Goal: Task Accomplishment & Management: Manage account settings

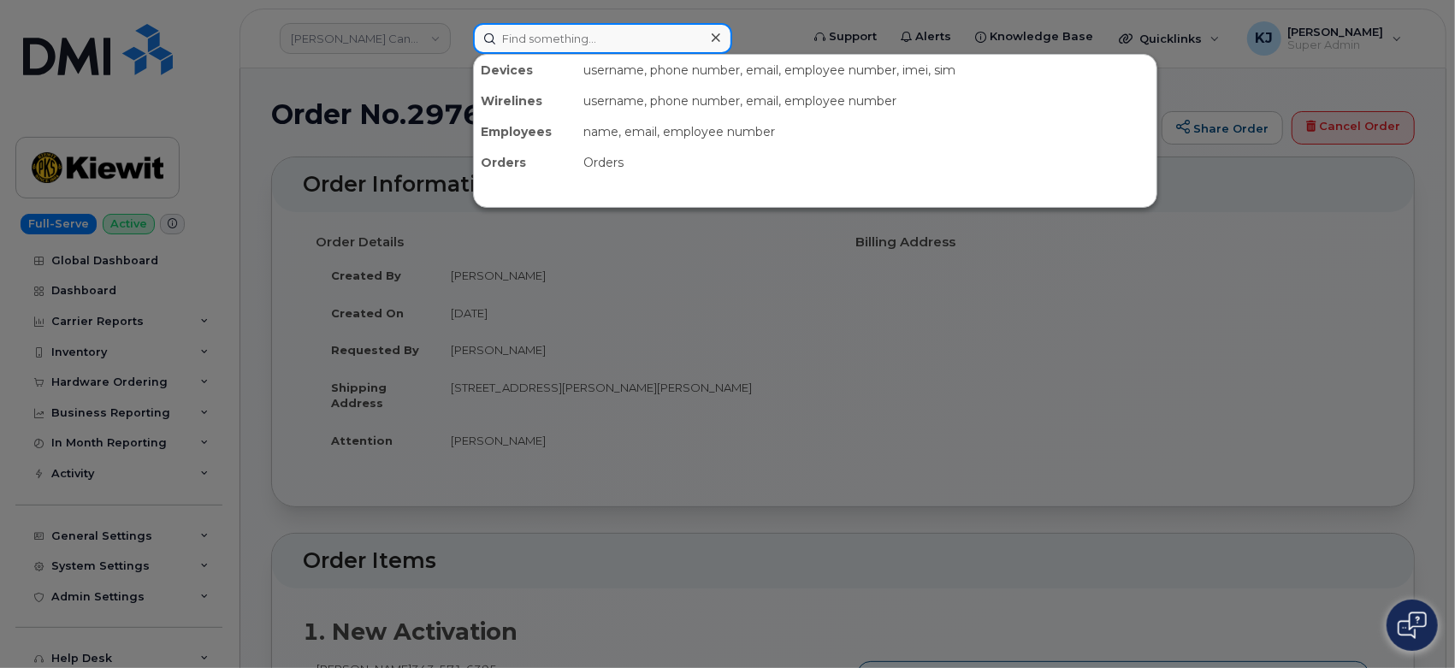
click at [586, 32] on input at bounding box center [602, 38] width 259 height 31
paste input "2263325482"
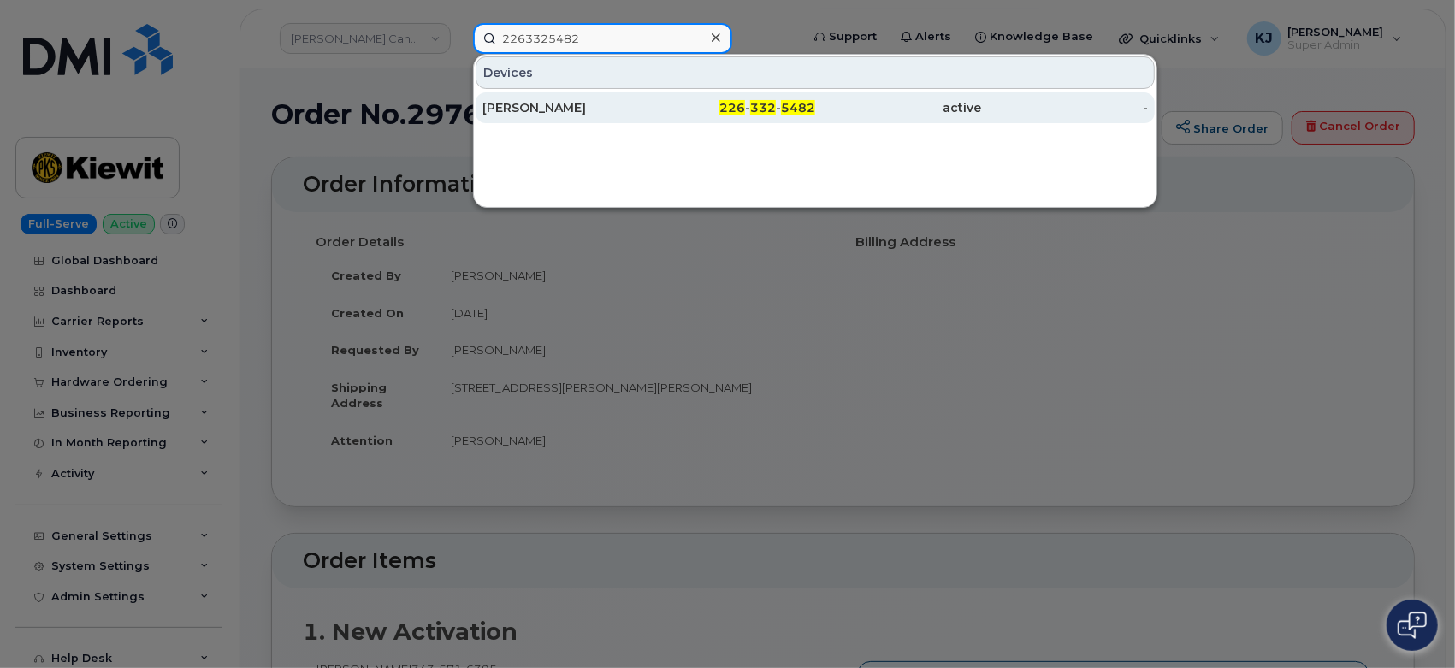
type input "2263325482"
click at [803, 114] on span "5482" at bounding box center [798, 107] width 34 height 15
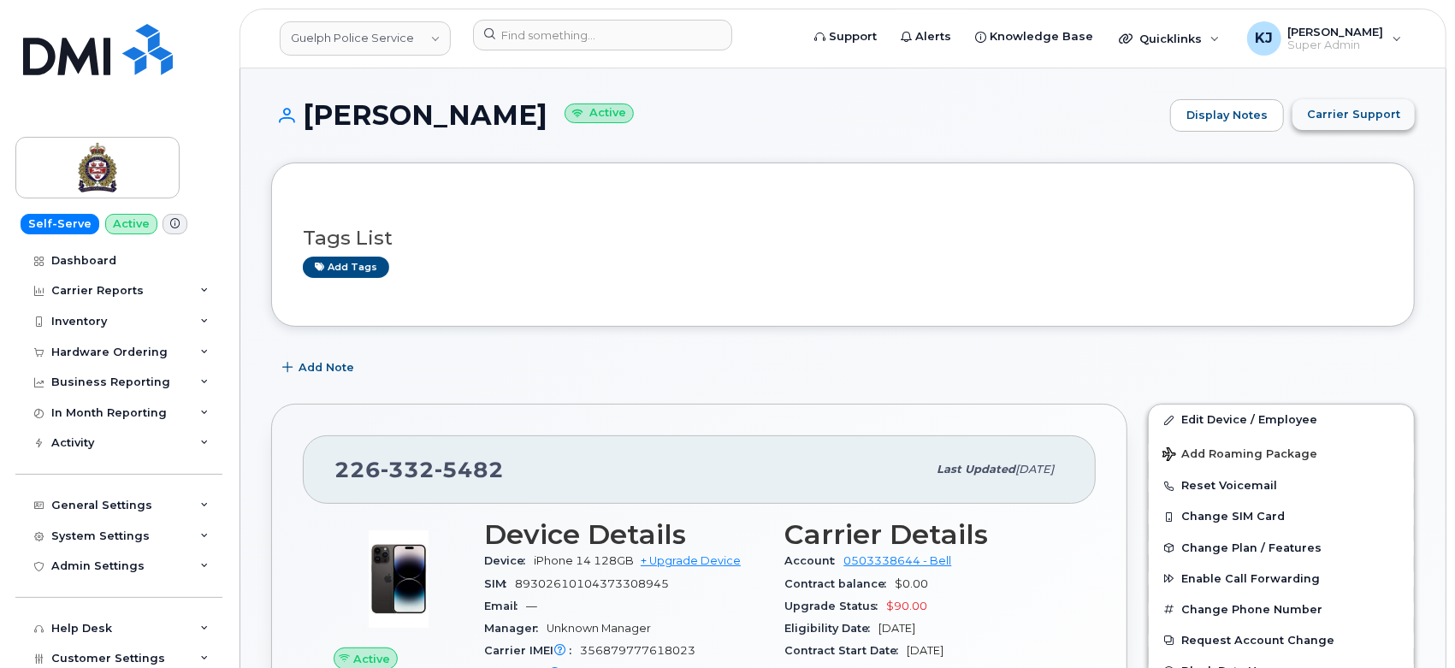
click at [1344, 115] on span "Carrier Support" at bounding box center [1353, 114] width 93 height 16
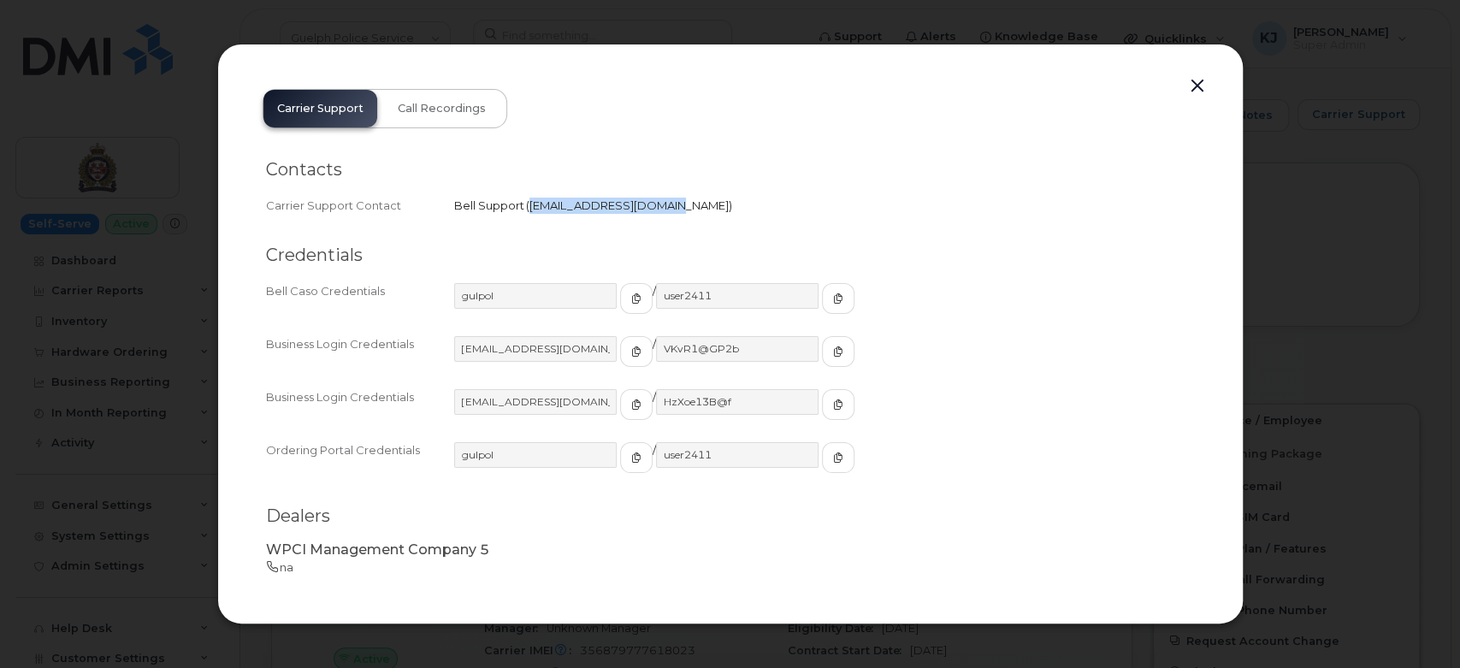
drag, startPoint x: 527, startPoint y: 204, endPoint x: 650, endPoint y: 206, distance: 123.2
click at [650, 206] on span "corpclientcare@bell.ca" at bounding box center [629, 205] width 206 height 14
click at [682, 203] on div "Bell Support   corpclientcare@bell.ca" at bounding box center [824, 206] width 741 height 16
drag, startPoint x: 652, startPoint y: 204, endPoint x: 530, endPoint y: 208, distance: 121.5
click at [530, 208] on span "[EMAIL_ADDRESS][DOMAIN_NAME]" at bounding box center [628, 205] width 199 height 14
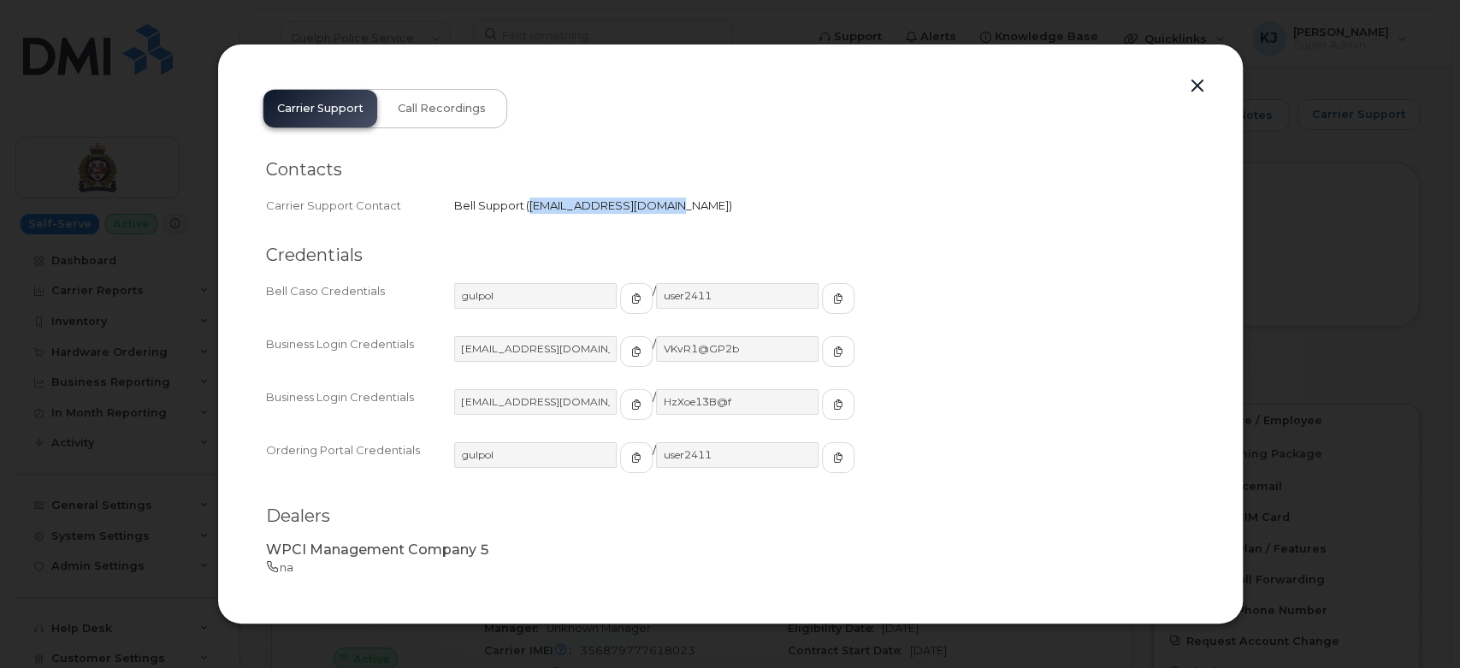
copy span "[EMAIL_ADDRESS][DOMAIN_NAME]"
click at [1192, 85] on button "button" at bounding box center [1197, 86] width 26 height 24
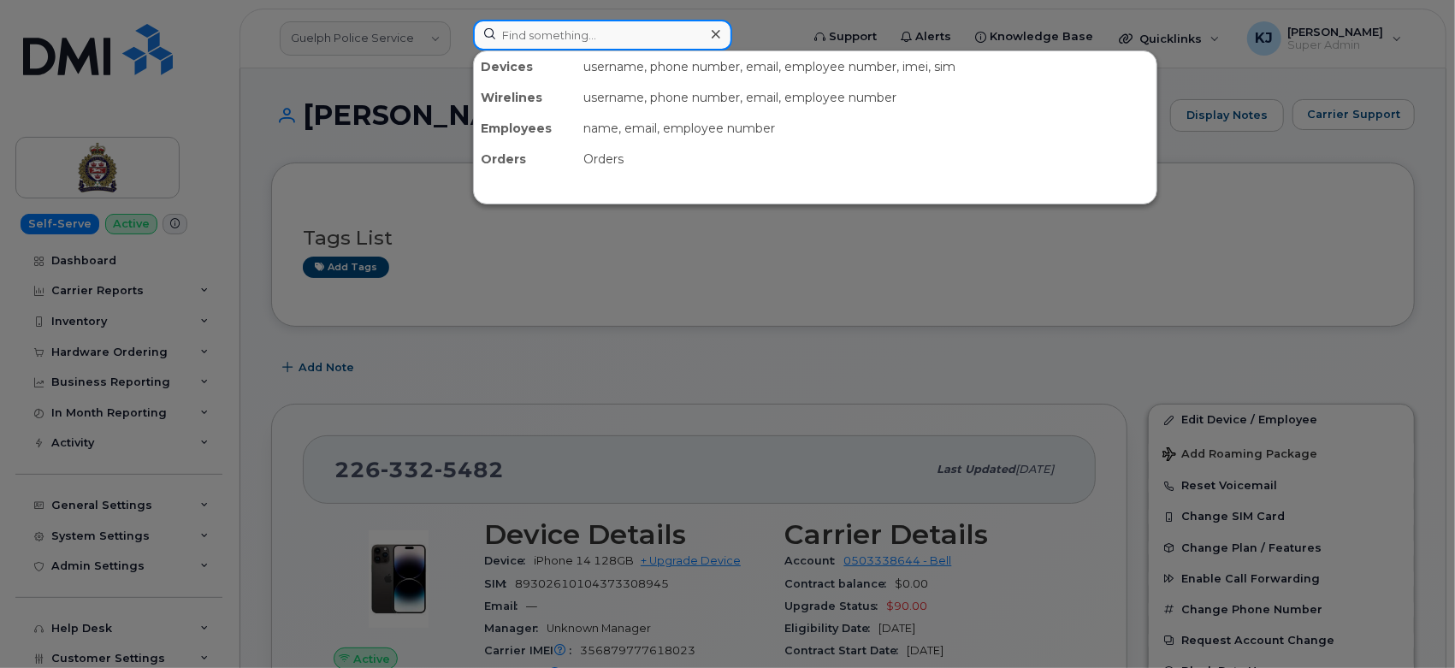
click at [602, 40] on input at bounding box center [602, 35] width 259 height 31
paste input "5873380393"
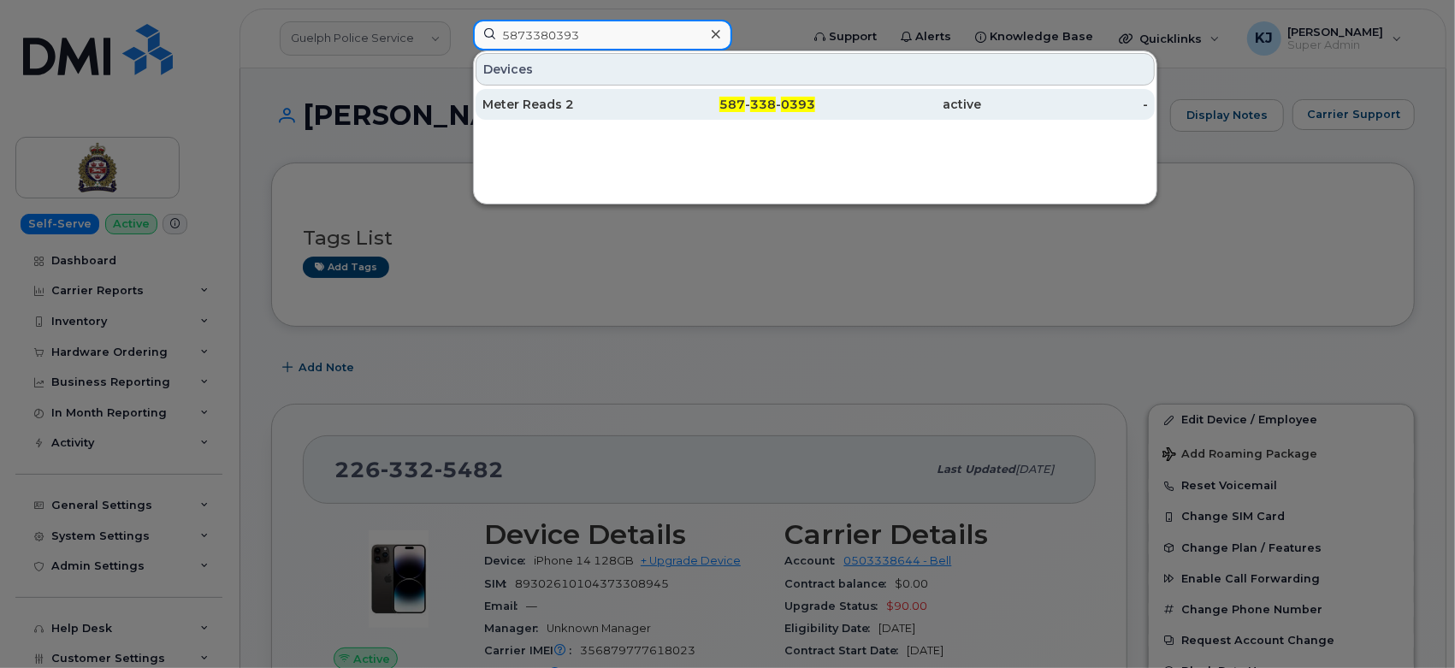
type input "5873380393"
click at [738, 104] on span "587" at bounding box center [732, 104] width 26 height 15
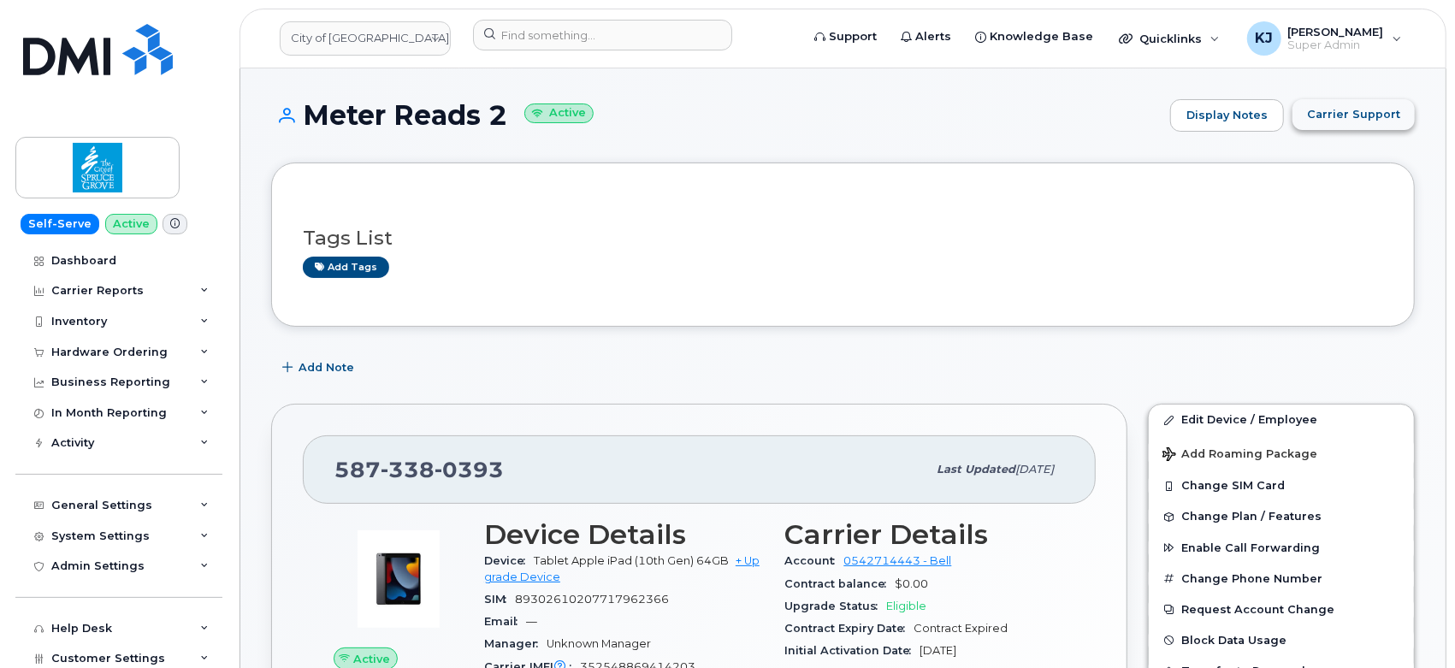
click at [1362, 125] on button "Carrier Support" at bounding box center [1353, 114] width 122 height 31
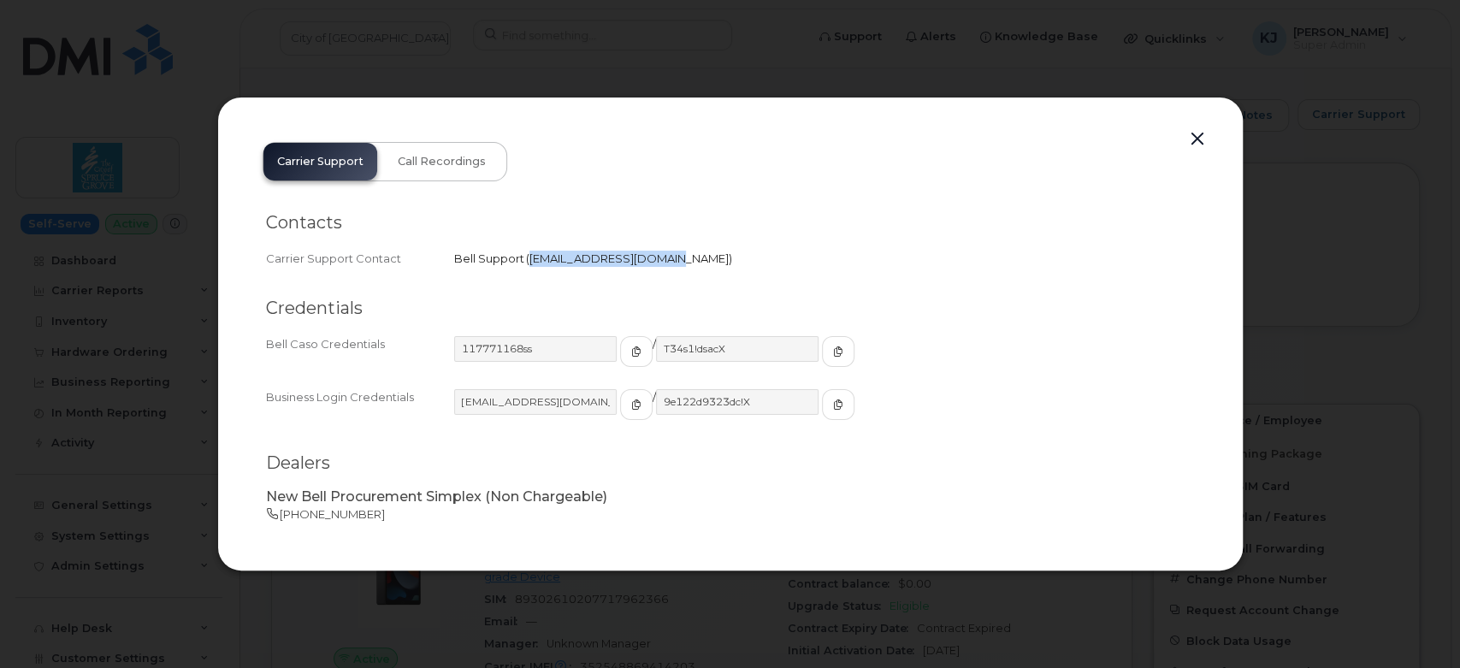
drag, startPoint x: 527, startPoint y: 259, endPoint x: 653, endPoint y: 274, distance: 127.4
click at [653, 284] on div "Contacts Carrier Support Contact Bell Support   corpclientcare@bell.ca" at bounding box center [730, 368] width 929 height 168
copy span "corpclientcare@bell.ca"
click at [1192, 133] on button "button" at bounding box center [1197, 139] width 26 height 24
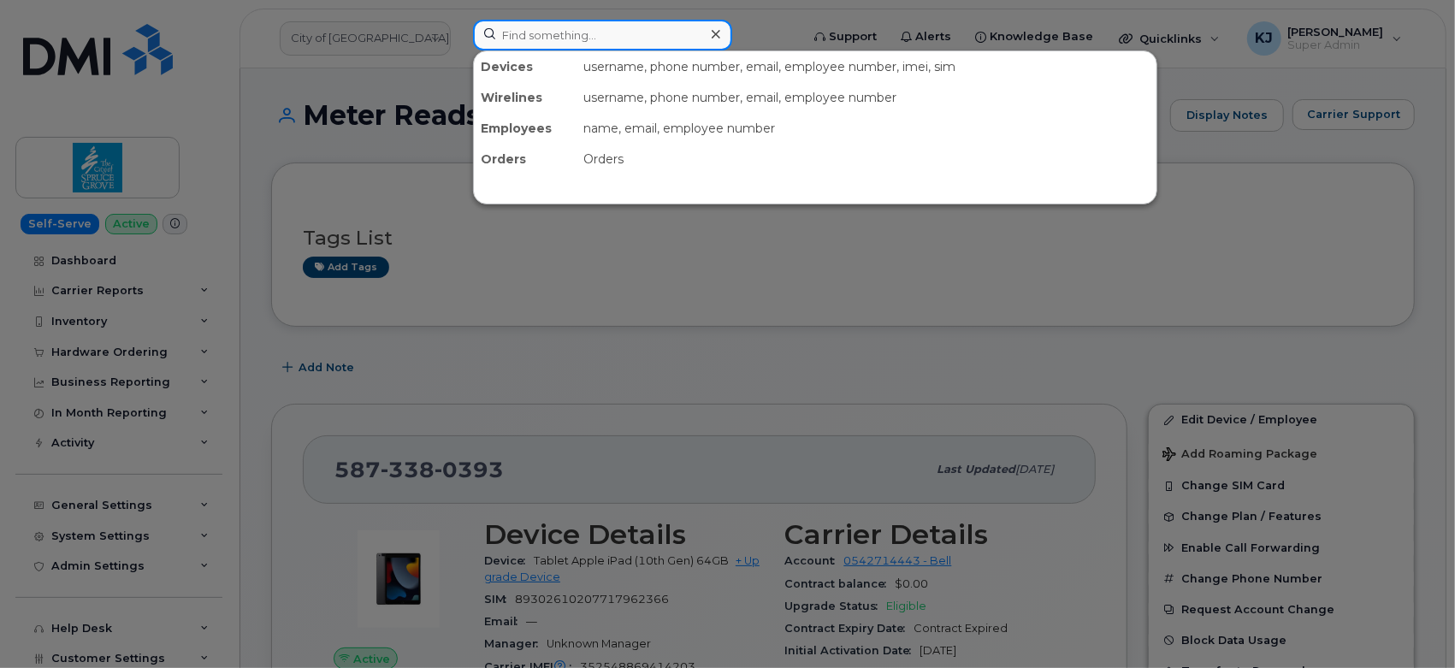
click at [602, 35] on input at bounding box center [602, 35] width 259 height 31
paste input "5873347828"
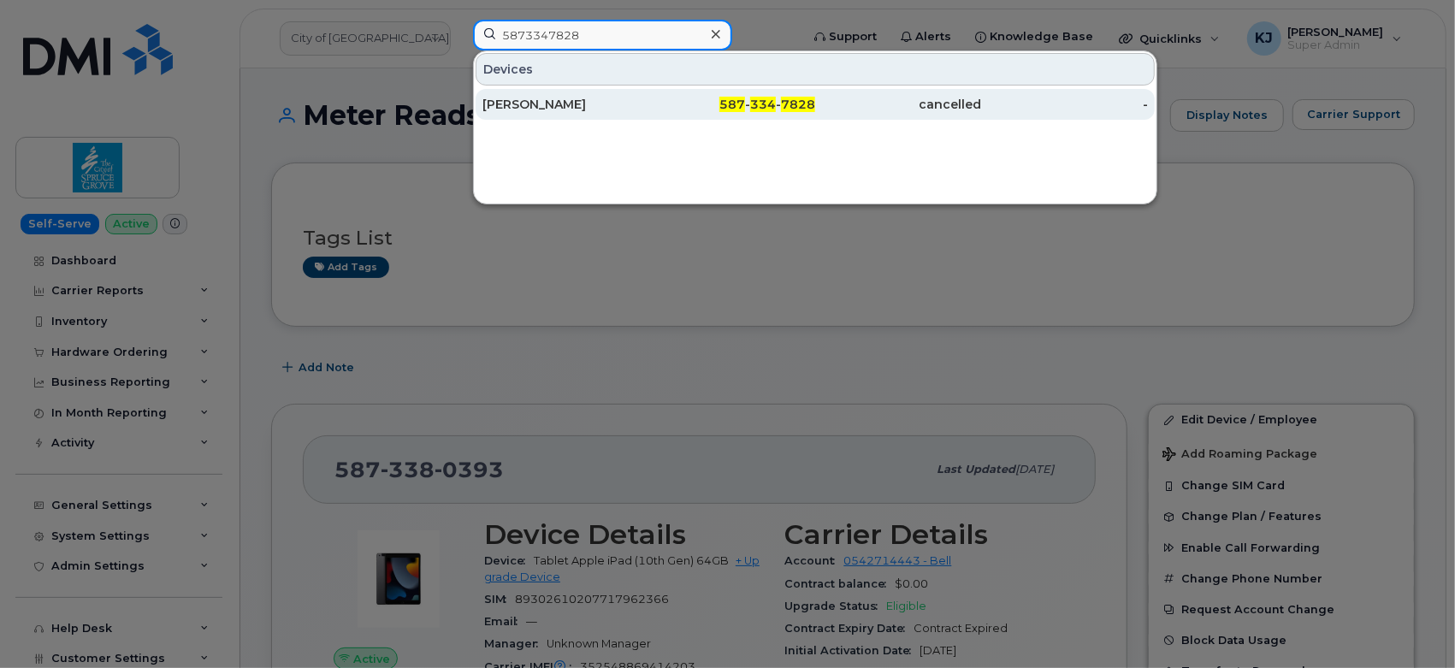
type input "5873347828"
click at [594, 109] on div "Jeannene Crosby" at bounding box center [565, 104] width 167 height 17
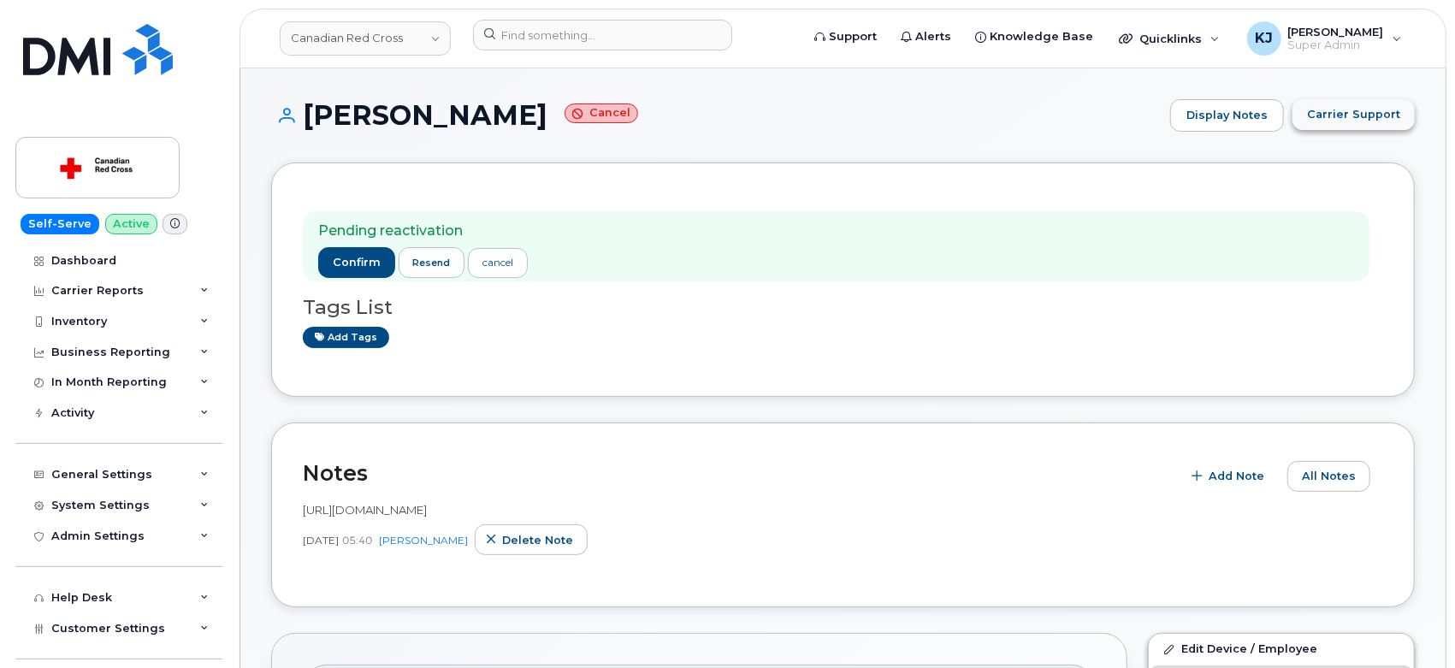
click at [1343, 117] on span "Carrier Support" at bounding box center [1353, 114] width 93 height 16
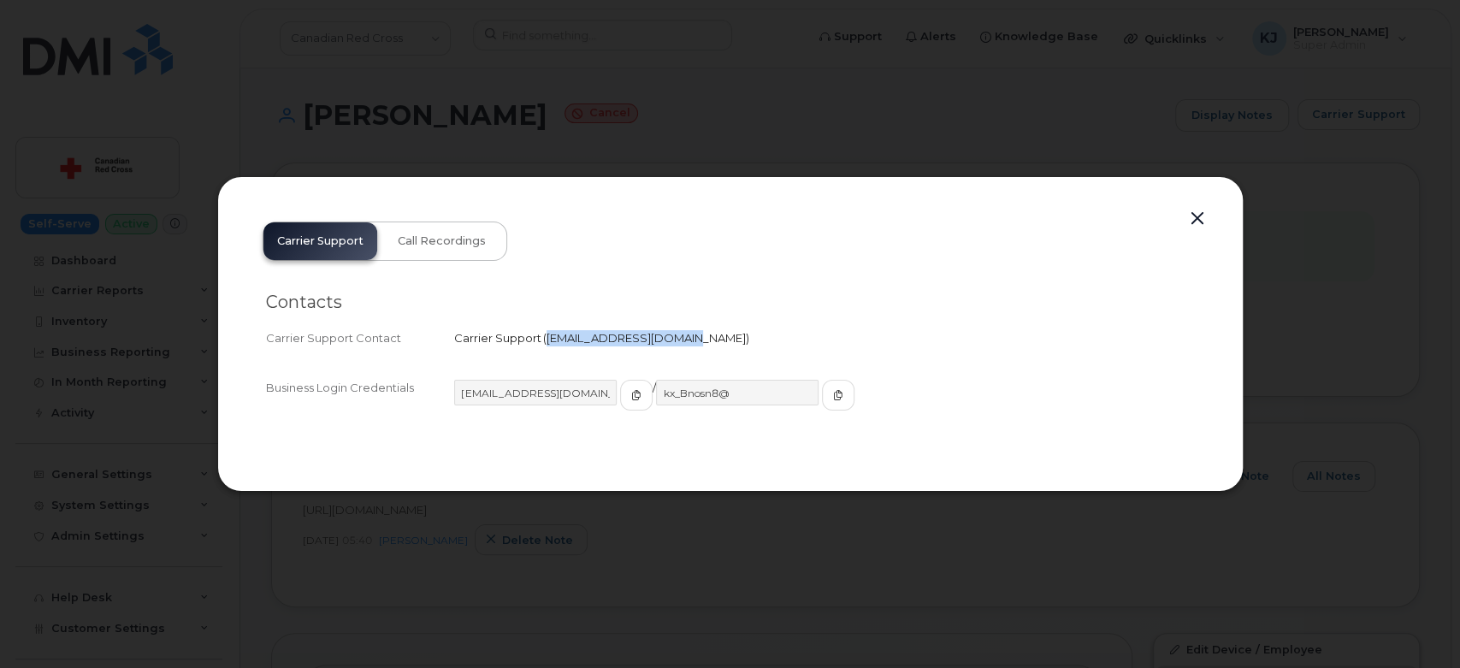
drag, startPoint x: 545, startPoint y: 332, endPoint x: 670, endPoint y: 333, distance: 124.9
click at [670, 333] on span "corpclientcare@bell.ca" at bounding box center [645, 338] width 199 height 14
copy span "corpclientcare@bell.ca"
click at [741, 92] on div at bounding box center [730, 334] width 1460 height 668
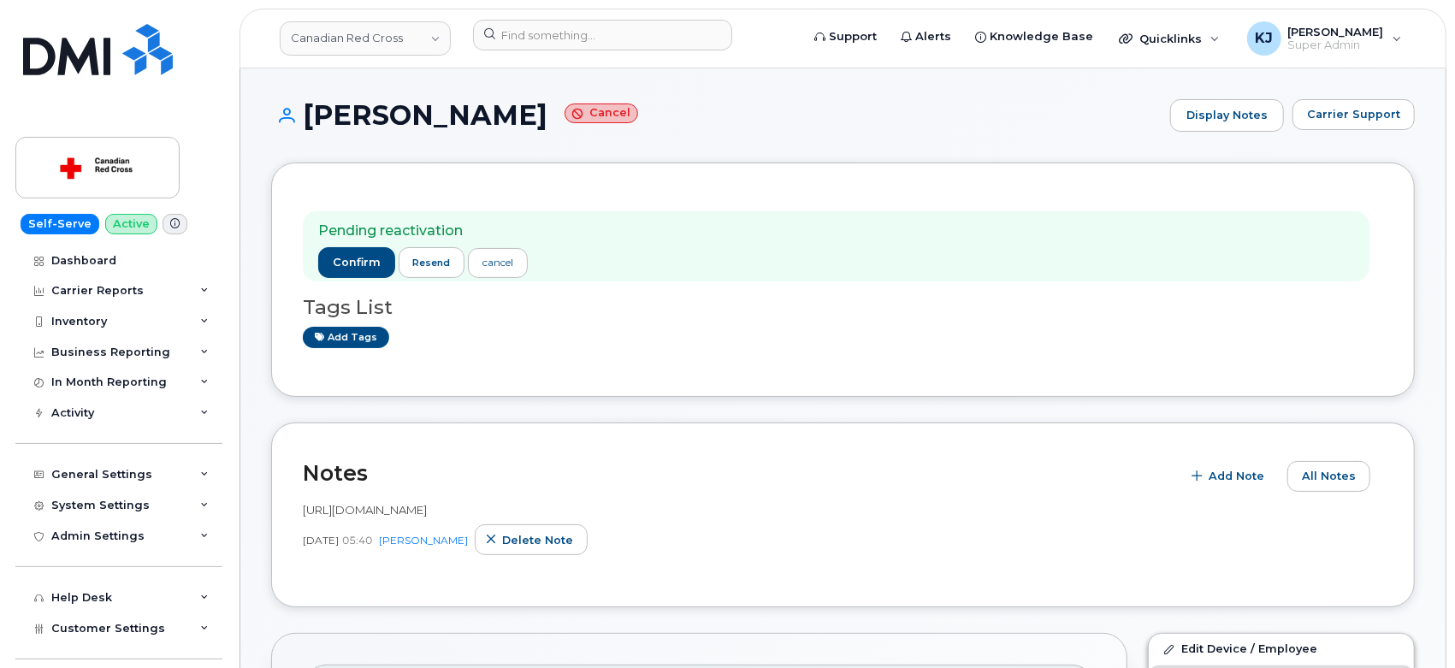
click at [663, 100] on h1 "Jeannene Crosby Cancel" at bounding box center [716, 115] width 890 height 30
click at [659, 46] on input at bounding box center [602, 35] width 259 height 31
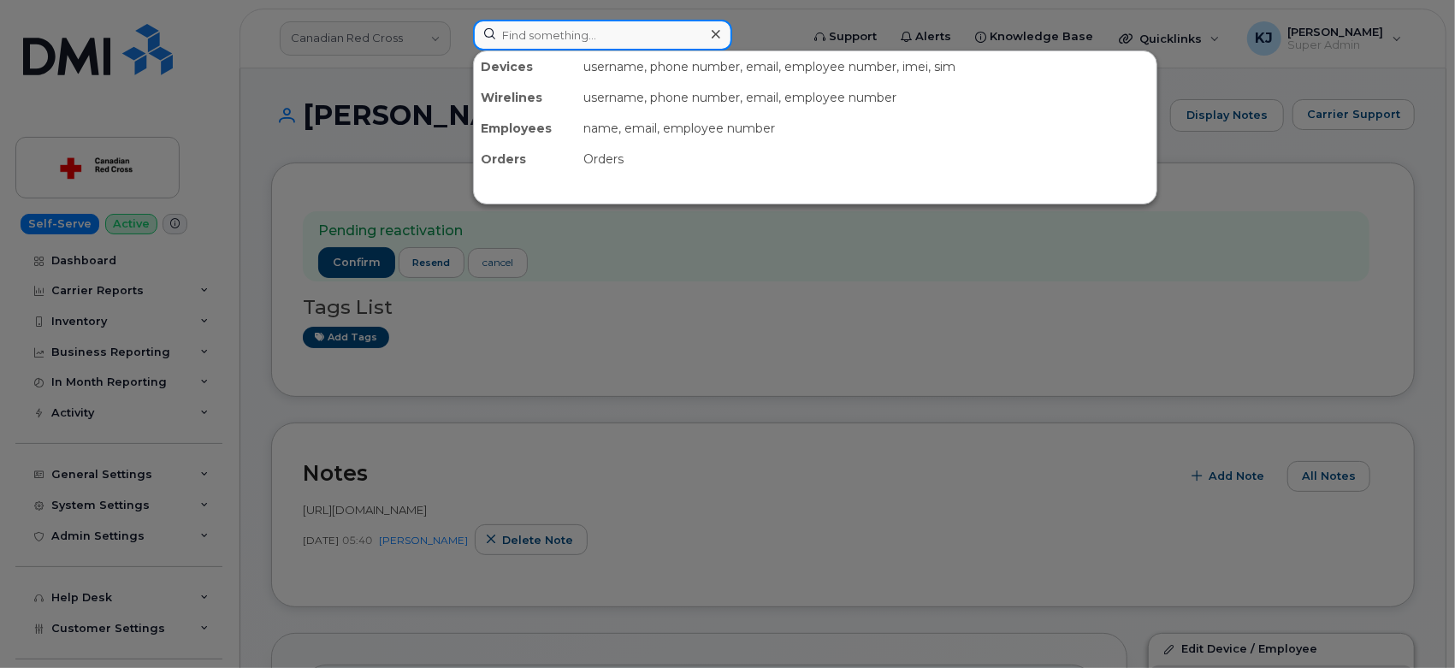
paste input "7807195922"
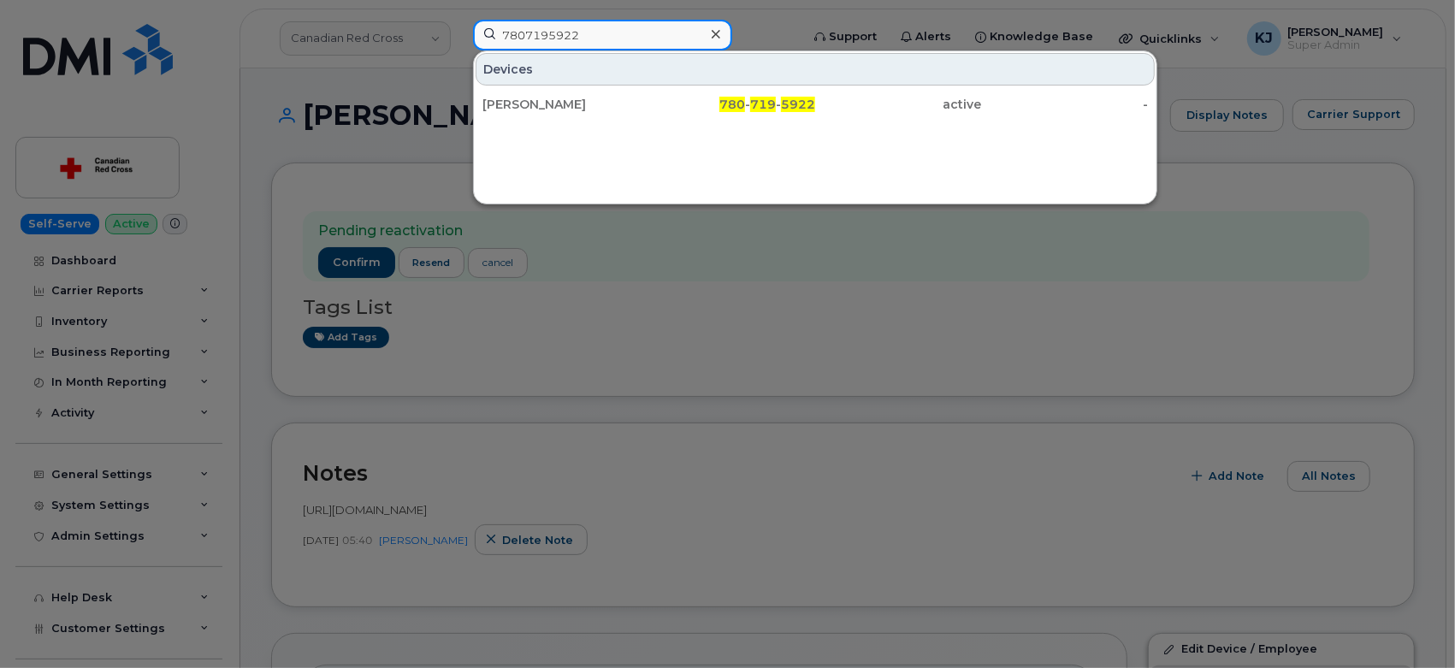
type input "7807195922"
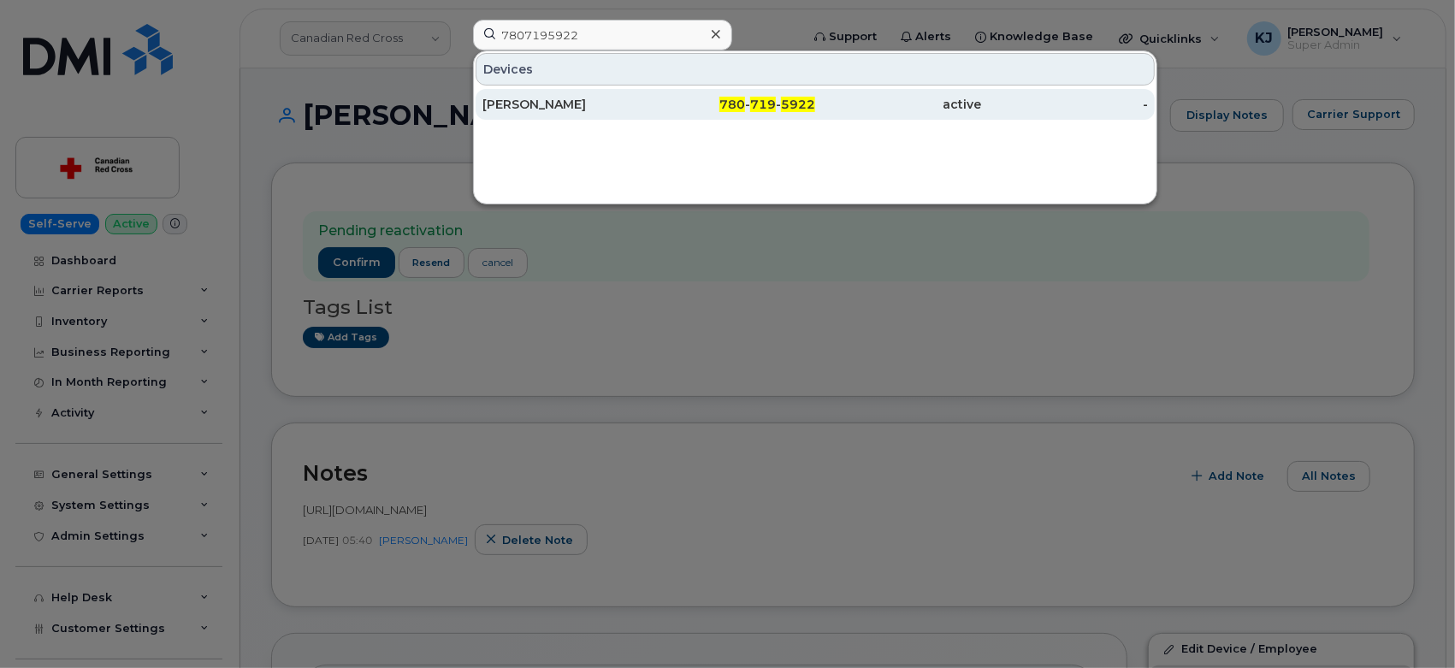
click at [636, 112] on div "Spencer Beckner" at bounding box center [565, 104] width 167 height 17
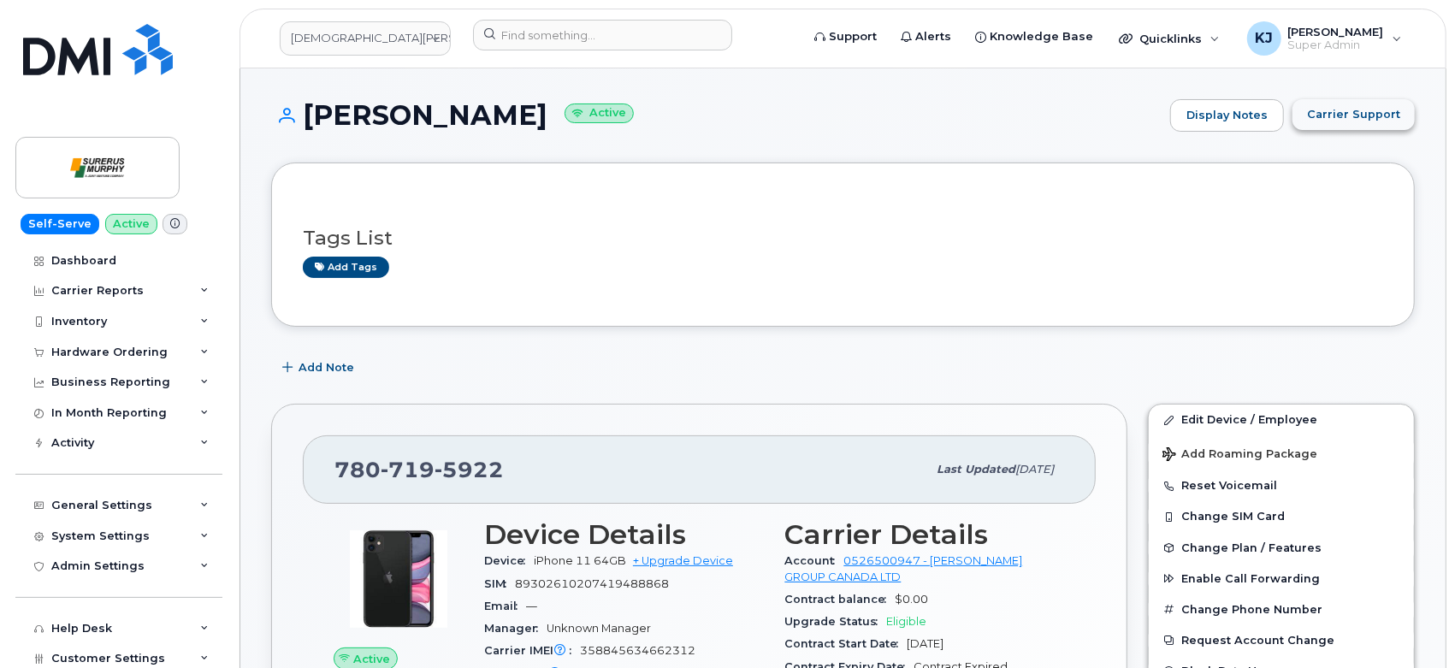
click at [1341, 111] on span "Carrier Support" at bounding box center [1353, 114] width 93 height 16
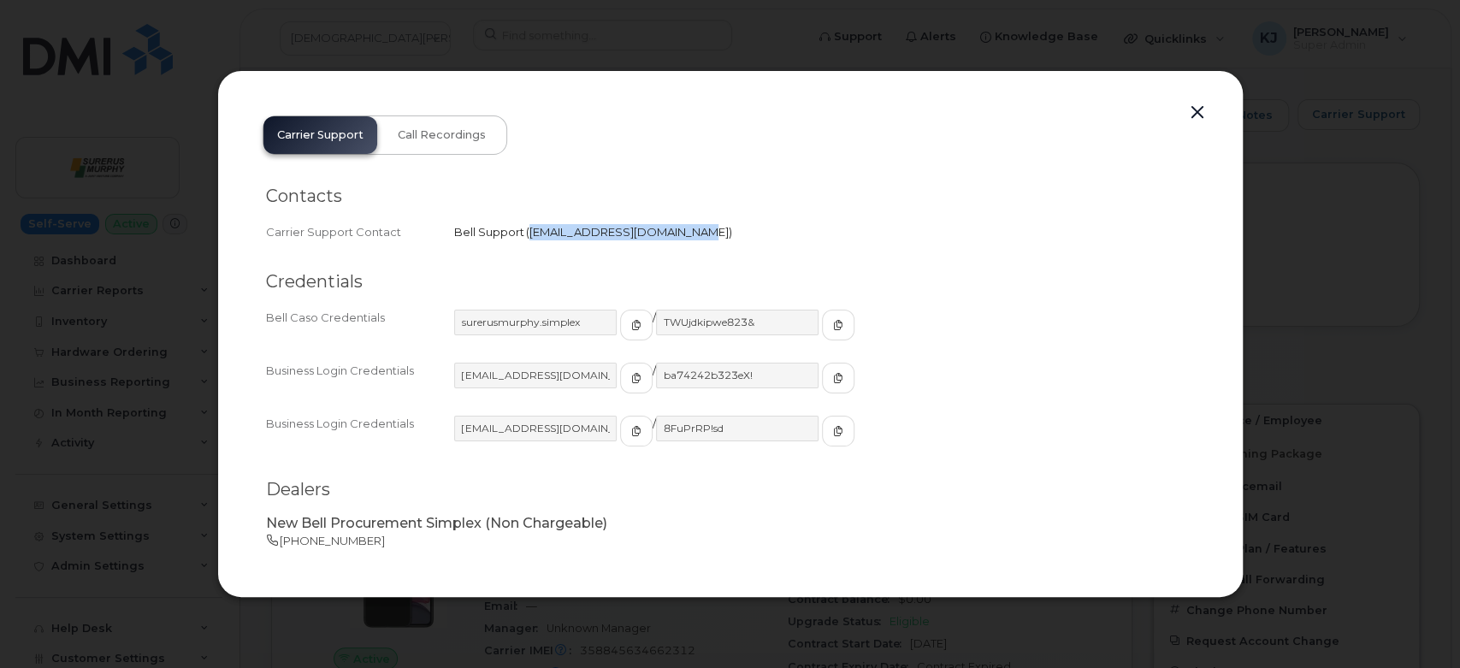
drag, startPoint x: 529, startPoint y: 229, endPoint x: 670, endPoint y: 238, distance: 141.4
click at [670, 238] on span "wirelessclientcare@bell.ca" at bounding box center [628, 232] width 199 height 14
copy span "wirelessclientcare@bell.ca"
click at [945, 55] on div at bounding box center [730, 334] width 1460 height 668
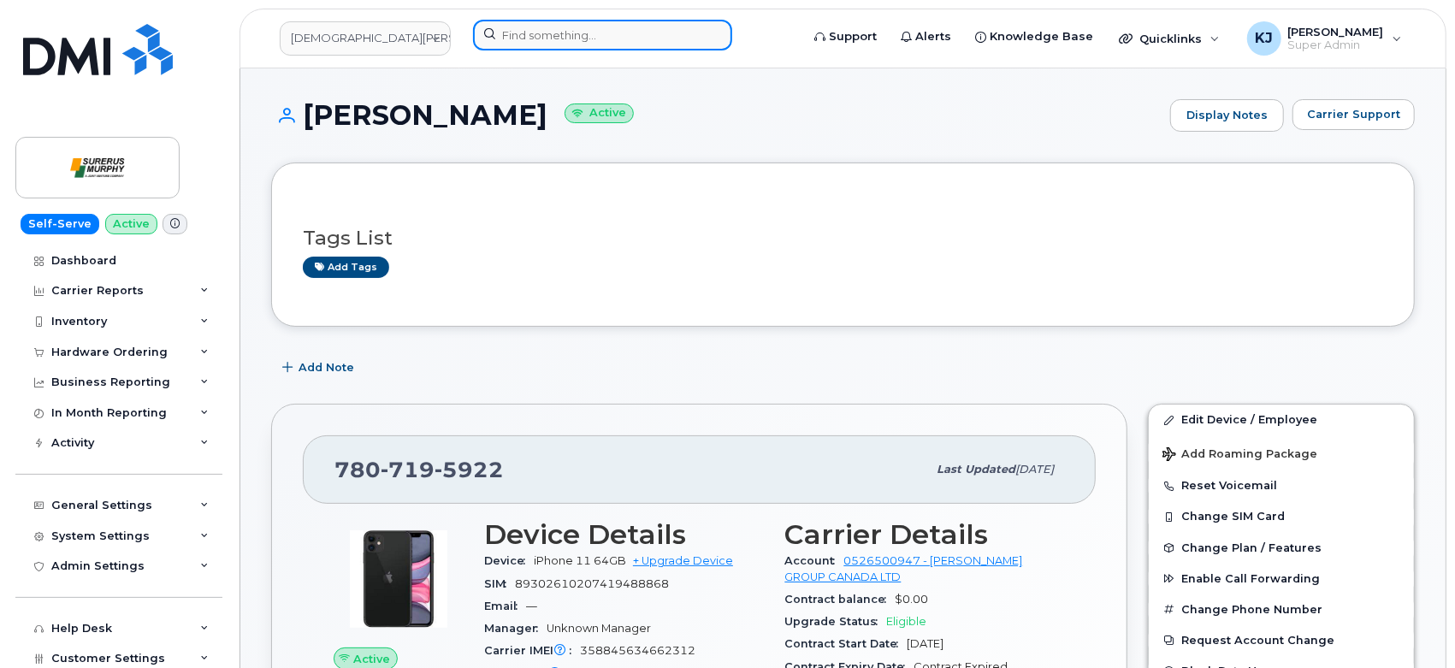
click at [609, 27] on input at bounding box center [602, 35] width 259 height 31
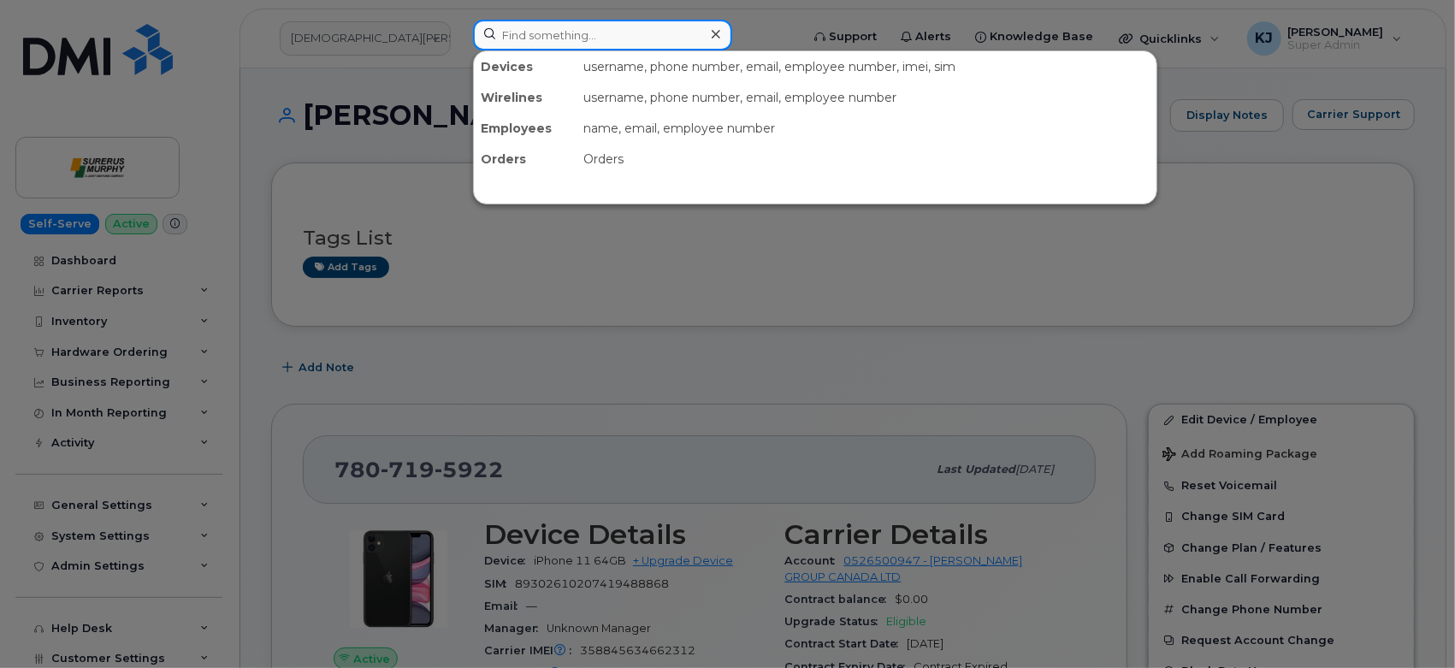
paste input "6043892377"
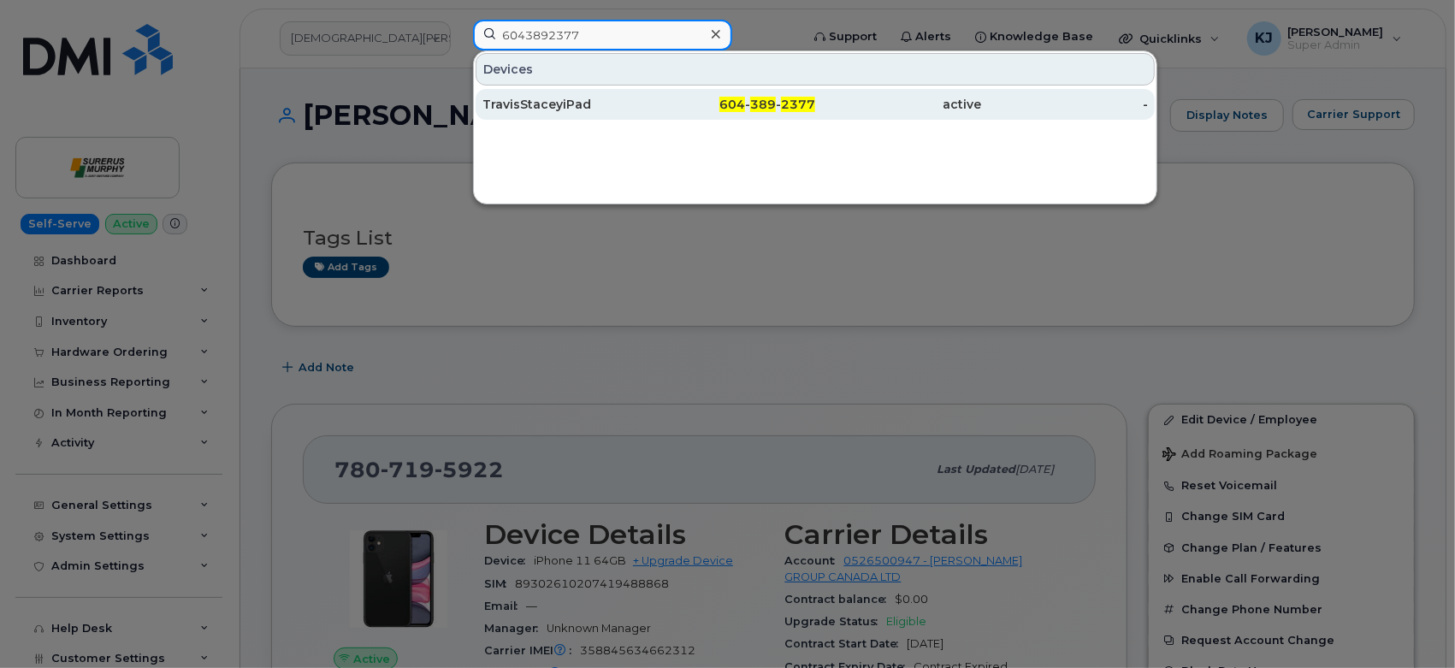
type input "6043892377"
click at [629, 101] on div "TravisStaceyiPad" at bounding box center [565, 104] width 167 height 17
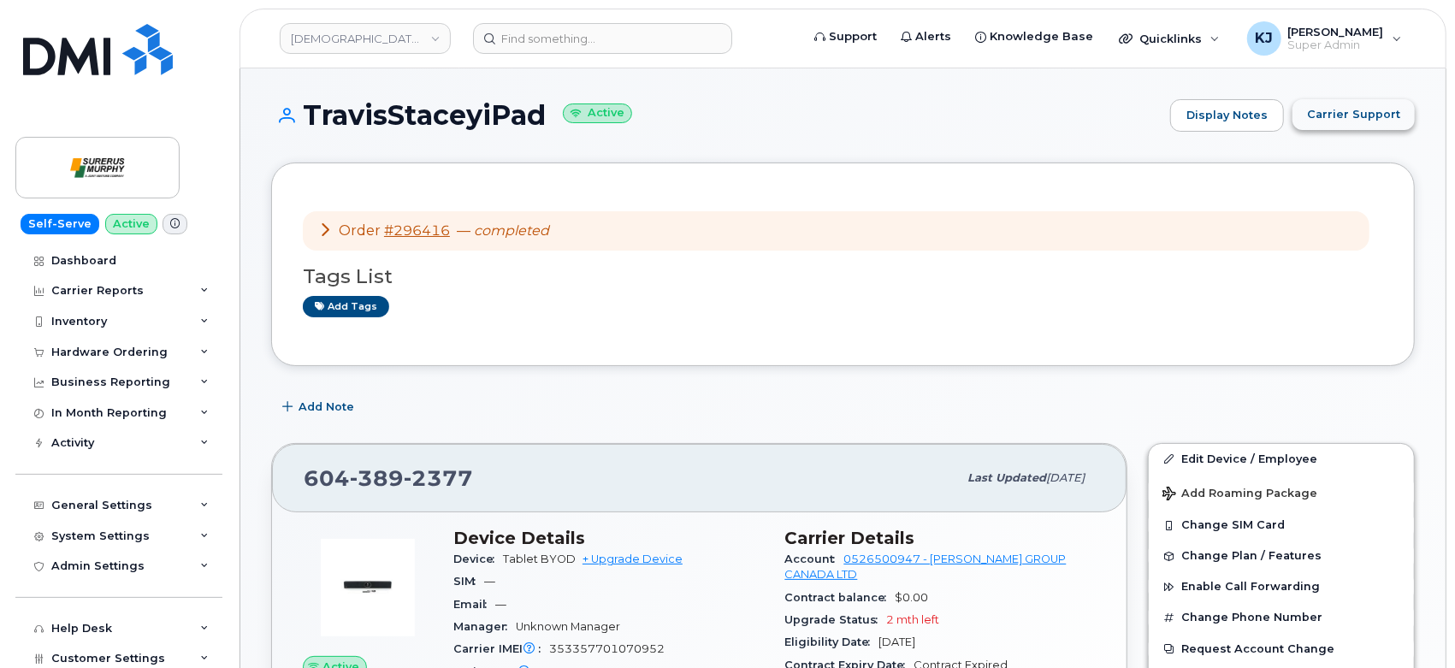
click at [1359, 115] on span "Carrier Support" at bounding box center [1353, 114] width 93 height 16
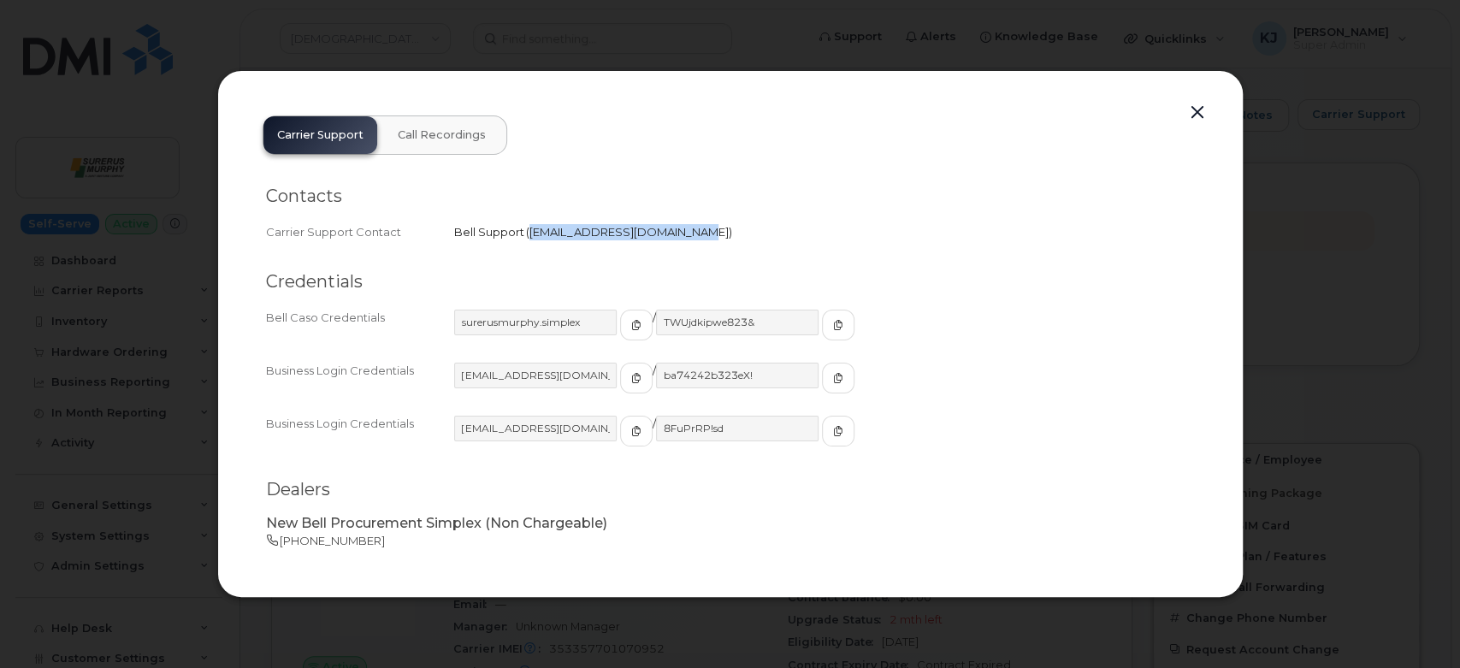
drag, startPoint x: 530, startPoint y: 233, endPoint x: 676, endPoint y: 245, distance: 146.7
click at [676, 257] on div "Contacts Carrier Support Contact Bell Support   [EMAIL_ADDRESS][DOMAIN_NAME]" at bounding box center [730, 367] width 929 height 221
copy span "[EMAIL_ADDRESS][DOMAIN_NAME]"
click at [1190, 111] on button "button" at bounding box center [1197, 113] width 26 height 24
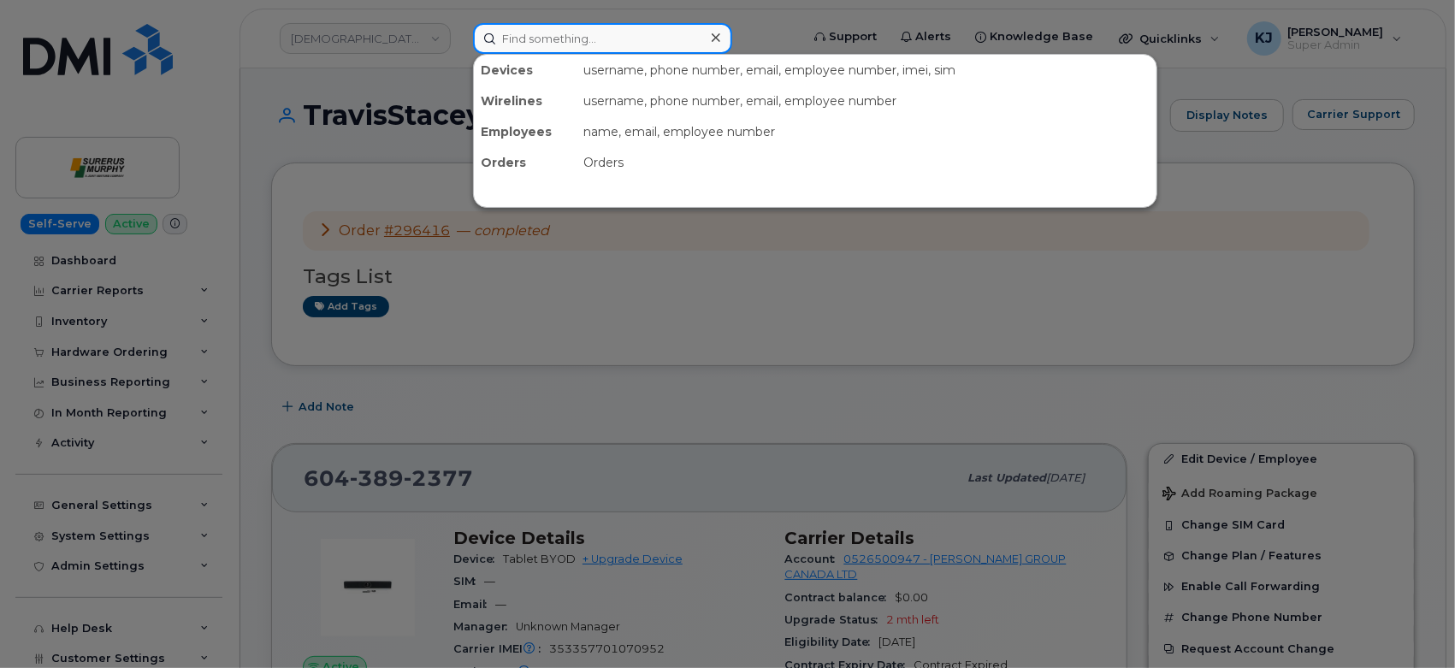
click at [626, 31] on input at bounding box center [602, 38] width 259 height 31
paste input "7807195922"
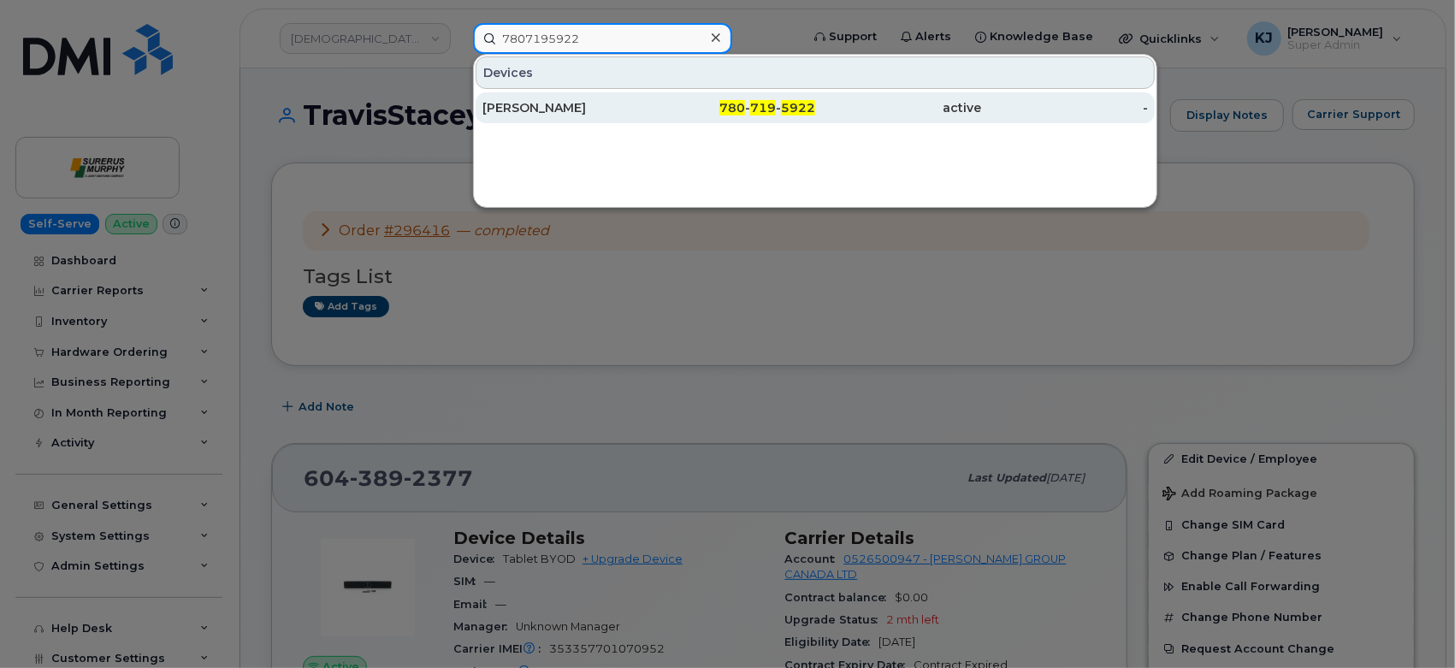
type input "7807195922"
click at [753, 102] on span "719" at bounding box center [763, 107] width 26 height 15
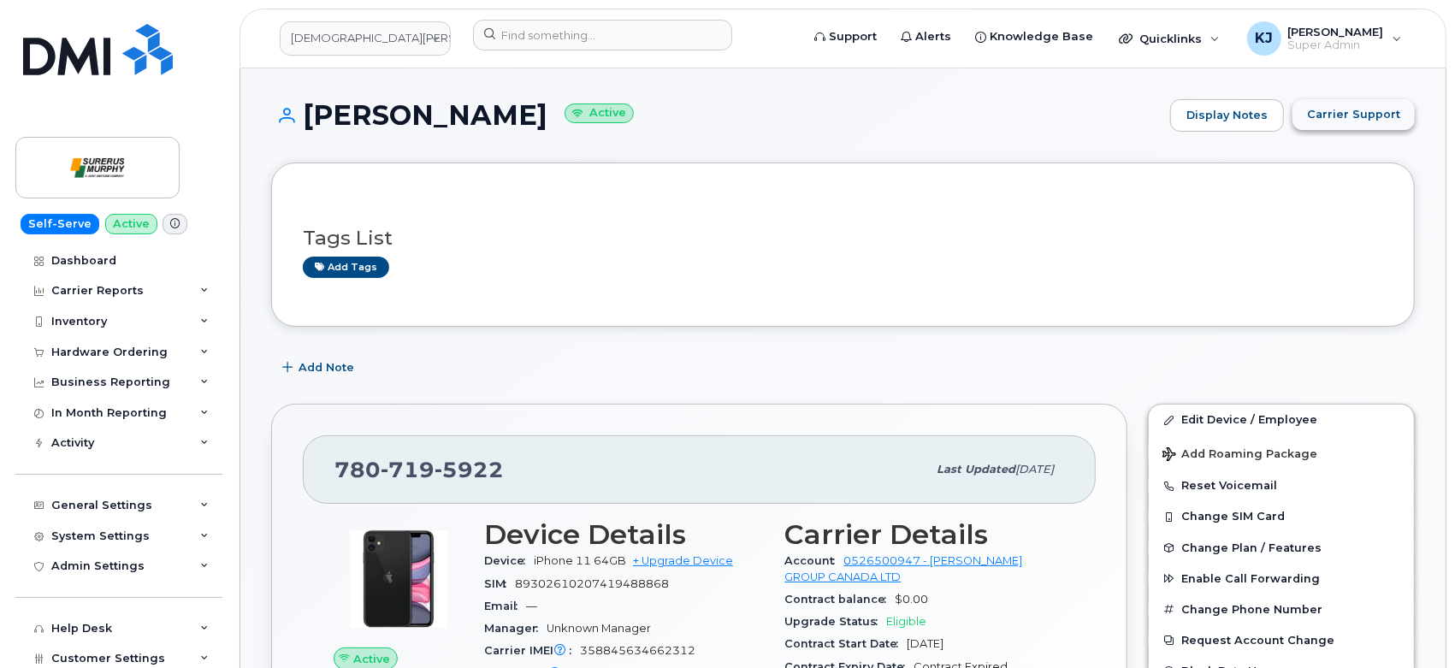
click at [1350, 115] on span "Carrier Support" at bounding box center [1353, 114] width 93 height 16
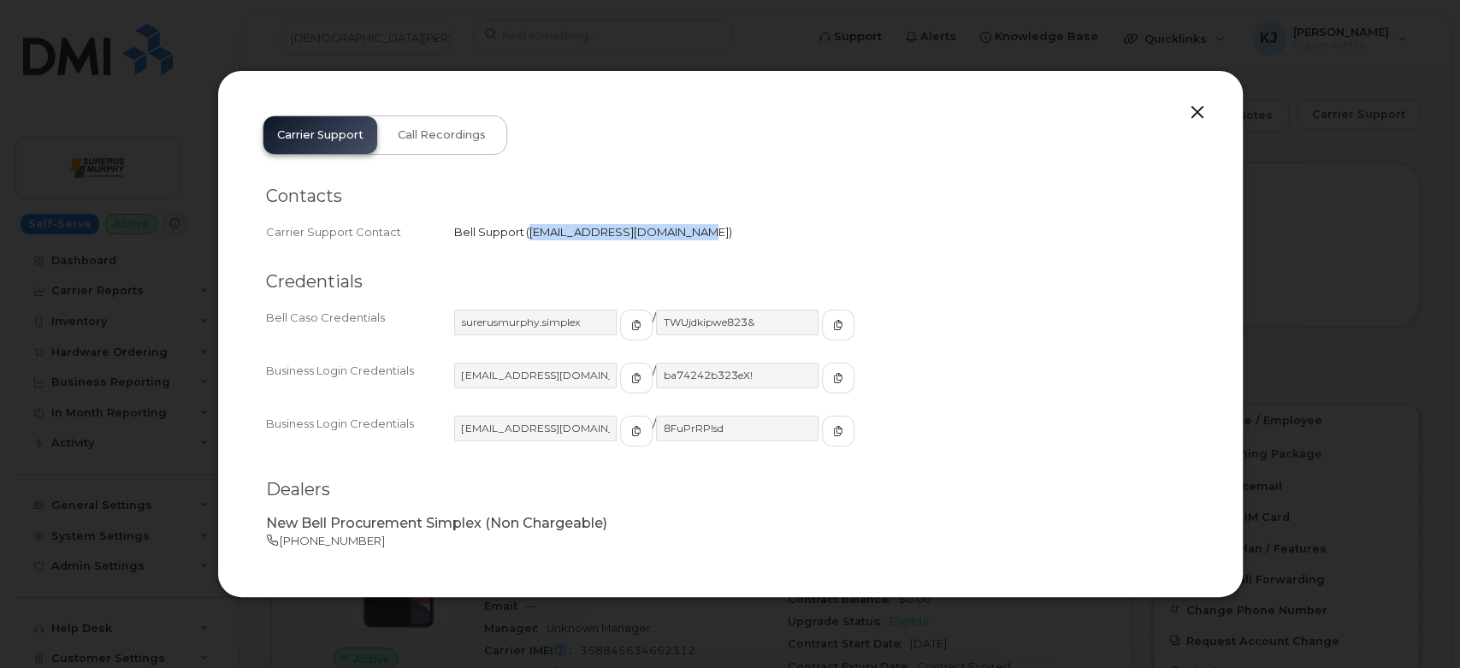
drag, startPoint x: 532, startPoint y: 237, endPoint x: 677, endPoint y: 247, distance: 145.7
click at [677, 257] on div "Contacts Carrier Support Contact Bell Support   wirelessclientcare@bell.ca" at bounding box center [730, 367] width 929 height 221
copy span "wirelessclientcare@bell.ca"
click at [1191, 101] on button "button" at bounding box center [1197, 113] width 26 height 24
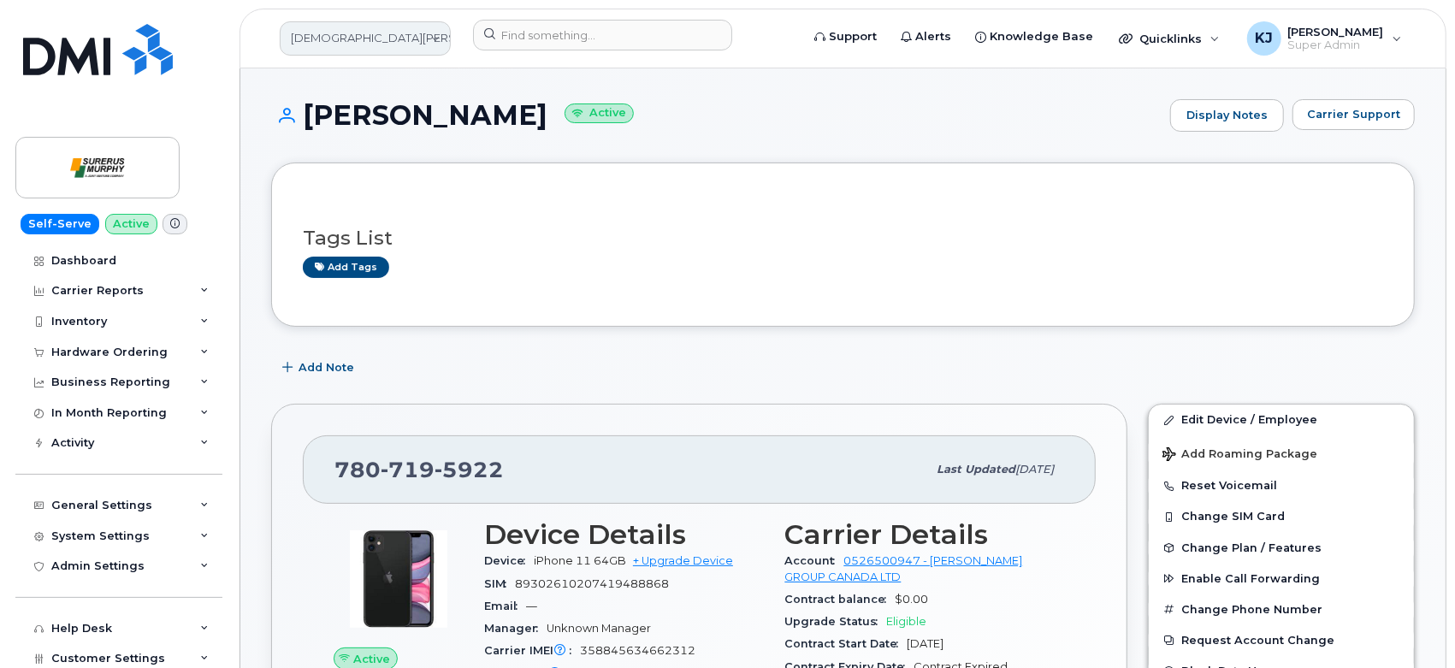
click at [375, 44] on link "Surerus Murphy" at bounding box center [365, 38] width 171 height 34
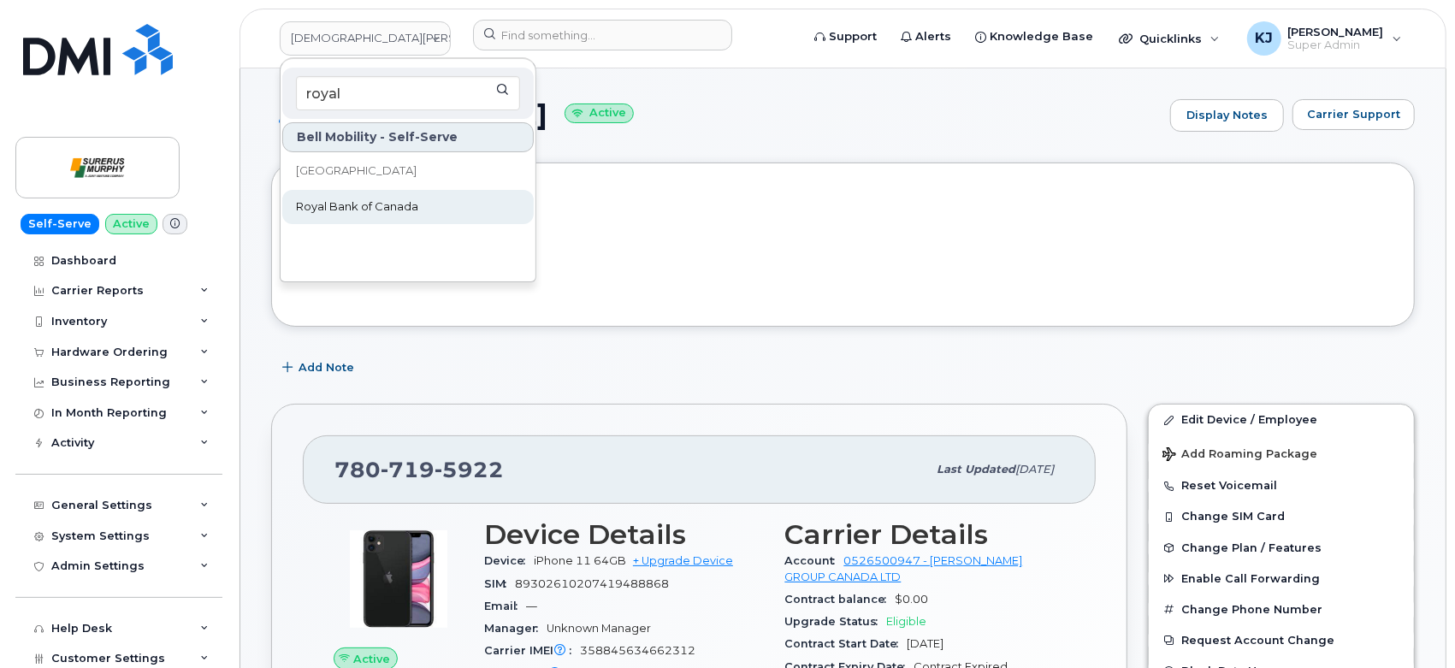
type input "royal"
click at [386, 210] on span "Royal Bank of Canada" at bounding box center [357, 206] width 122 height 17
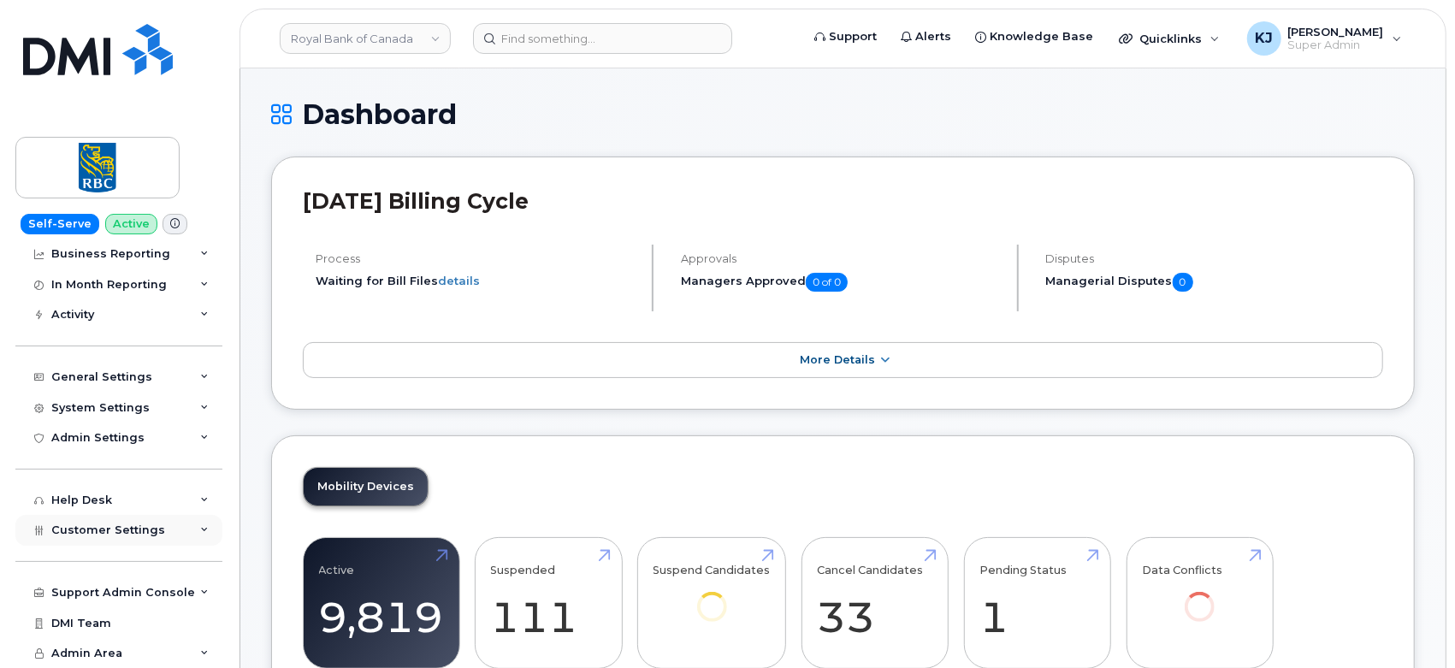
click at [103, 527] on span "Customer Settings" at bounding box center [108, 529] width 114 height 13
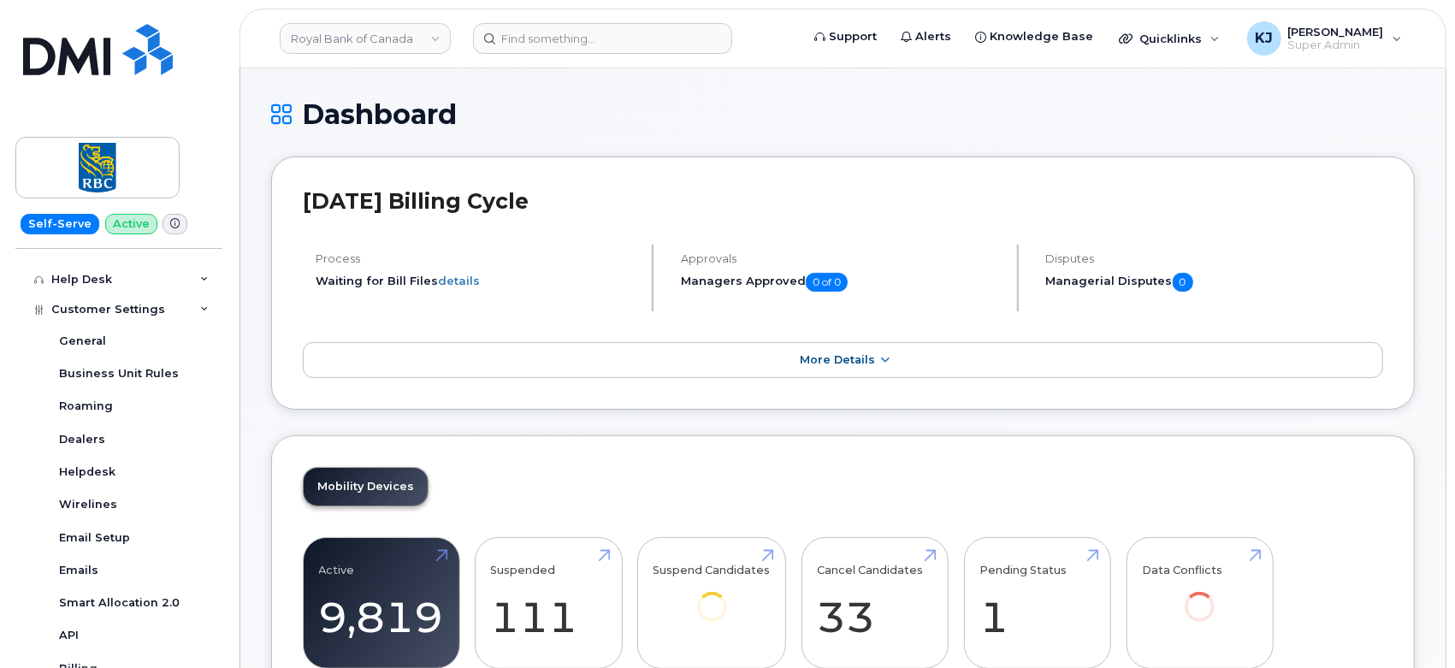
scroll to position [603, 0]
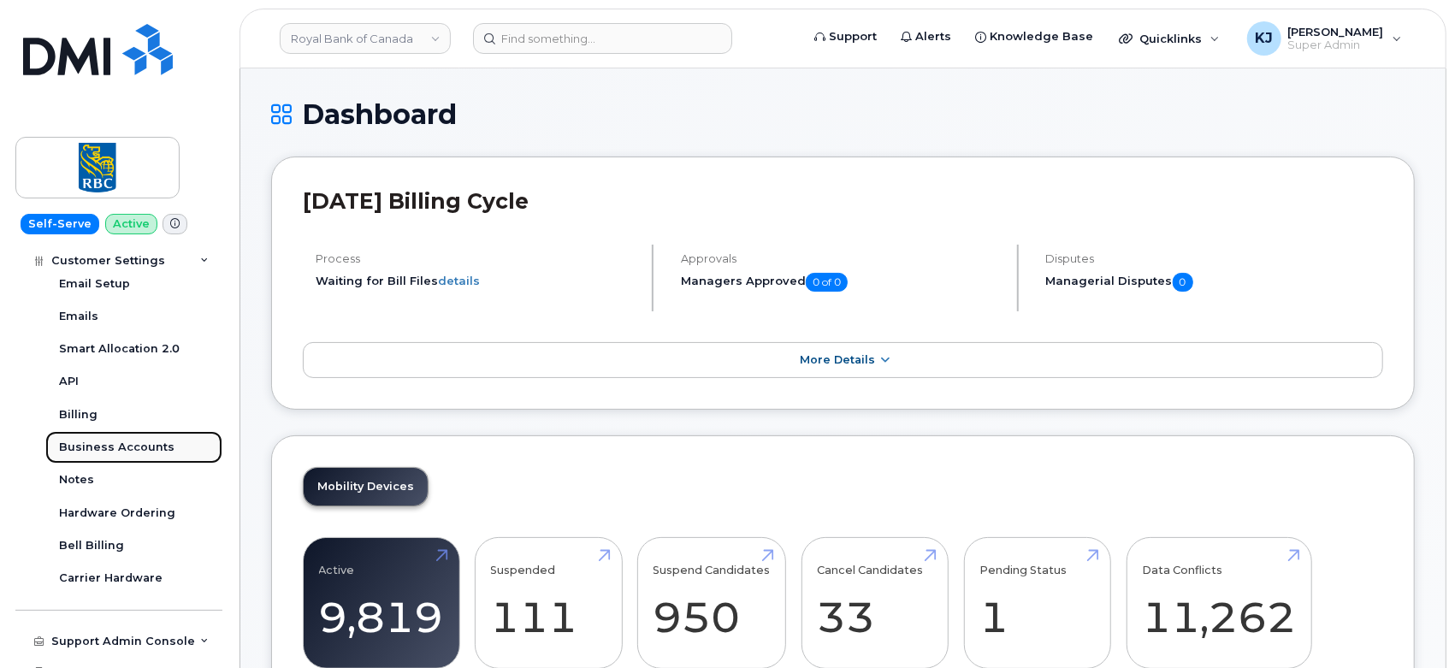
click at [151, 447] on div "Business Accounts" at bounding box center [116, 447] width 115 height 15
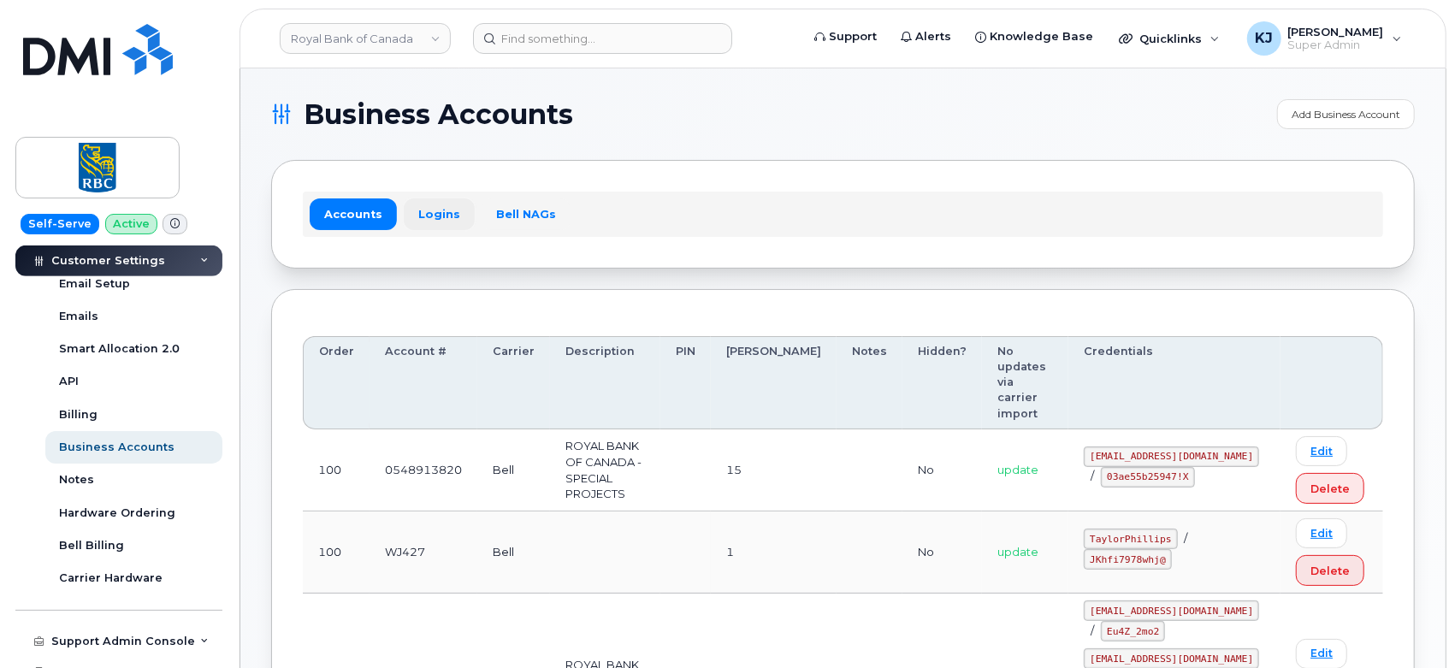
click at [437, 217] on link "Logins" at bounding box center [439, 213] width 71 height 31
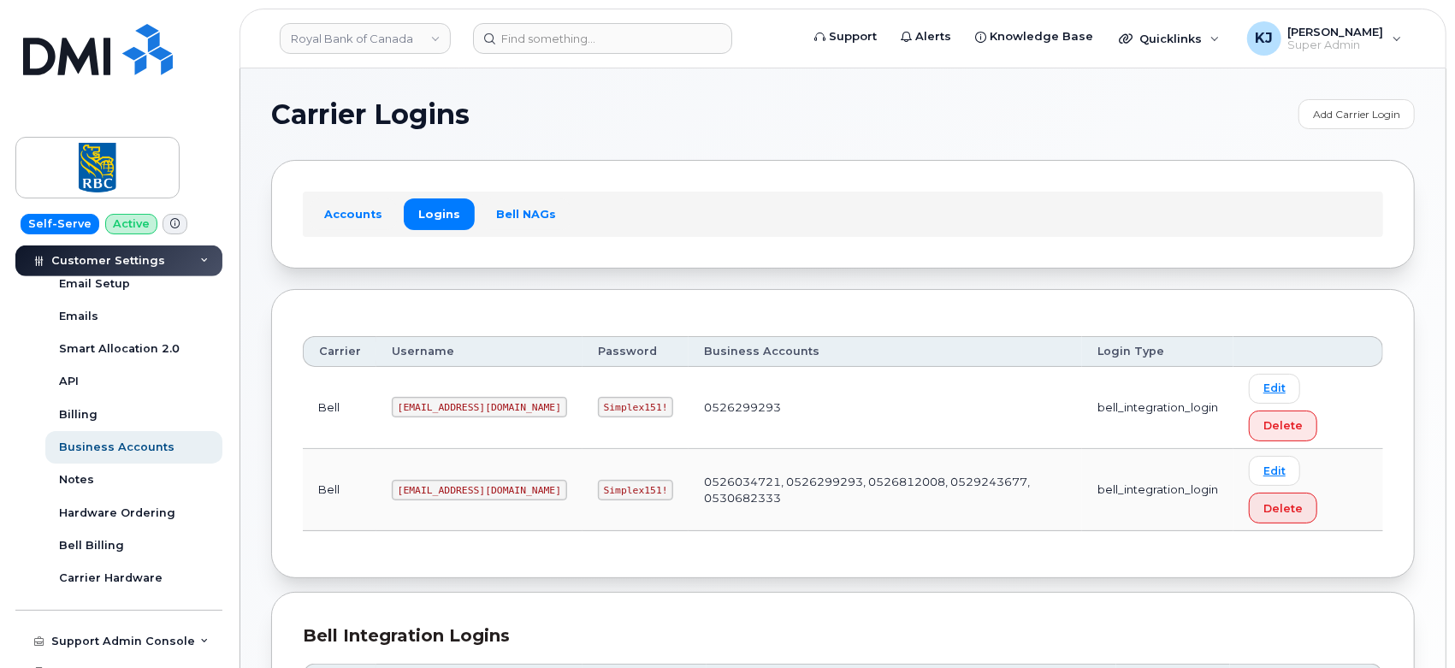
scroll to position [233, 0]
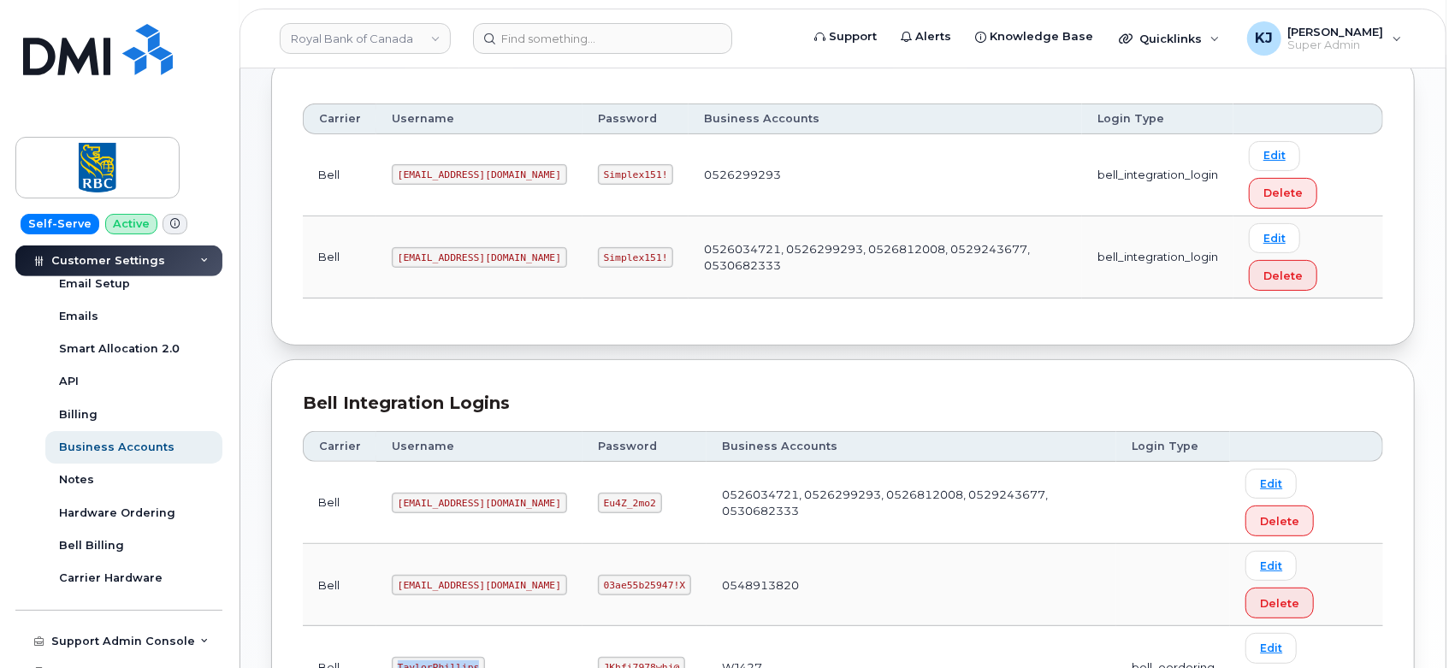
drag, startPoint x: 391, startPoint y: 497, endPoint x: 470, endPoint y: 508, distance: 79.5
click at [470, 657] on code "TaylorPhillips" at bounding box center [438, 667] width 93 height 21
copy code "TaylorPhillips"
drag, startPoint x: 561, startPoint y: 498, endPoint x: 632, endPoint y: 499, distance: 71.0
click at [632, 657] on code "JKhfi7978whj@" at bounding box center [641, 667] width 87 height 21
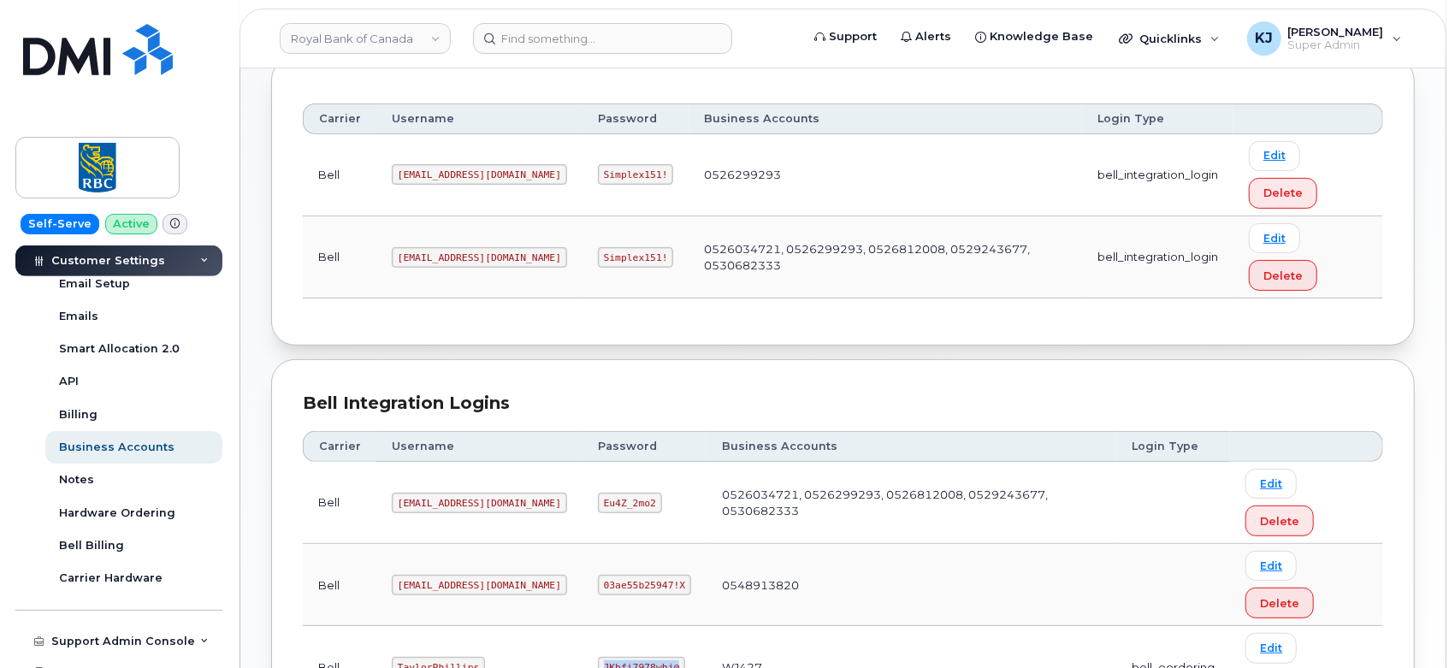
copy code "JKhfi7978whj@"
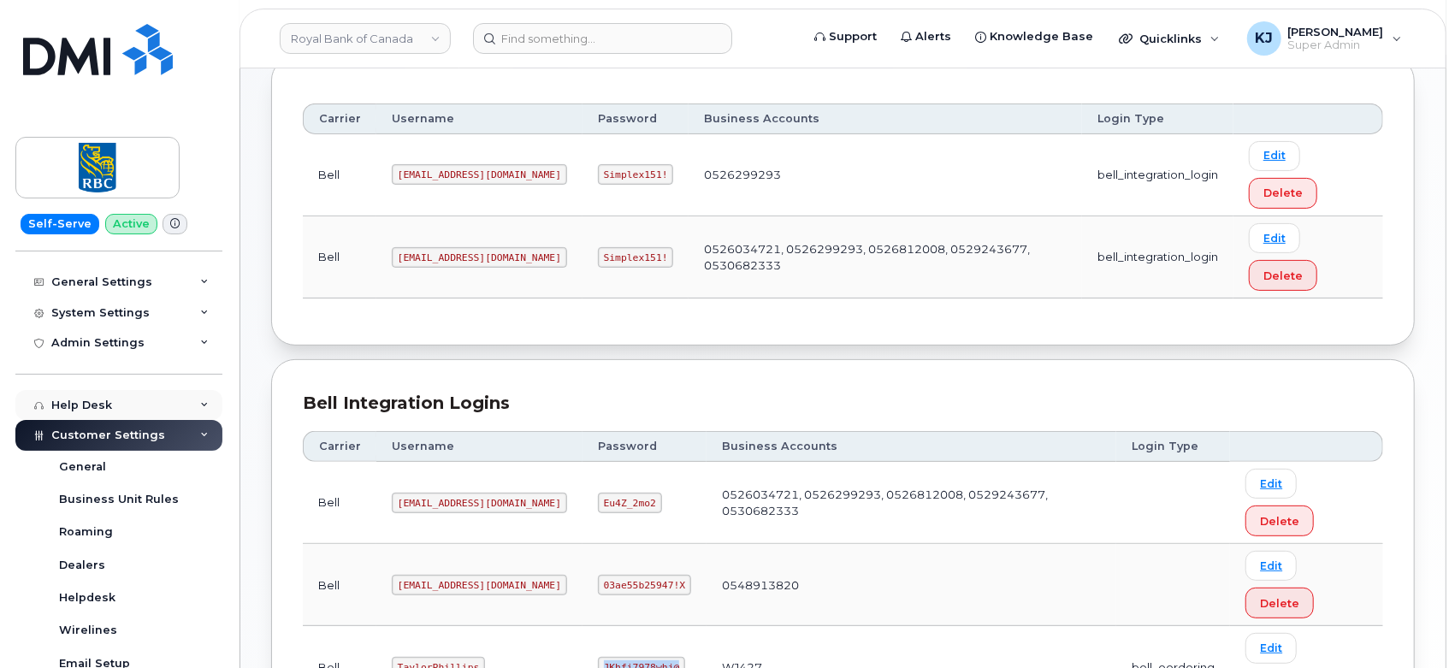
scroll to position [0, 0]
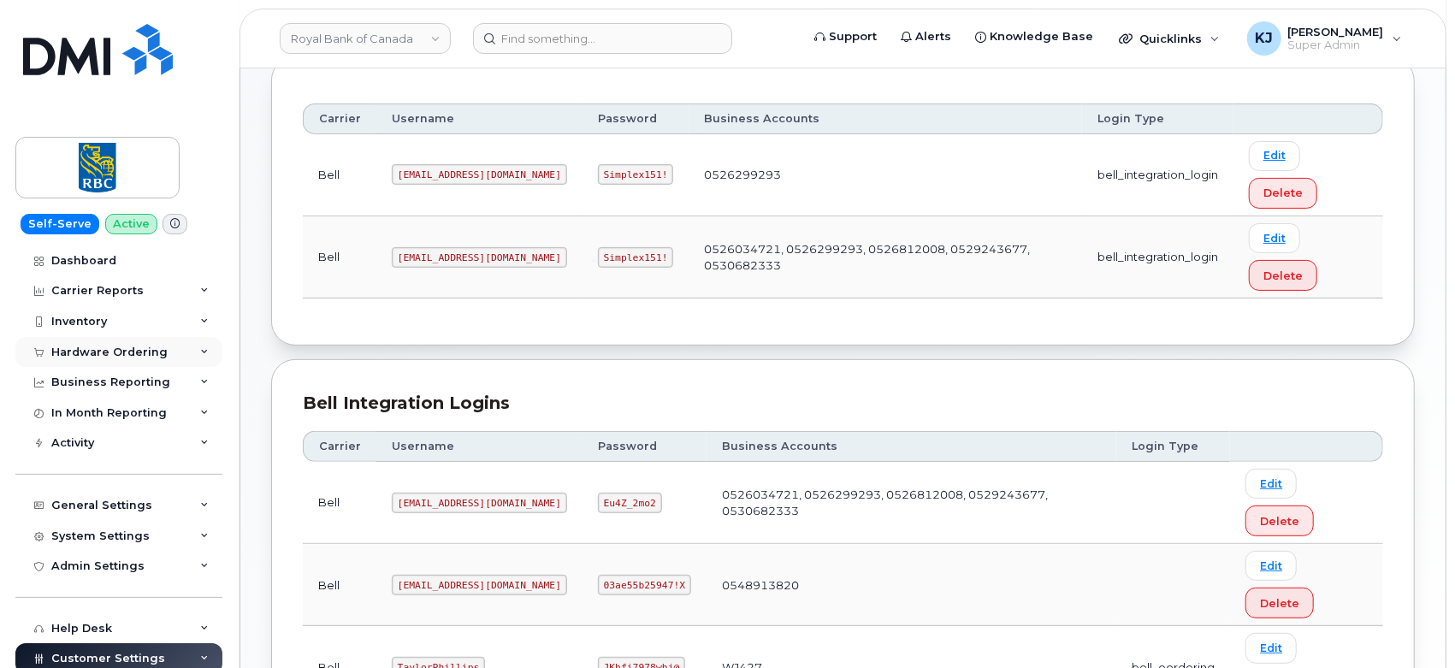
click at [130, 347] on div "Hardware Ordering" at bounding box center [109, 353] width 116 height 14
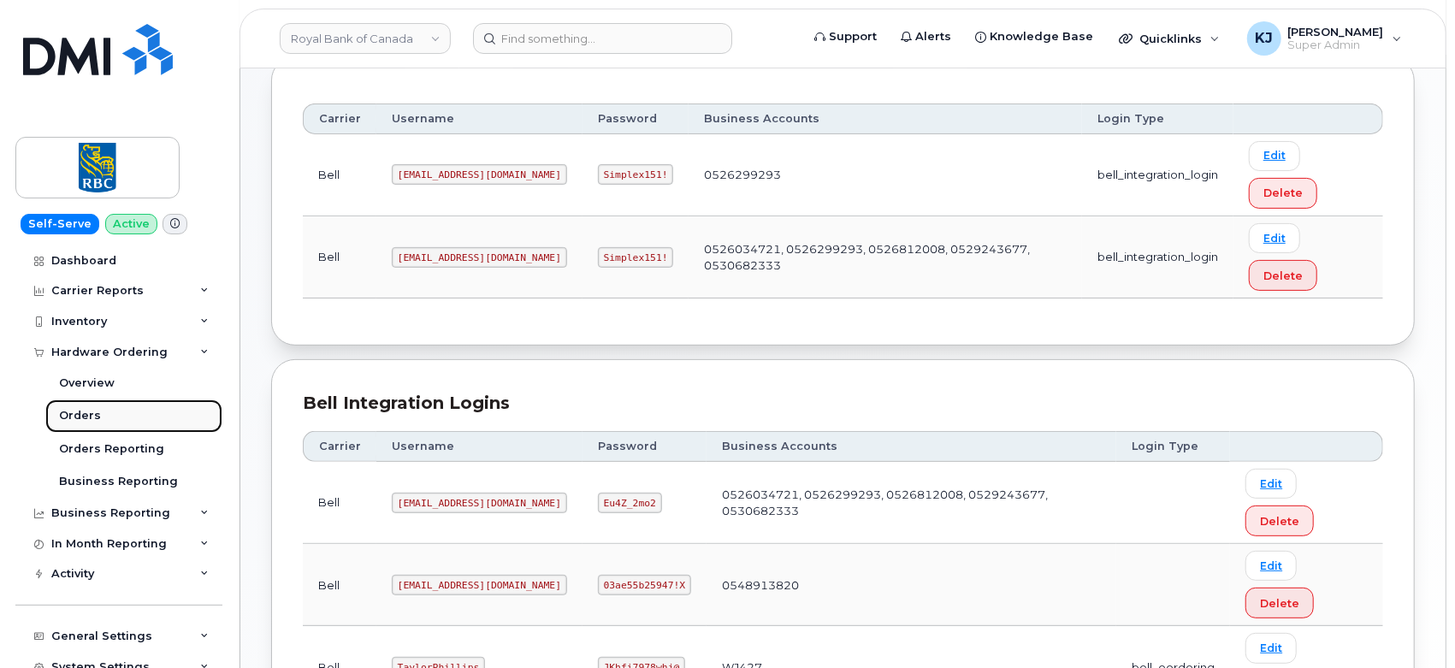
click at [115, 407] on link "Orders" at bounding box center [133, 415] width 177 height 32
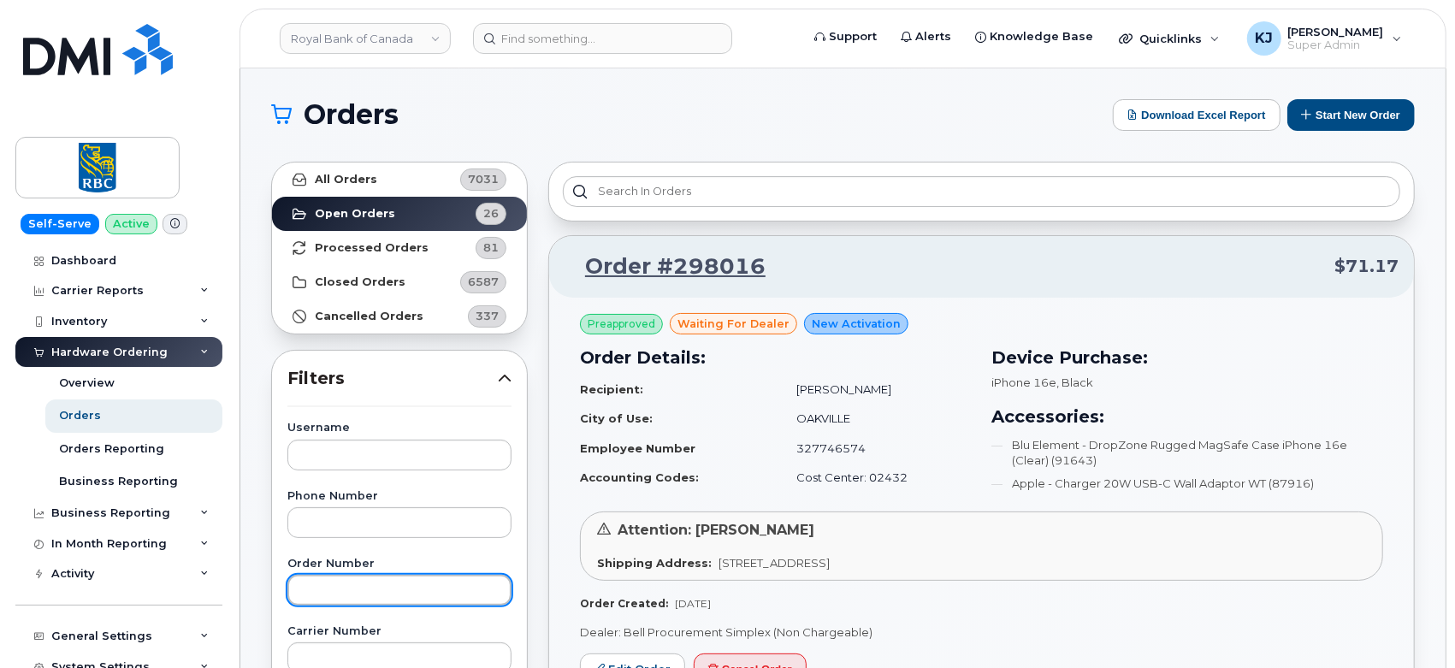
click at [354, 590] on input "text" at bounding box center [399, 590] width 224 height 31
paste input "296394"
type input "296394"
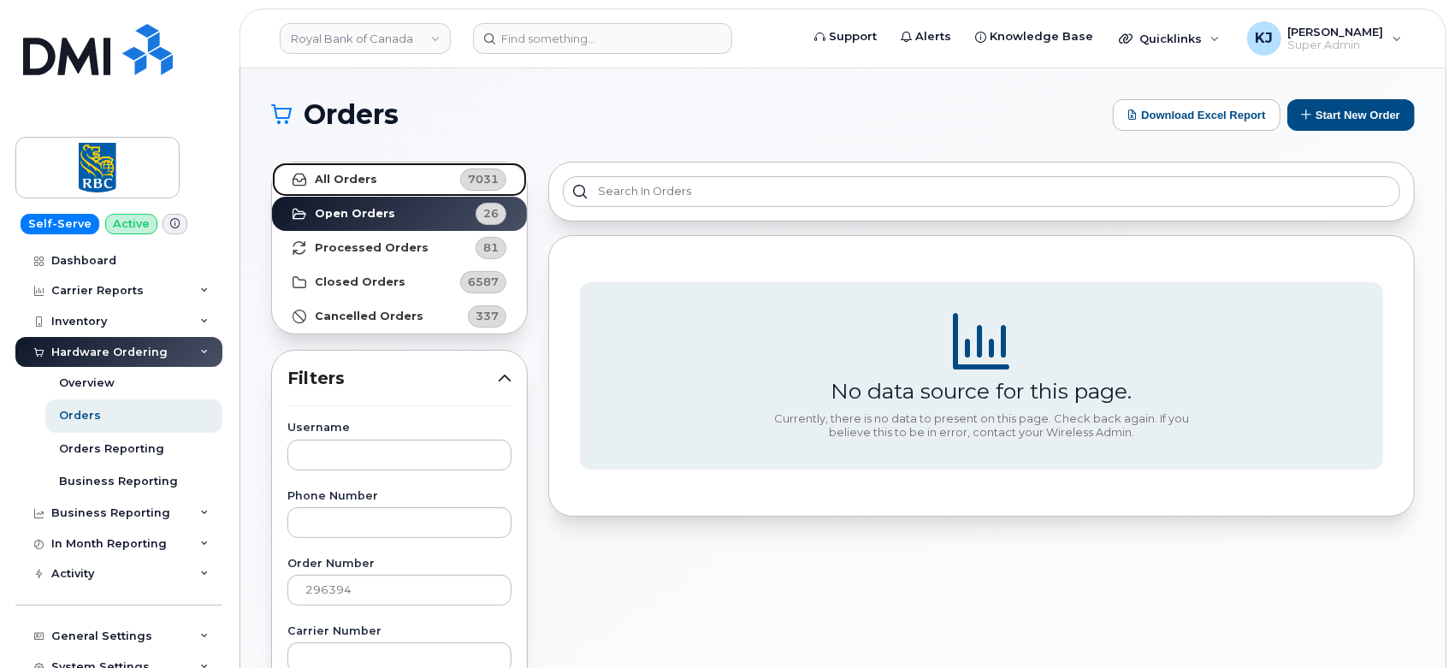
click at [397, 184] on link "All Orders 7031" at bounding box center [399, 179] width 255 height 34
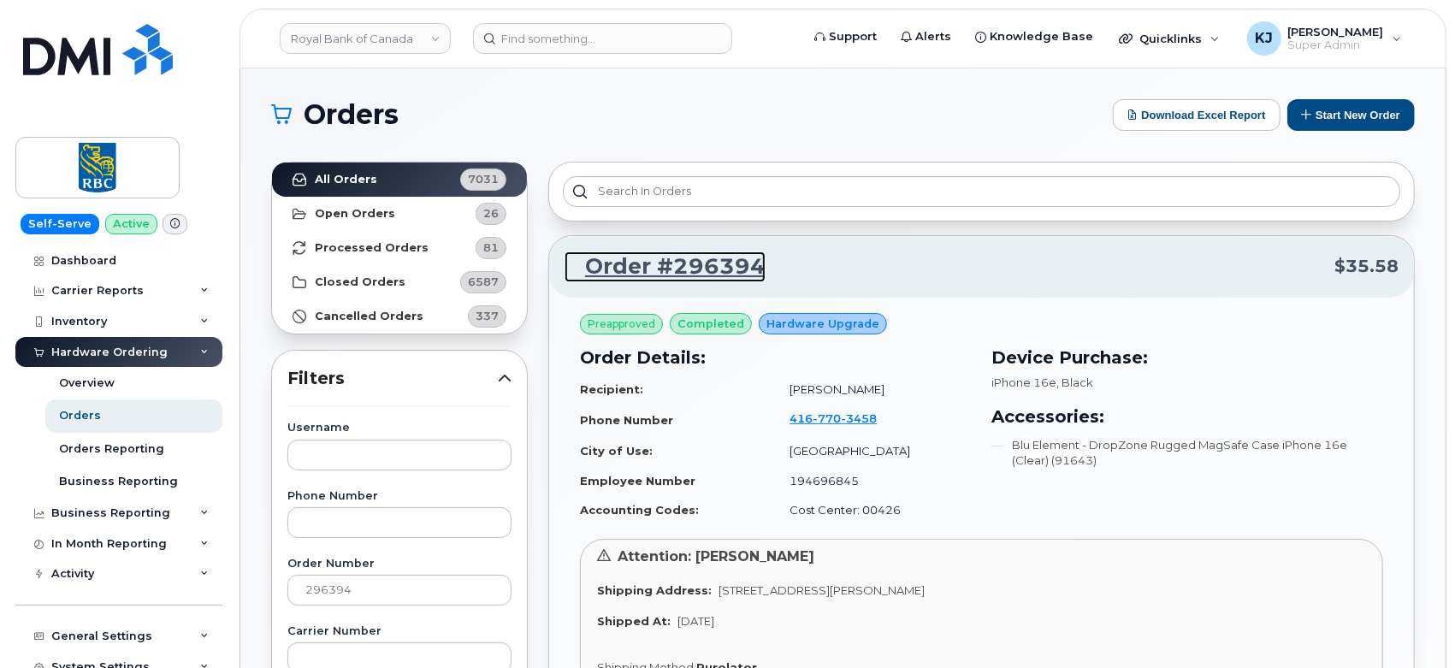
click at [677, 272] on link "Order #296394" at bounding box center [664, 266] width 201 height 31
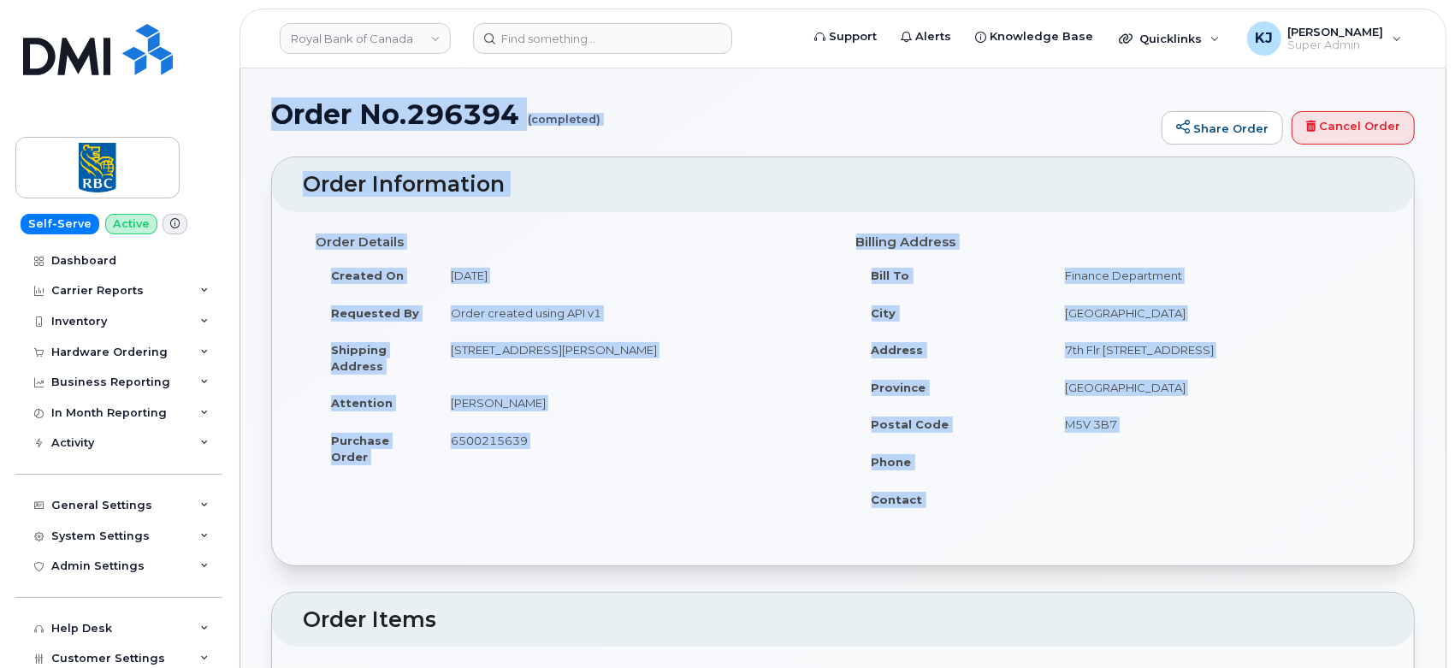
drag, startPoint x: 276, startPoint y: 109, endPoint x: 1132, endPoint y: 498, distance: 940.3
copy div "Order No.296394 (completed) Share Order Cancel Order × Share This Order If you …"
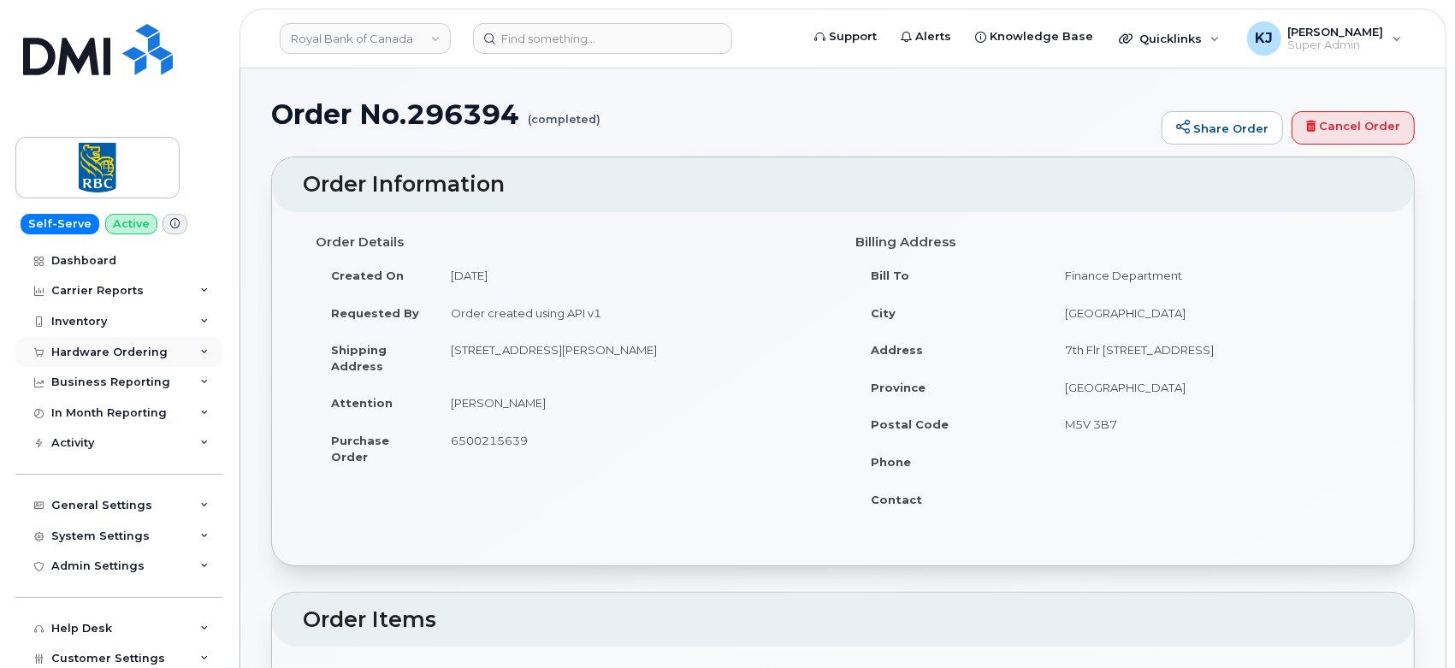
click at [170, 346] on div "Hardware Ordering" at bounding box center [118, 352] width 207 height 31
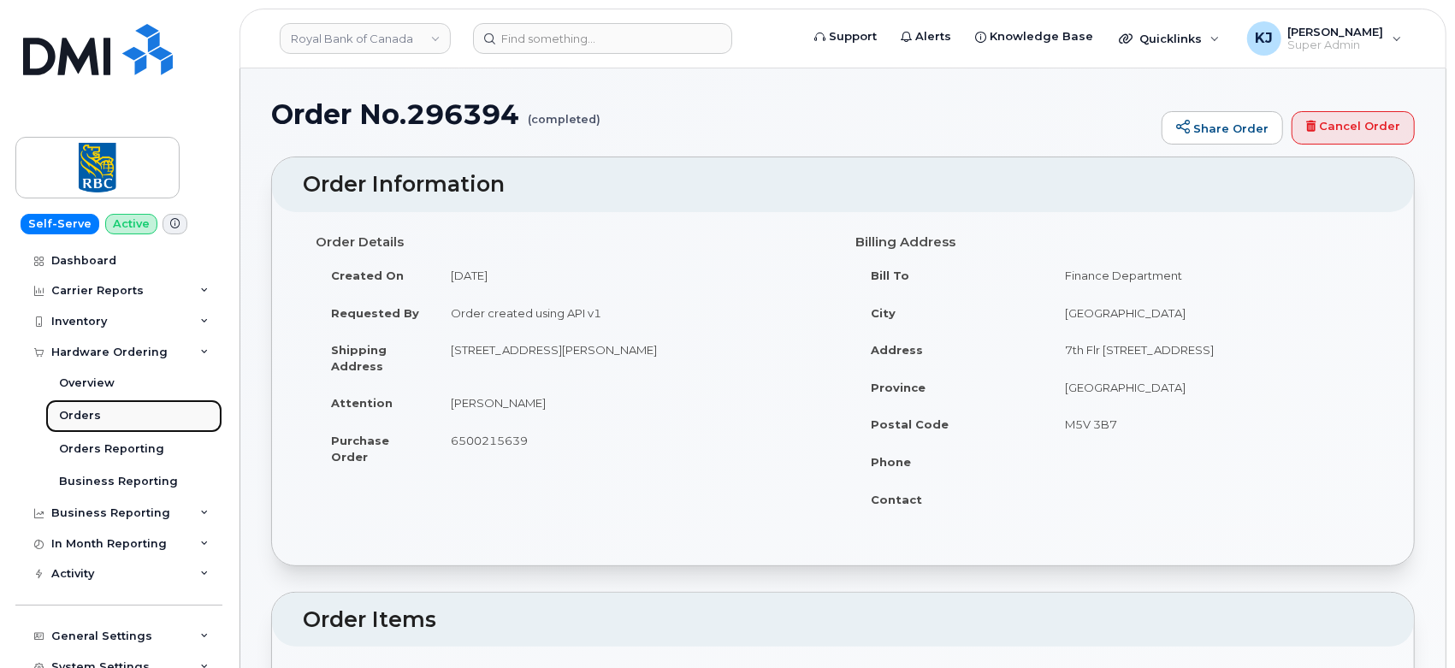
click at [121, 410] on link "Orders" at bounding box center [133, 415] width 177 height 32
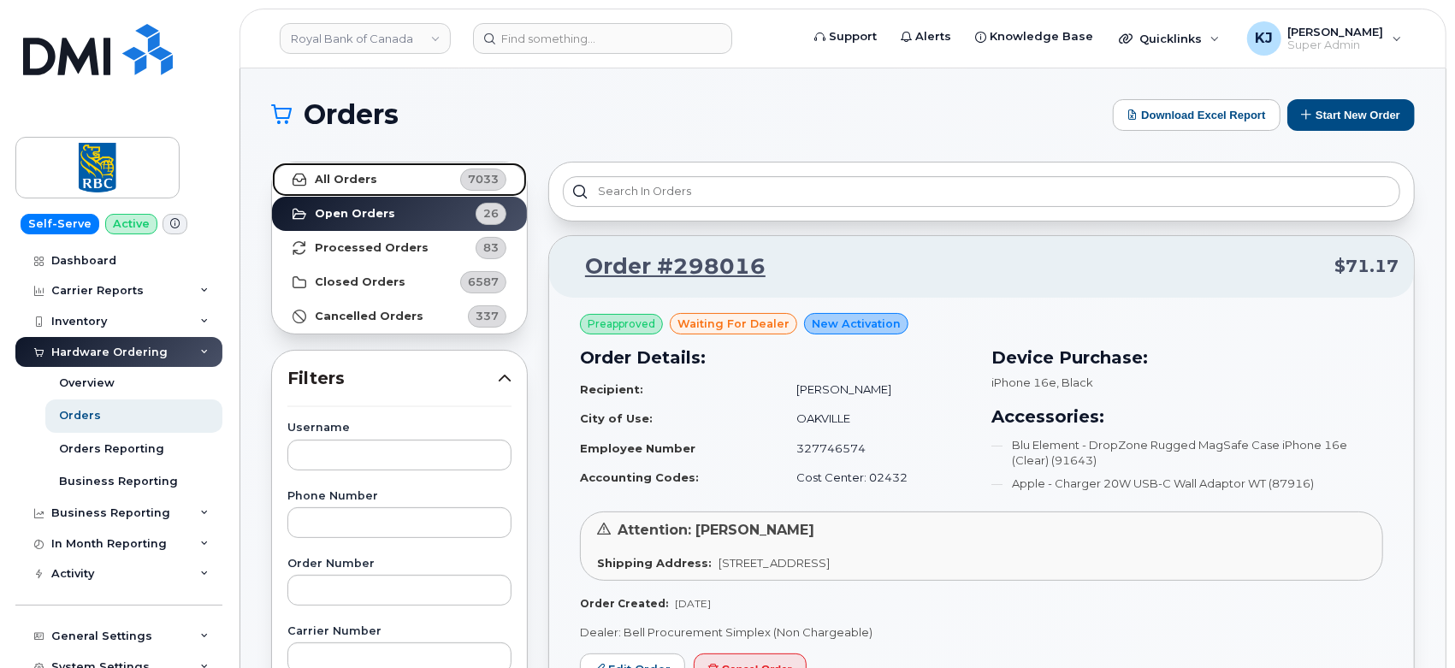
click at [365, 176] on strong "All Orders" at bounding box center [346, 180] width 62 height 14
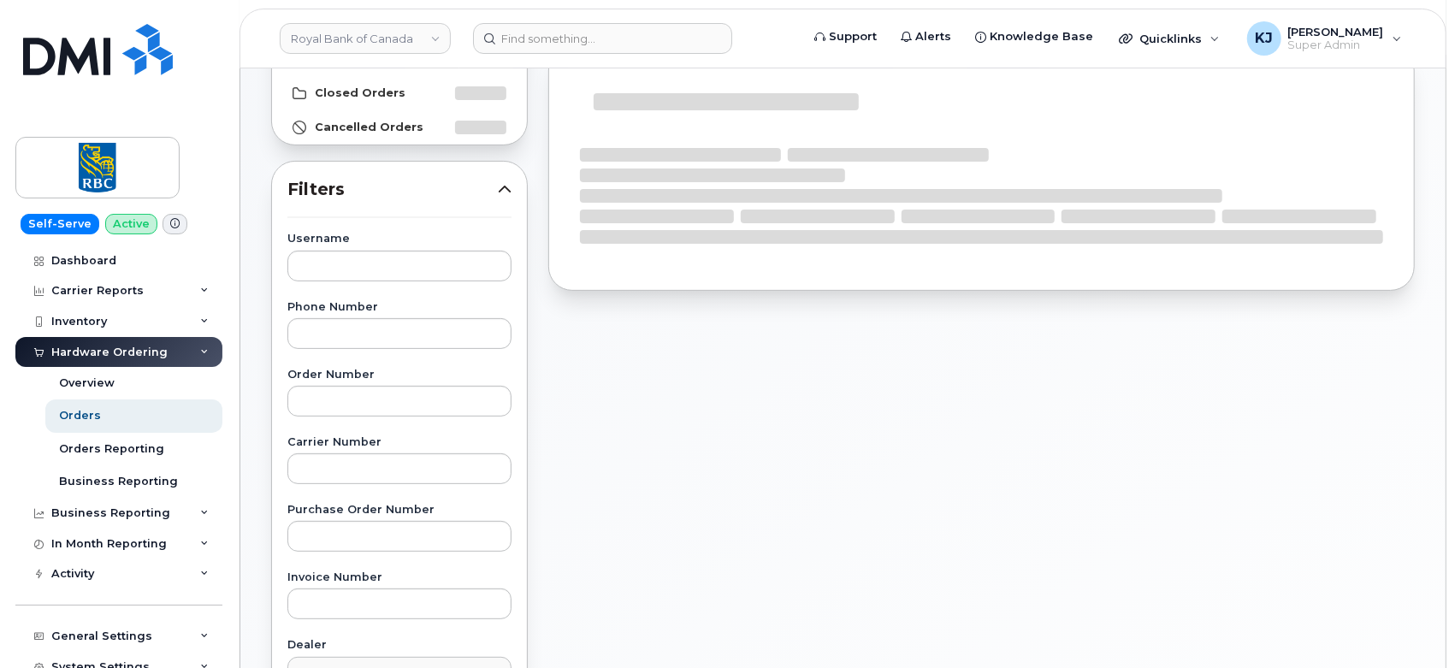
scroll to position [190, 0]
click at [340, 409] on input "text" at bounding box center [399, 400] width 224 height 31
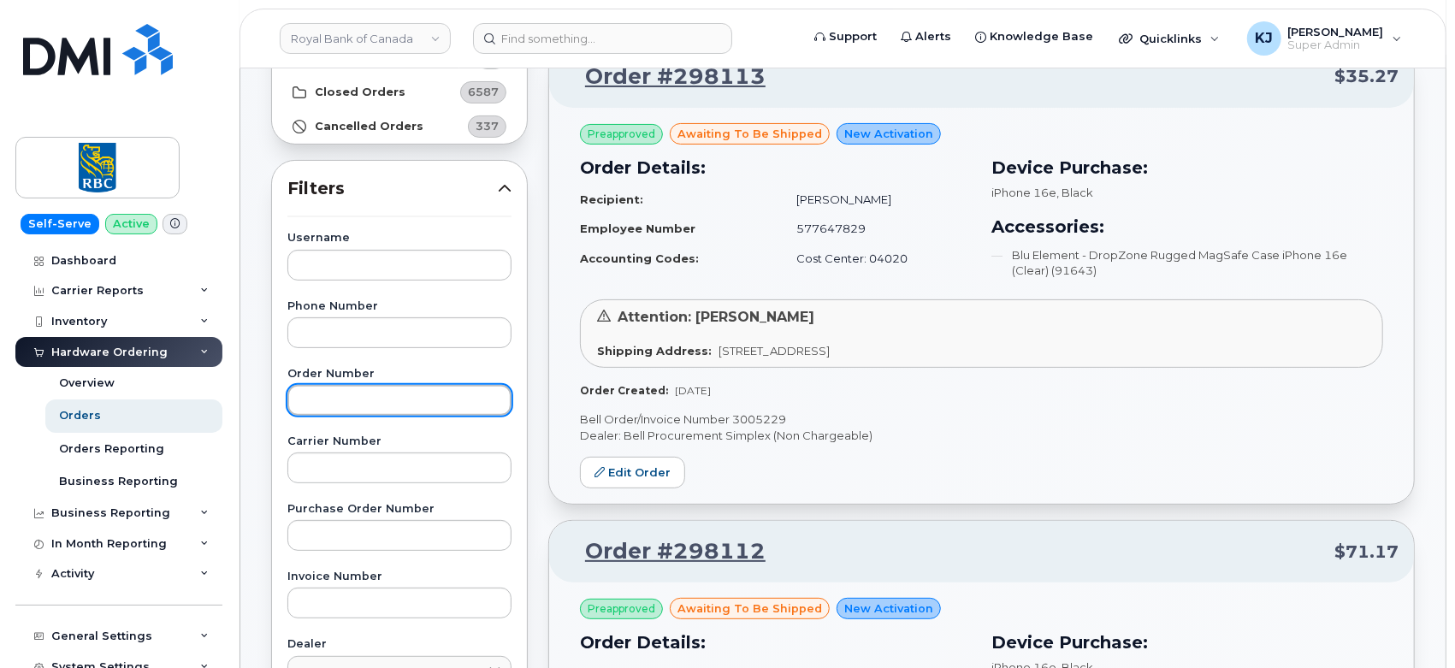
paste input "297523"
type input "297523"
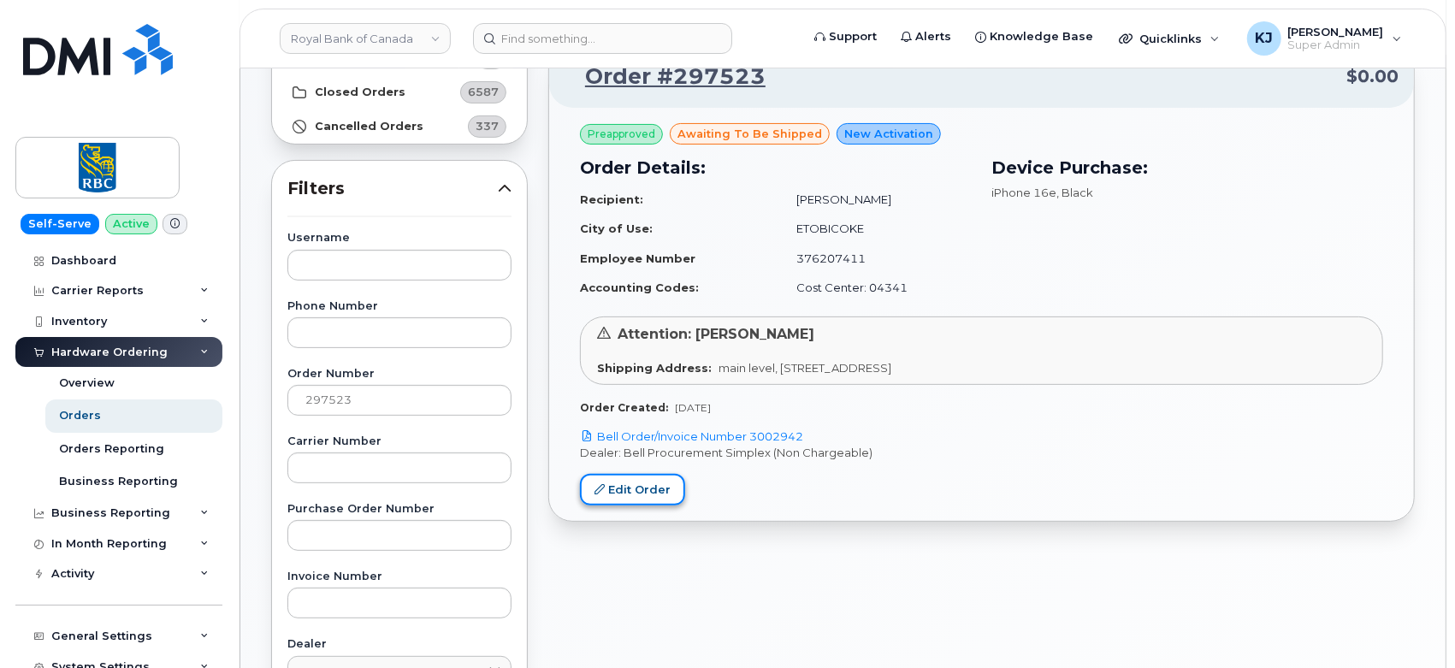
click at [641, 482] on link "Edit Order" at bounding box center [632, 490] width 105 height 32
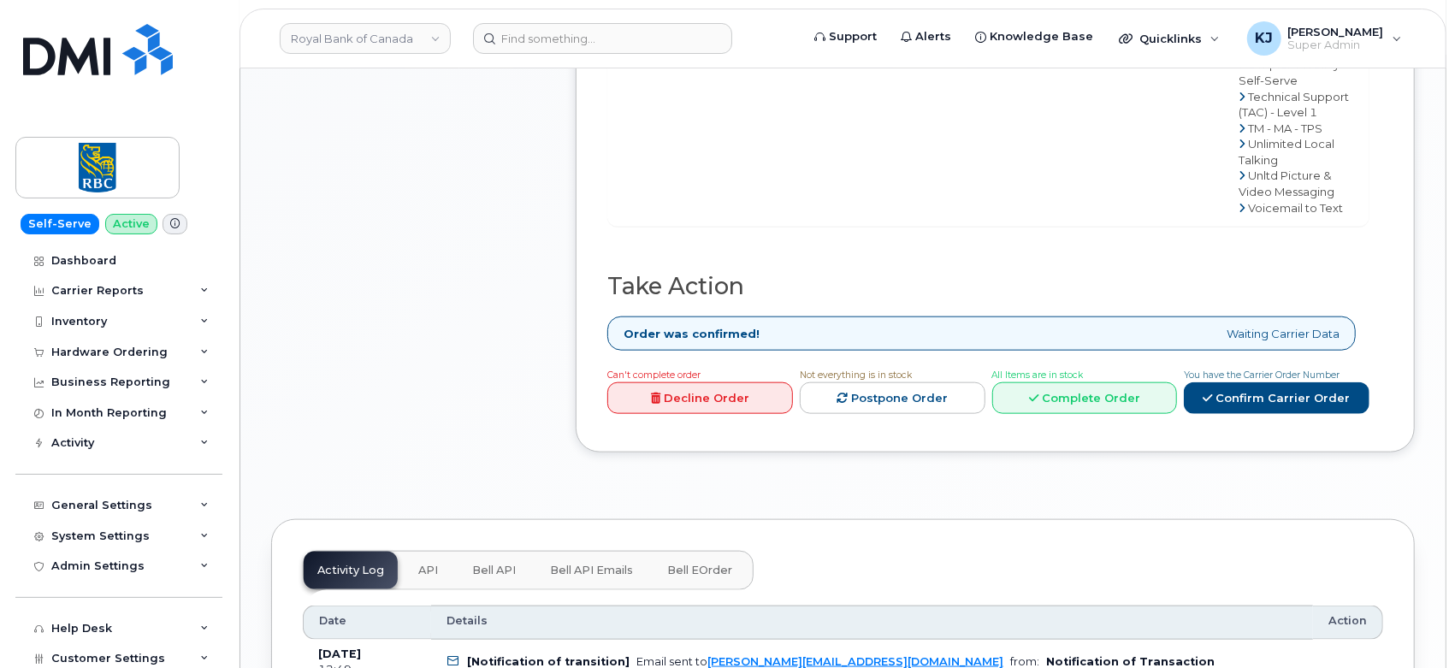
scroll to position [1235, 0]
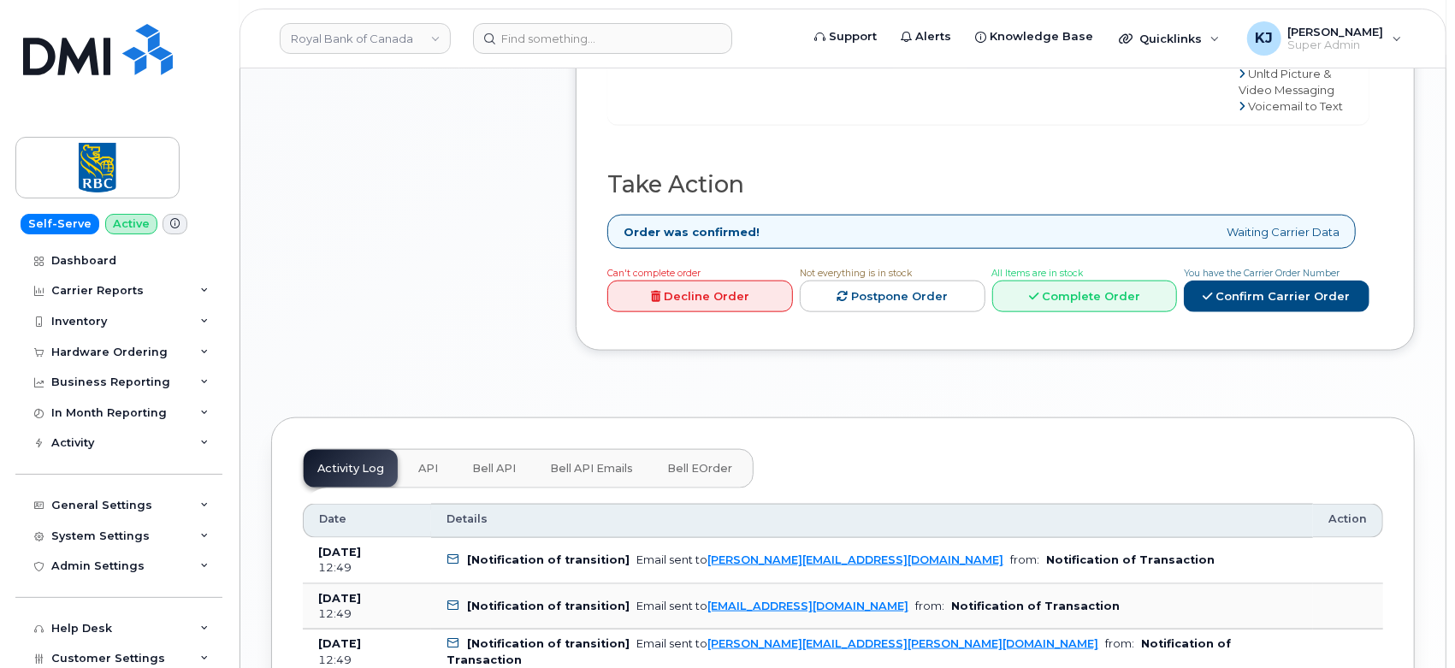
click at [1065, 281] on link "Complete Order" at bounding box center [1085, 297] width 186 height 32
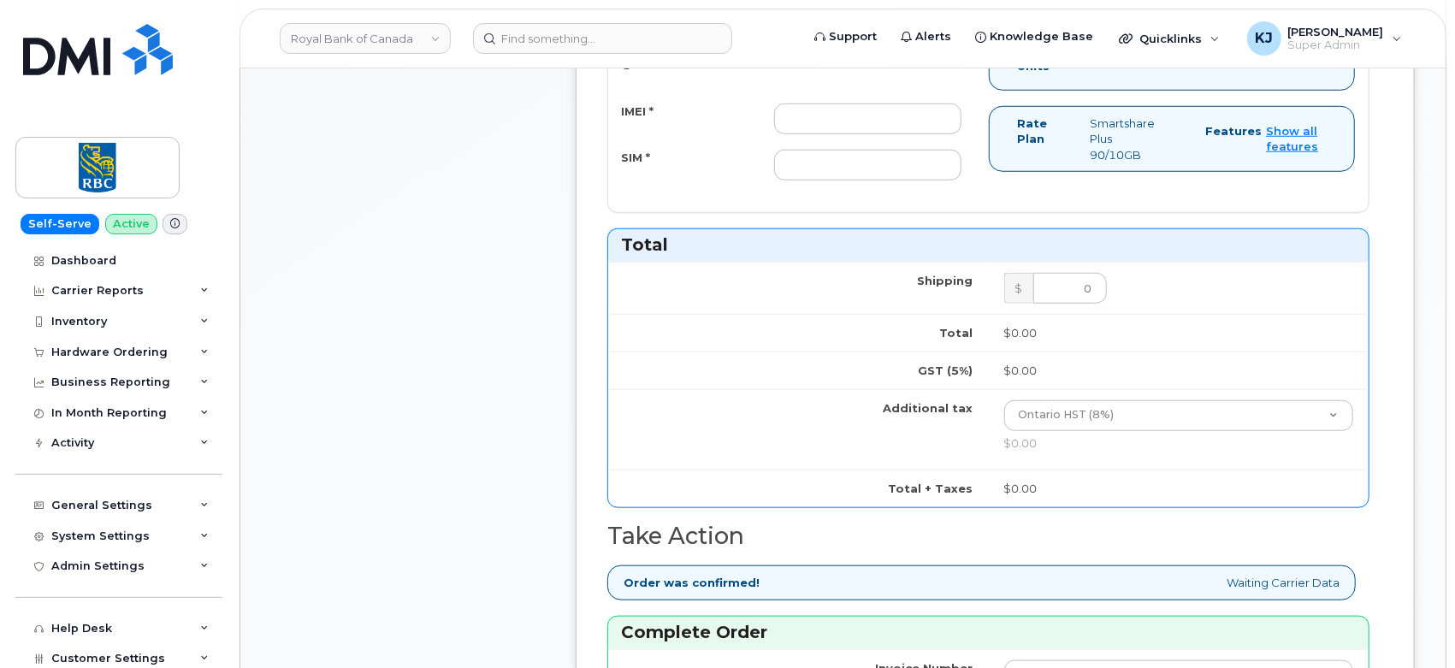
scroll to position [759, 0]
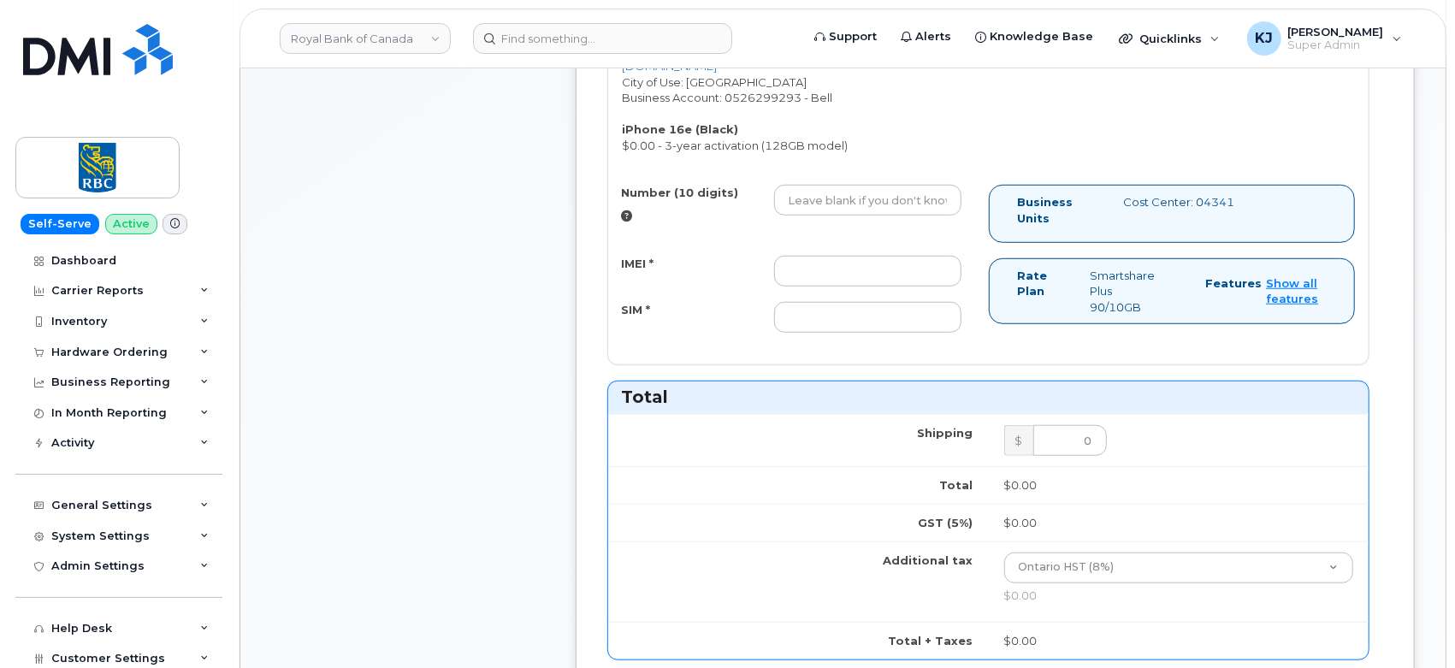
click at [853, 226] on div "Number (10 digits) IMEI * SIM *" at bounding box center [798, 266] width 381 height 163
click at [843, 256] on input "IMEI *" at bounding box center [868, 271] width 188 height 31
paste input "353927601161117"
click at [791, 256] on input "353927601161117" at bounding box center [868, 271] width 188 height 31
type input "353927601161117"
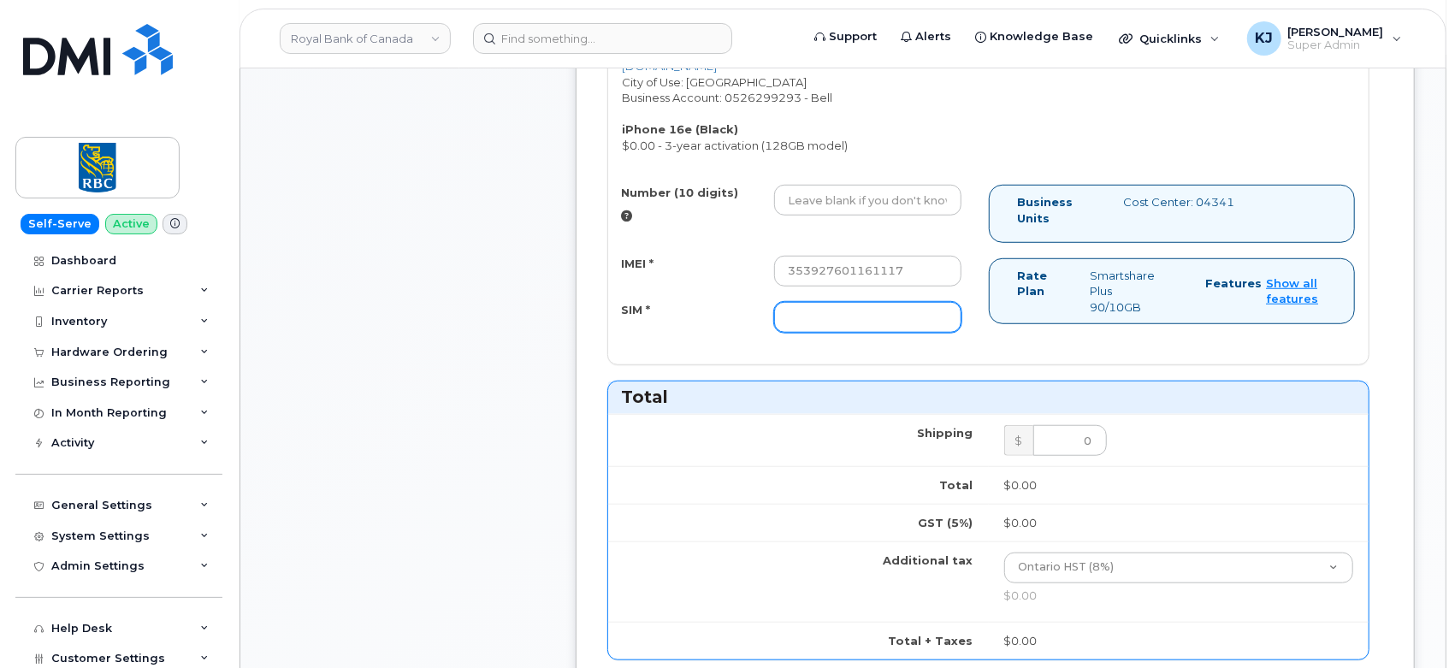
click at [851, 302] on input "SIM *" at bounding box center [868, 317] width 188 height 31
paste input "89302610207733411414"
click at [791, 302] on input "89302610207733411414" at bounding box center [868, 317] width 188 height 31
click at [948, 302] on input "89302610207733411414" at bounding box center [868, 317] width 188 height 31
type input "89302610207733411414"
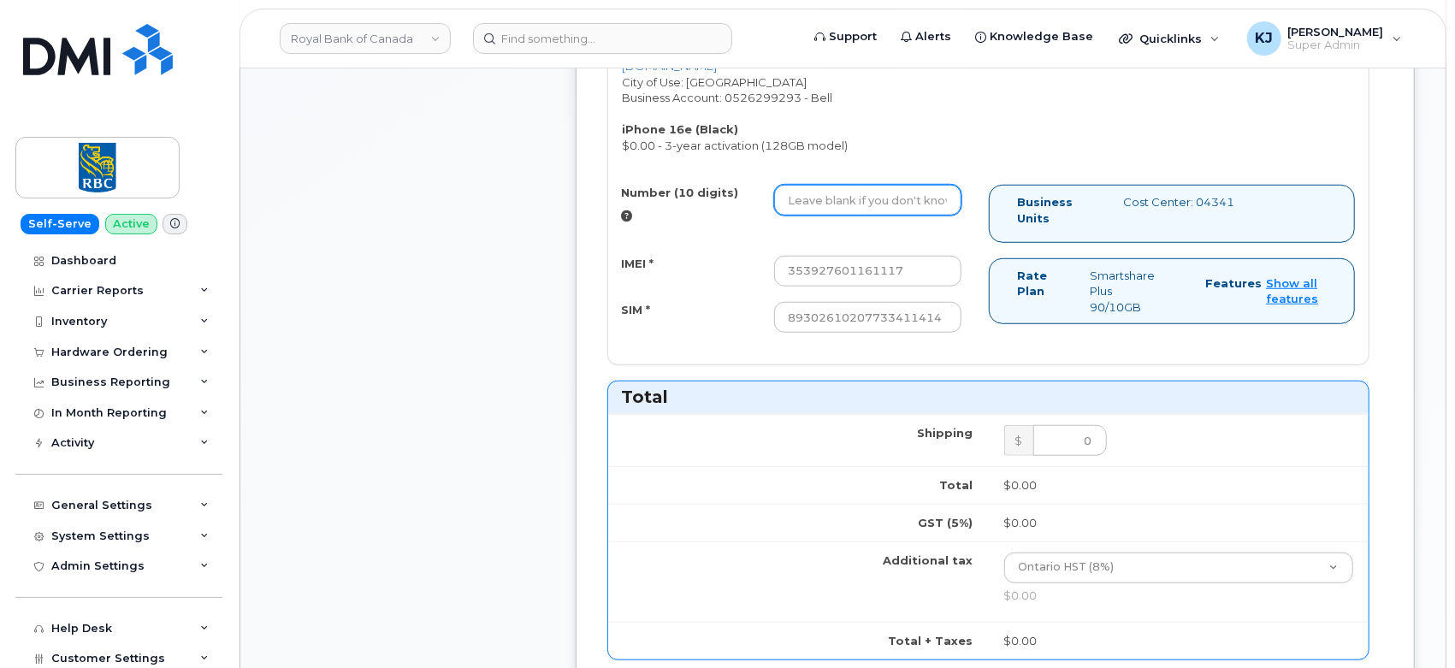
click at [888, 187] on input "Number (10 digits)" at bounding box center [868, 200] width 188 height 31
paste input "4162549781"
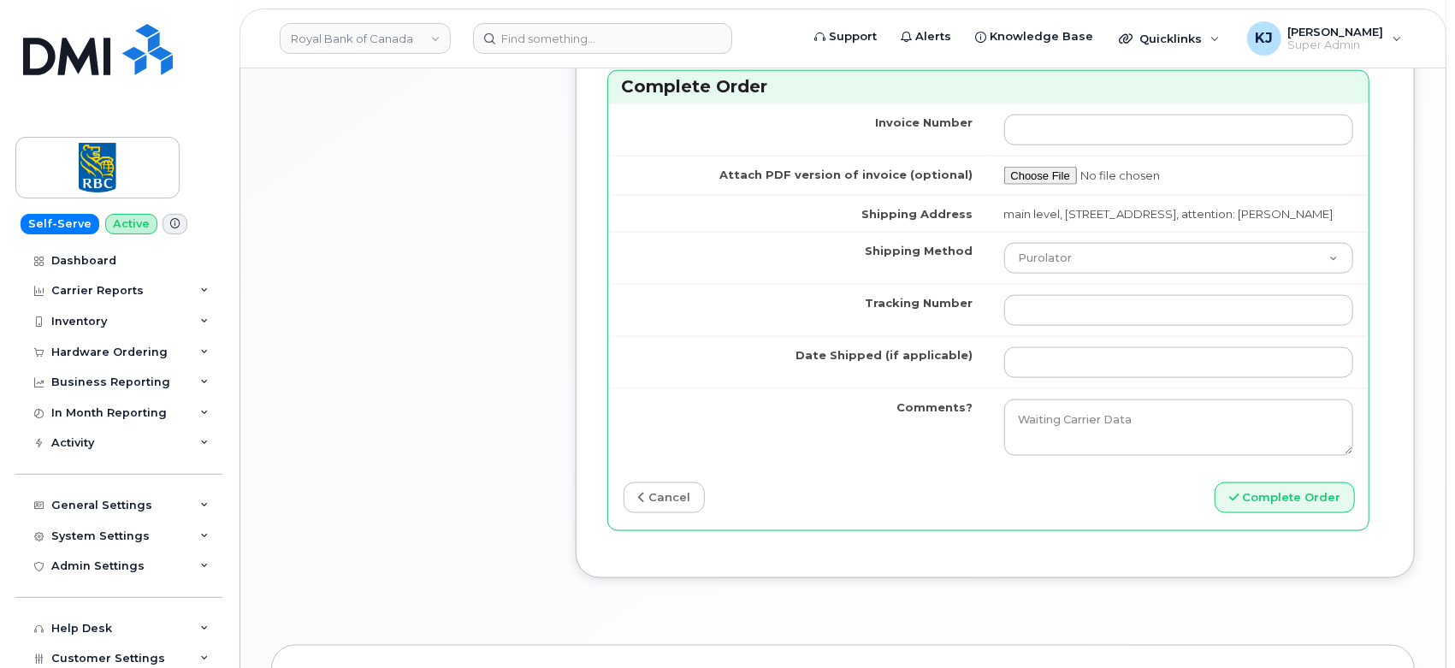
scroll to position [1425, 0]
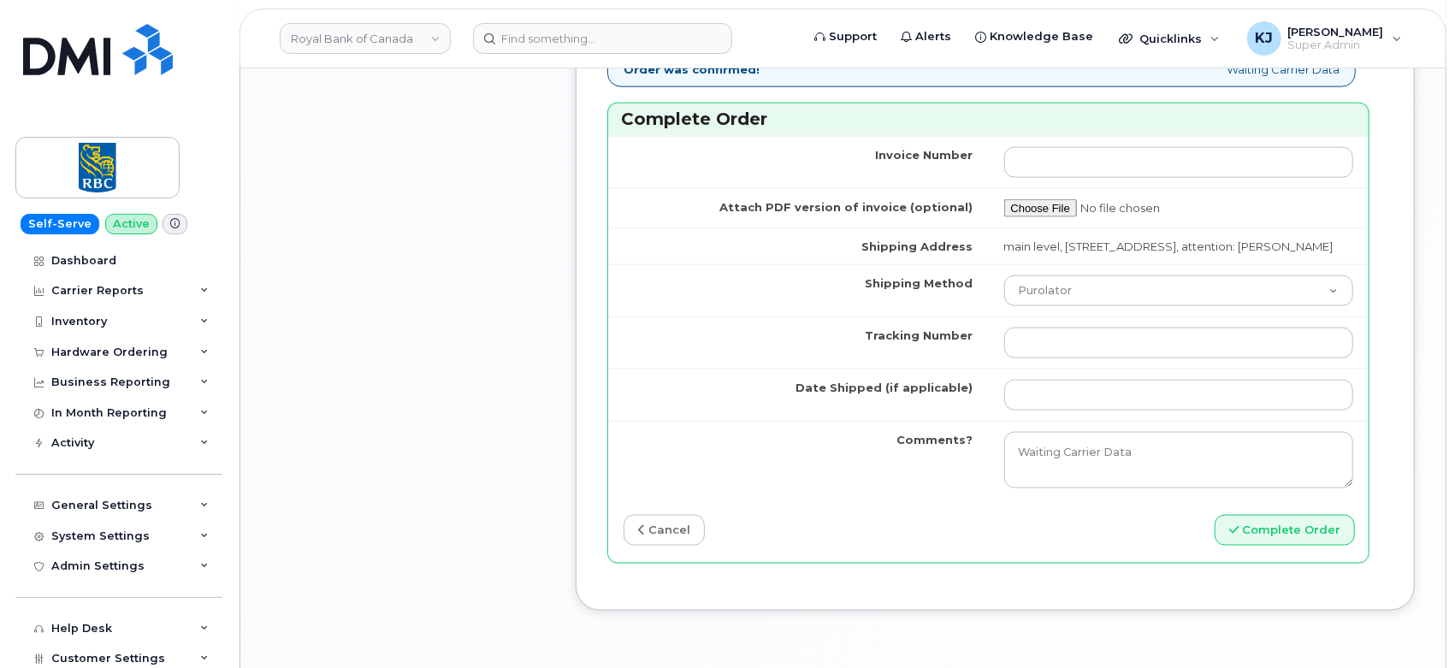
type input "4162549781"
drag, startPoint x: 1088, startPoint y: 338, endPoint x: 1088, endPoint y: 320, distance: 18.0
click at [1088, 337] on input "Tracking Number" at bounding box center [1179, 343] width 350 height 31
paste input "463192448531"
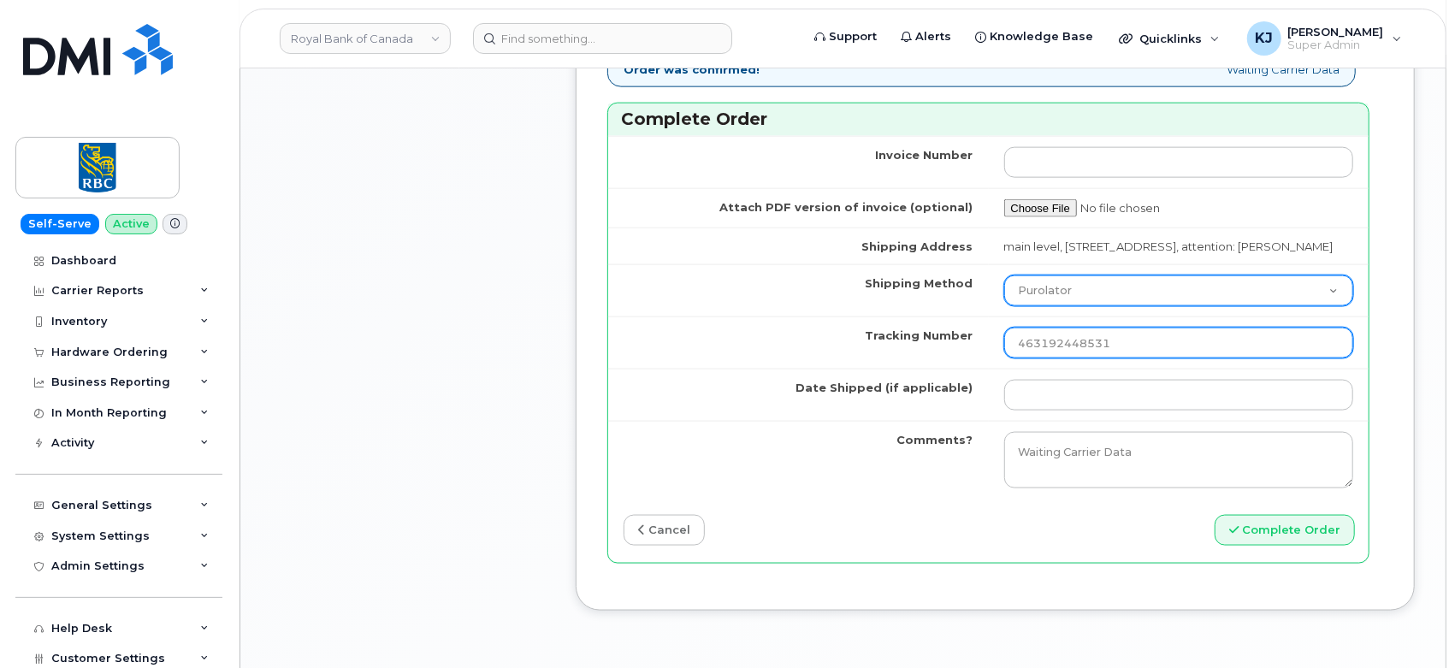
type input "463192448531"
click at [1050, 283] on select "Purolator UPS FedEx Canada Post Courier Other Drop Off Pick Up" at bounding box center [1179, 290] width 350 height 31
select select "FedEx"
click at [1004, 275] on select "Purolator UPS FedEx Canada Post Courier Other Drop Off Pick Up" at bounding box center [1179, 290] width 350 height 31
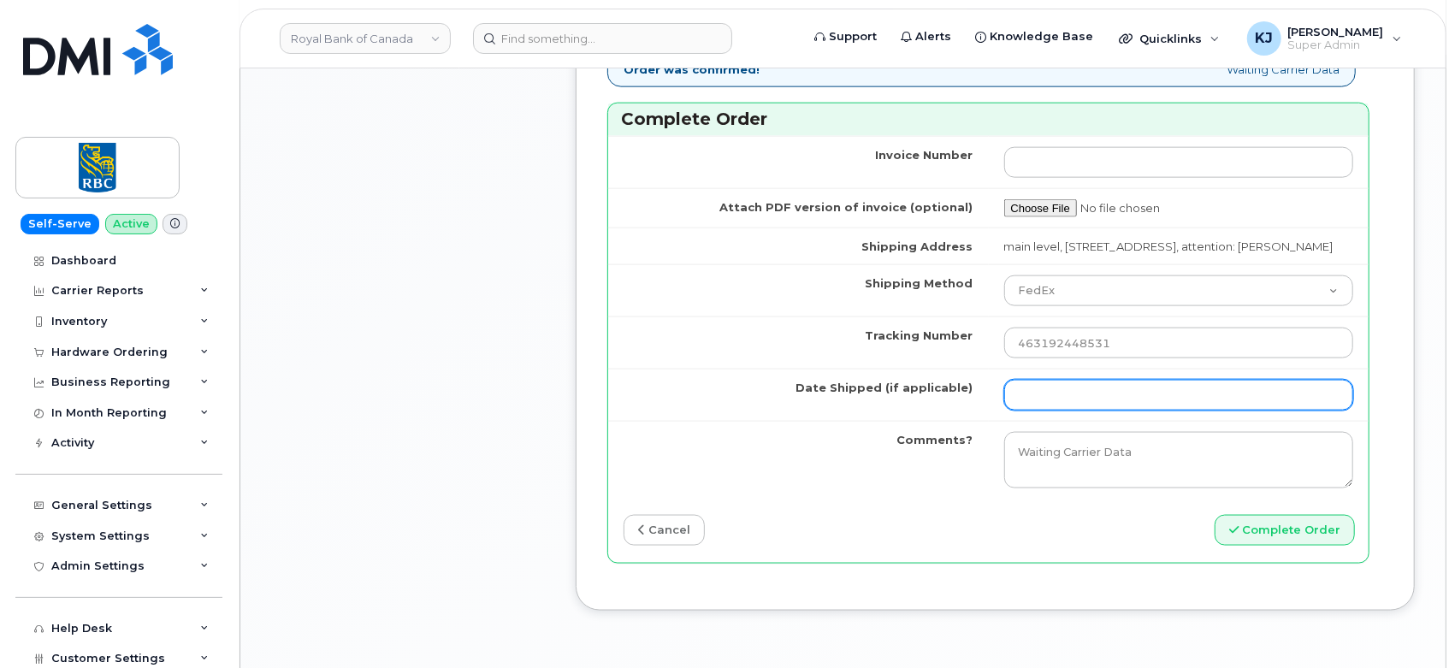
click at [1060, 397] on input "Date Shipped (if applicable)" at bounding box center [1179, 395] width 350 height 31
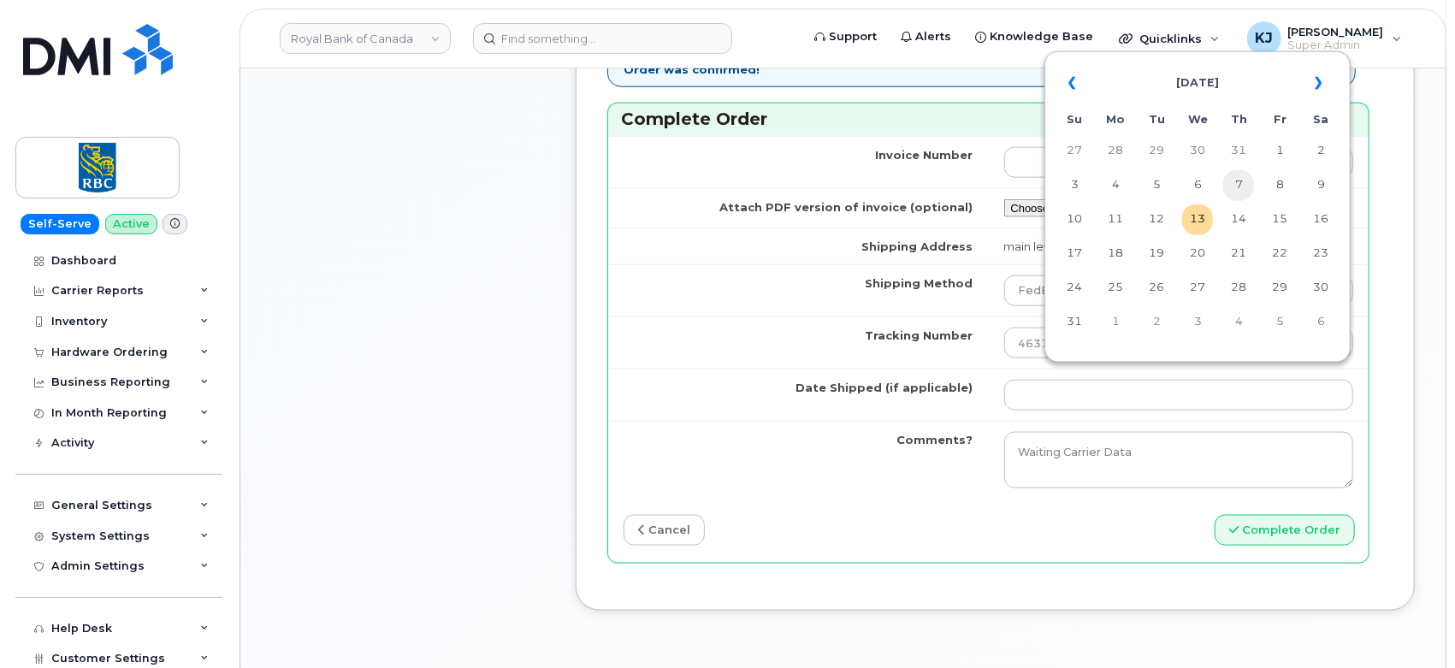
click at [1238, 186] on td "7" at bounding box center [1238, 185] width 31 height 31
type input "[DATE]"
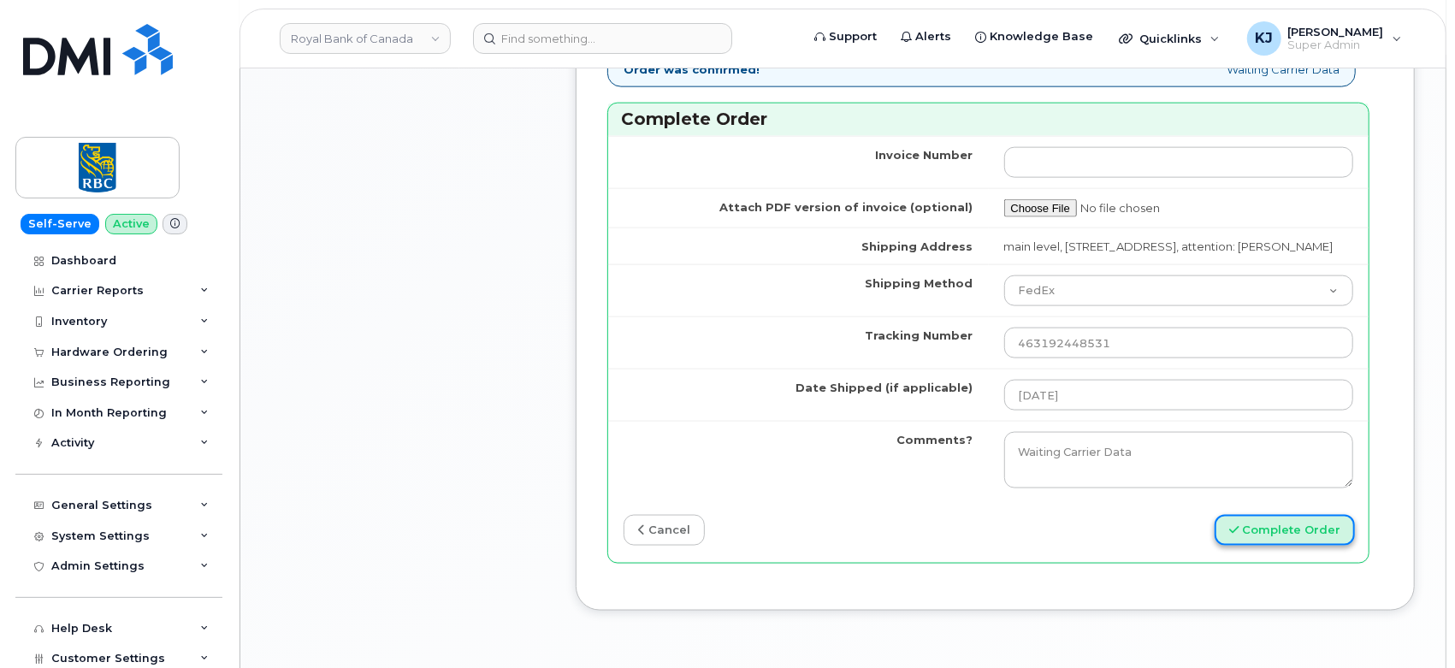
click at [1291, 519] on button "Complete Order" at bounding box center [1284, 531] width 140 height 32
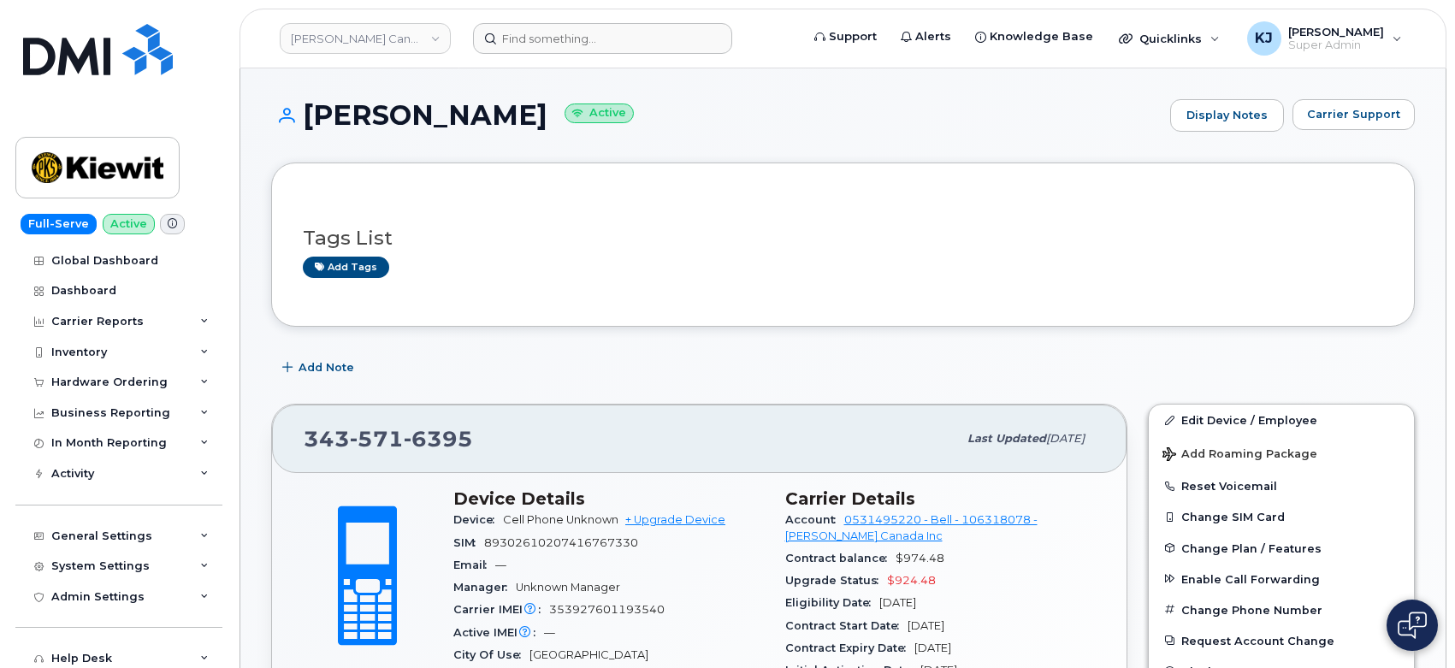
scroll to position [380, 0]
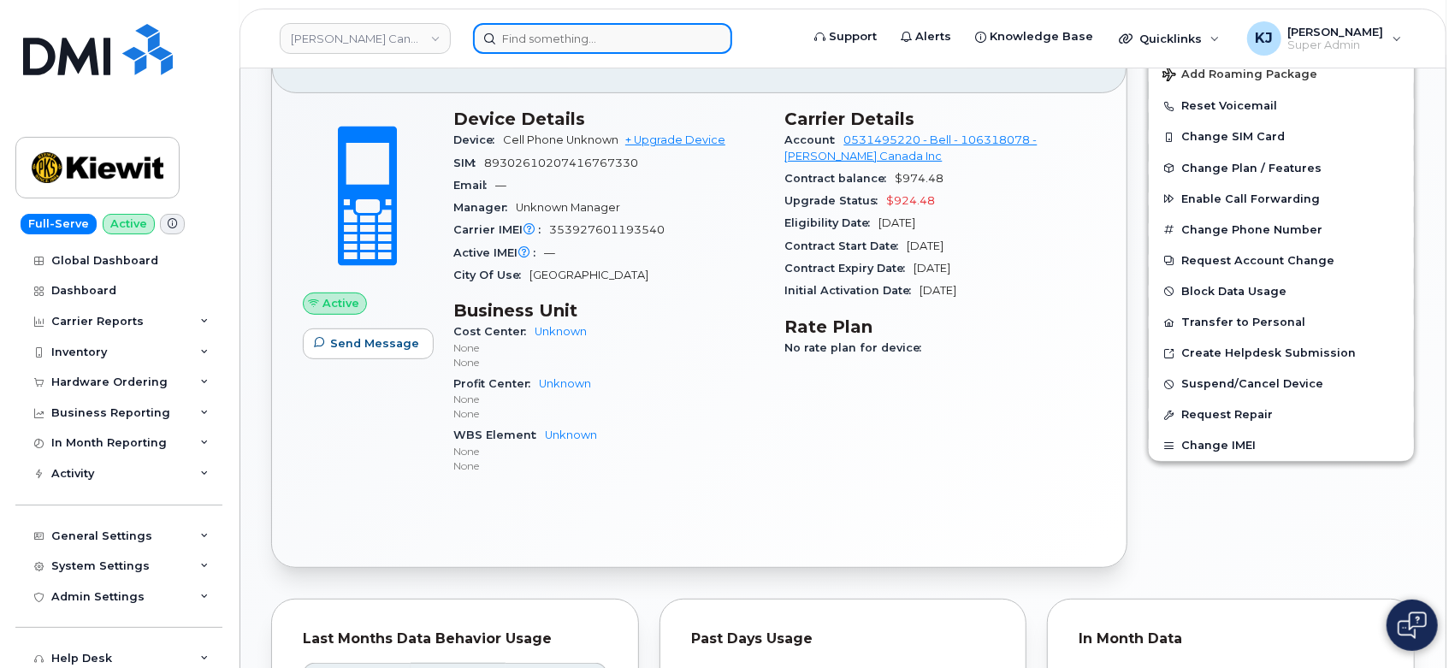
click at [609, 44] on input at bounding box center [602, 38] width 259 height 31
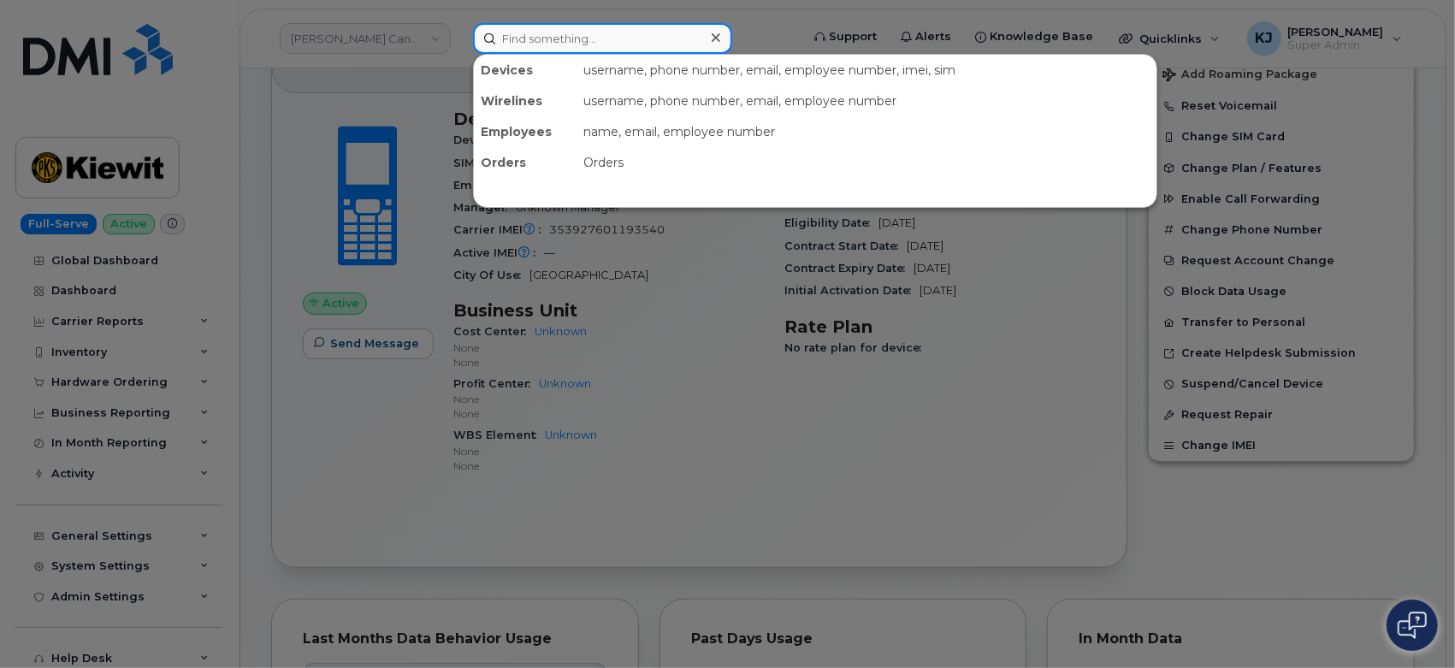
paste input "4162549781"
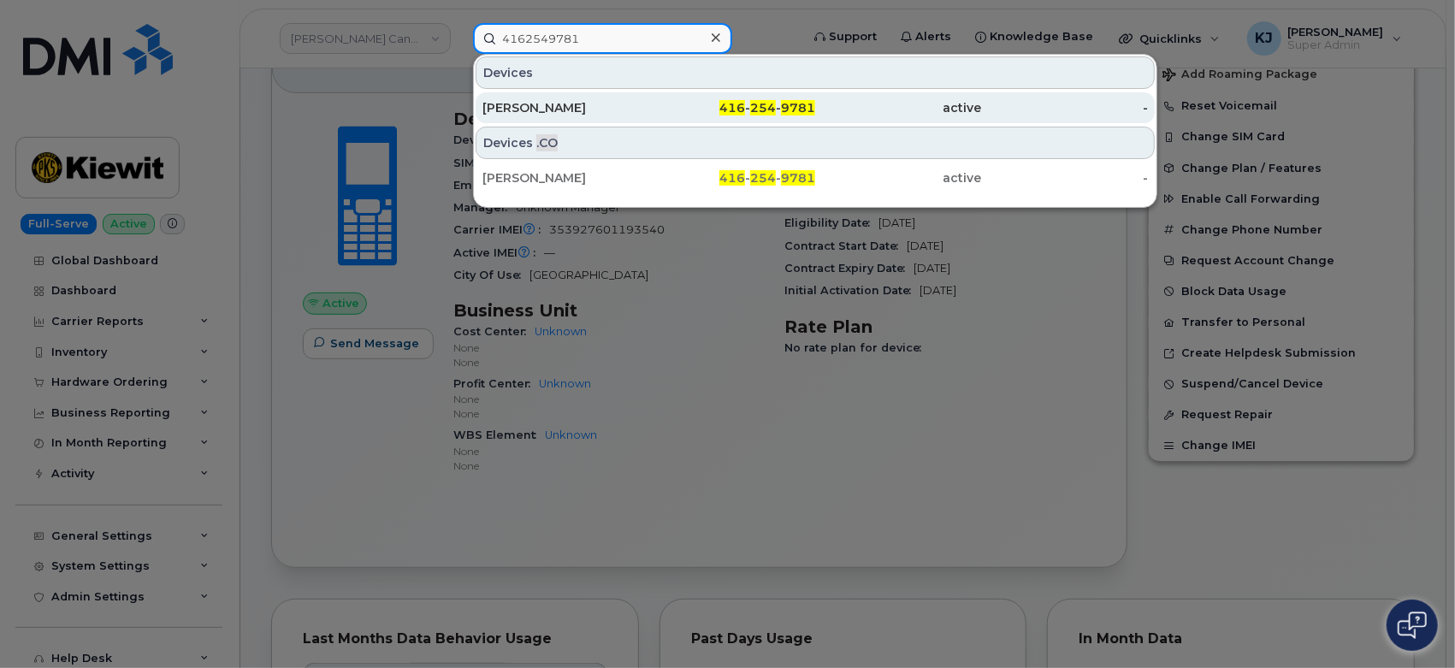
type input "4162549781"
click at [695, 101] on div "416 - 254 - 9781" at bounding box center [732, 107] width 167 height 17
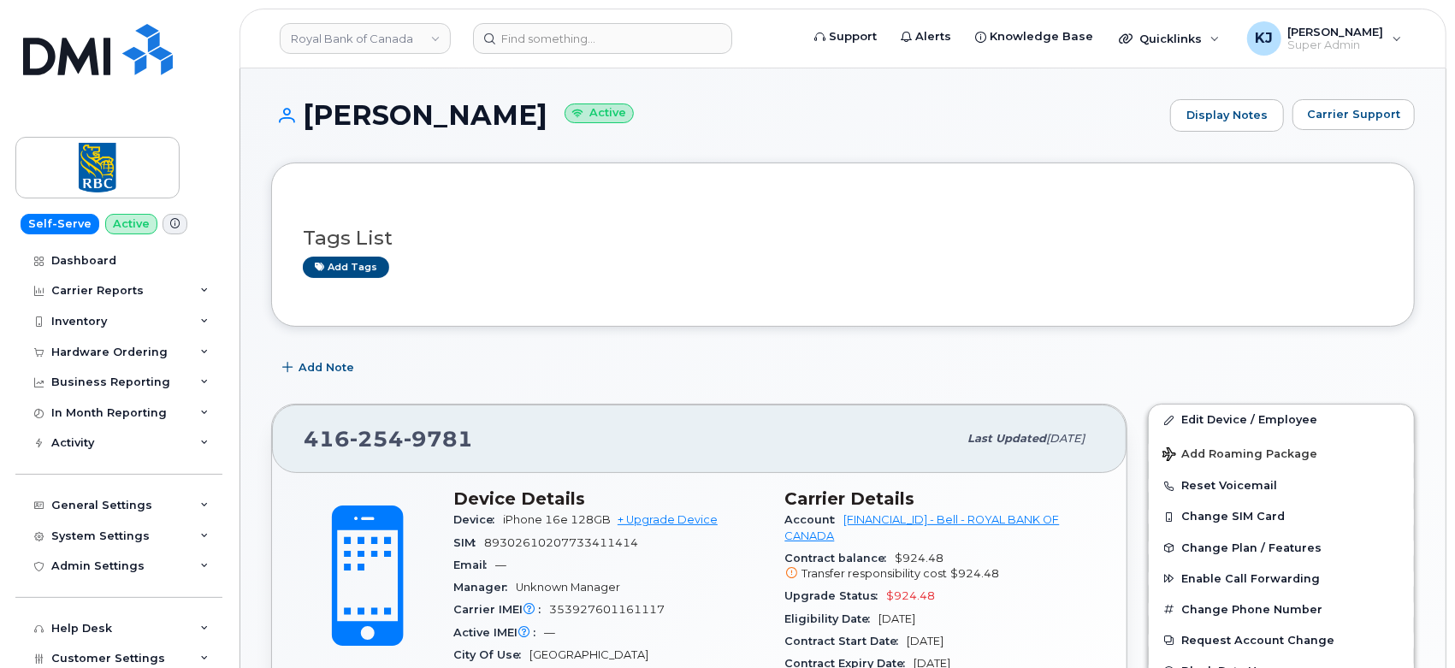
click at [542, 540] on span "89302610207733411414" at bounding box center [561, 542] width 154 height 13
copy span "89302610207733411414"
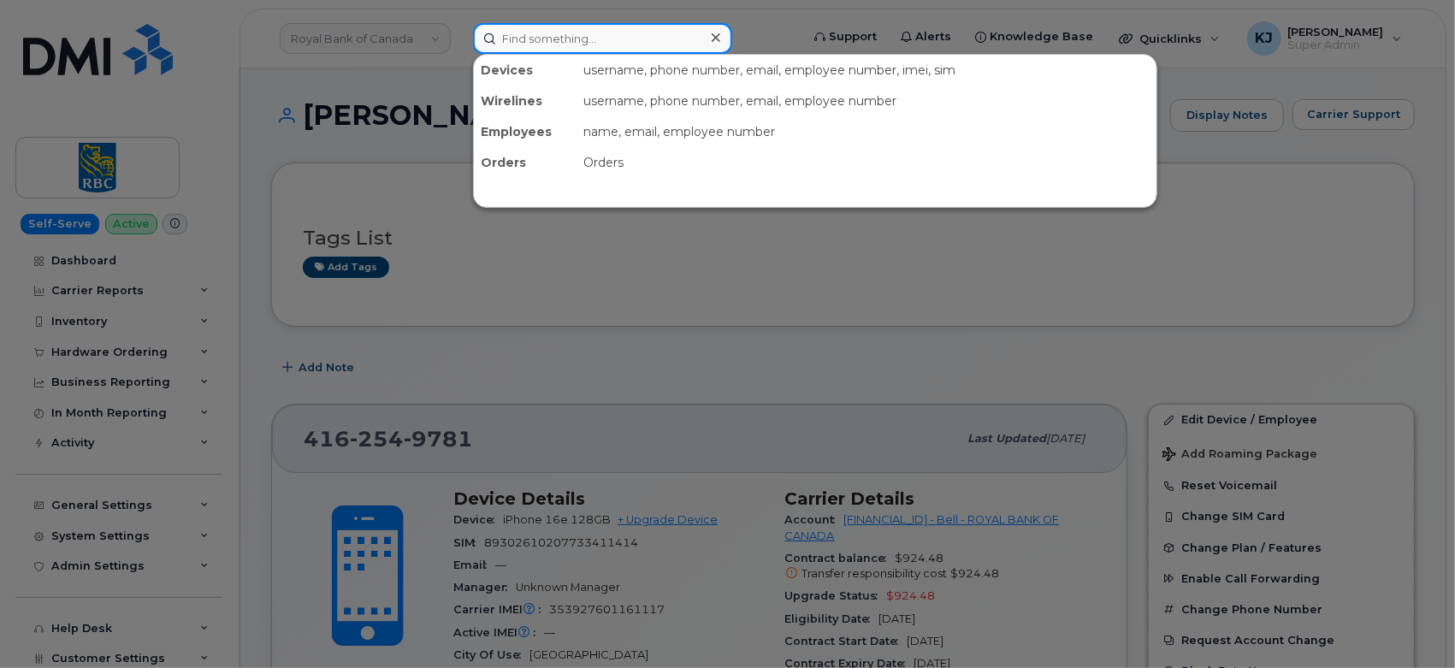
click at [565, 38] on input at bounding box center [602, 38] width 259 height 31
paste input "4164070316"
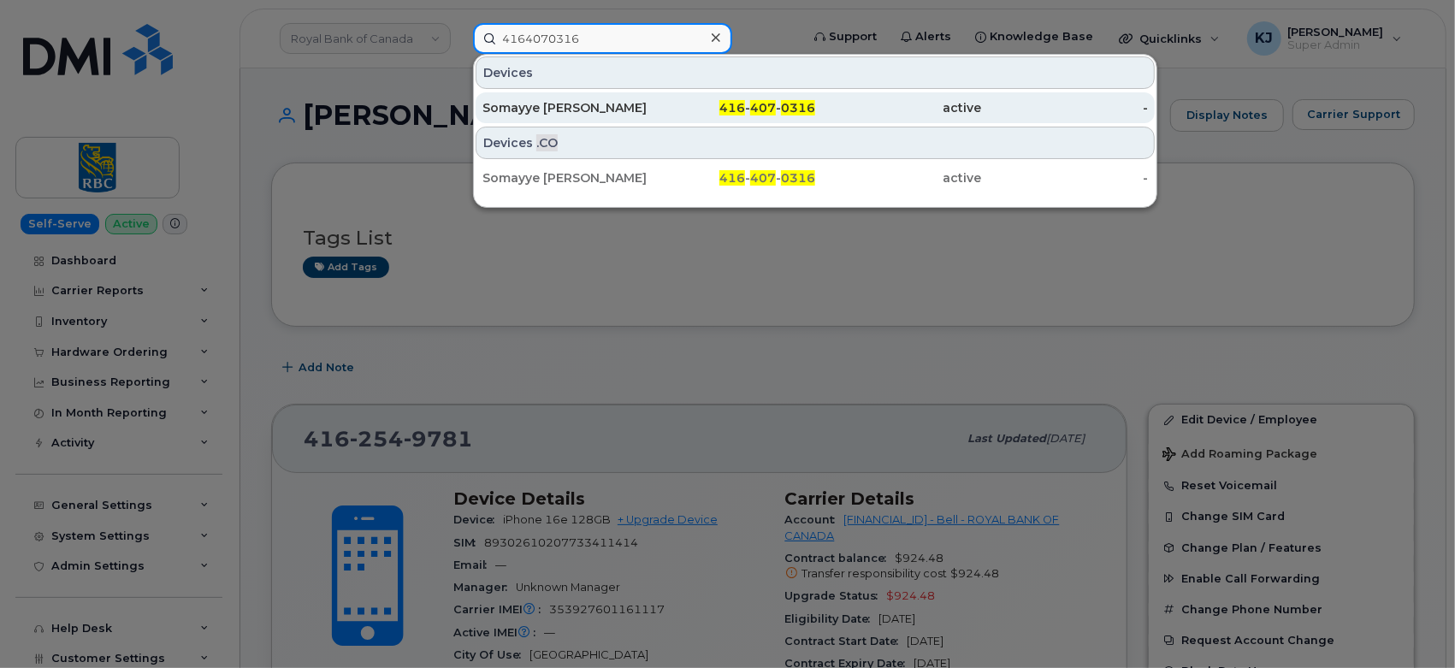
type input "4164070316"
click at [645, 101] on div "Somayye [PERSON_NAME]" at bounding box center [565, 107] width 167 height 17
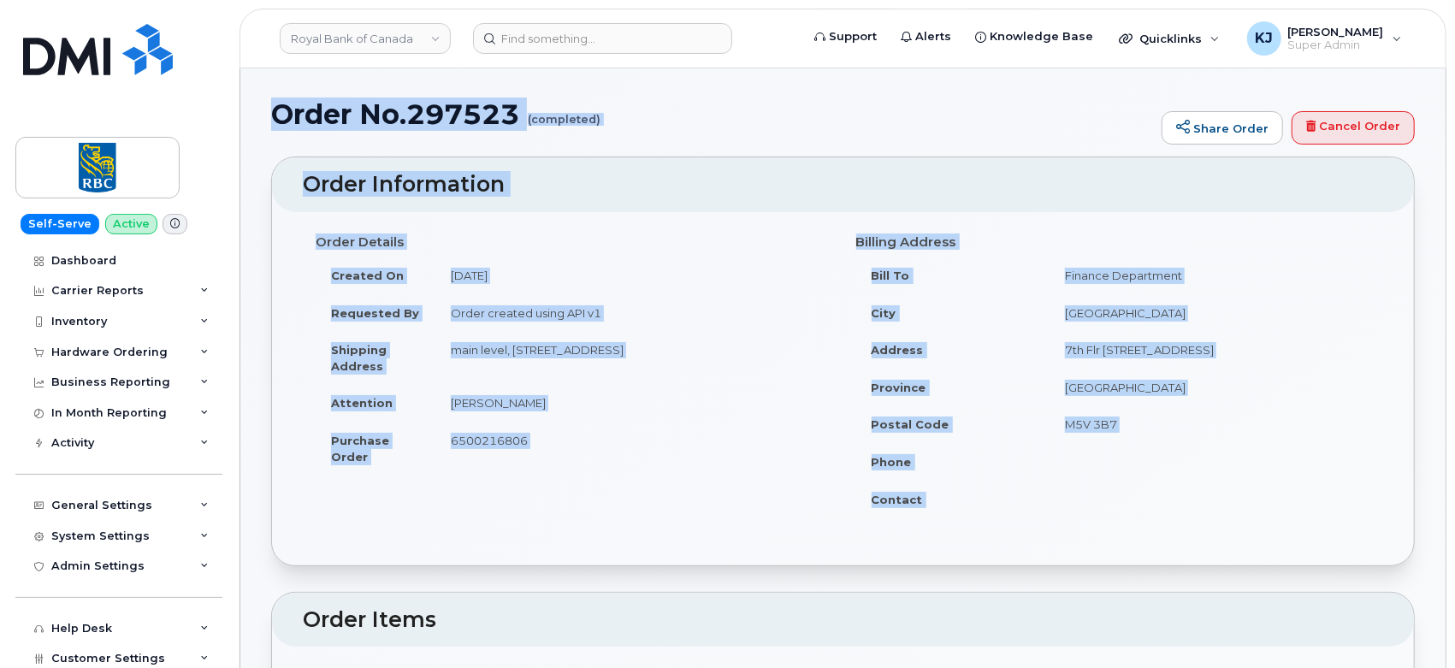
drag, startPoint x: 275, startPoint y: 115, endPoint x: 1123, endPoint y: 504, distance: 933.3
copy div "Order No.297523 (completed) Share Order Cancel Order × Share This Order If you …"
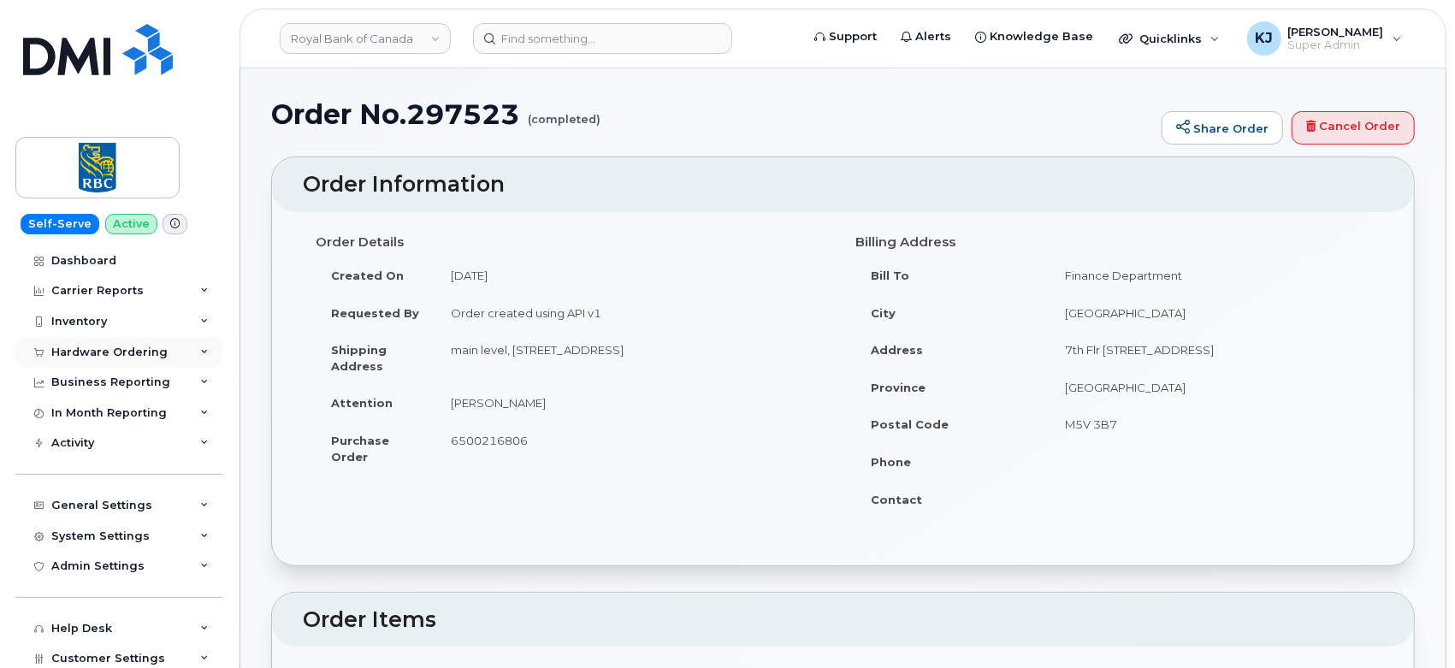
click at [136, 359] on div "Hardware Ordering" at bounding box center [118, 352] width 207 height 31
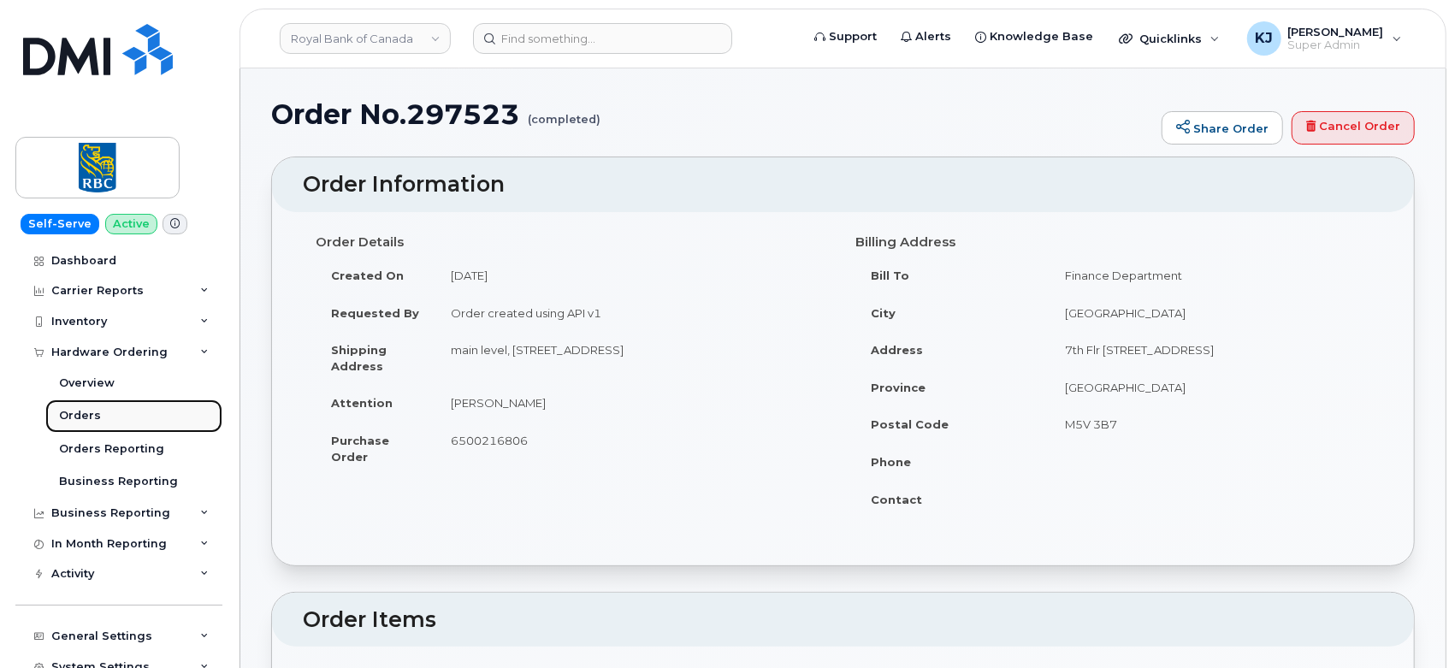
click at [89, 413] on div "Orders" at bounding box center [80, 415] width 42 height 15
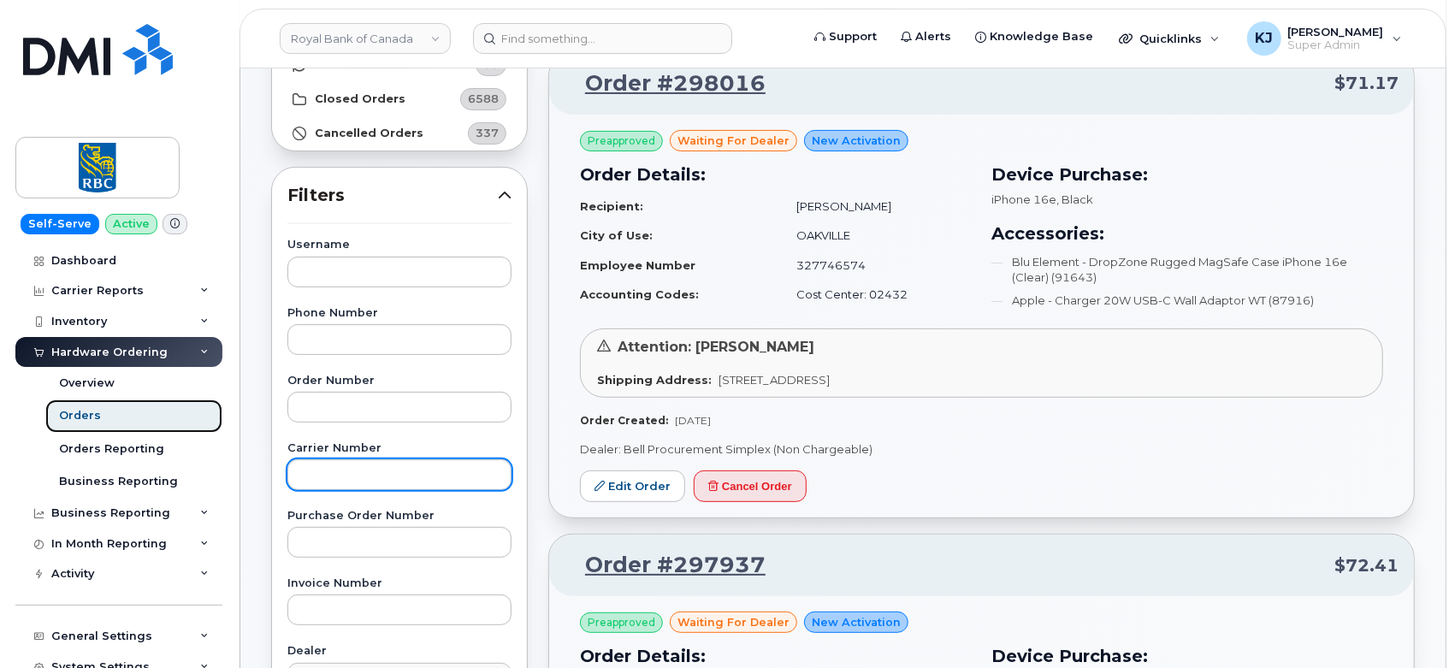
scroll to position [190, 0]
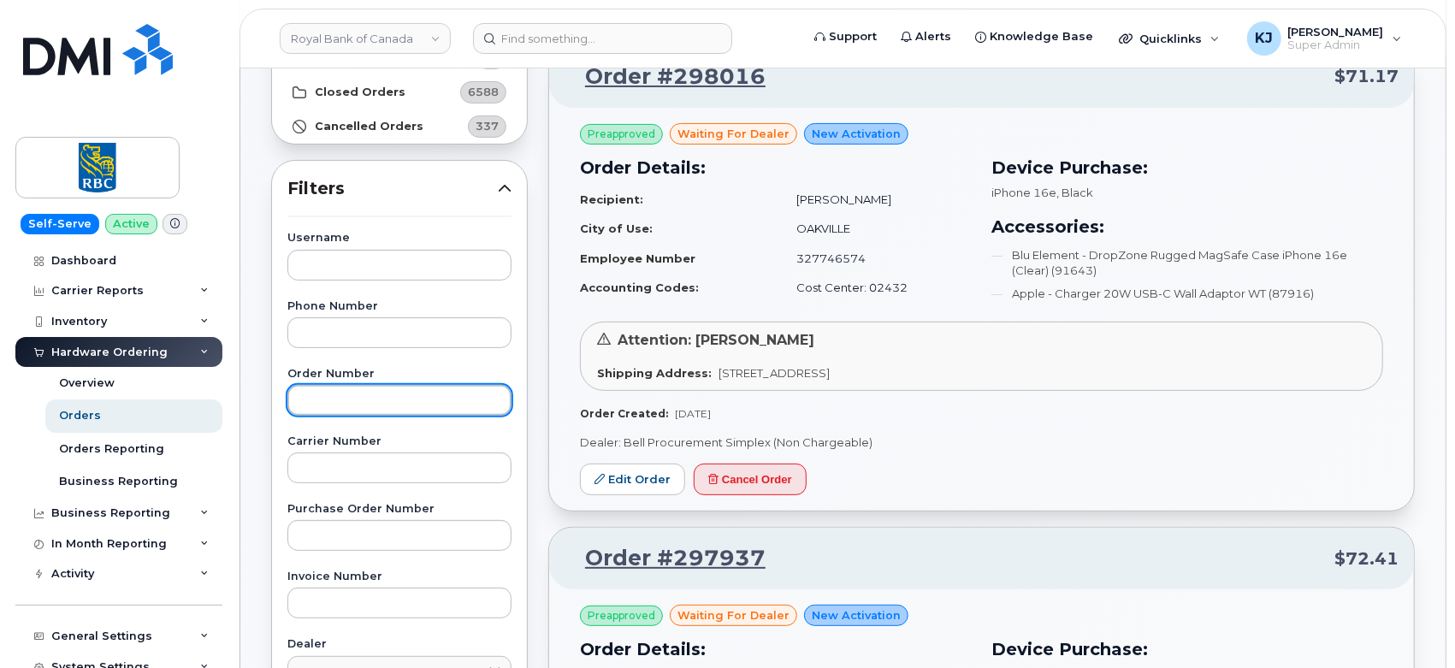
click at [356, 399] on input "text" at bounding box center [399, 400] width 224 height 31
paste input "297508"
type input "297508"
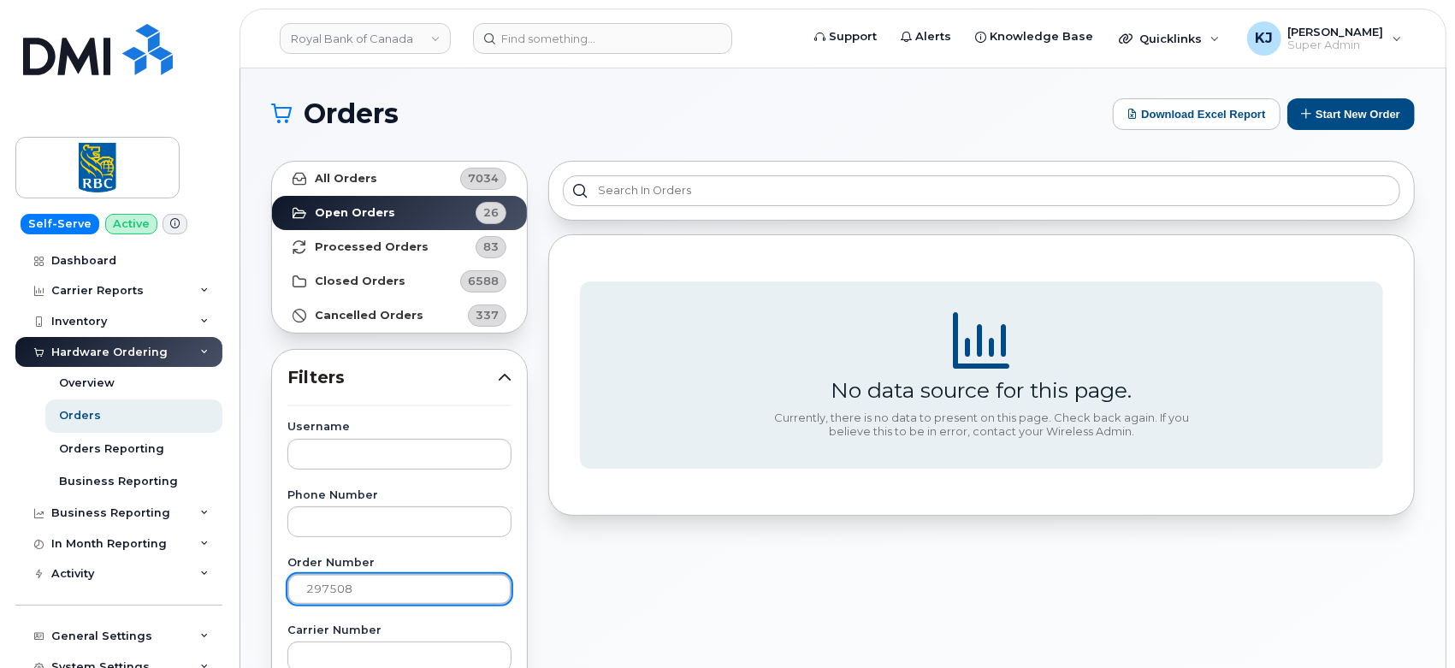
scroll to position [0, 0]
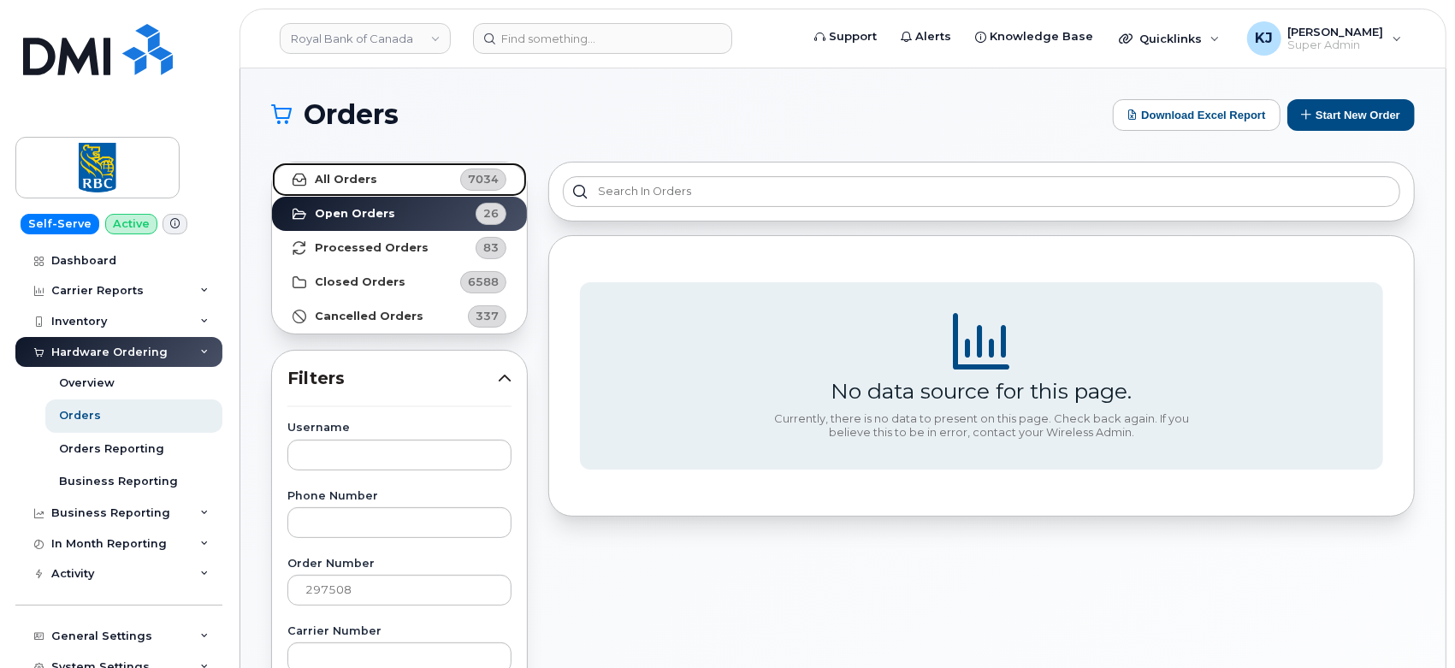
click at [397, 174] on link "All Orders 7034" at bounding box center [399, 179] width 255 height 34
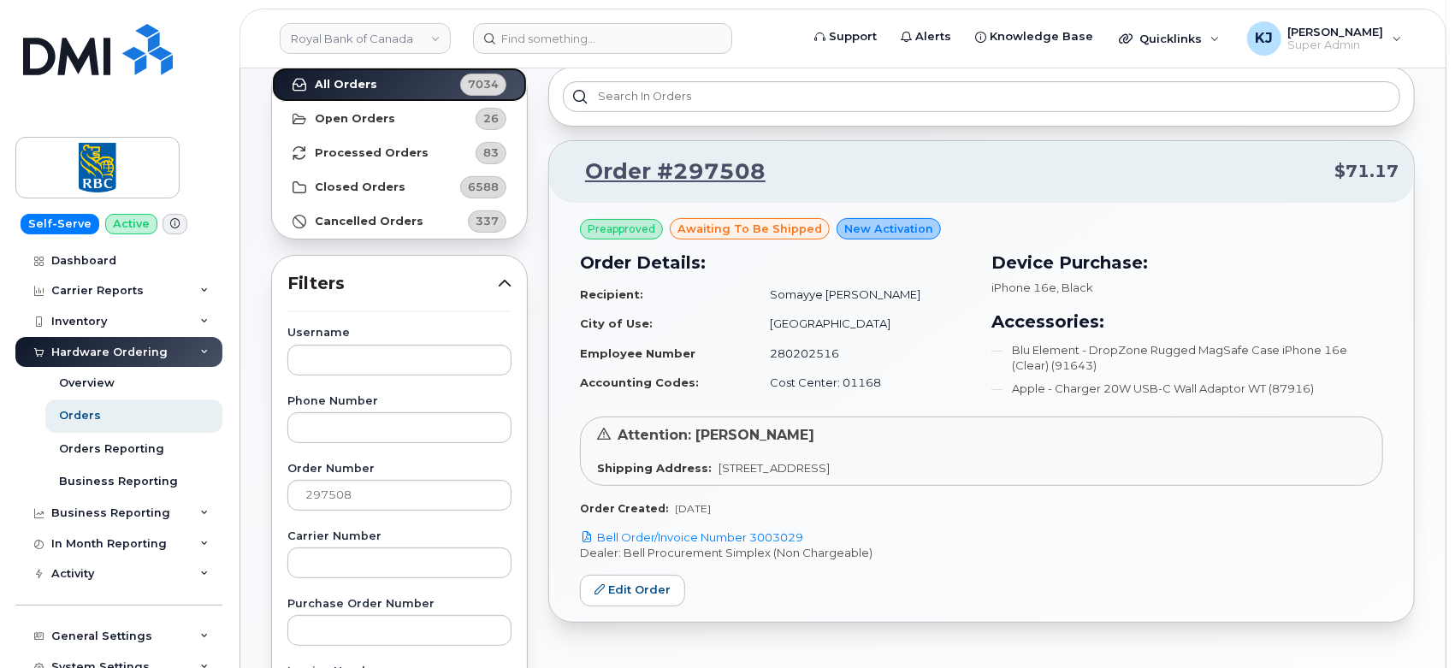
scroll to position [190, 0]
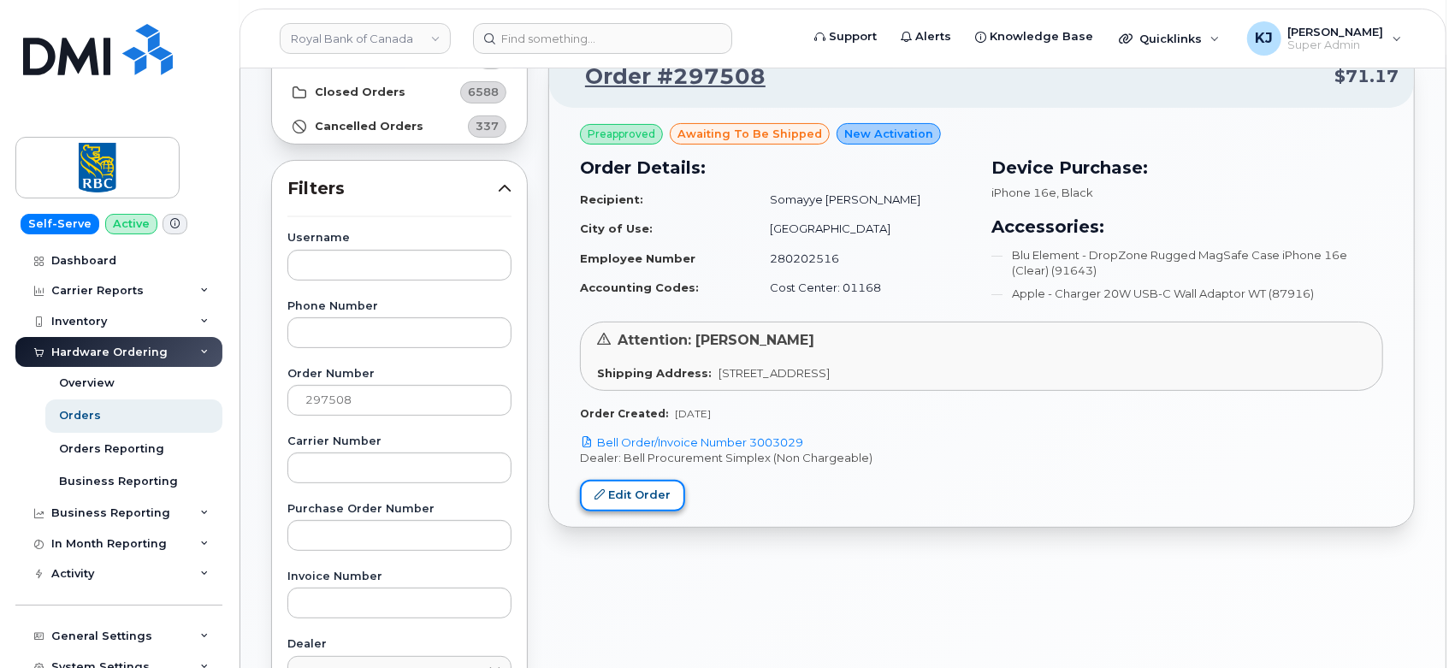
click at [643, 495] on link "Edit Order" at bounding box center [632, 496] width 105 height 32
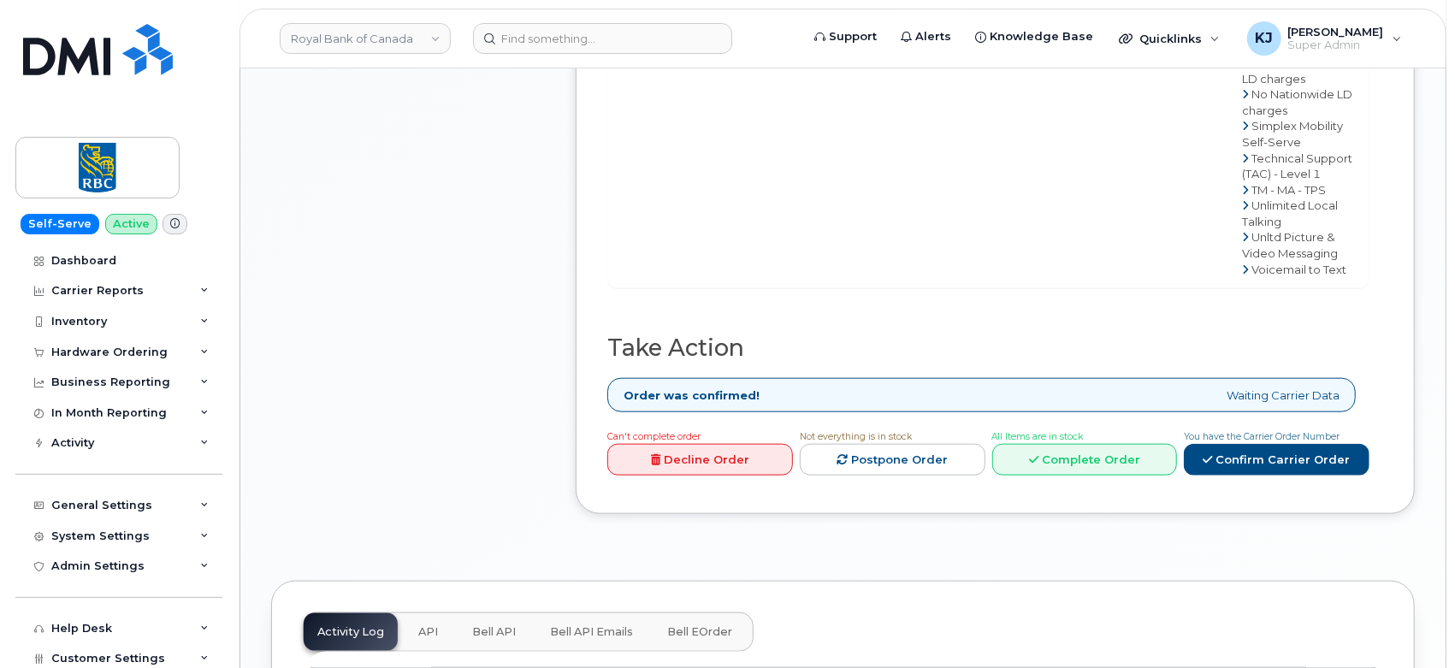
scroll to position [1235, 0]
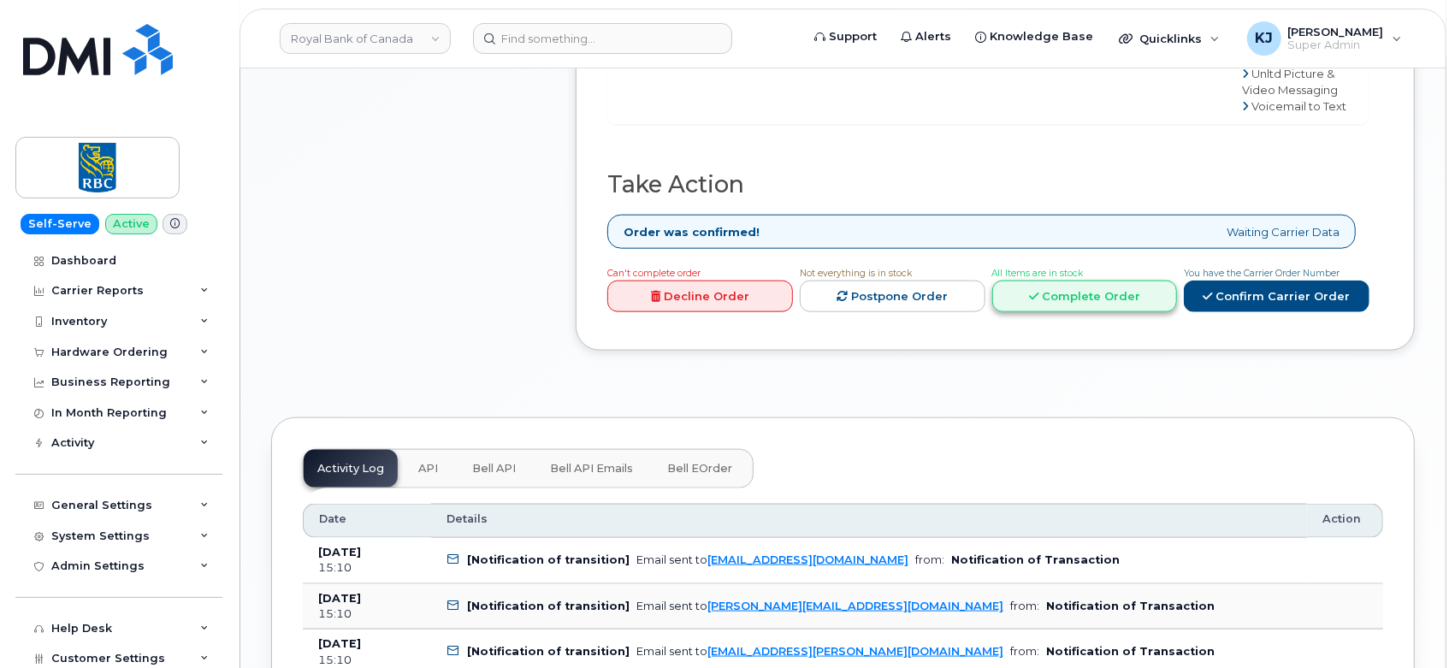
click at [1067, 299] on link "Complete Order" at bounding box center [1085, 297] width 186 height 32
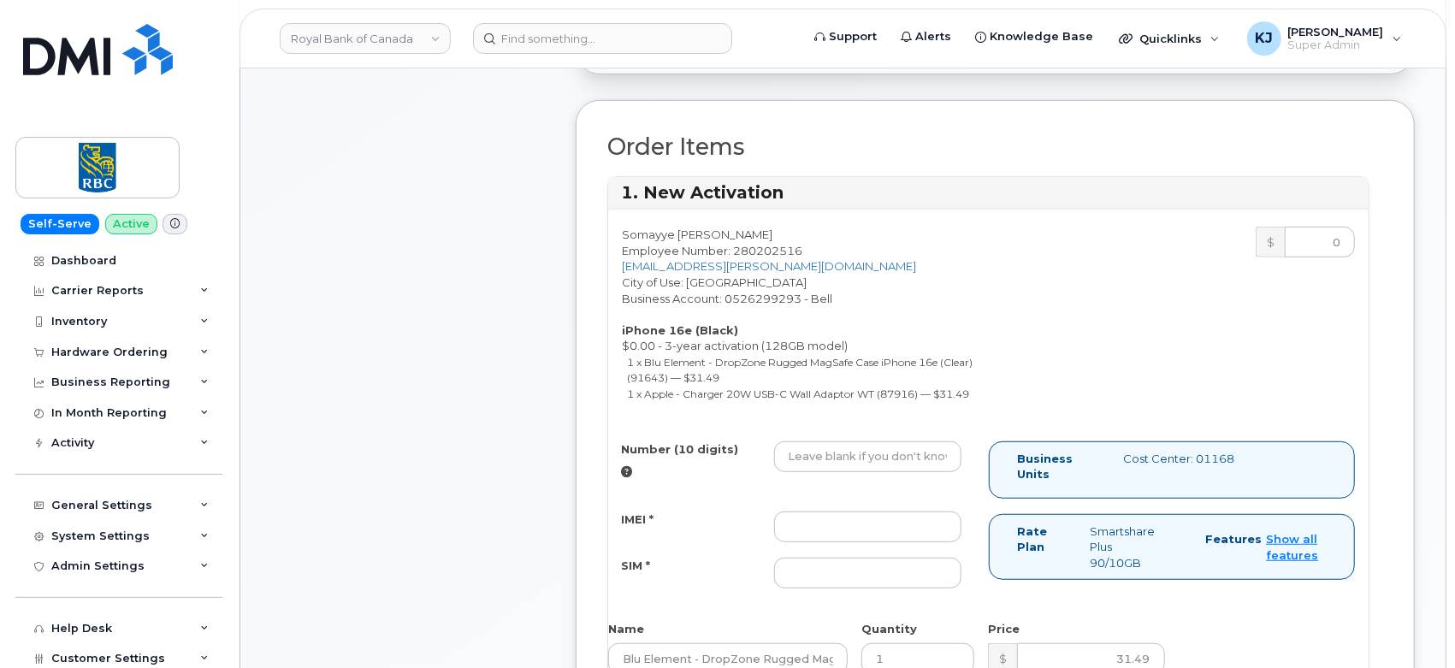
scroll to position [664, 0]
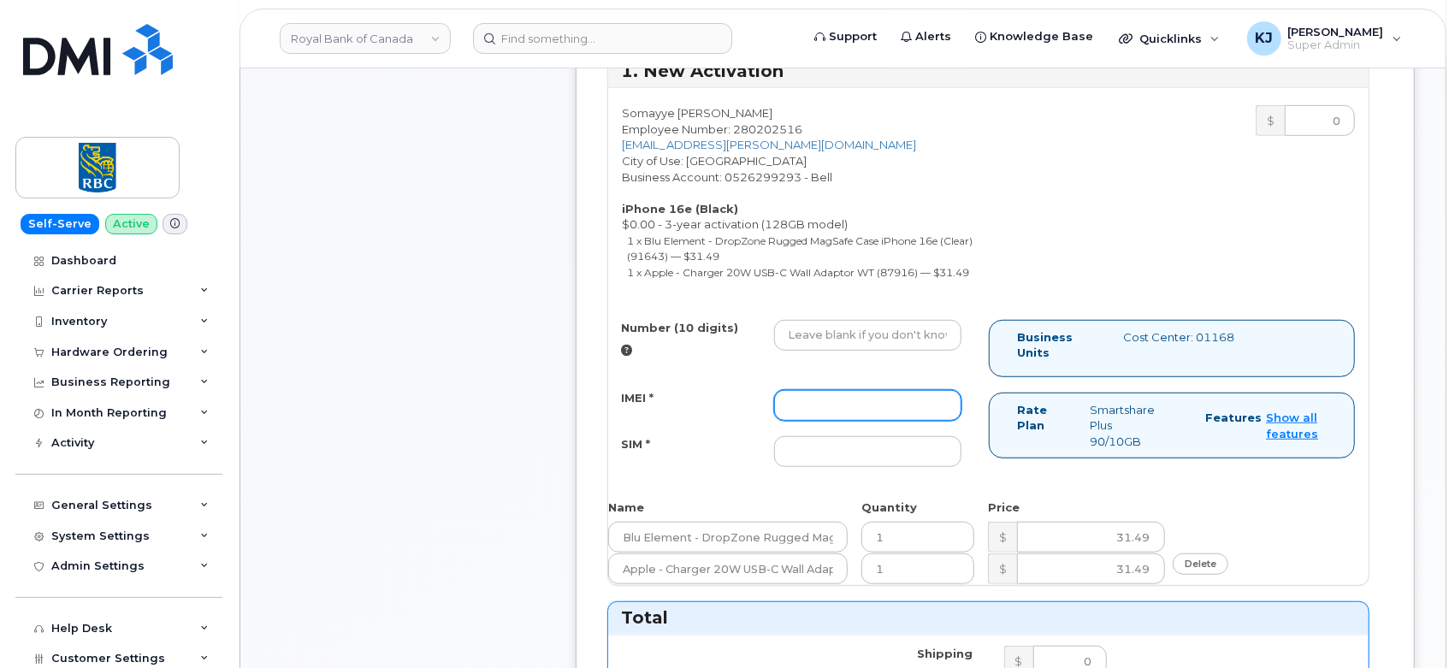
click at [814, 409] on input "IMEI *" at bounding box center [868, 405] width 188 height 31
paste input "353927601542076"
type input "353927601542076"
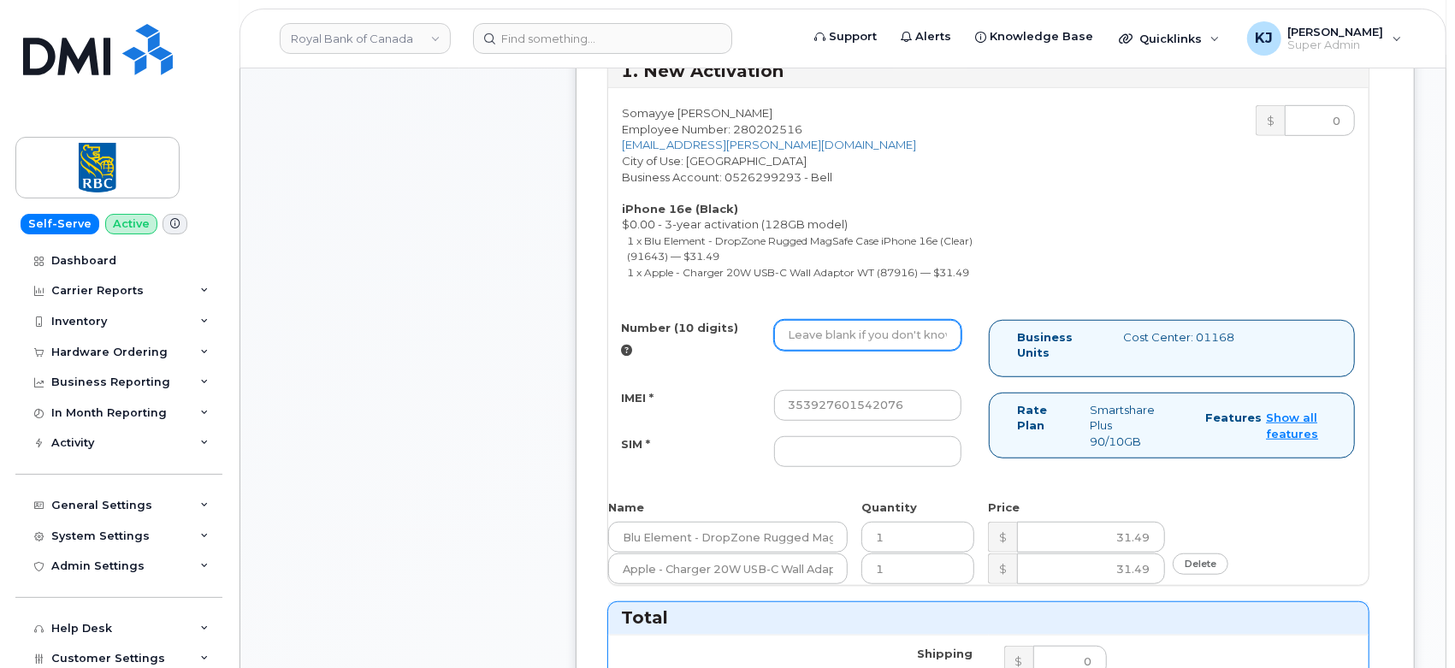
click at [849, 337] on input "Number (10 digits)" at bounding box center [868, 335] width 188 height 31
paste input "4164070316"
type input "4164070316"
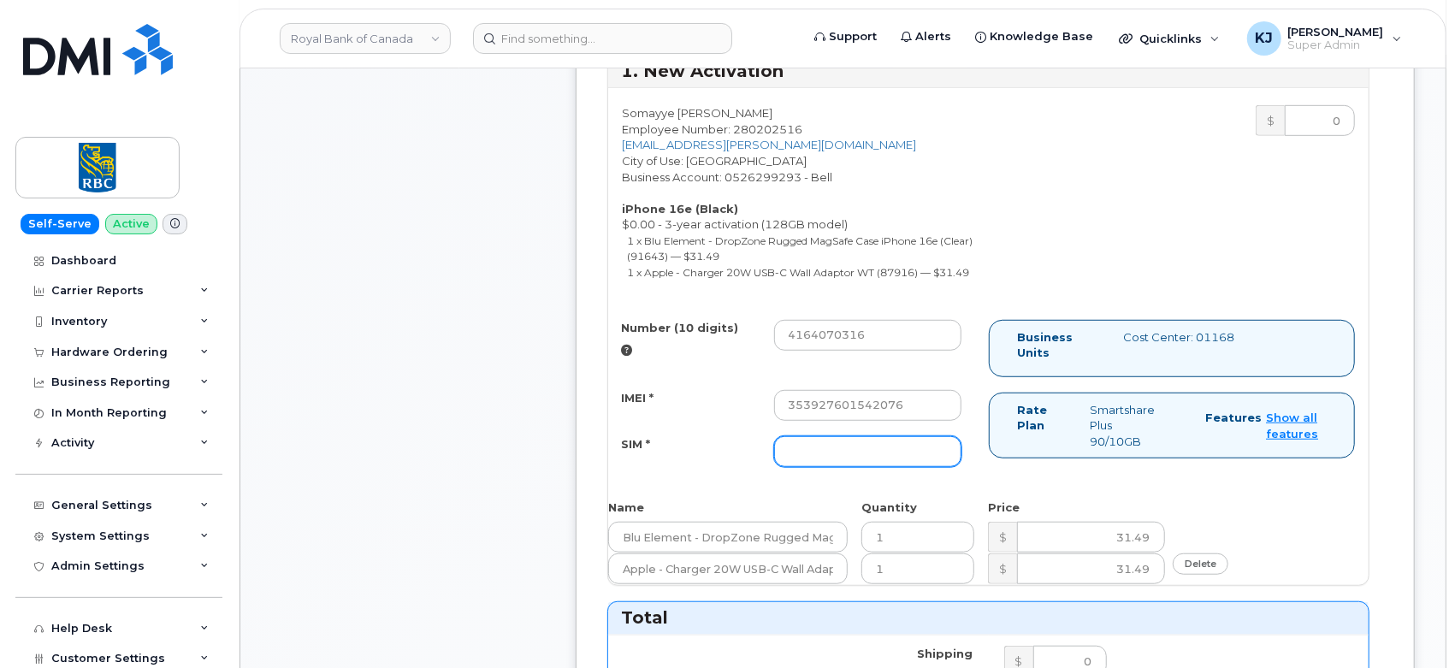
click at [819, 448] on input "SIM *" at bounding box center [868, 451] width 188 height 31
paste input "89302610207417586051"
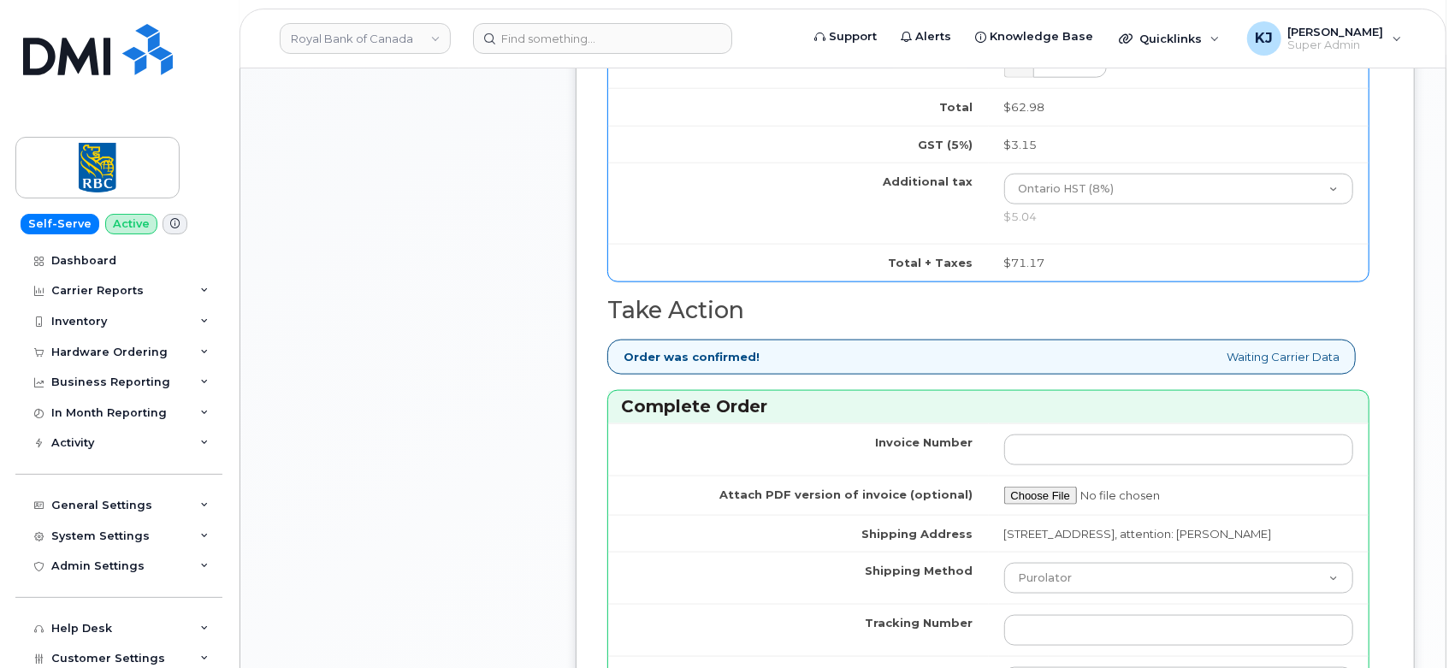
scroll to position [1520, 0]
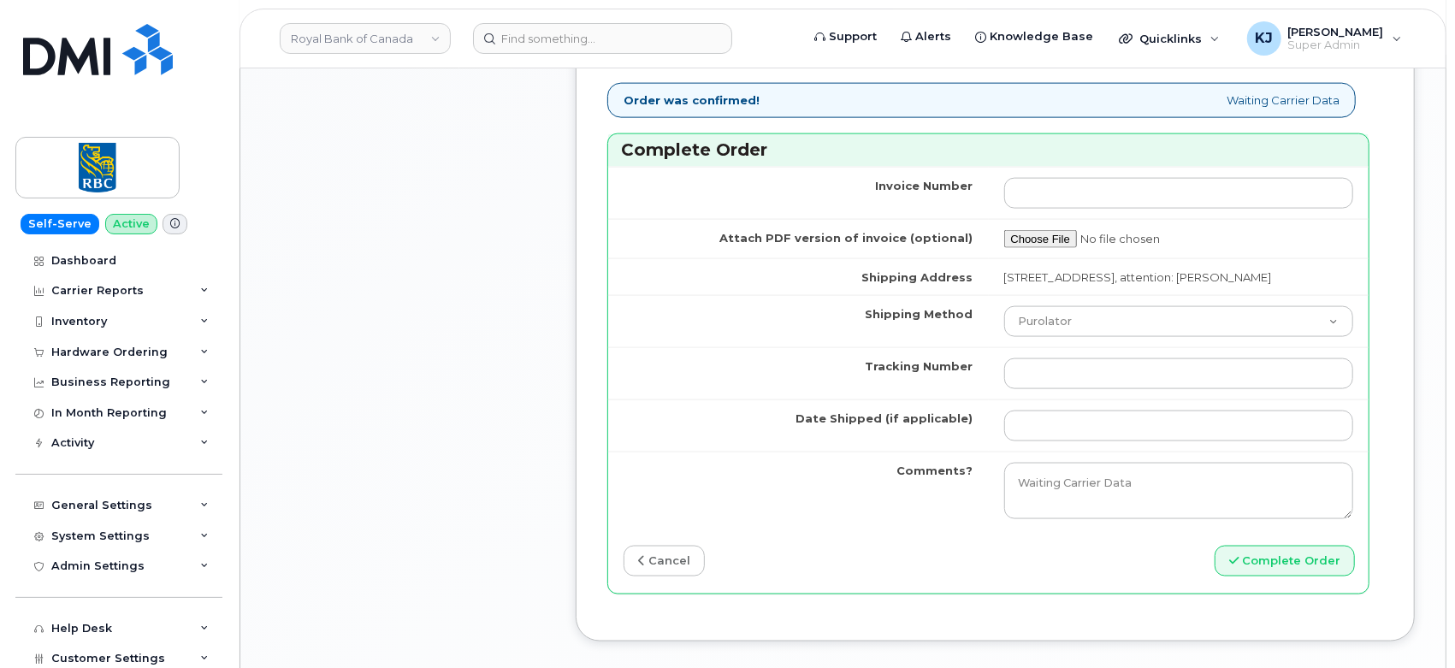
type input "89302610207417586051"
click at [1028, 389] on input "Tracking Number" at bounding box center [1179, 373] width 350 height 31
paste input "457221858034"
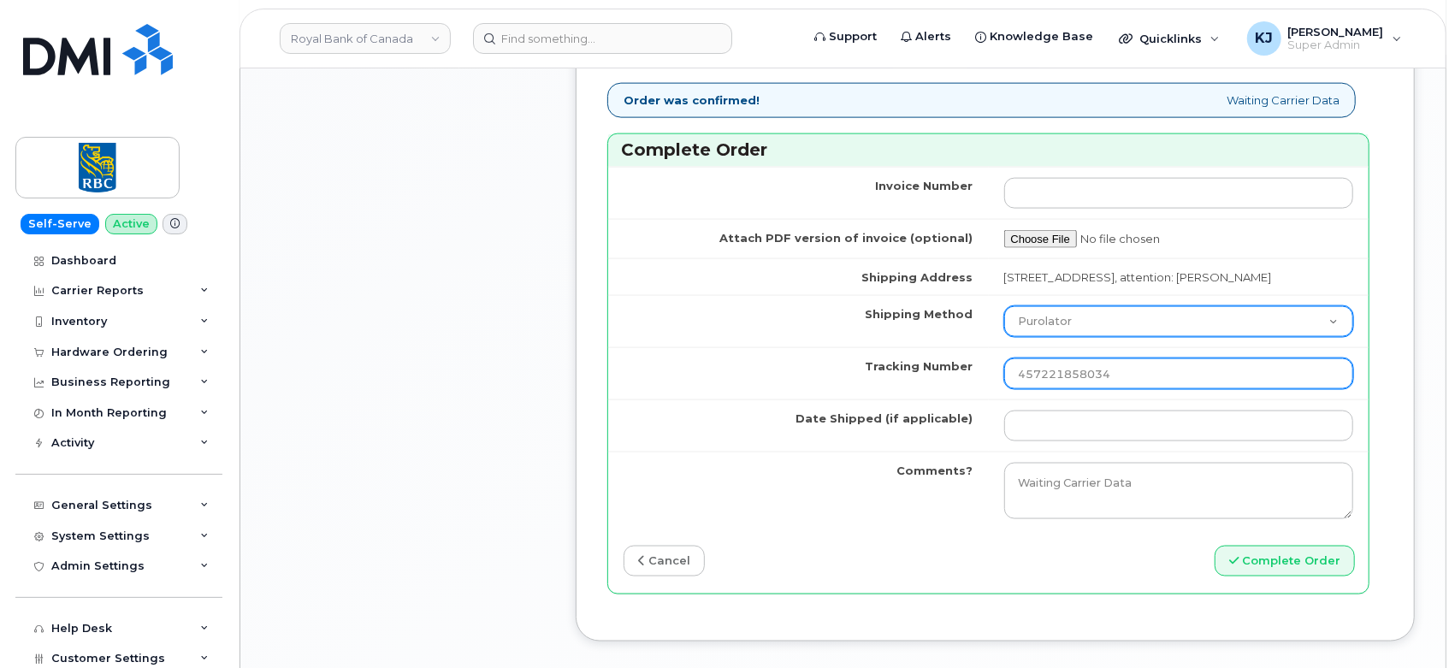
type input "457221858034"
click at [1053, 337] on select "Purolator UPS FedEx Canada Post Courier Other Drop Off Pick Up" at bounding box center [1179, 321] width 350 height 31
select select "FedEx"
click at [1004, 326] on select "Purolator UPS FedEx Canada Post Courier Other Drop Off Pick Up" at bounding box center [1179, 321] width 350 height 31
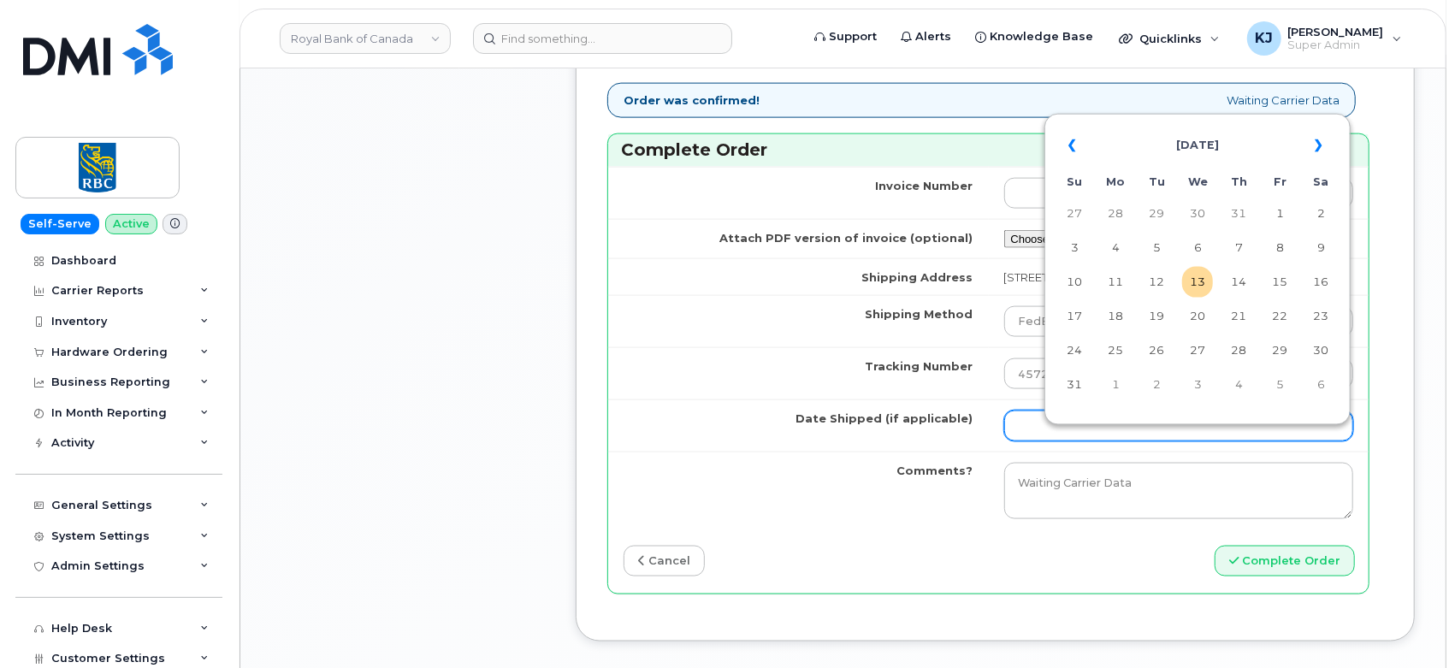
click at [1038, 440] on input "Date Shipped (if applicable)" at bounding box center [1179, 425] width 350 height 31
click at [1241, 248] on td "7" at bounding box center [1238, 248] width 31 height 31
type input "[DATE]"
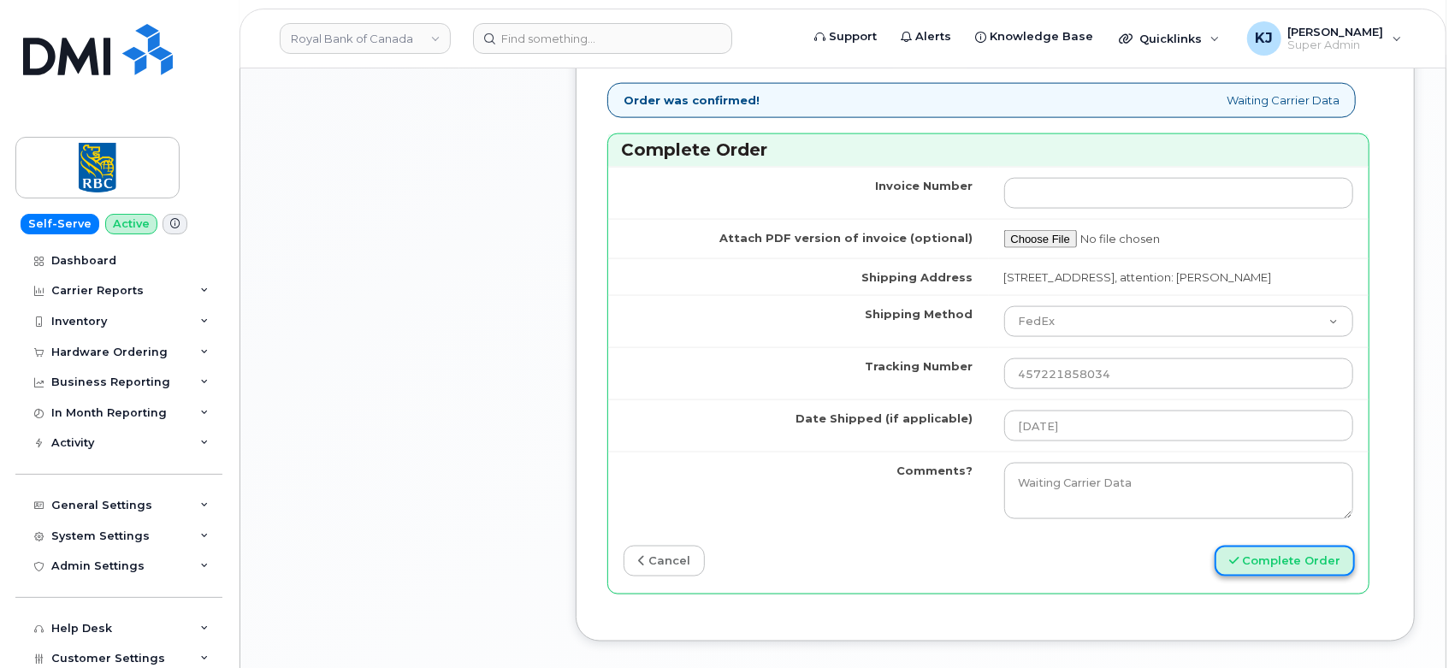
click at [1279, 577] on button "Complete Order" at bounding box center [1284, 562] width 140 height 32
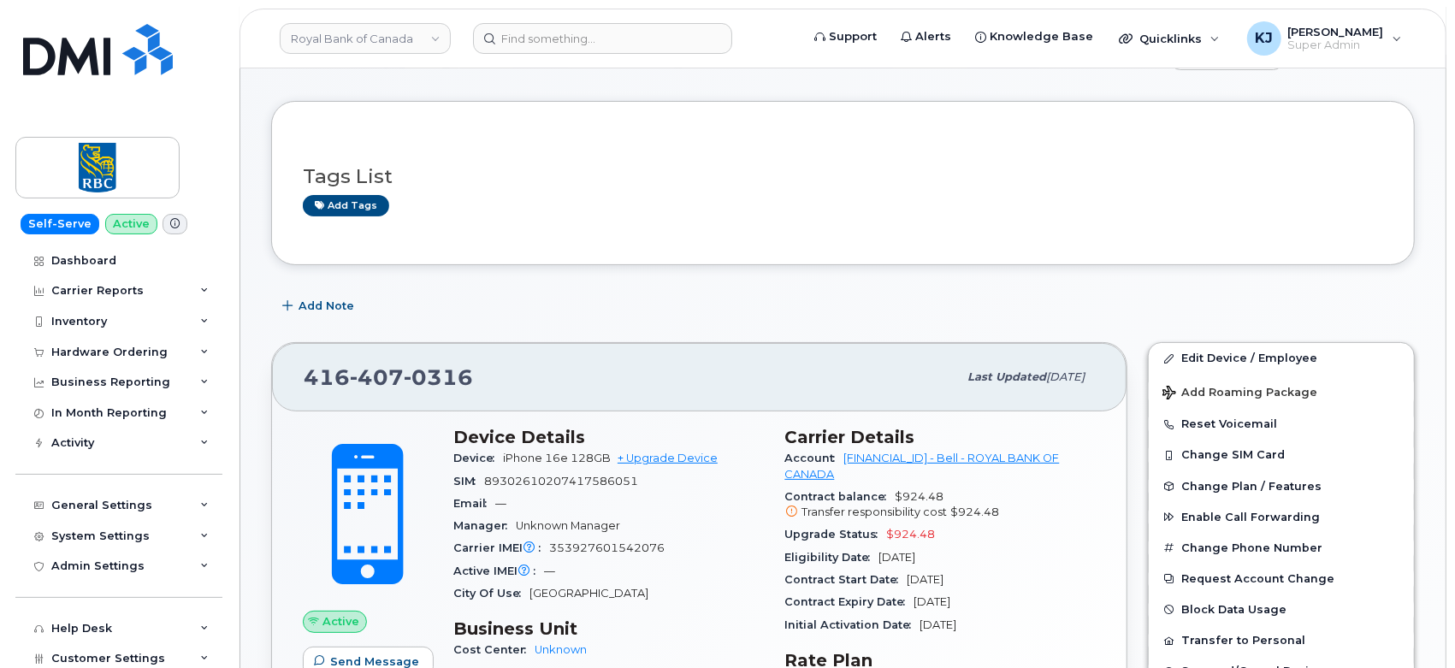
scroll to position [95, 0]
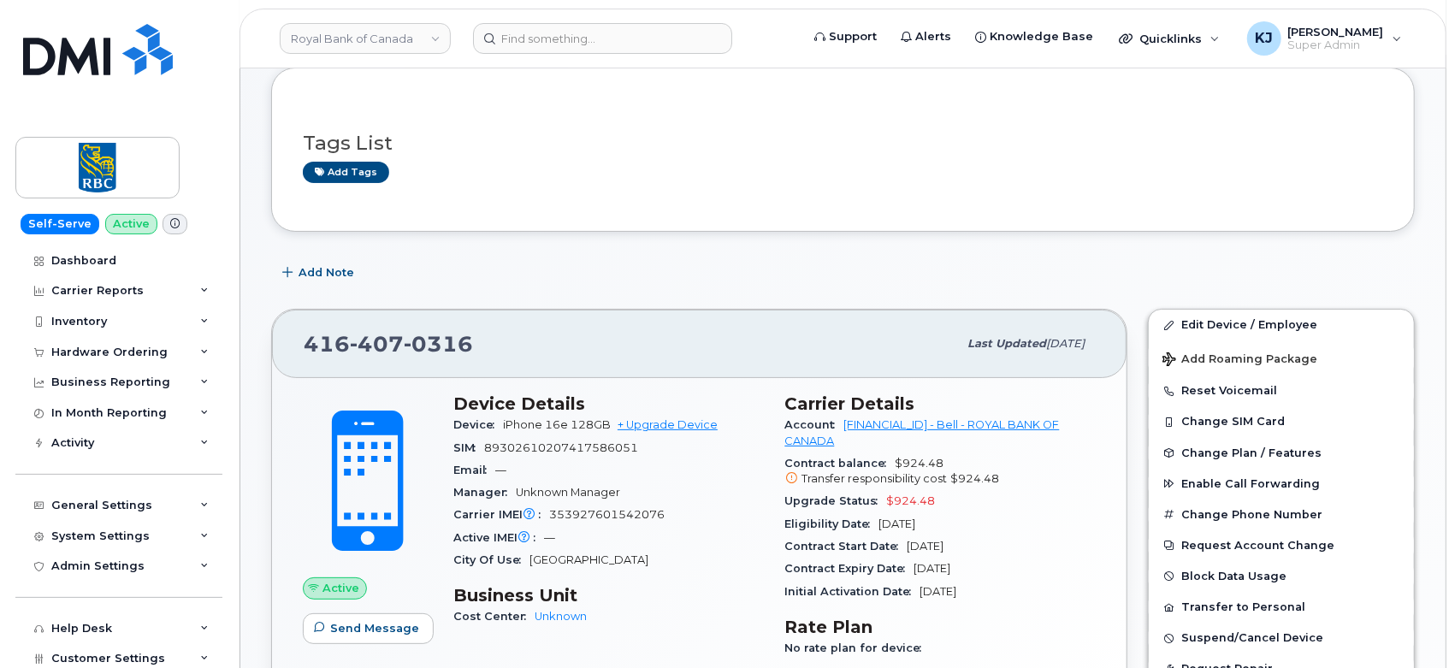
click at [526, 447] on span "89302610207417586051" at bounding box center [561, 447] width 154 height 13
click at [526, 446] on span "89302610207417586051" at bounding box center [561, 447] width 154 height 13
copy span "89302610207417586051"
click at [564, 34] on input at bounding box center [602, 38] width 259 height 31
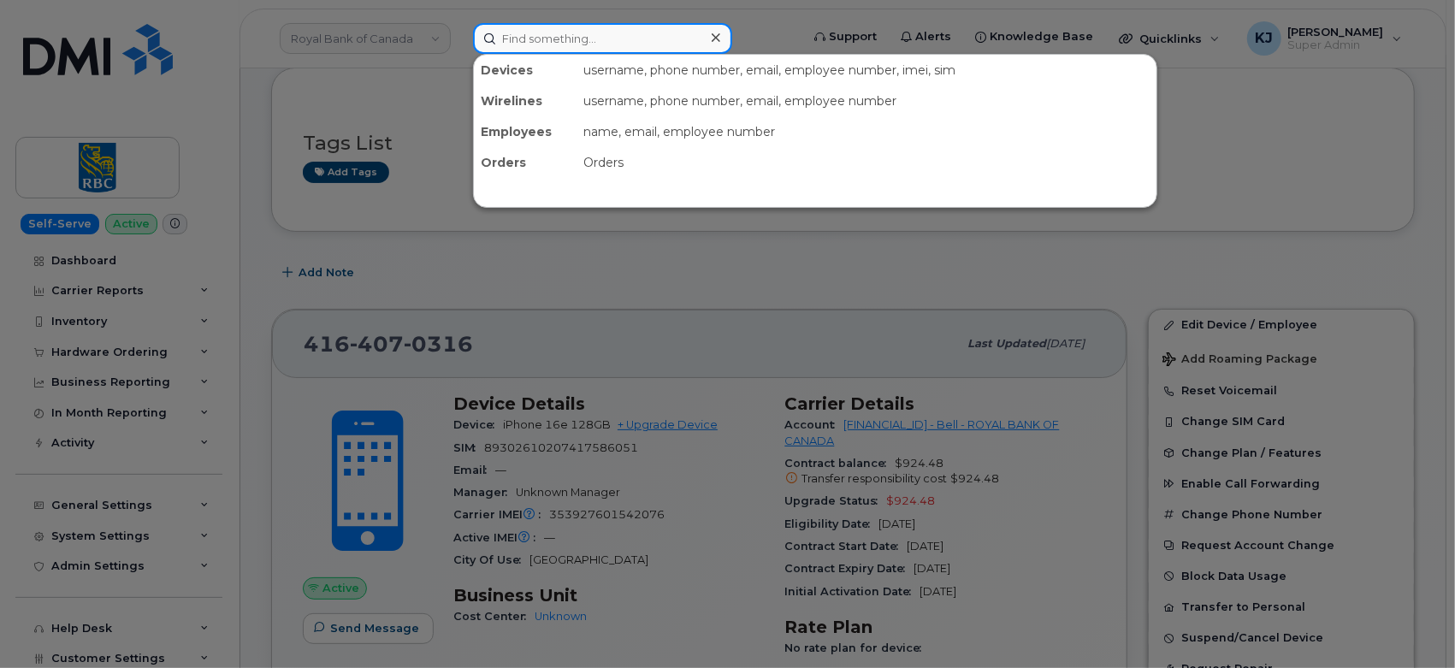
paste input "5063780790"
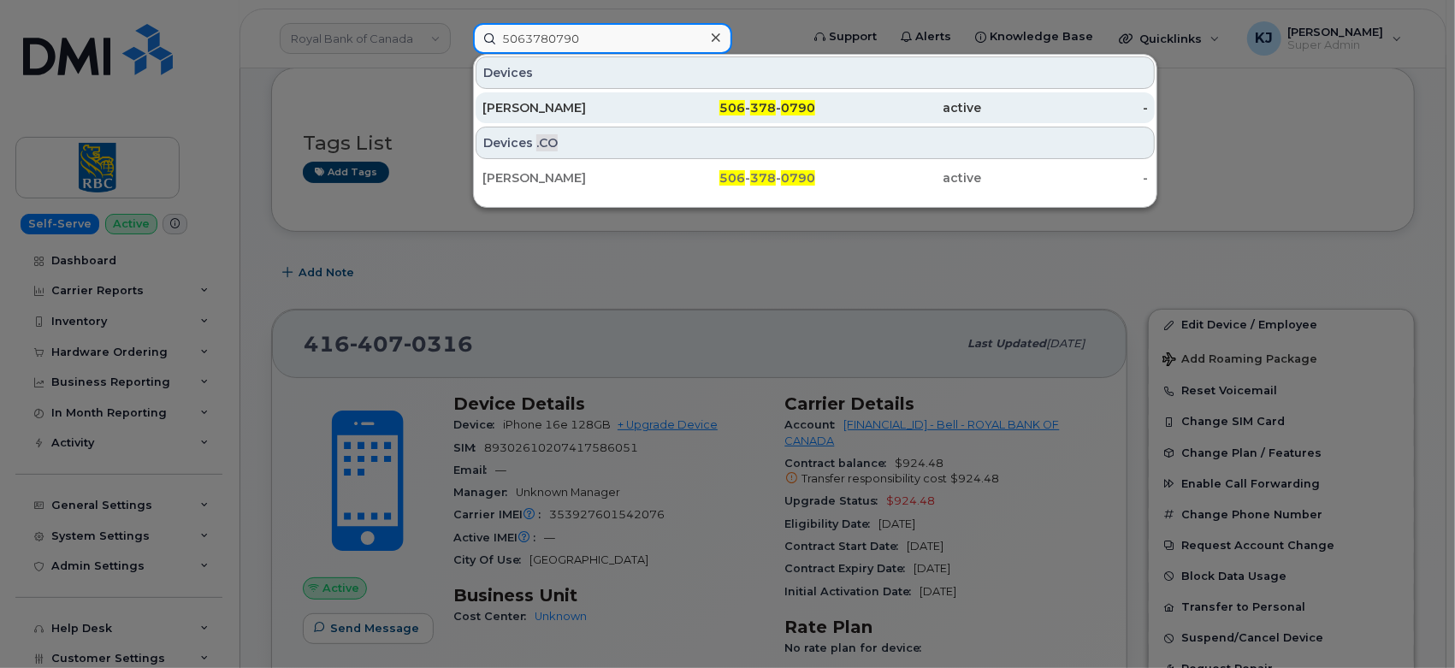
type input "5063780790"
click at [638, 114] on div "[PERSON_NAME]" at bounding box center [565, 107] width 167 height 17
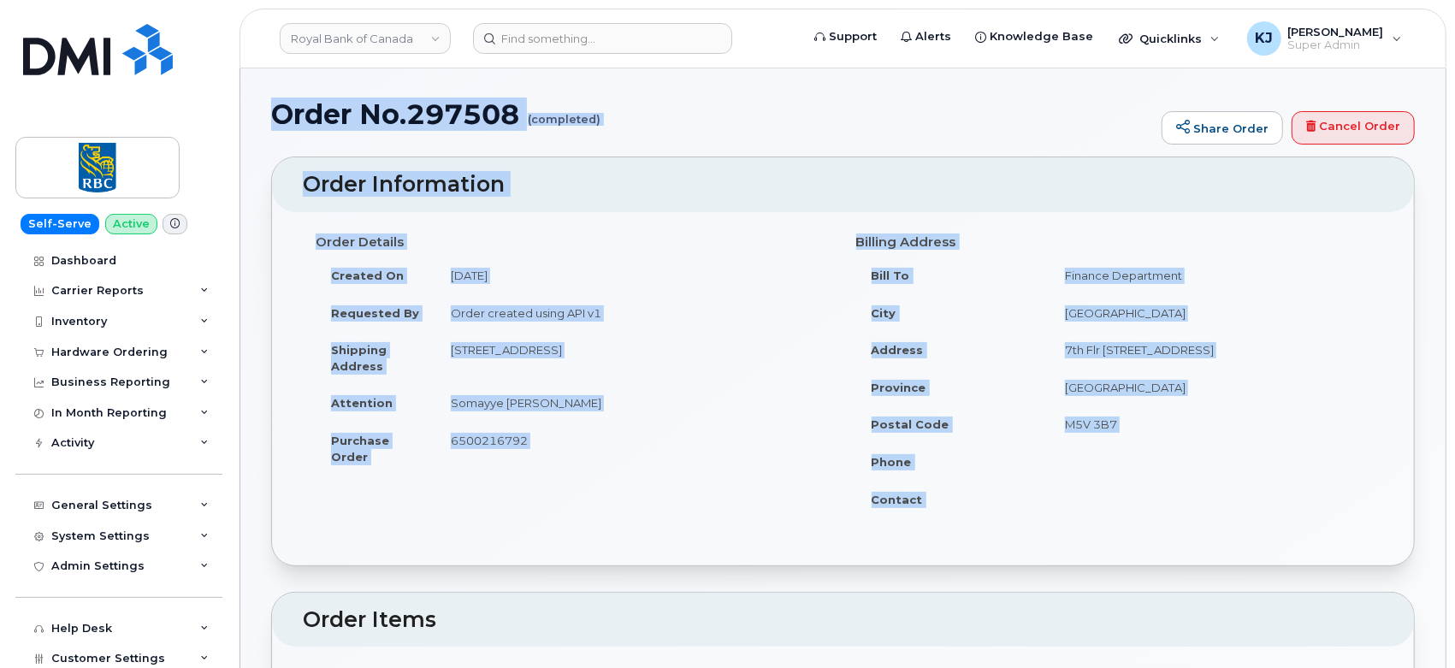
drag, startPoint x: 275, startPoint y: 107, endPoint x: 1208, endPoint y: 493, distance: 1009.9
copy div "Order No.297508 (completed) Share Order Cancel Order × Share This Order If you …"
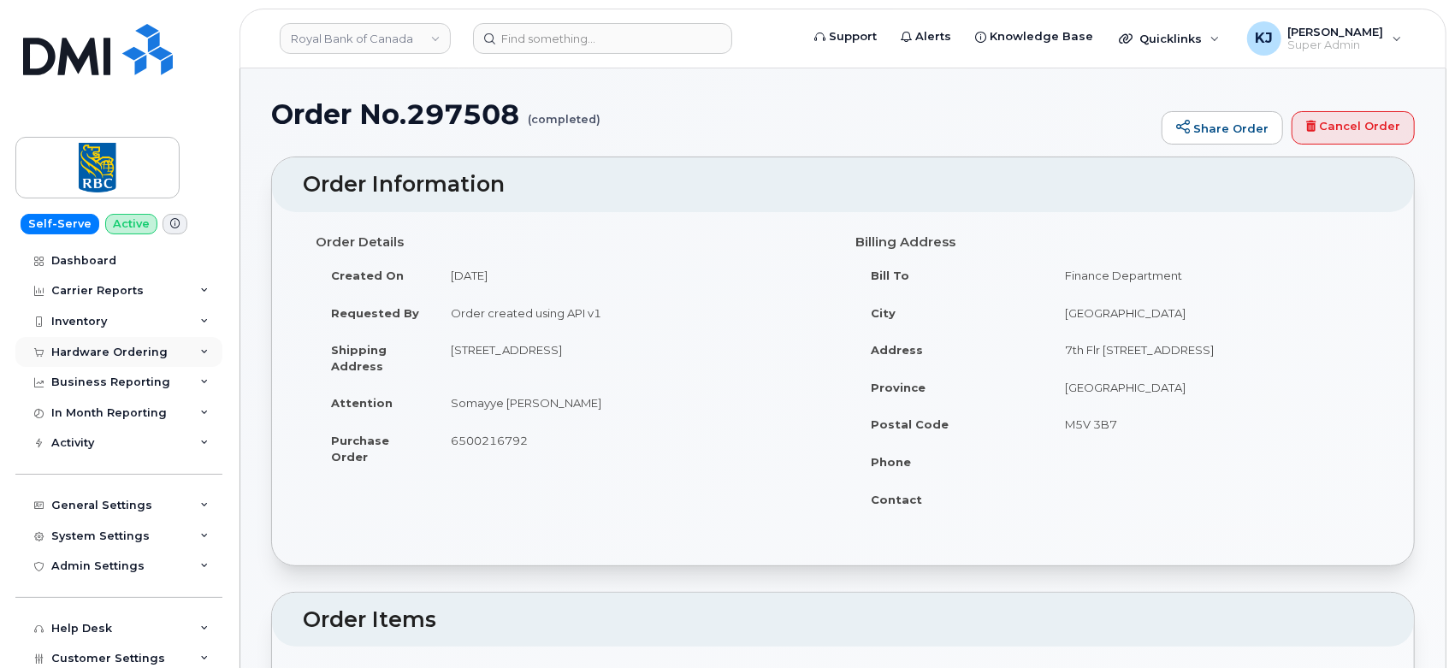
click at [121, 352] on div "Hardware Ordering" at bounding box center [109, 353] width 116 height 14
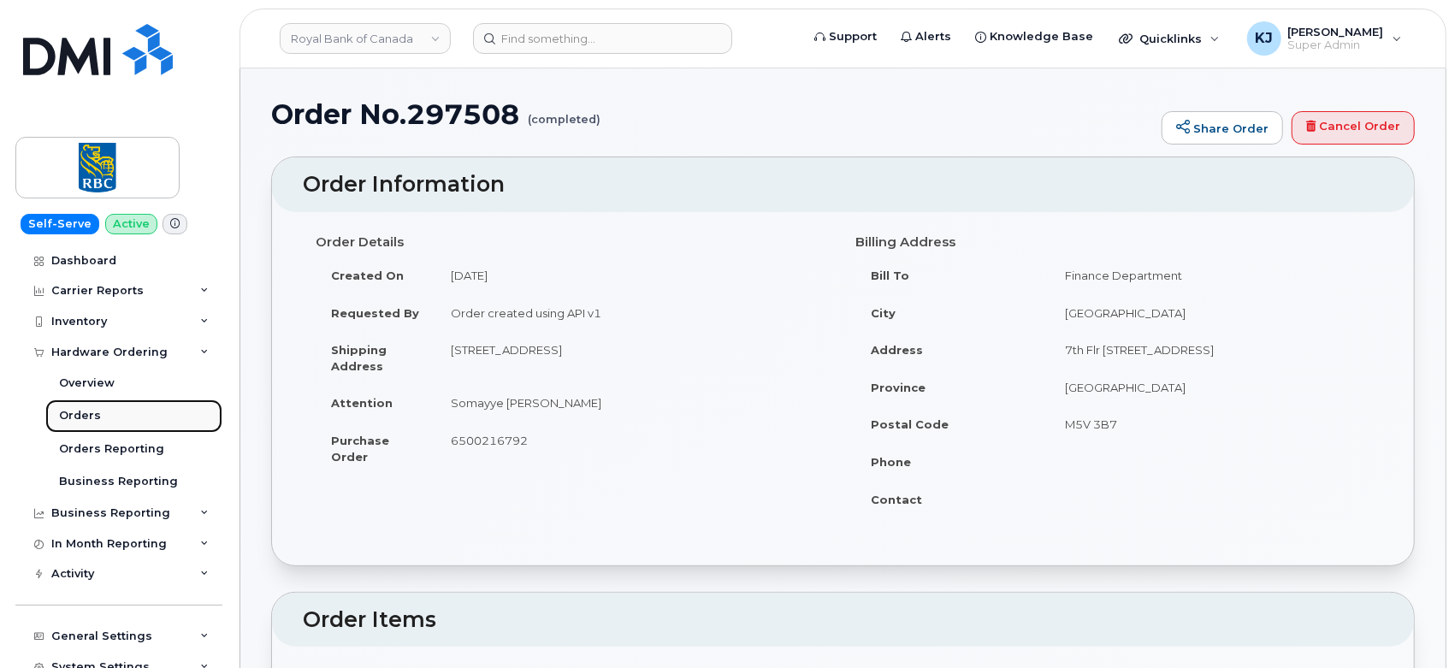
click at [97, 419] on link "Orders" at bounding box center [133, 415] width 177 height 32
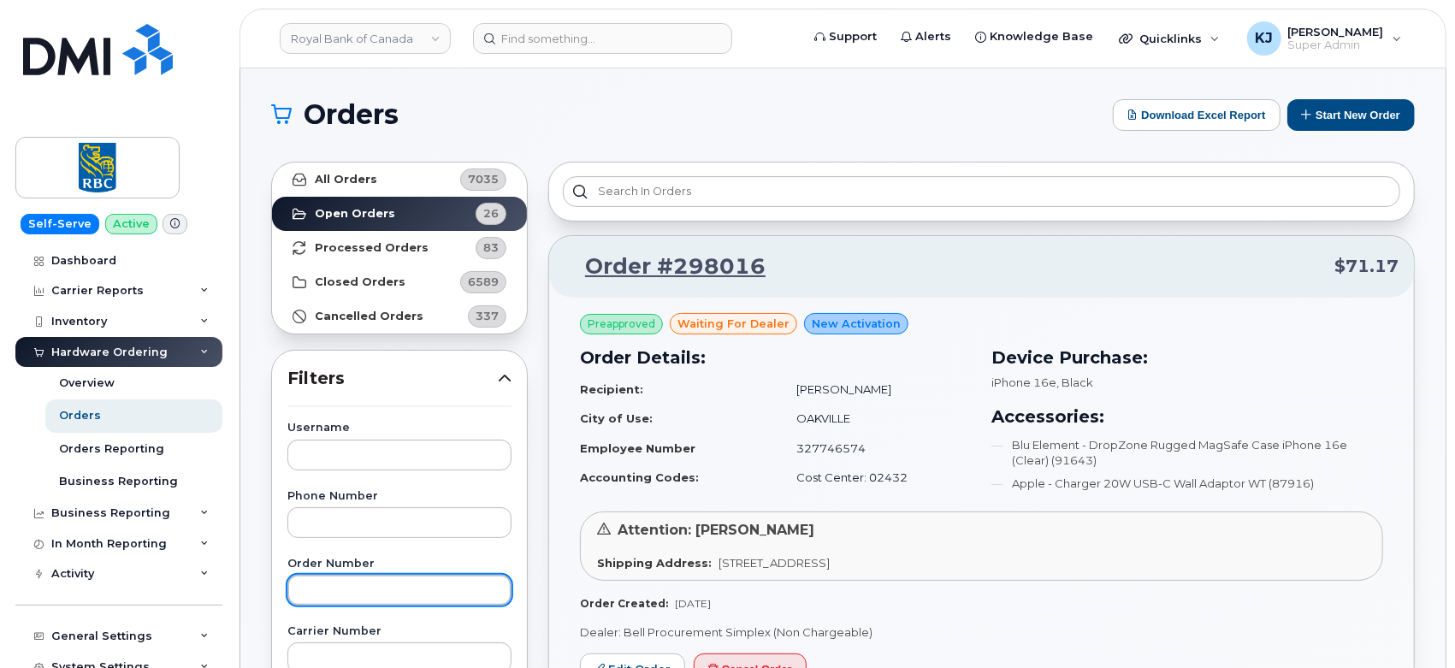
click at [351, 575] on input "text" at bounding box center [399, 590] width 224 height 31
paste input "297516"
type input "297516"
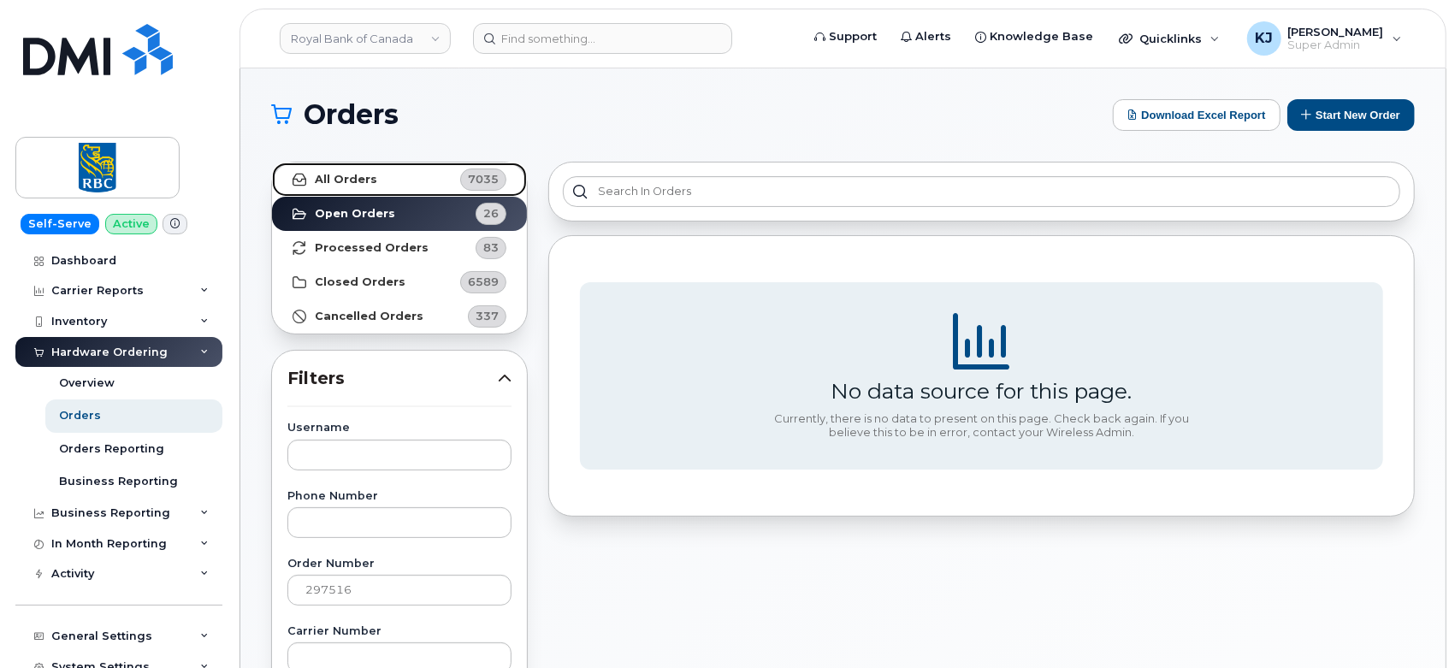
click at [400, 180] on link "All Orders 7035" at bounding box center [399, 179] width 255 height 34
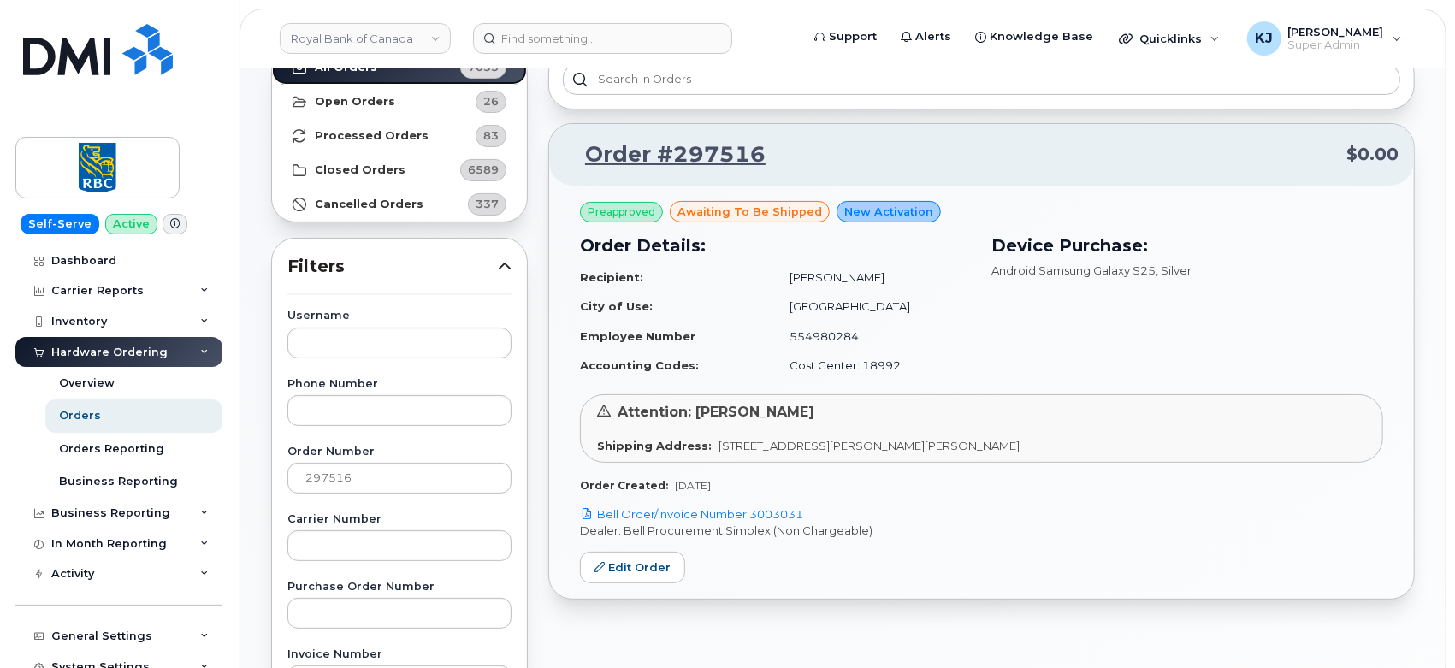
scroll to position [285, 0]
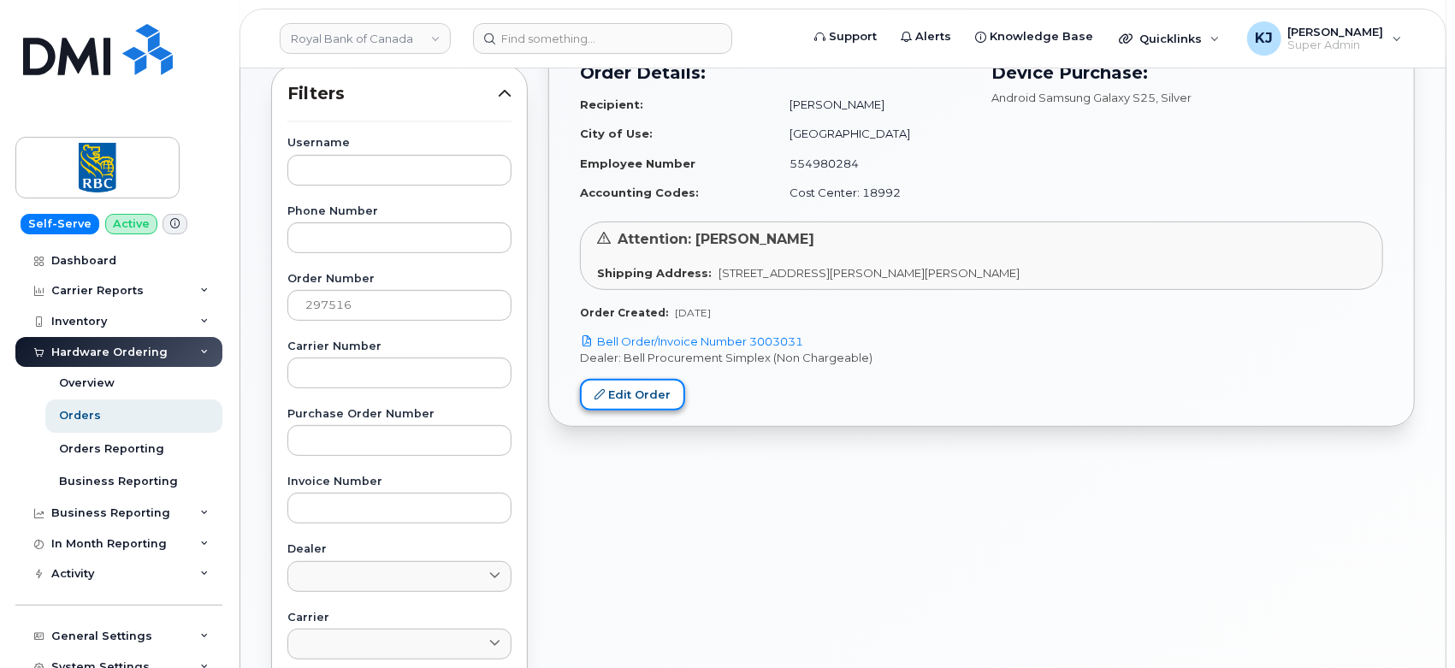
click at [650, 395] on link "Edit Order" at bounding box center [632, 395] width 105 height 32
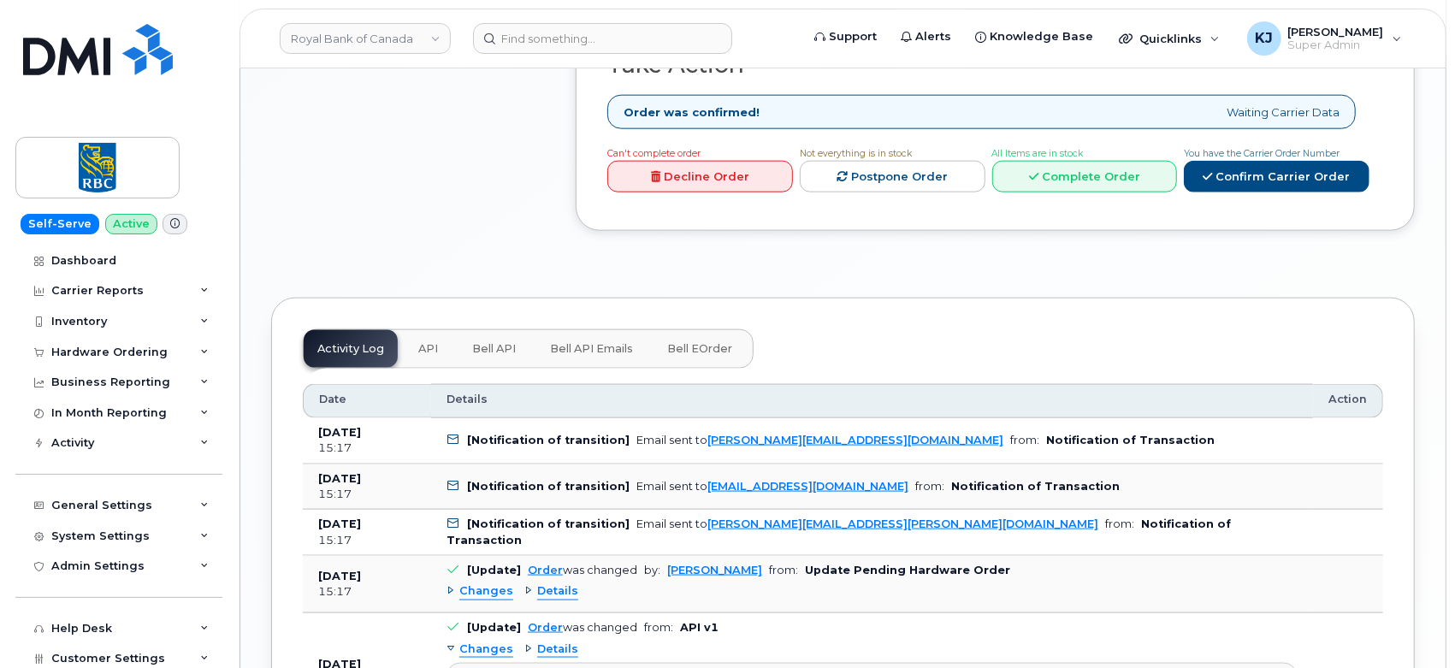
scroll to position [1140, 0]
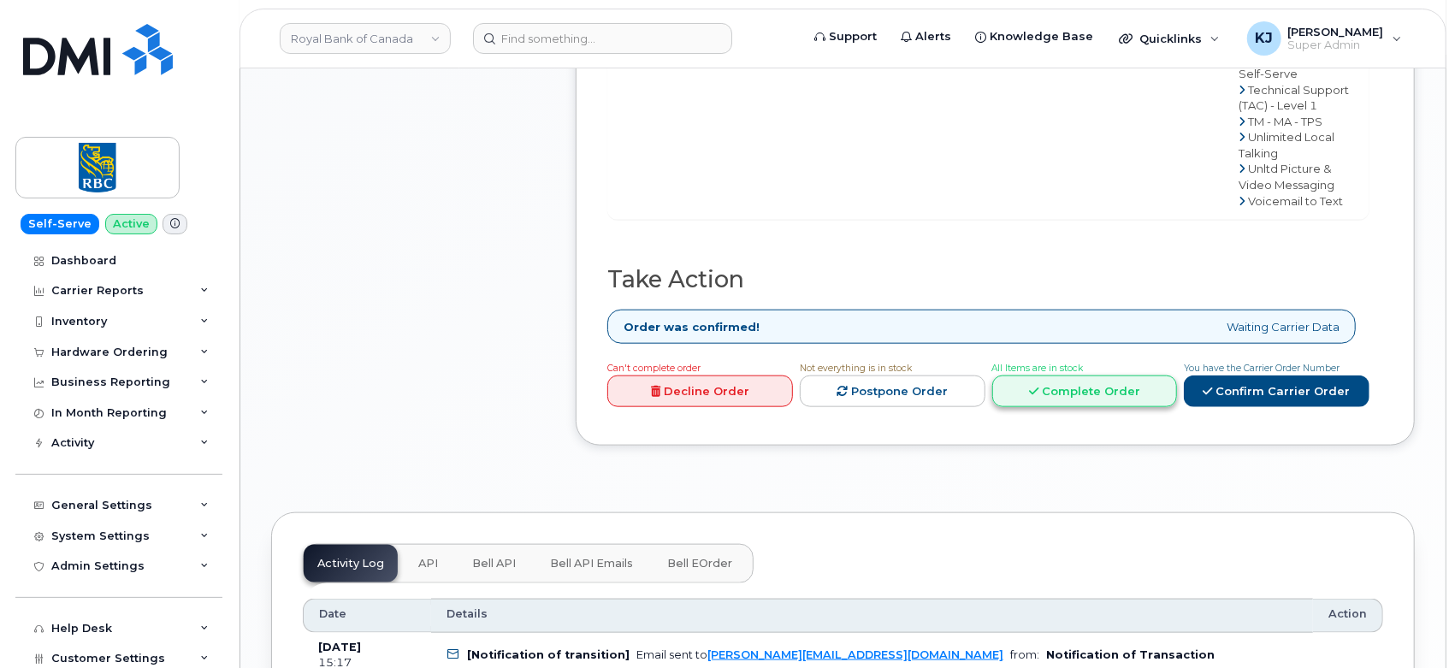
click at [1098, 375] on link "Complete Order" at bounding box center [1085, 391] width 186 height 32
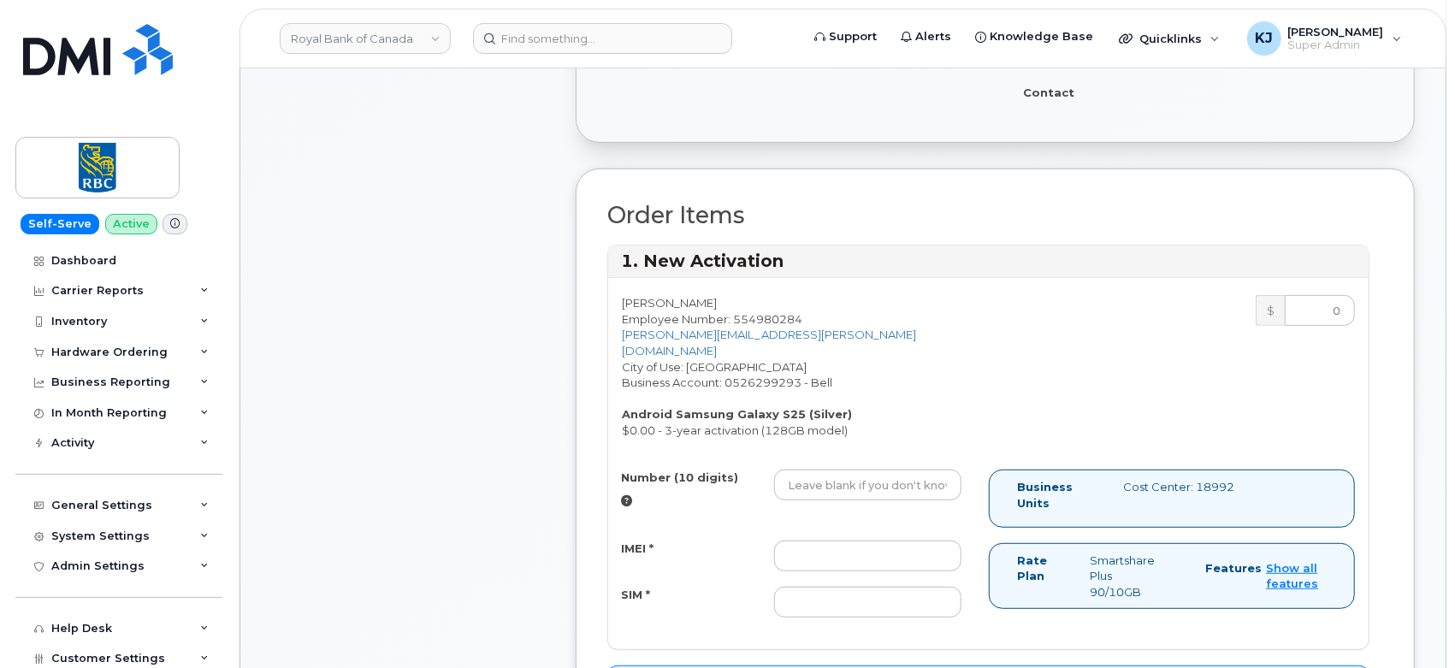
scroll to position [759, 0]
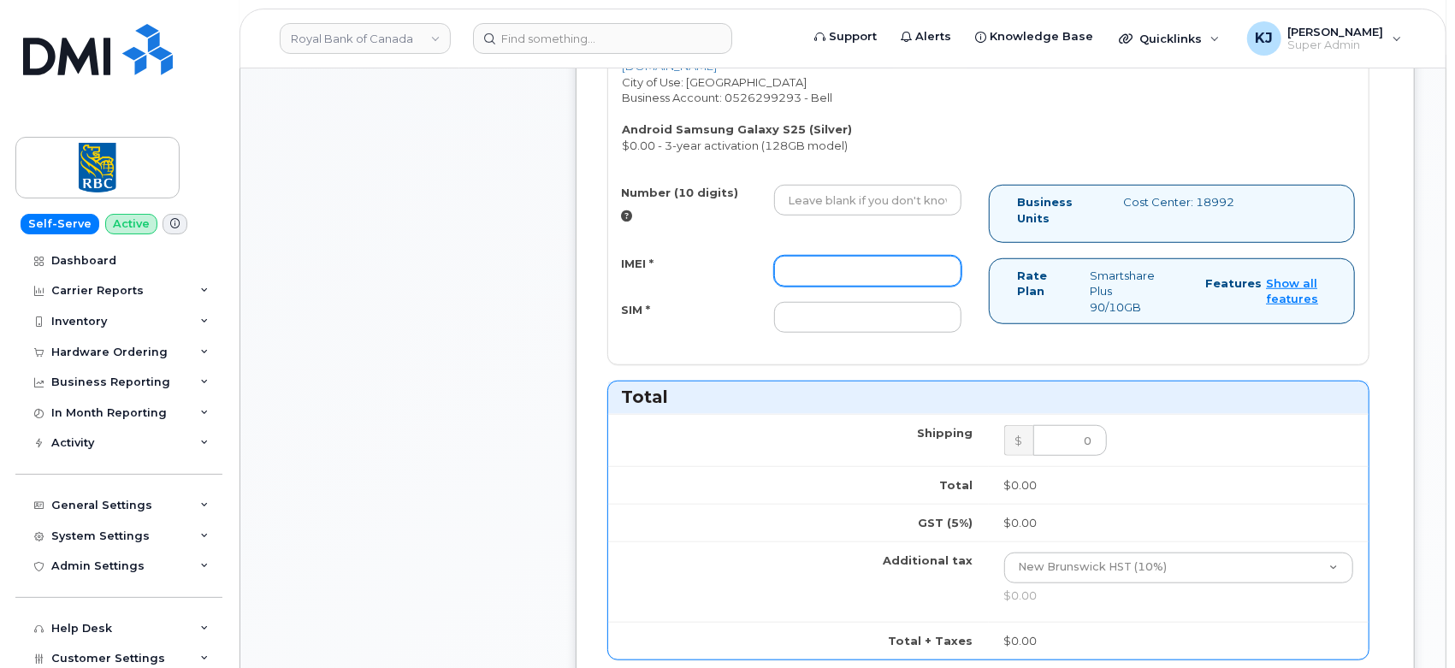
click at [861, 256] on input "IMEI *" at bounding box center [868, 271] width 188 height 31
paste input "351558505035248"
click at [788, 256] on input "351558505035248" at bounding box center [868, 271] width 188 height 31
type input "351558505035248"
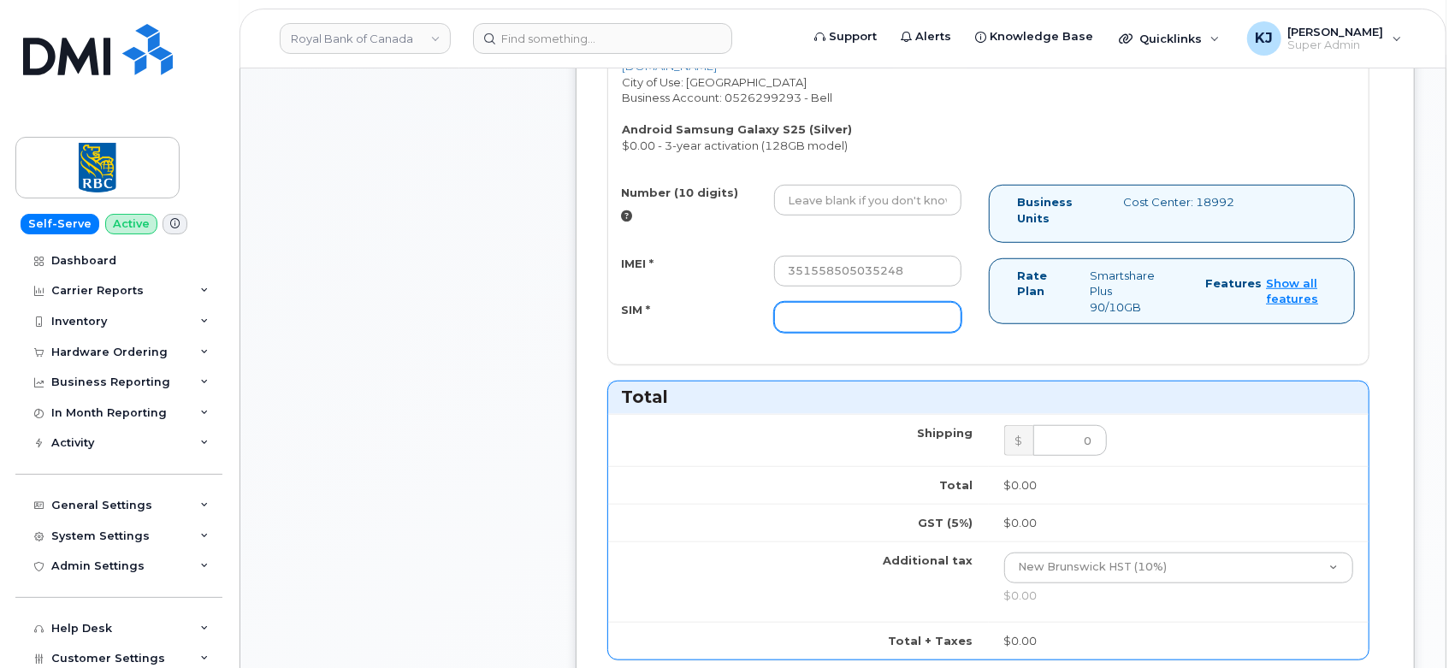
click at [824, 302] on input "SIM *" at bounding box center [868, 317] width 188 height 31
paste input "89302610207417581870"
type input "89302610207417581870"
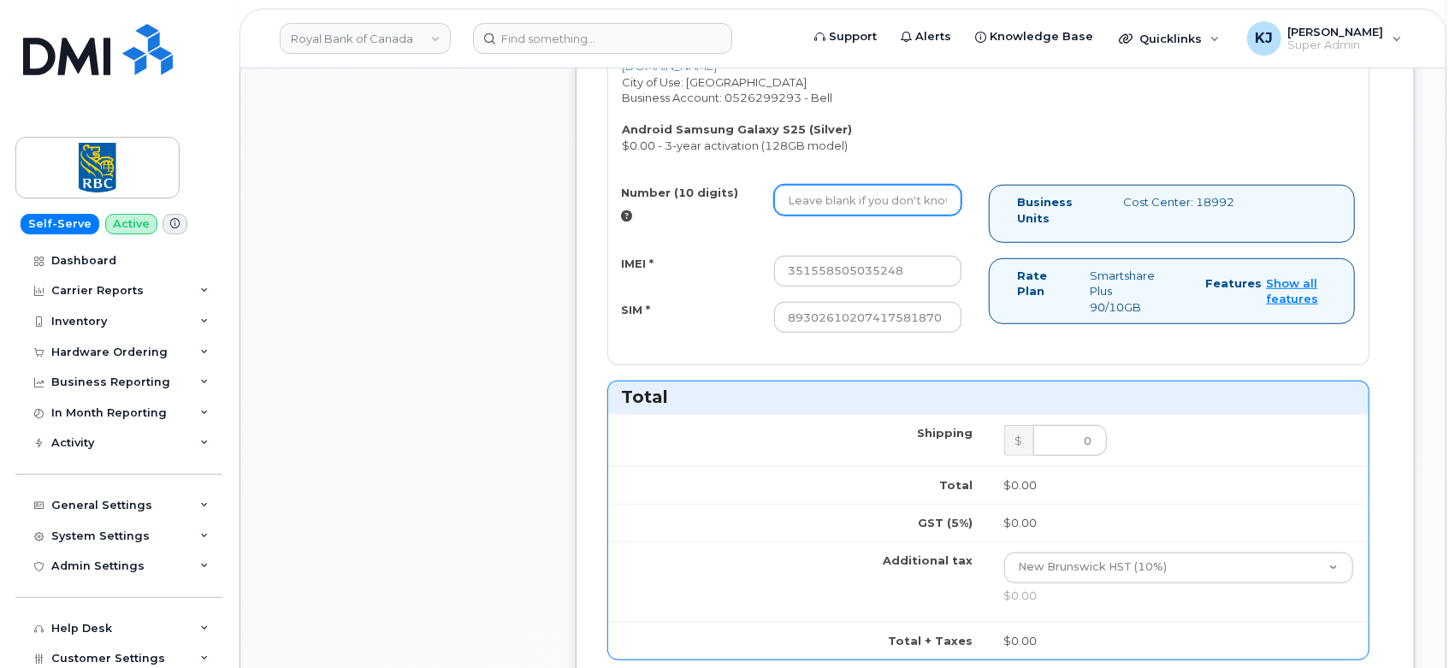
click at [853, 188] on input "Number (10 digits)" at bounding box center [868, 200] width 188 height 31
paste input "5063780790"
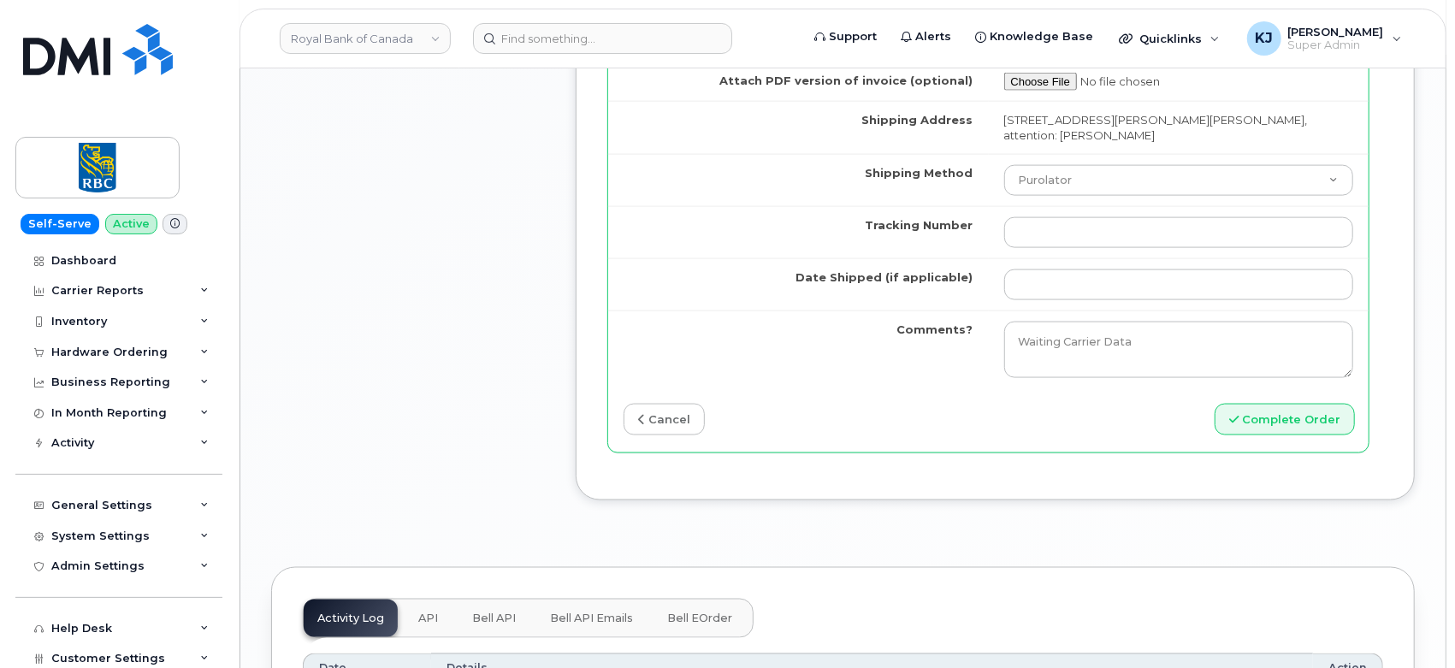
scroll to position [1520, 0]
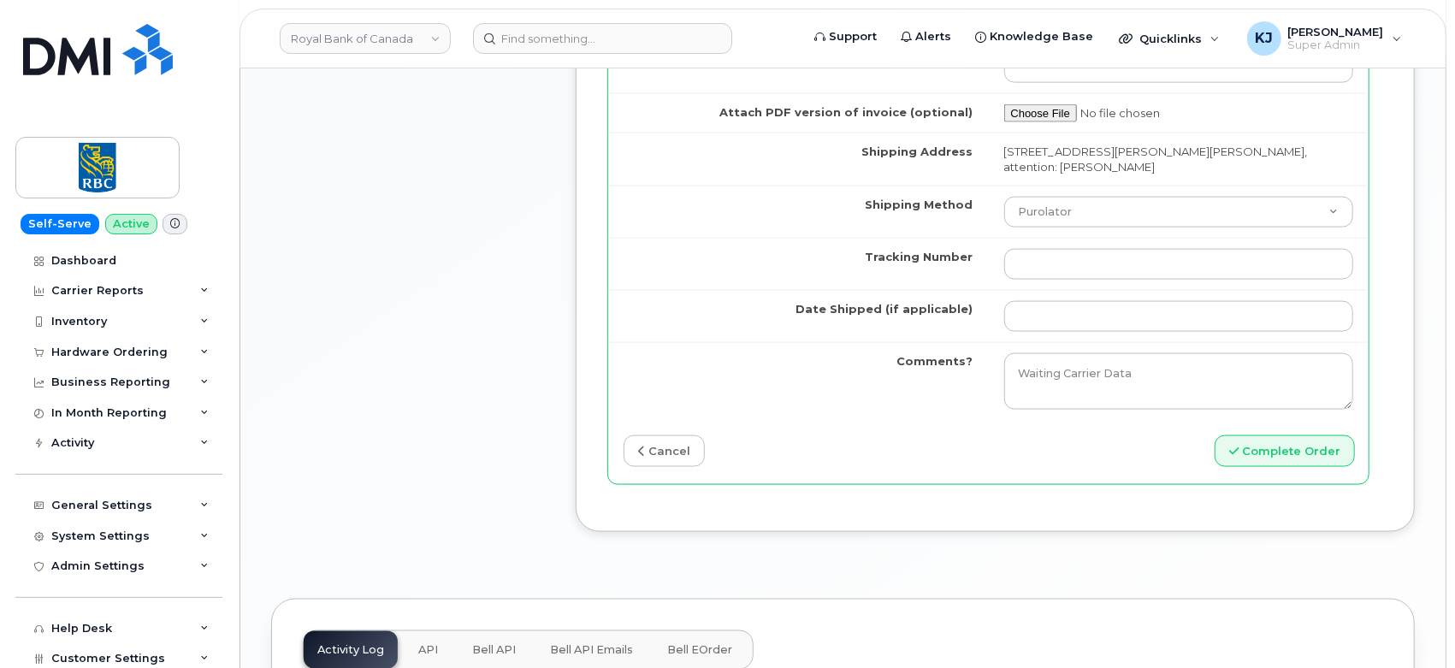
type input "5063780790"
click at [1049, 249] on input "Tracking Number" at bounding box center [1179, 264] width 350 height 31
paste input "463192448288"
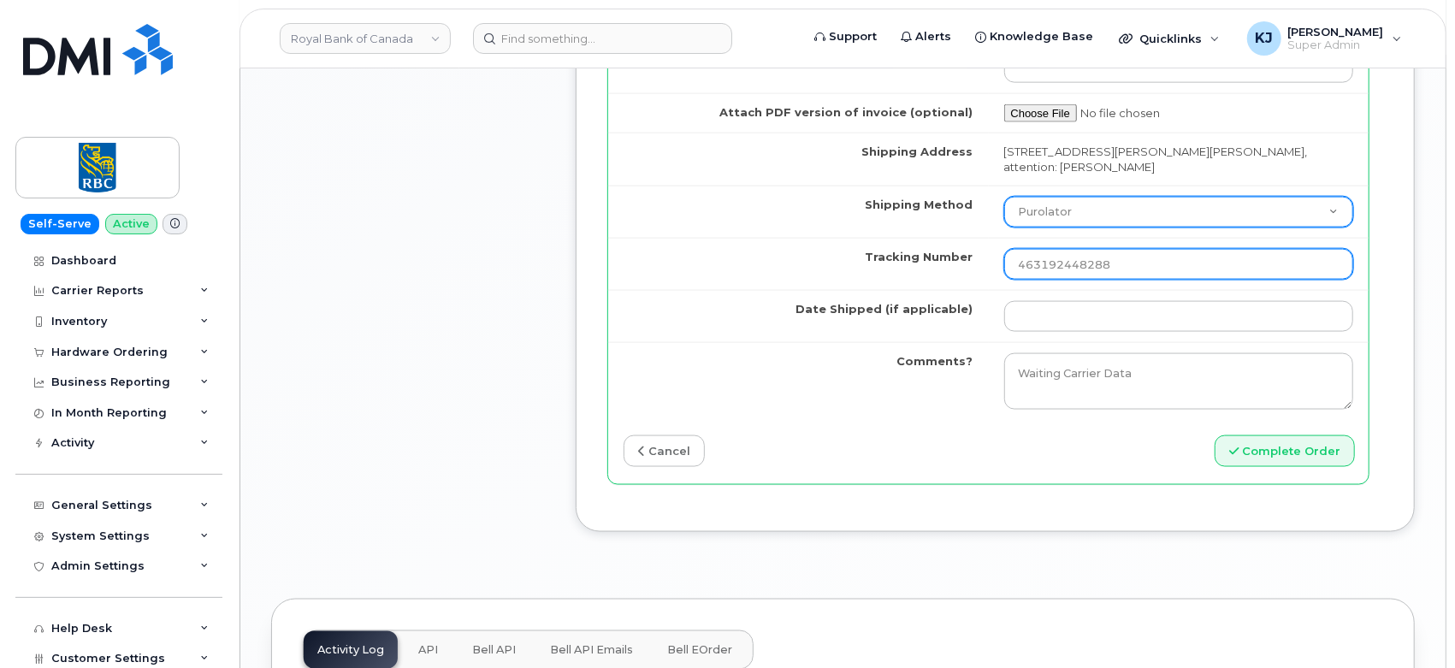
type input "463192448288"
click at [1042, 197] on select "Purolator UPS FedEx Canada Post Courier Other Drop Off Pick Up" at bounding box center [1179, 212] width 350 height 31
select select "FedEx"
click at [1004, 197] on select "Purolator UPS FedEx Canada Post Courier Other Drop Off Pick Up" at bounding box center [1179, 212] width 350 height 31
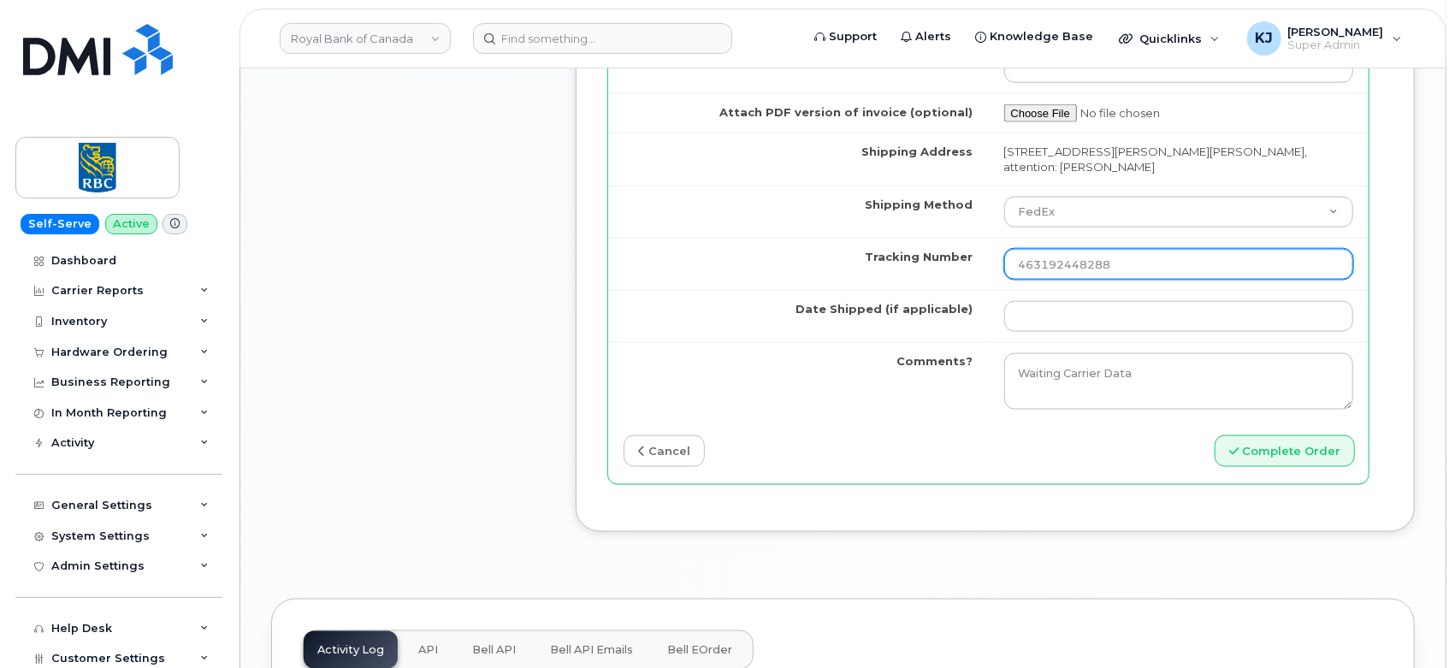
click at [1019, 249] on input "463192448288" at bounding box center [1179, 264] width 350 height 31
click at [1161, 249] on input "463192448288" at bounding box center [1179, 264] width 350 height 31
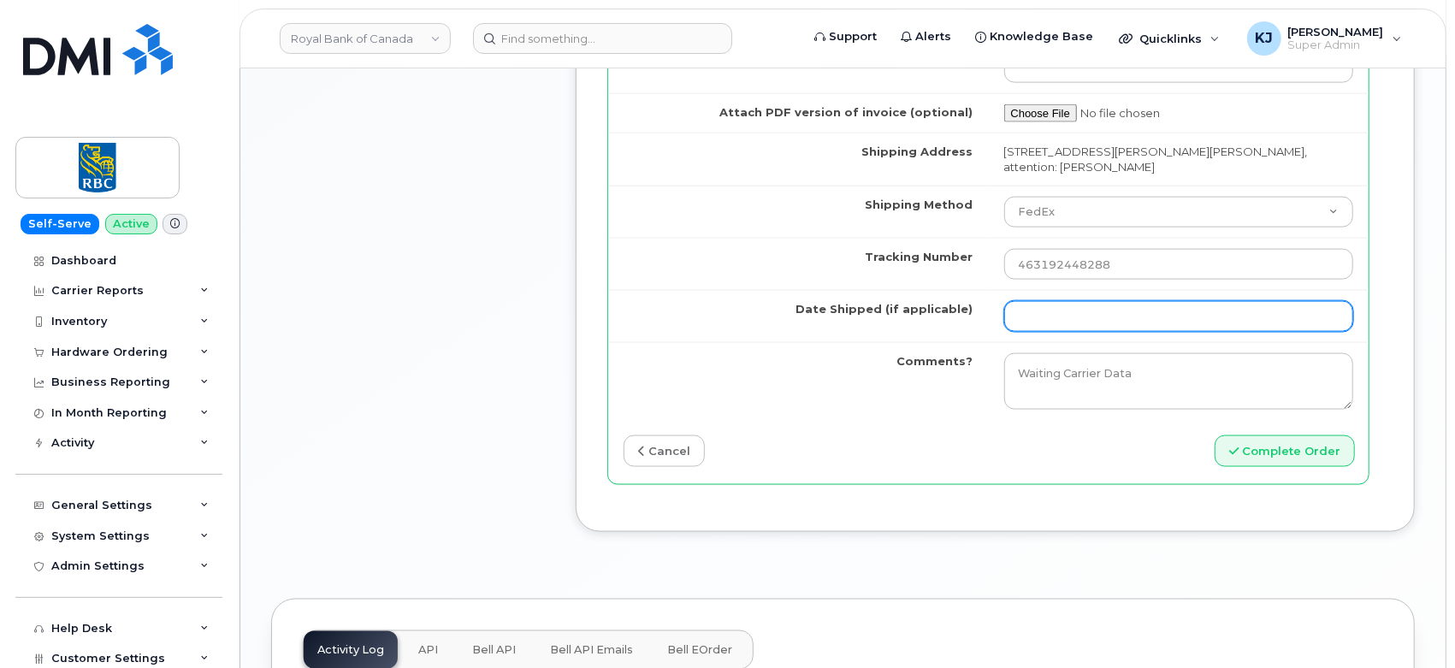
click at [1113, 301] on input "Date Shipped (if applicable)" at bounding box center [1179, 316] width 350 height 31
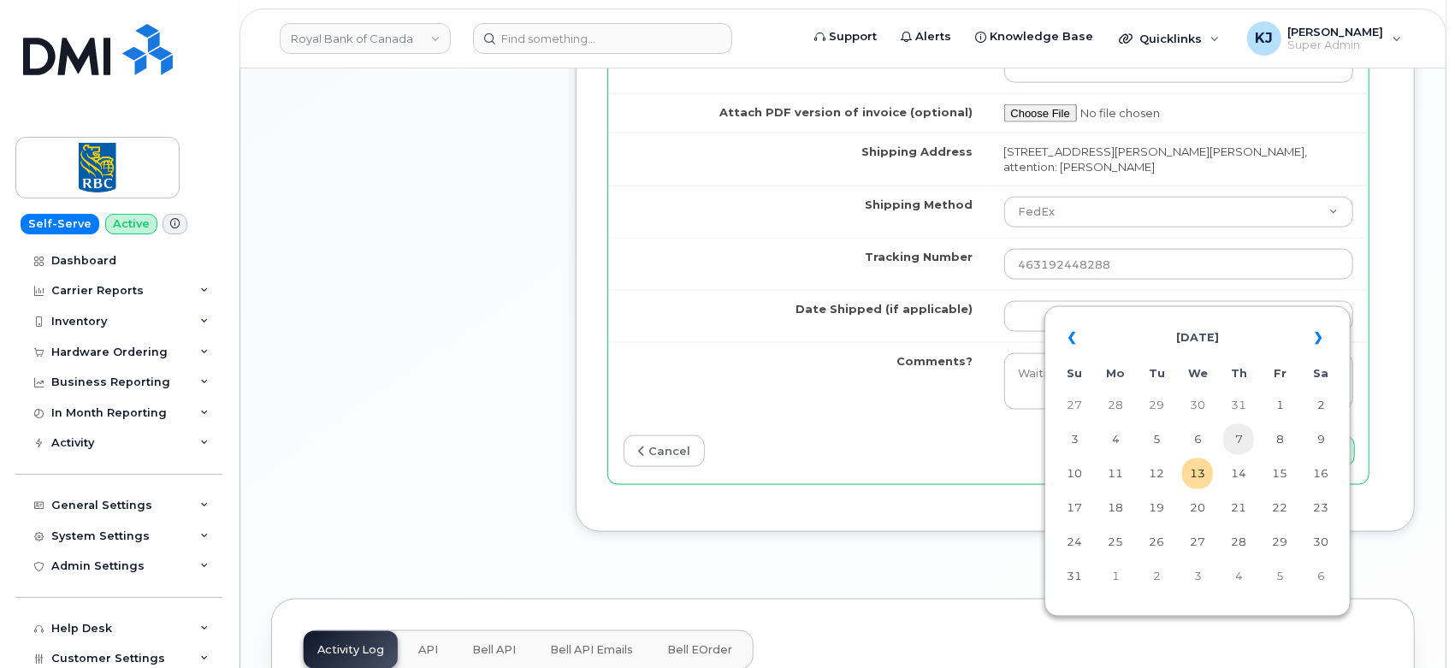
click at [1233, 446] on td "7" at bounding box center [1238, 439] width 31 height 31
type input "[DATE]"
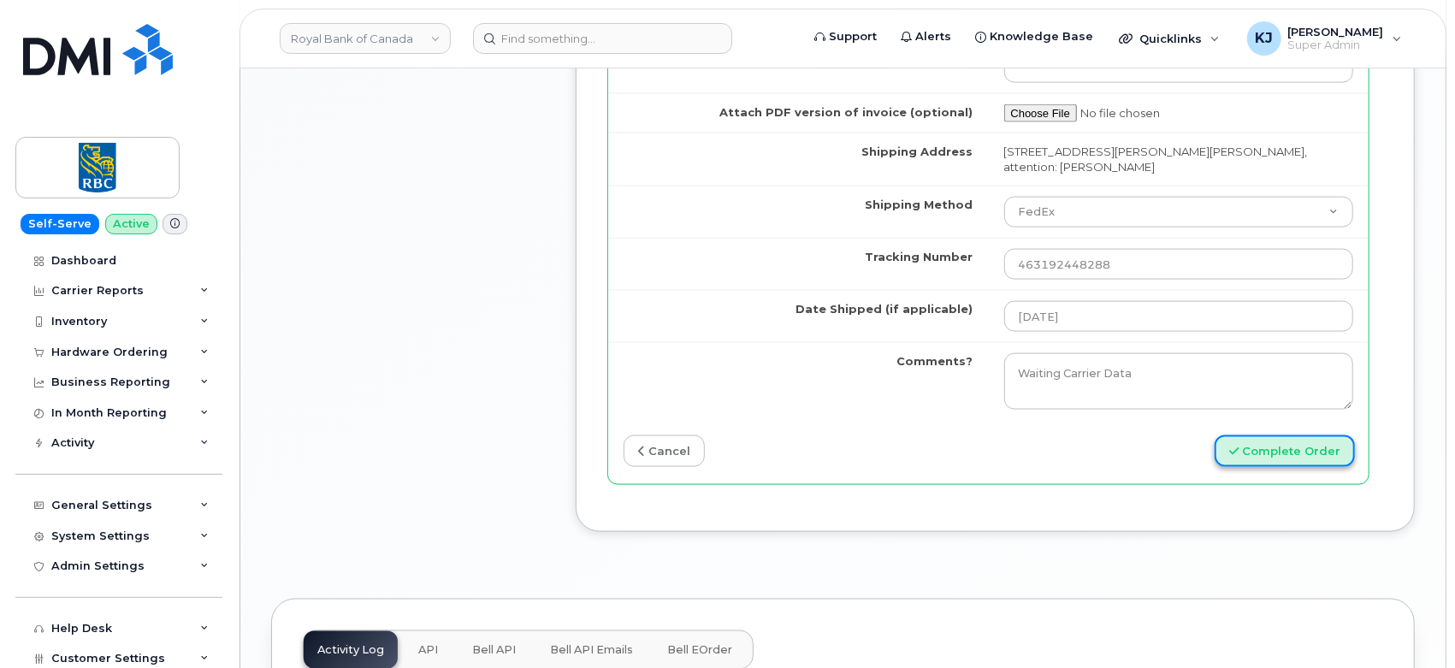
click at [1283, 435] on button "Complete Order" at bounding box center [1284, 451] width 140 height 32
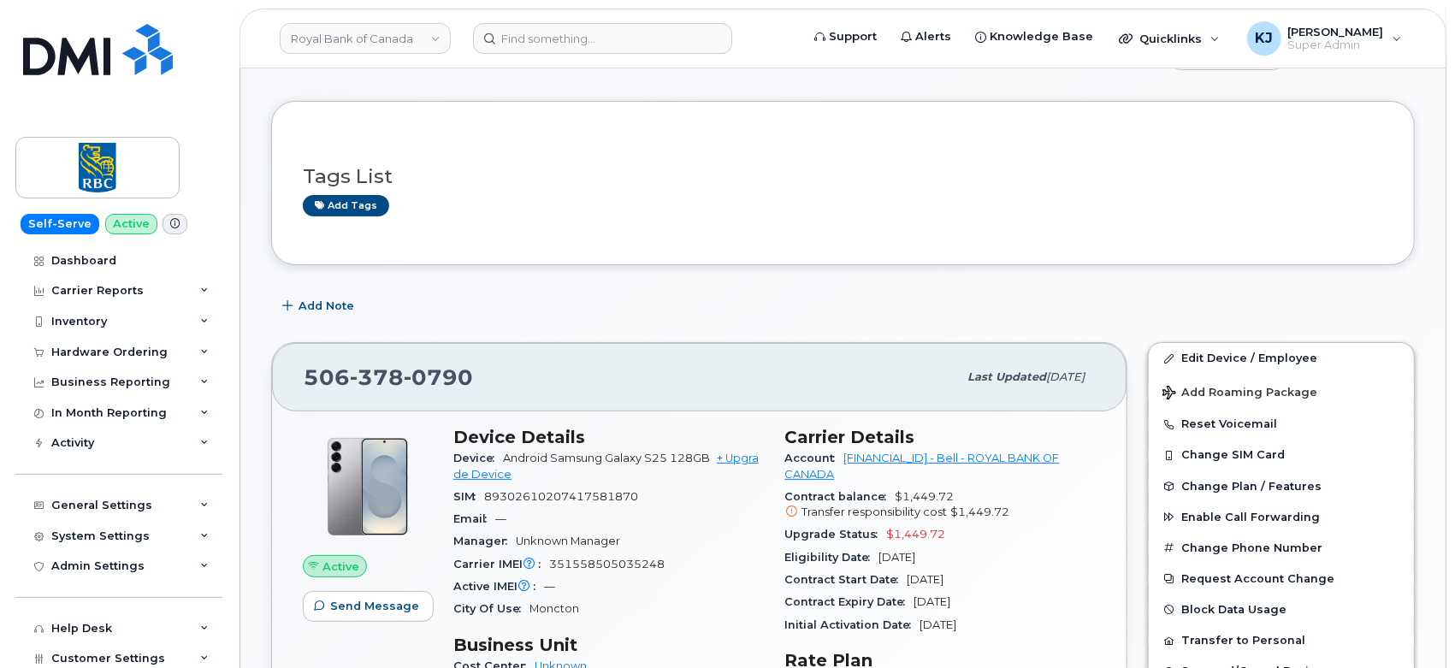
scroll to position [95, 0]
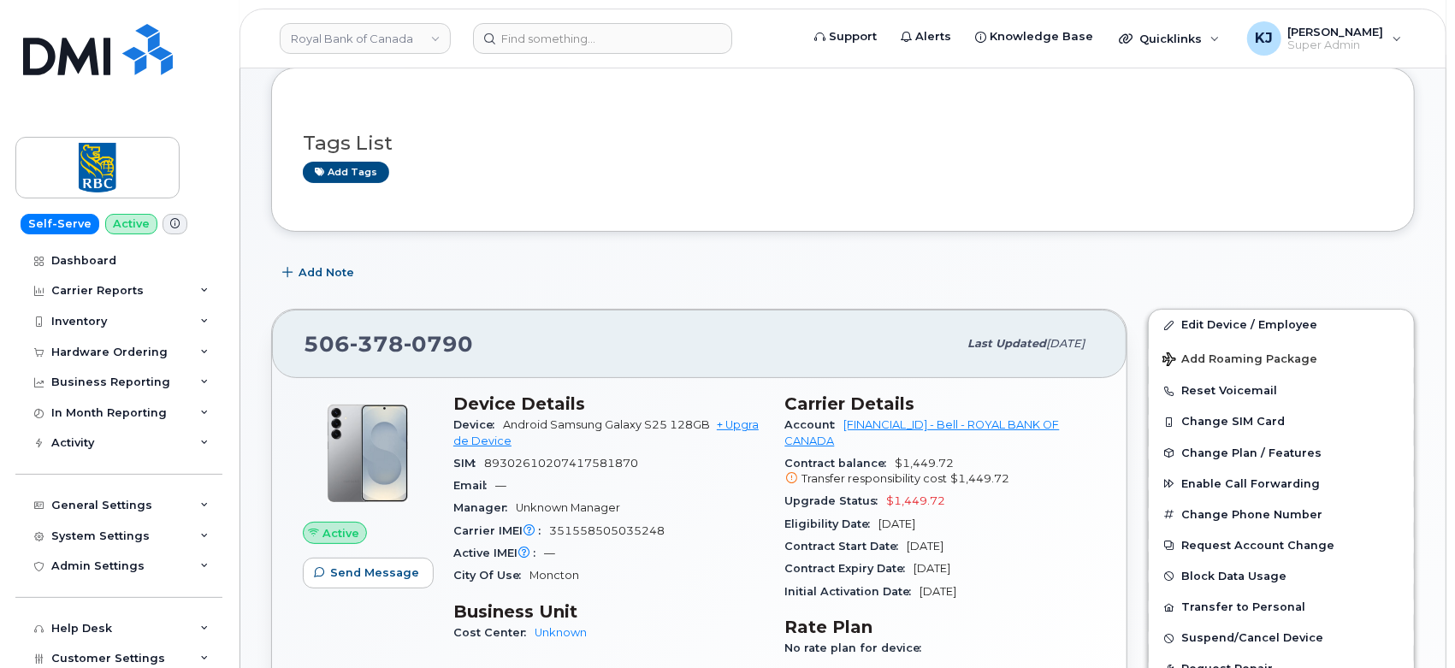
click at [549, 461] on span "89302610207417581870" at bounding box center [561, 463] width 154 height 13
click at [547, 461] on span "89302610207417581870" at bounding box center [561, 463] width 154 height 13
click at [564, 460] on span "89302610207417581870" at bounding box center [561, 463] width 154 height 13
click at [561, 460] on span "89302610207417581870" at bounding box center [561, 463] width 154 height 13
copy span "89302610207417581870"
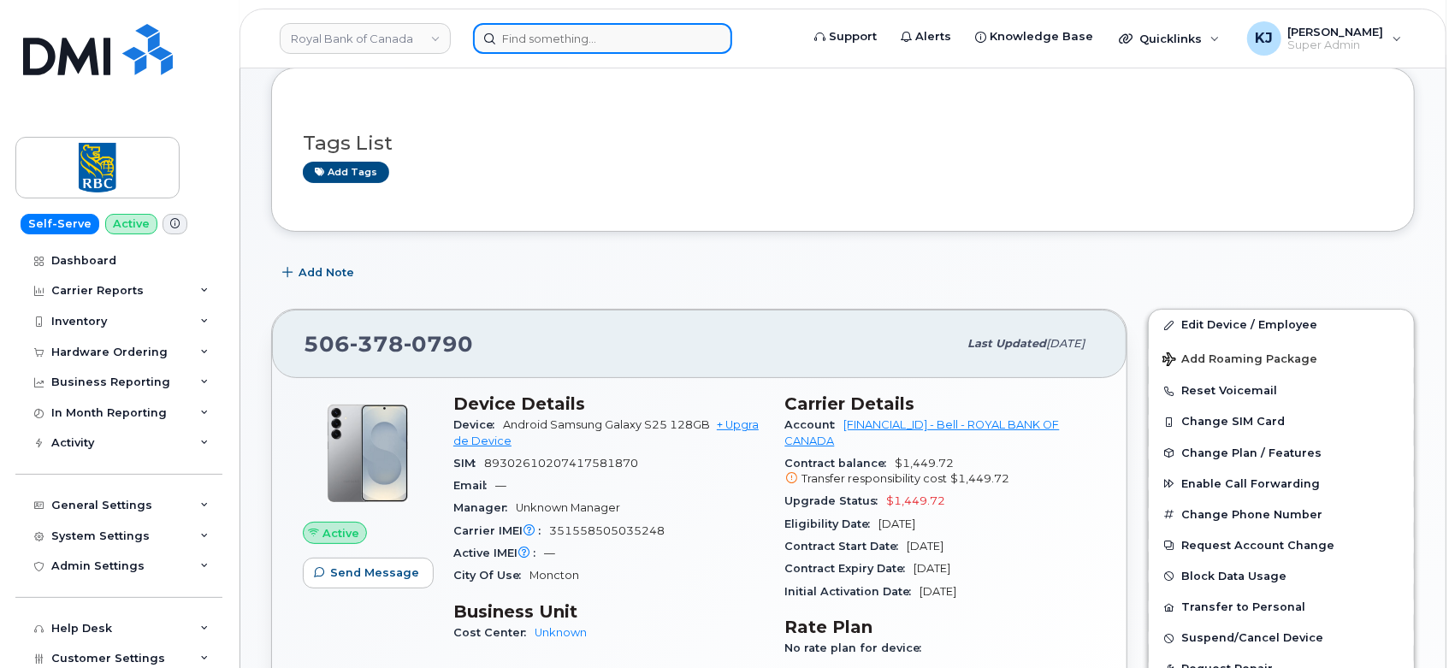
click at [576, 45] on input at bounding box center [602, 38] width 259 height 31
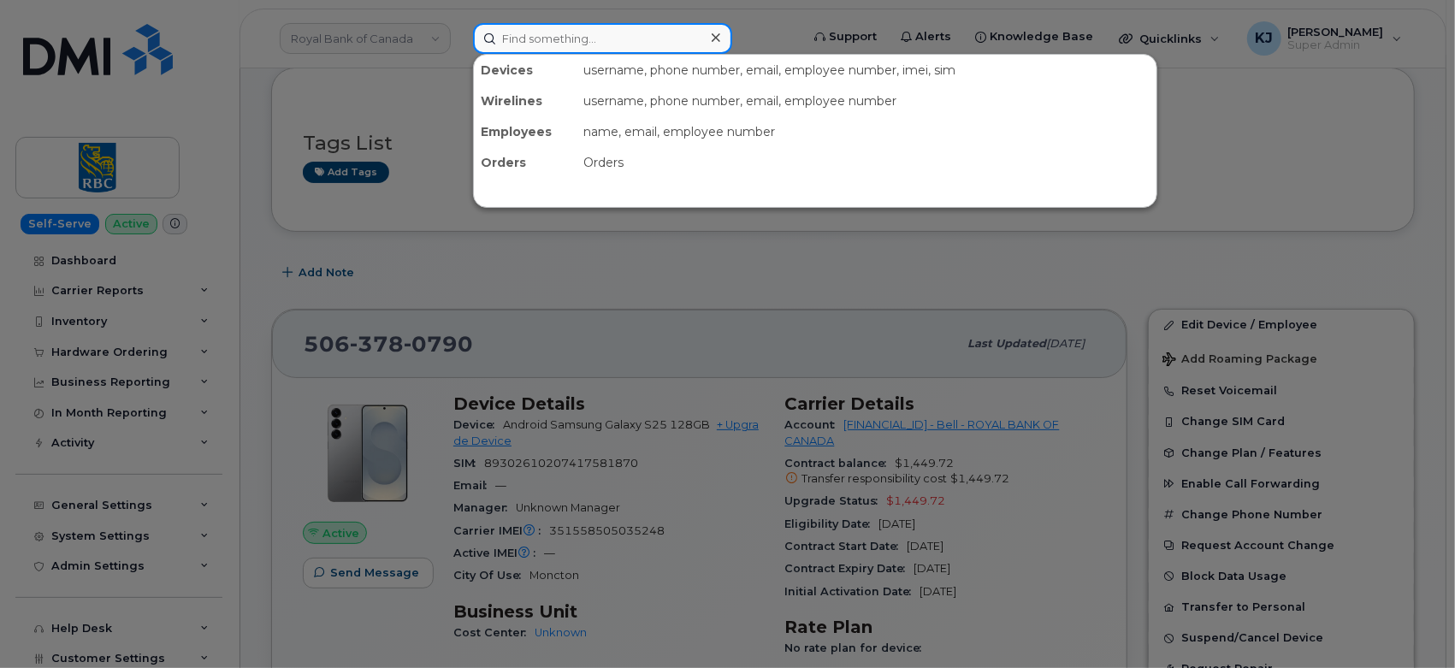
paste input "9028184958"
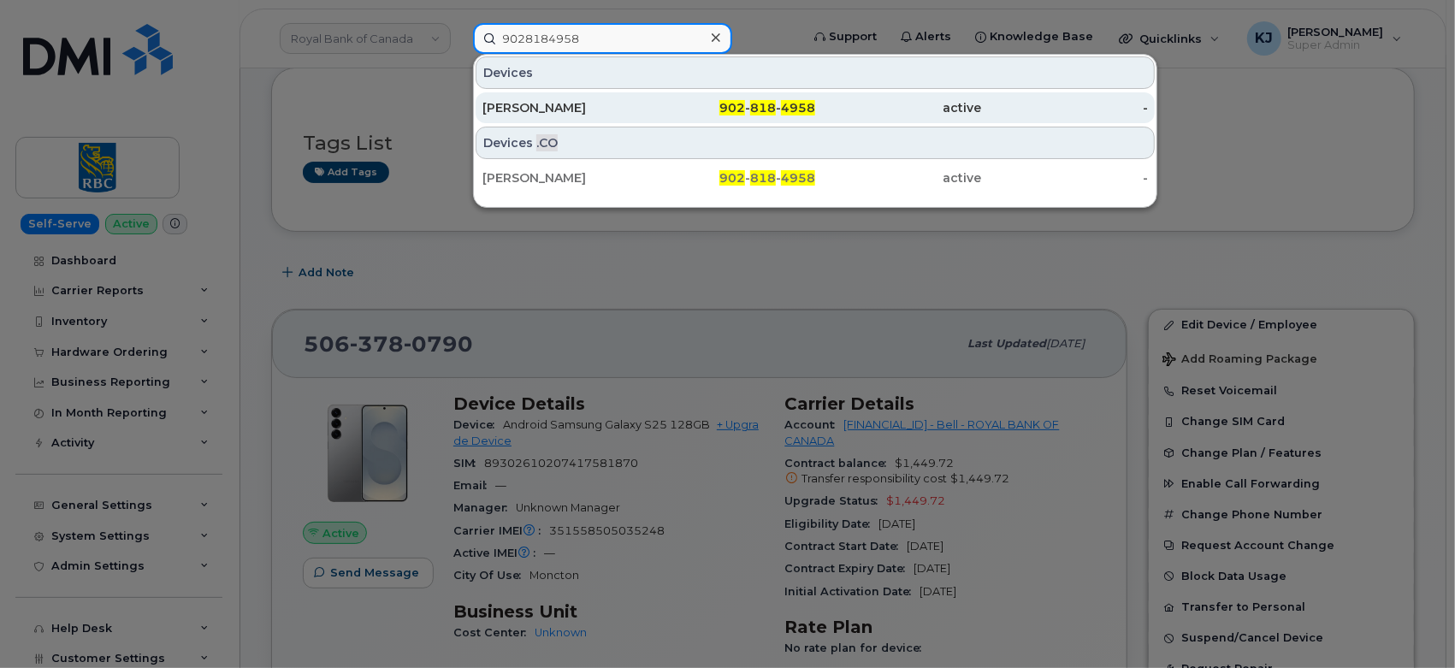
type input "9028184958"
click at [618, 115] on div "Brian Maclean" at bounding box center [565, 107] width 167 height 17
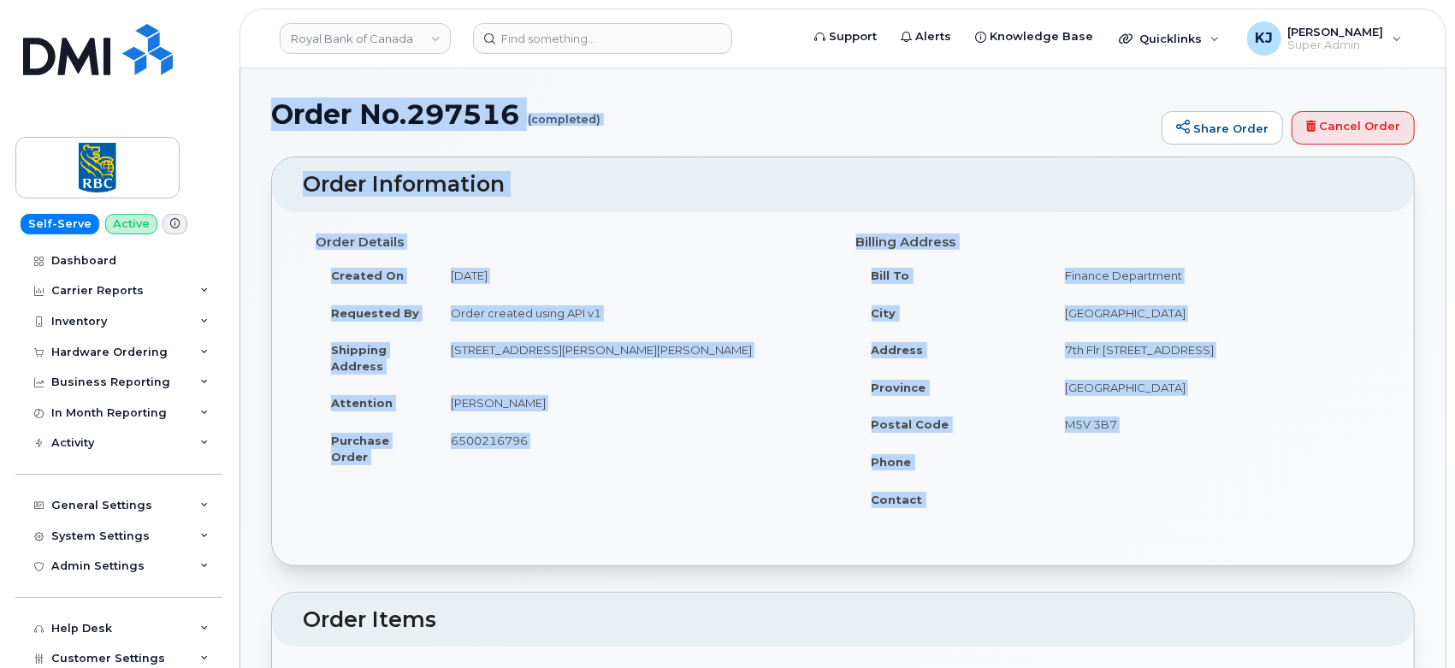
drag, startPoint x: 277, startPoint y: 115, endPoint x: 1218, endPoint y: 502, distance: 1017.0
copy div "Order No.297516 (completed) Share Order Cancel Order × Share This Order If you …"
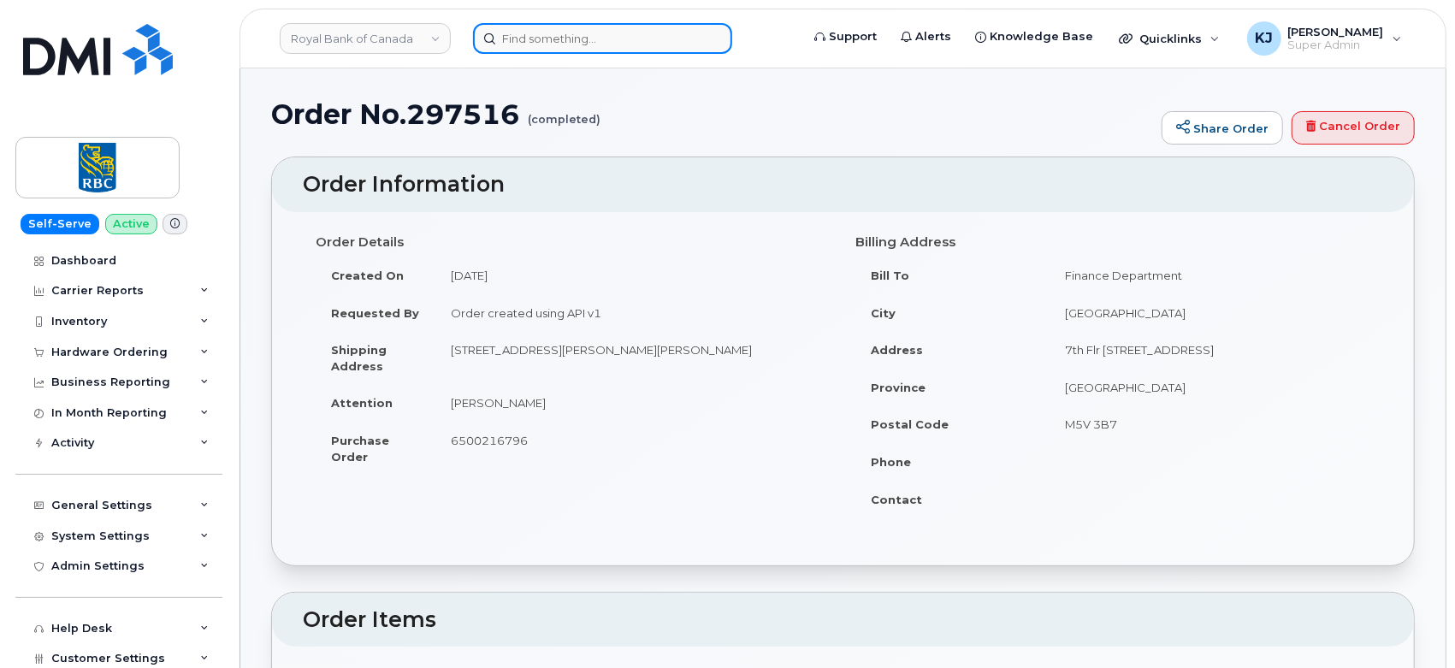
click at [519, 32] on input at bounding box center [602, 38] width 259 height 31
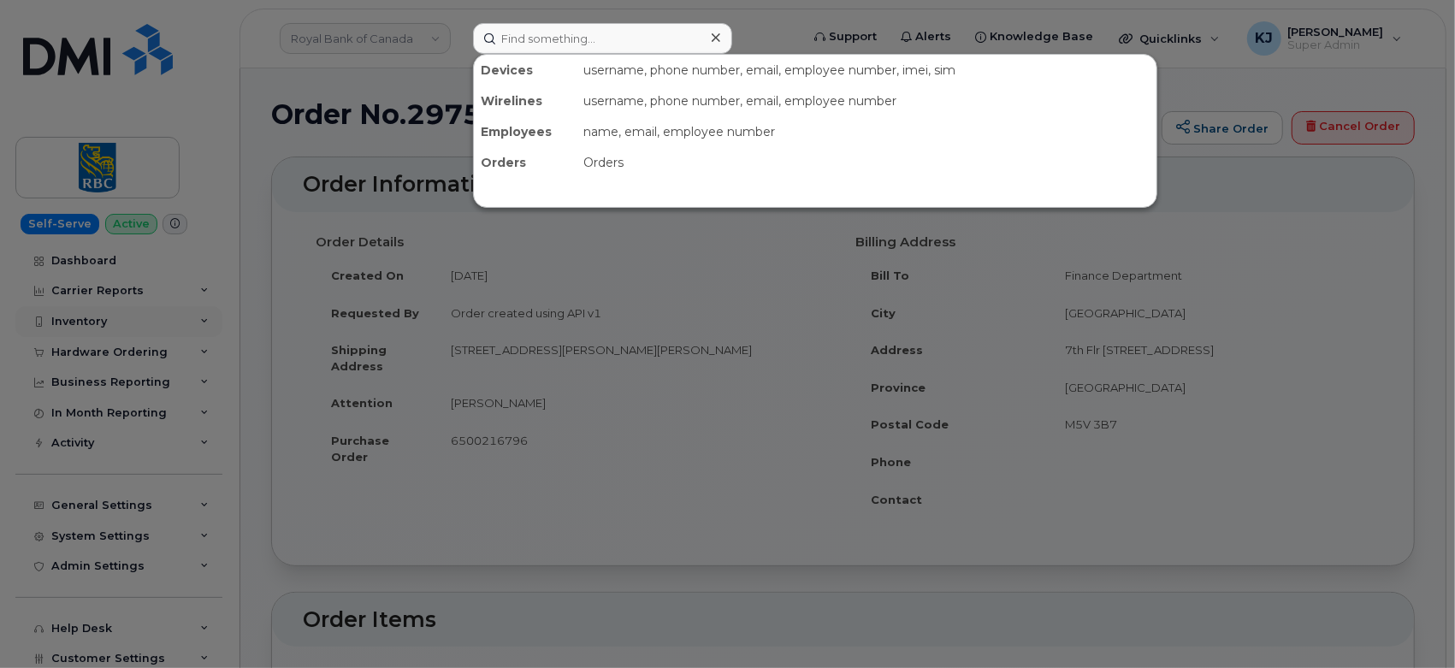
click at [150, 331] on div at bounding box center [727, 334] width 1455 height 668
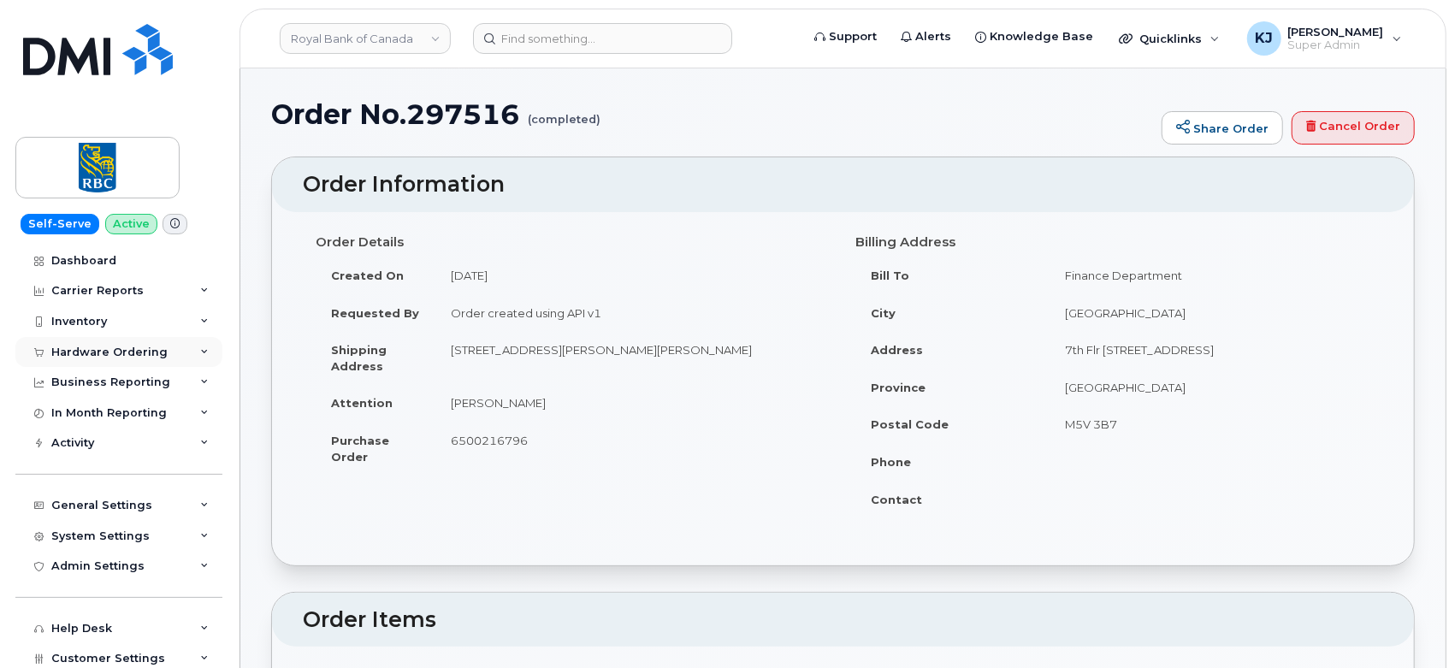
click at [138, 349] on div "Hardware Ordering" at bounding box center [109, 353] width 116 height 14
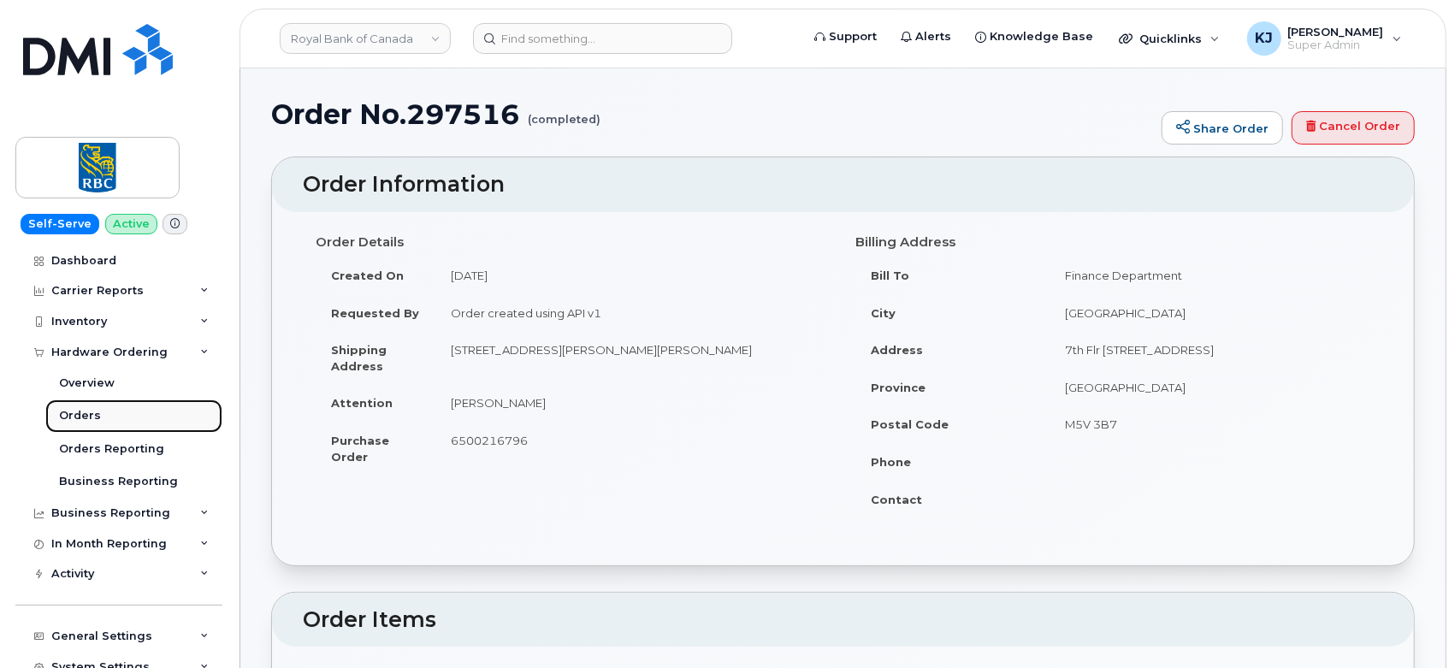
click at [93, 416] on div "Orders" at bounding box center [80, 415] width 42 height 15
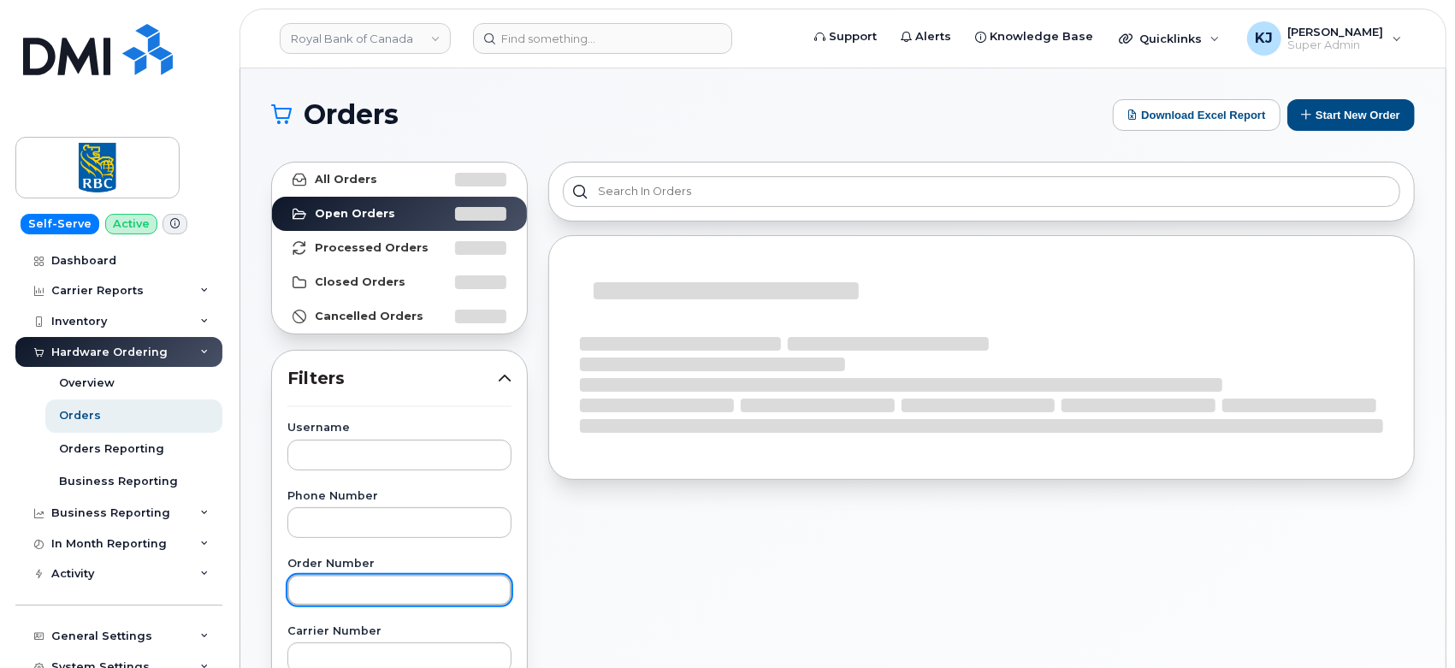
click at [332, 588] on input "text" at bounding box center [399, 590] width 224 height 31
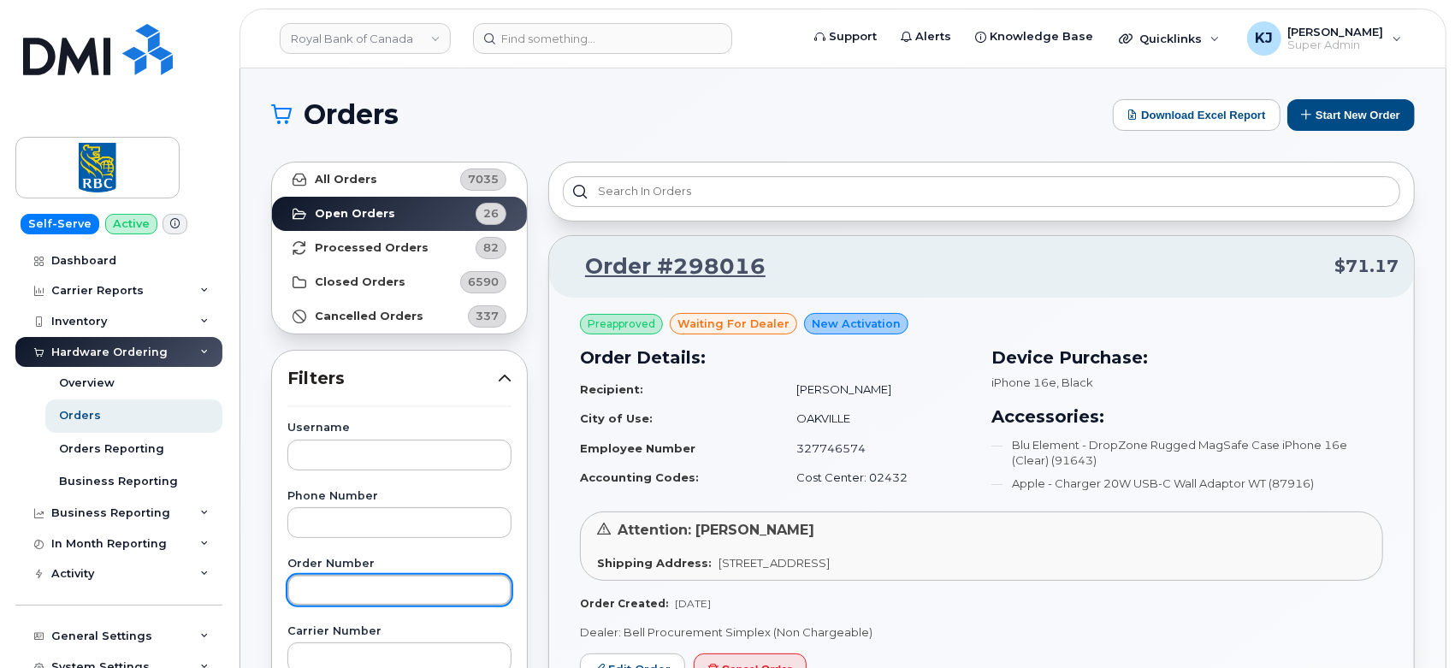
paste input "297532"
type input "297532"
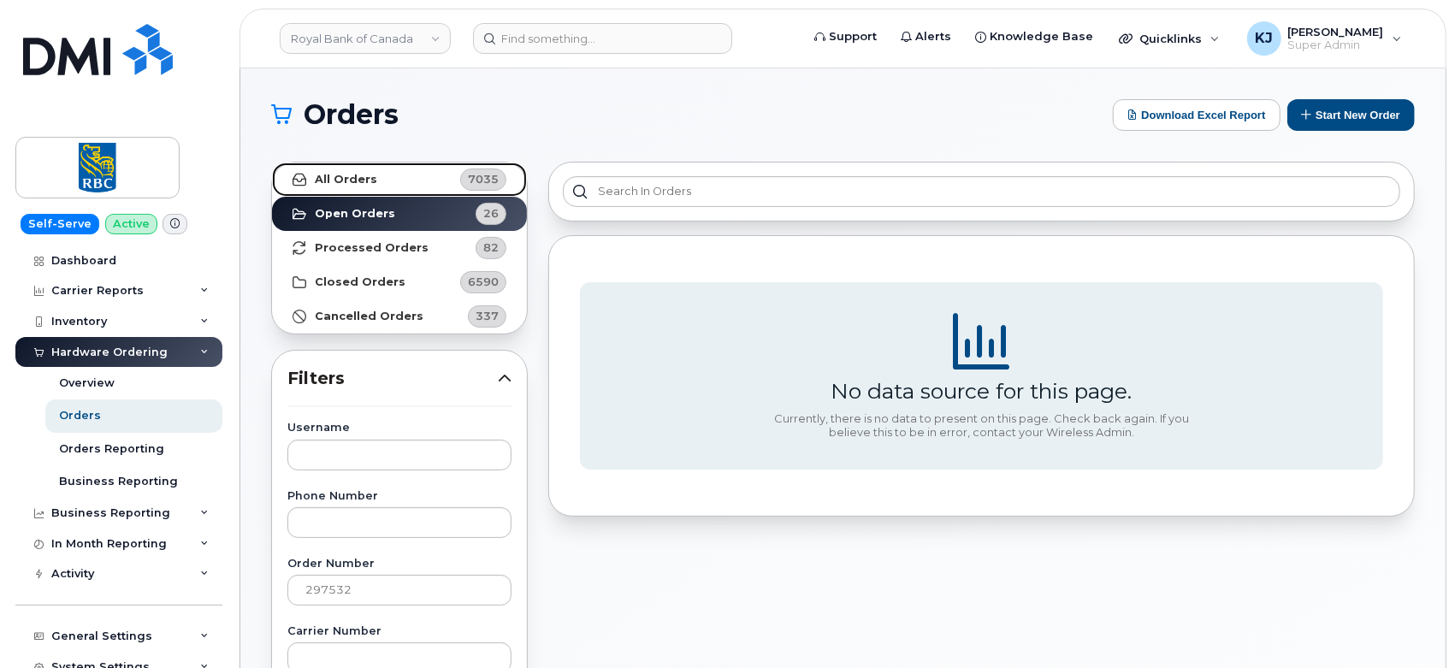
click at [349, 173] on strong "All Orders" at bounding box center [346, 180] width 62 height 14
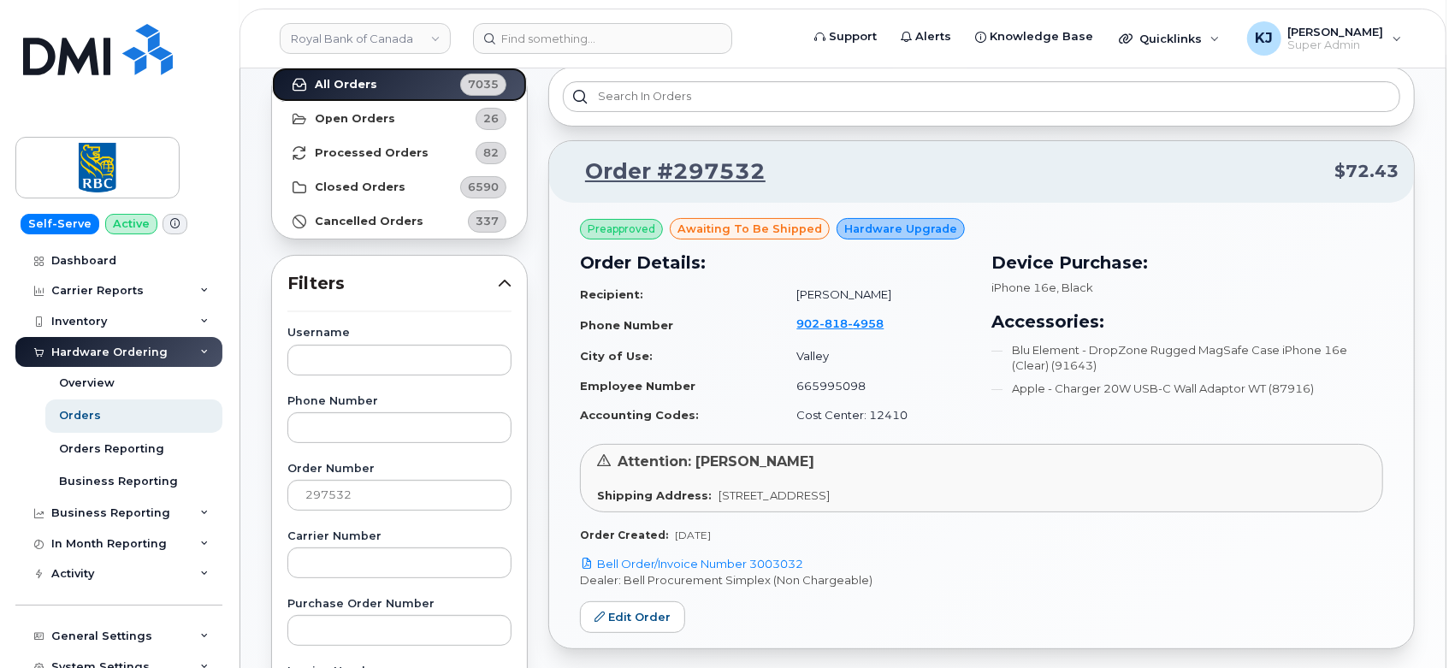
scroll to position [285, 0]
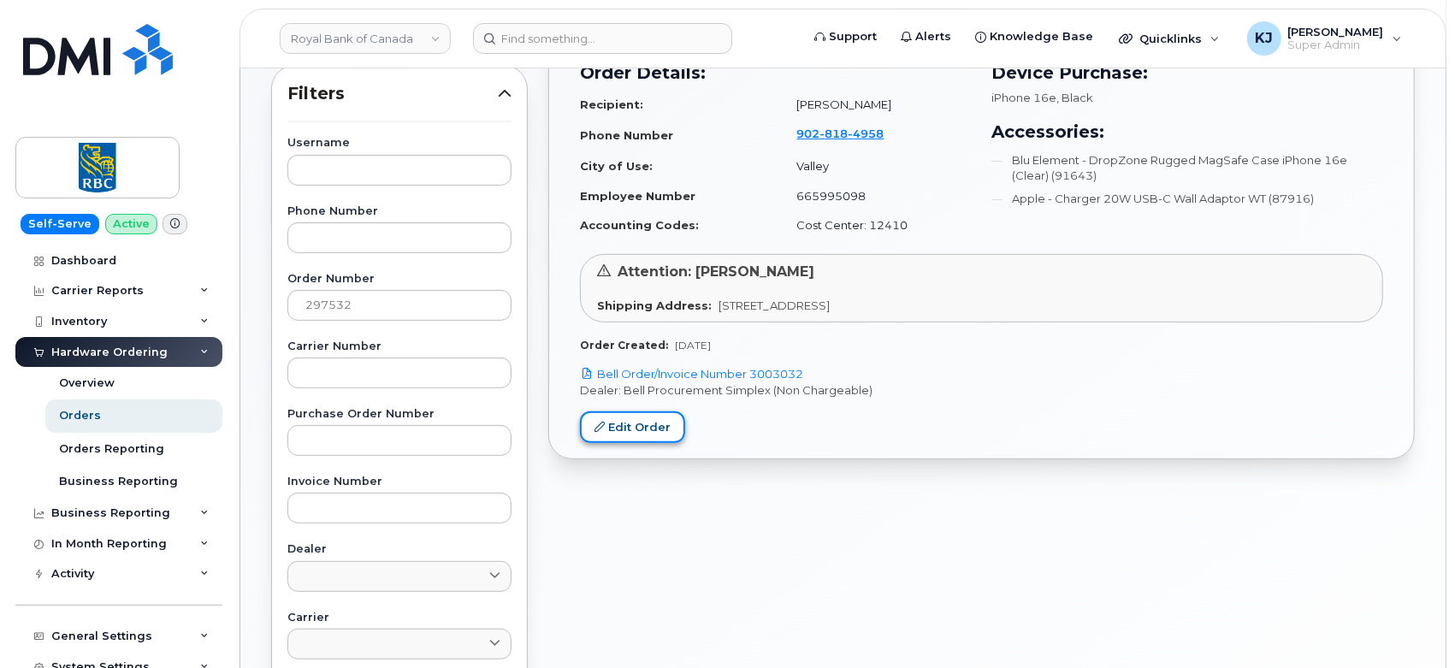
click at [636, 429] on link "Edit Order" at bounding box center [632, 427] width 105 height 32
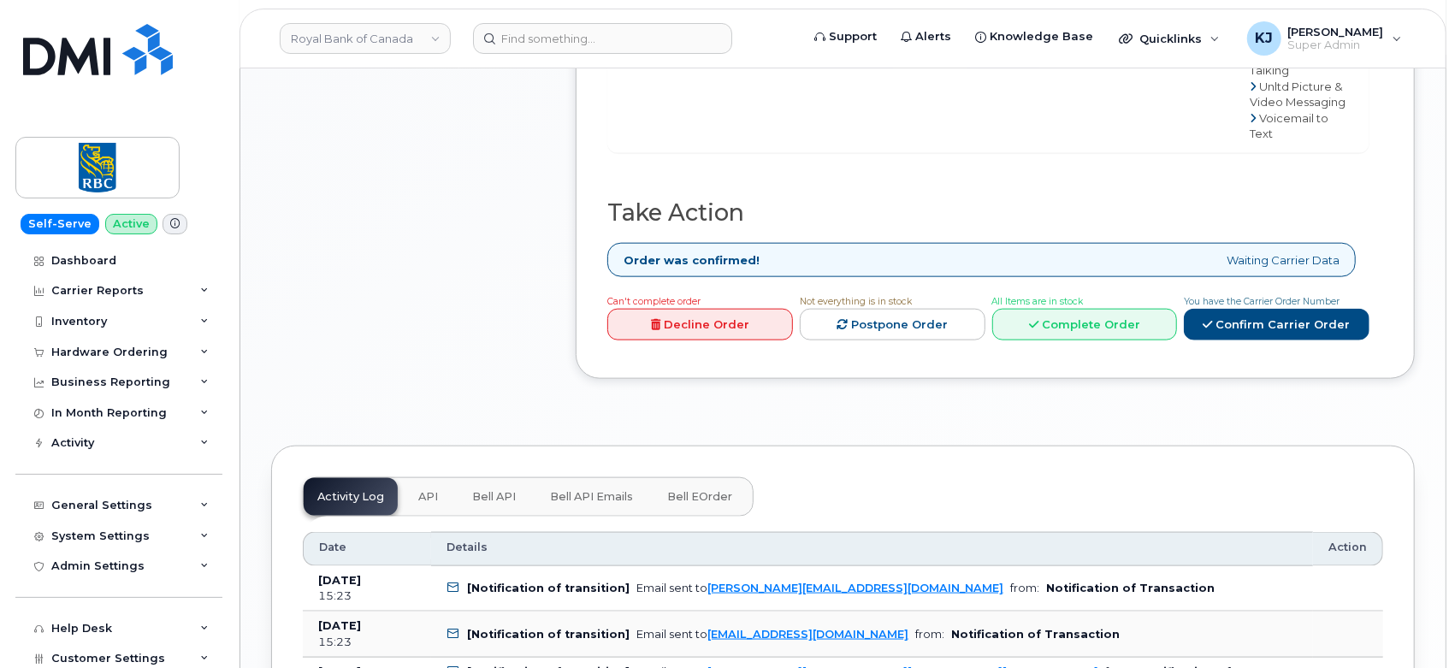
scroll to position [1425, 0]
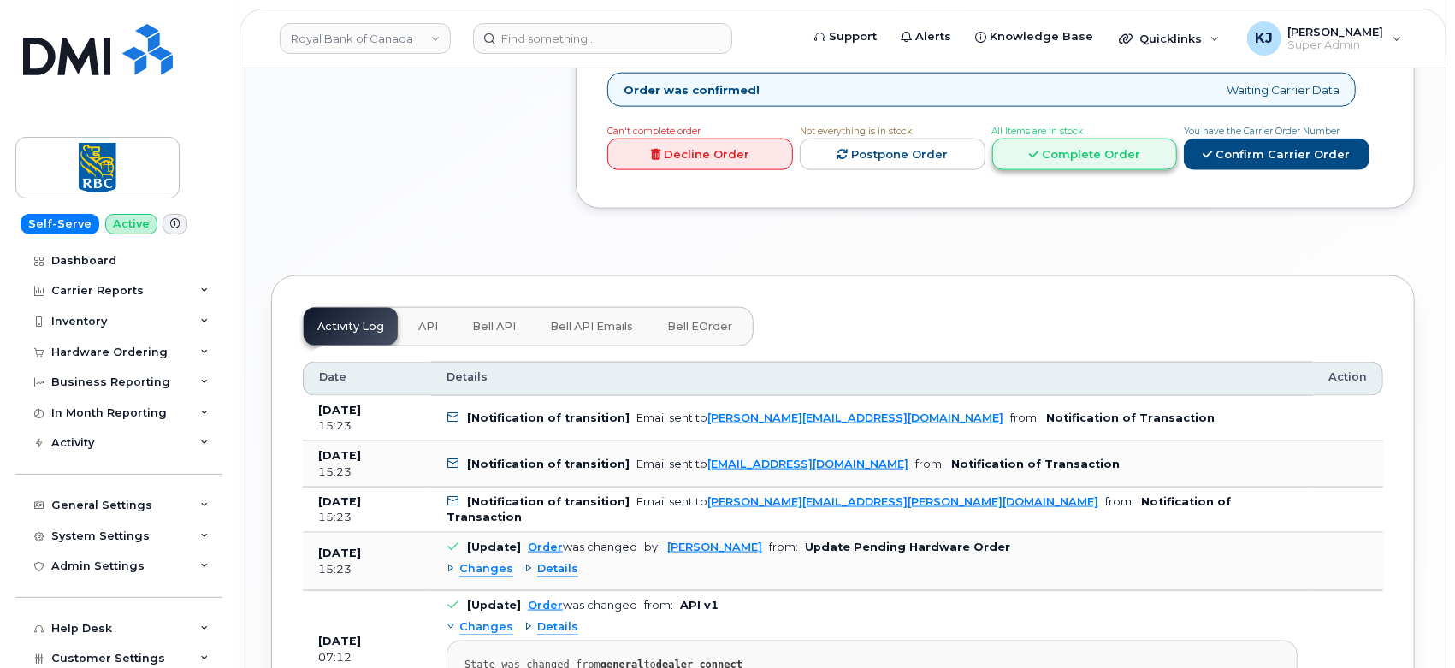
click at [1076, 139] on link "Complete Order" at bounding box center [1085, 155] width 186 height 32
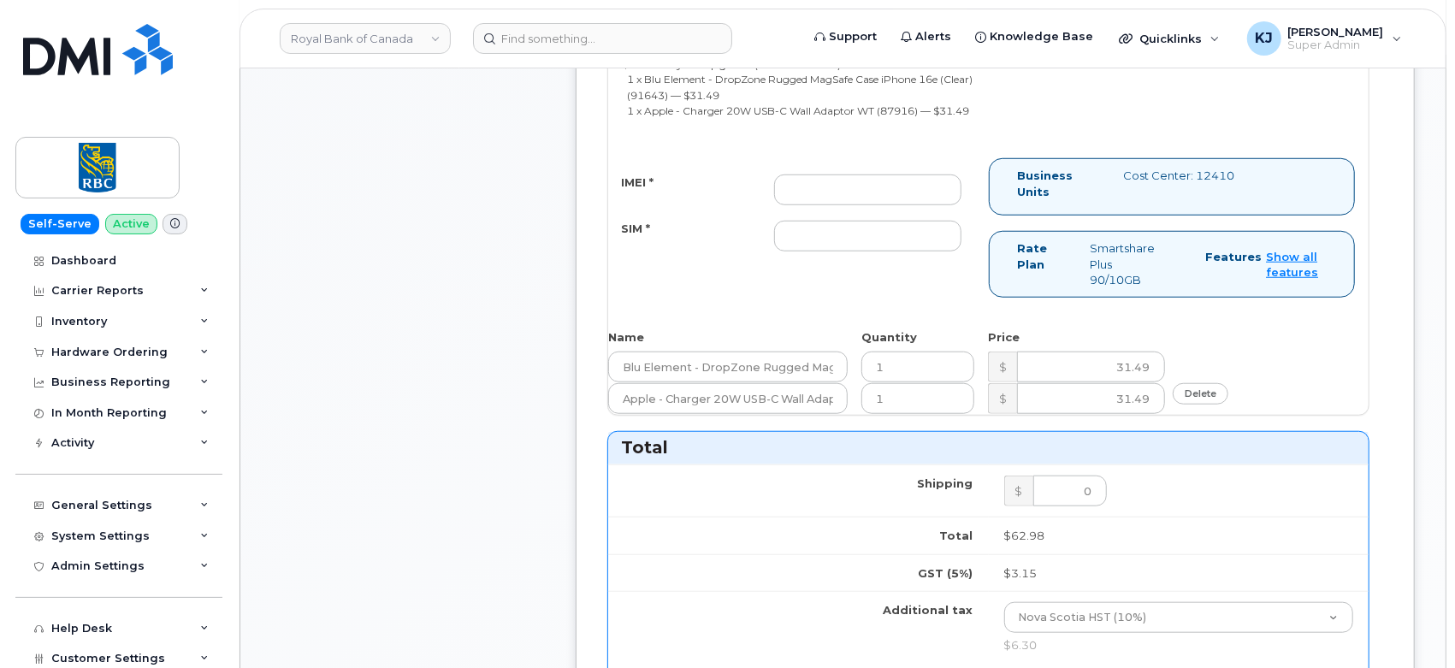
scroll to position [759, 0]
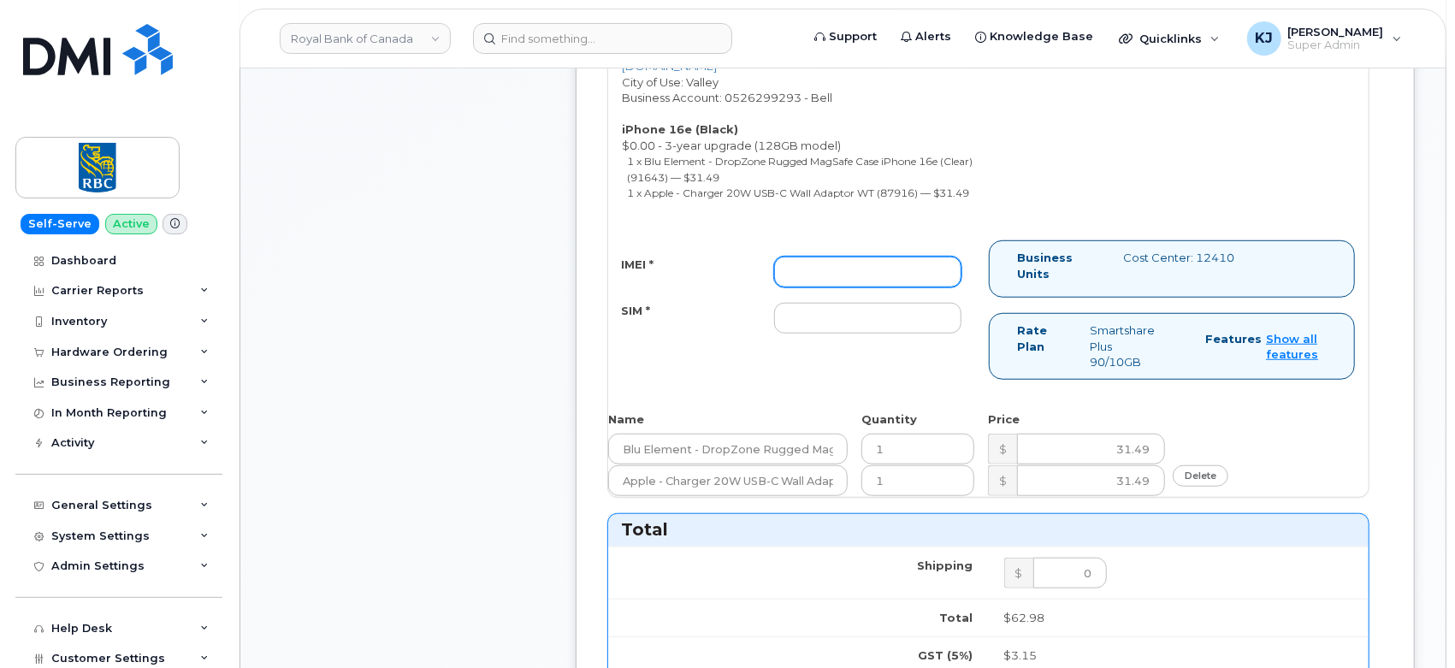
click at [817, 272] on input "IMEI *" at bounding box center [868, 272] width 188 height 31
paste input "353927601422741"
type input "353927601422741"
click at [876, 322] on input "SIM *" at bounding box center [868, 318] width 188 height 31
paste input "89302610103035631512"
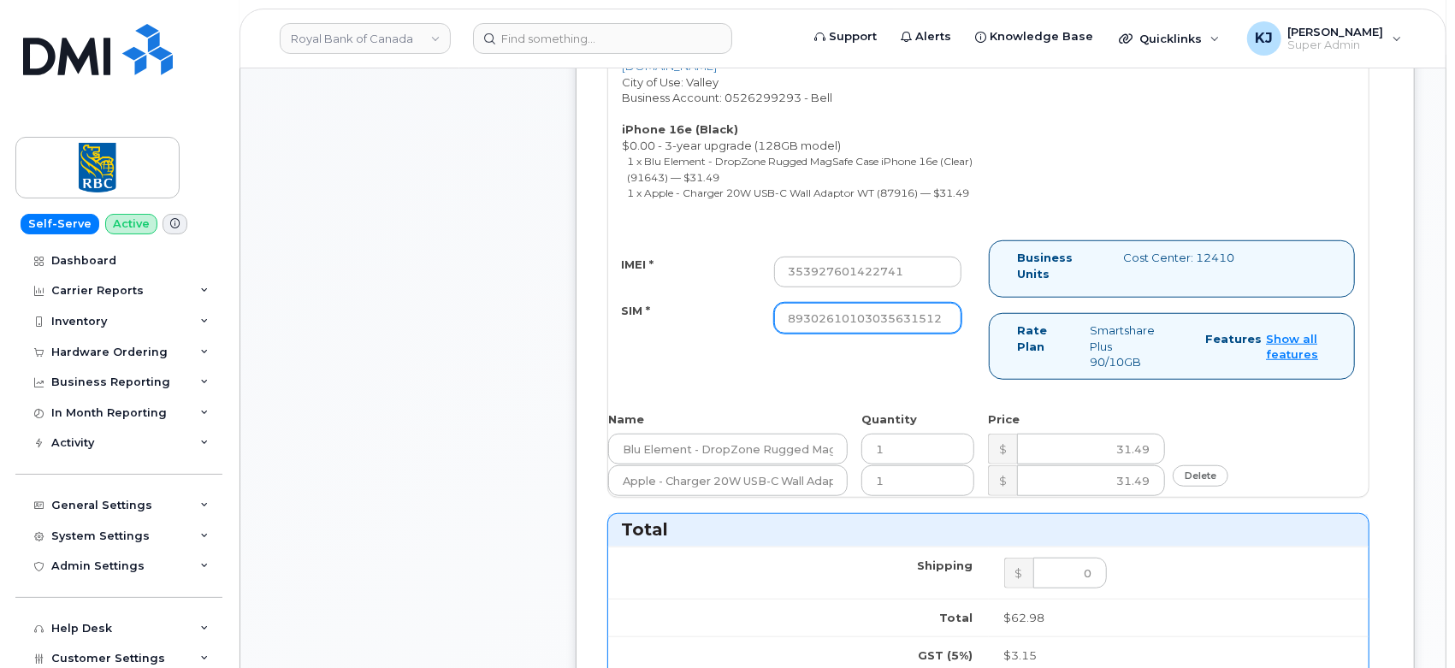
click at [787, 312] on input "89302610103035631512" at bounding box center [868, 318] width 188 height 31
type input "89302610103035631512"
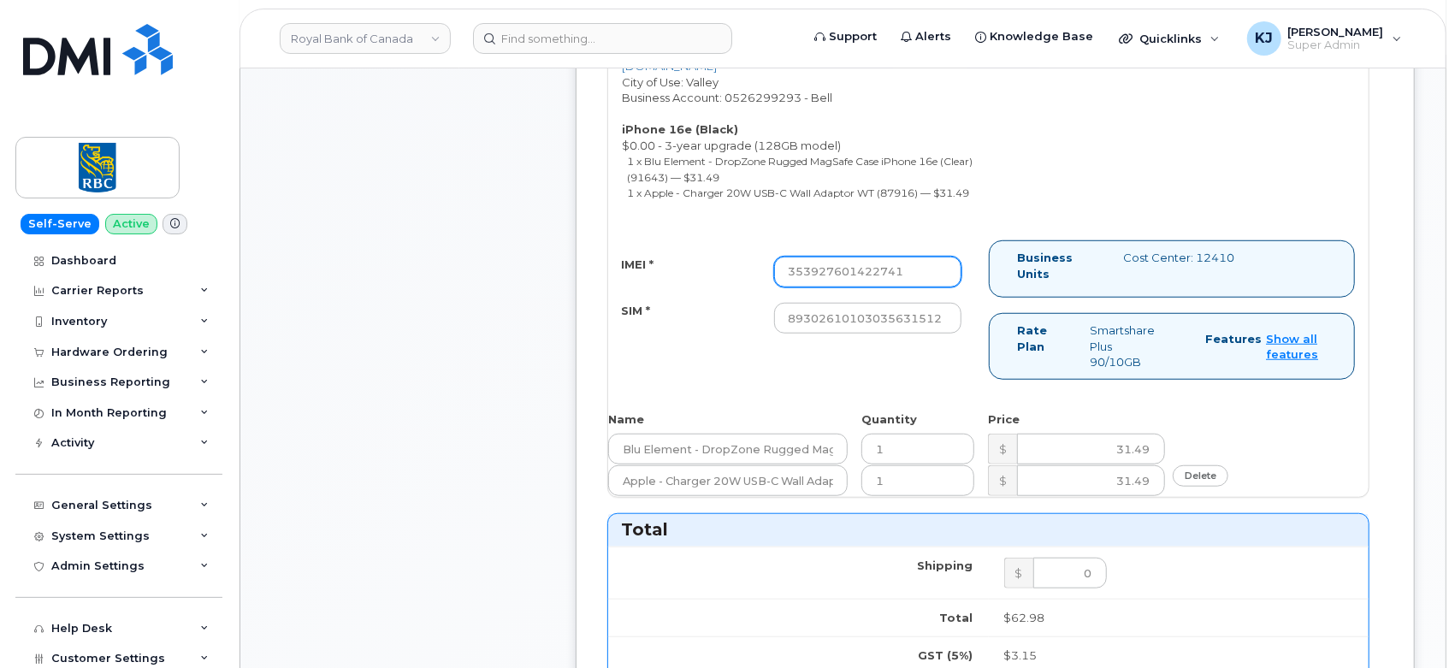
click at [788, 275] on input "353927601422741" at bounding box center [868, 272] width 188 height 31
click at [920, 269] on input "353927601422741" at bounding box center [868, 272] width 188 height 31
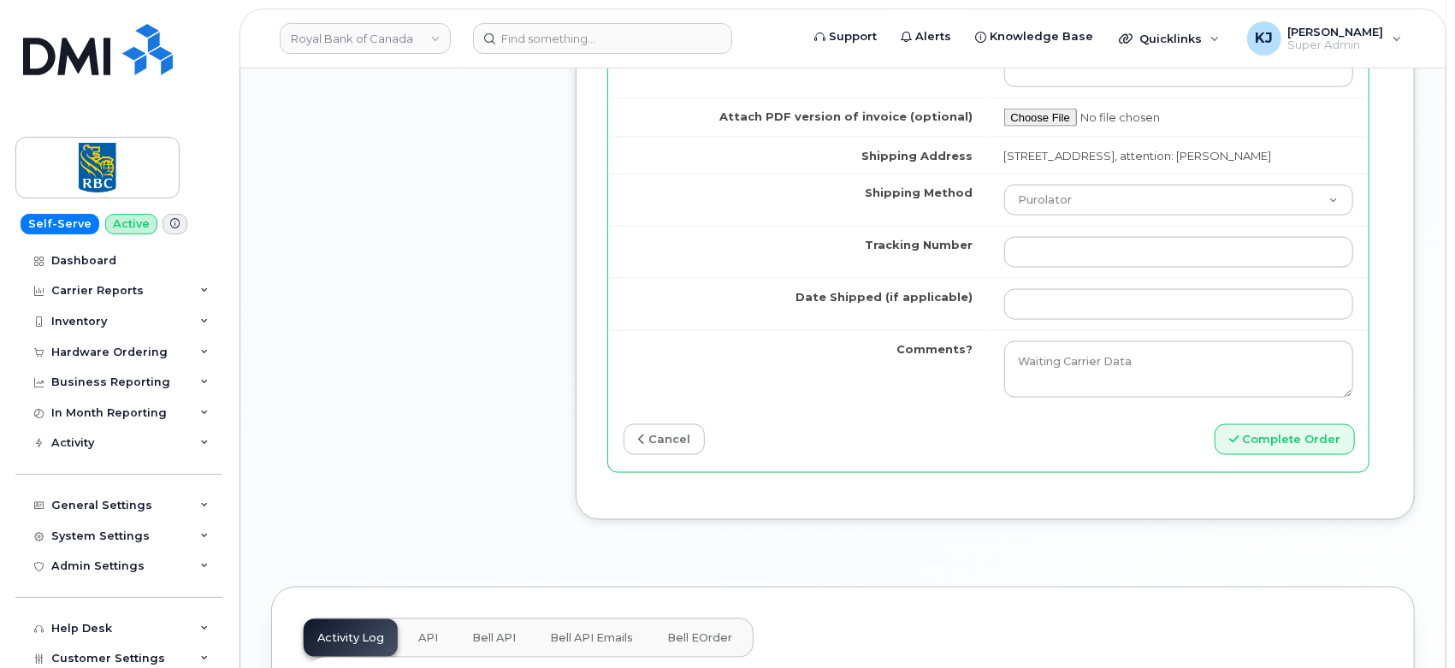
scroll to position [1520, 0]
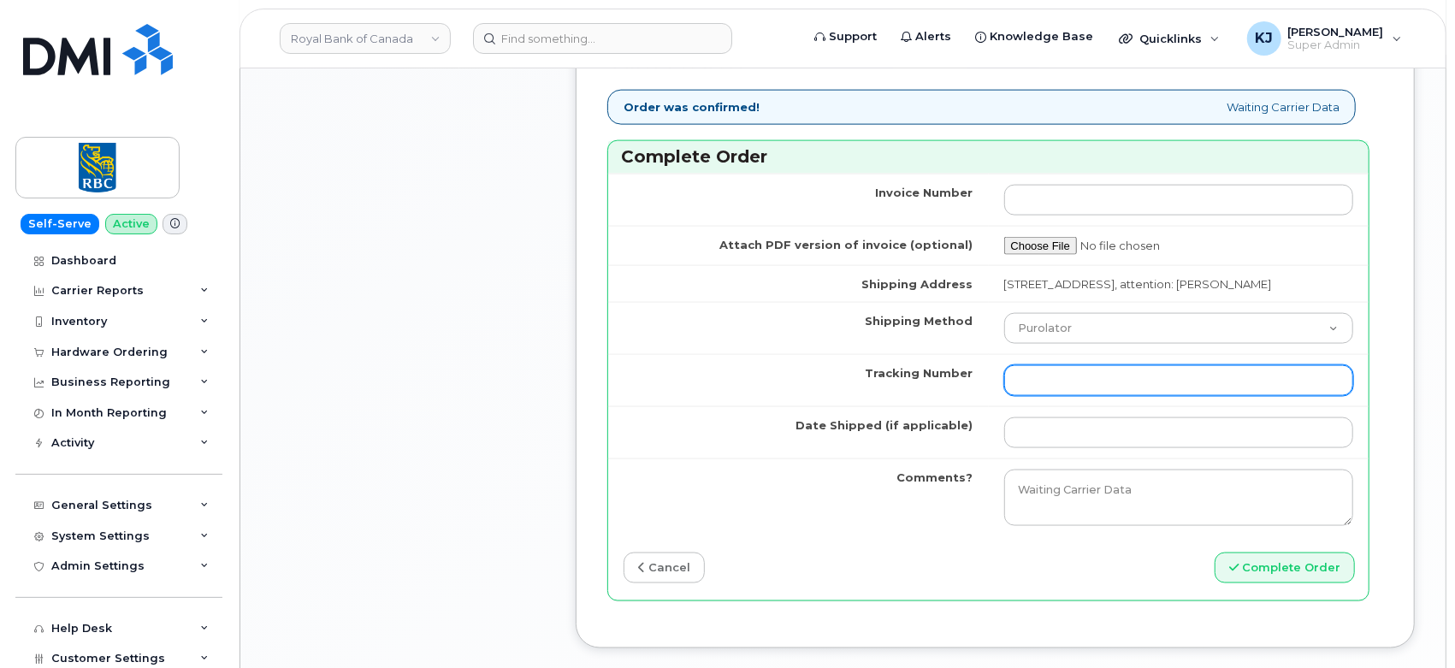
click at [1040, 385] on input "Tracking Number" at bounding box center [1179, 380] width 350 height 31
paste input "466379536527"
type input "466379536527"
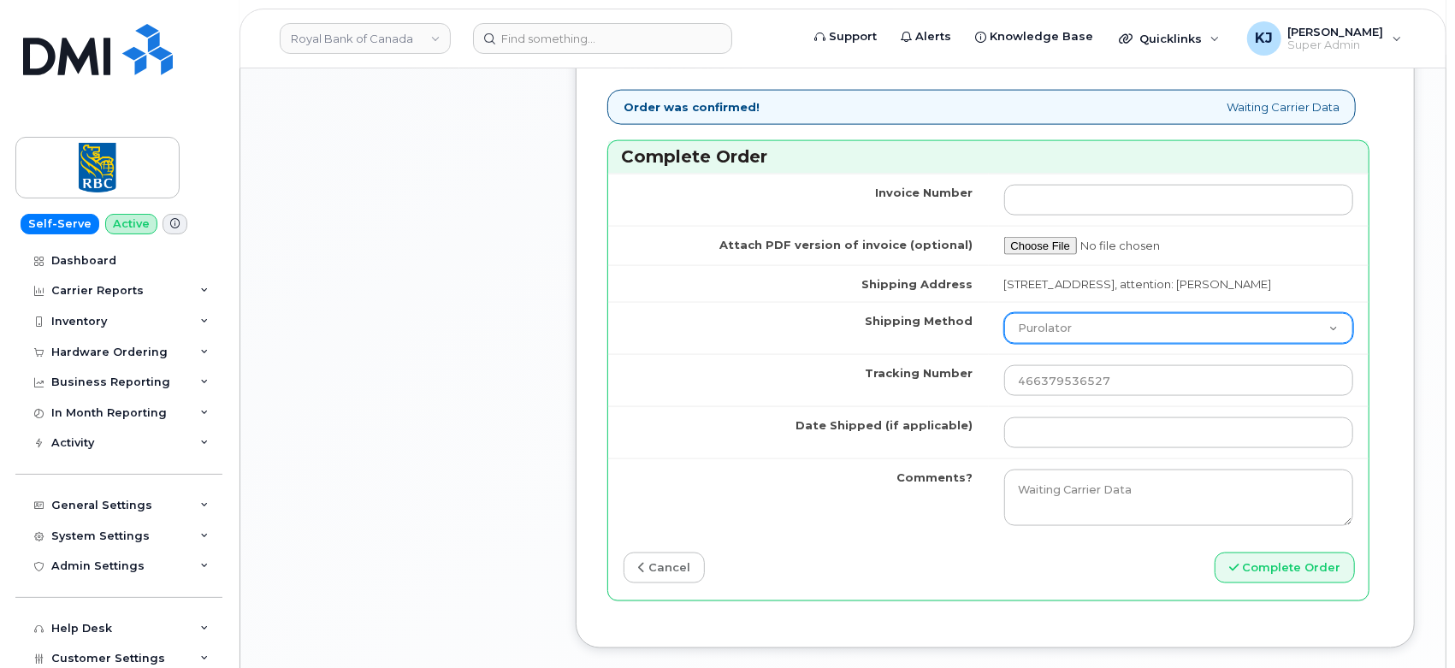
click at [1052, 337] on select "Purolator UPS FedEx Canada Post Courier Other Drop Off Pick Up" at bounding box center [1179, 328] width 350 height 31
select select "FedEx"
click at [1004, 315] on select "Purolator UPS FedEx Canada Post Courier Other Drop Off Pick Up" at bounding box center [1179, 328] width 350 height 31
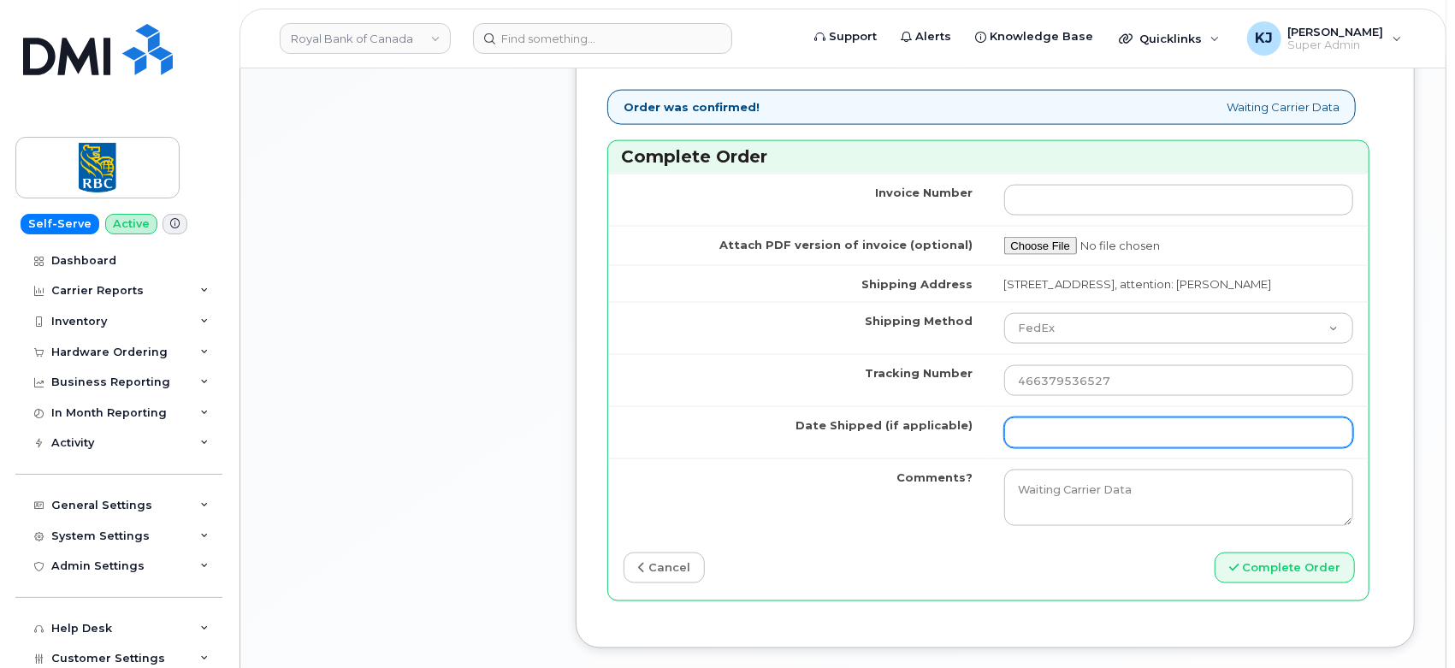
click at [1033, 439] on input "Date Shipped (if applicable)" at bounding box center [1179, 432] width 350 height 31
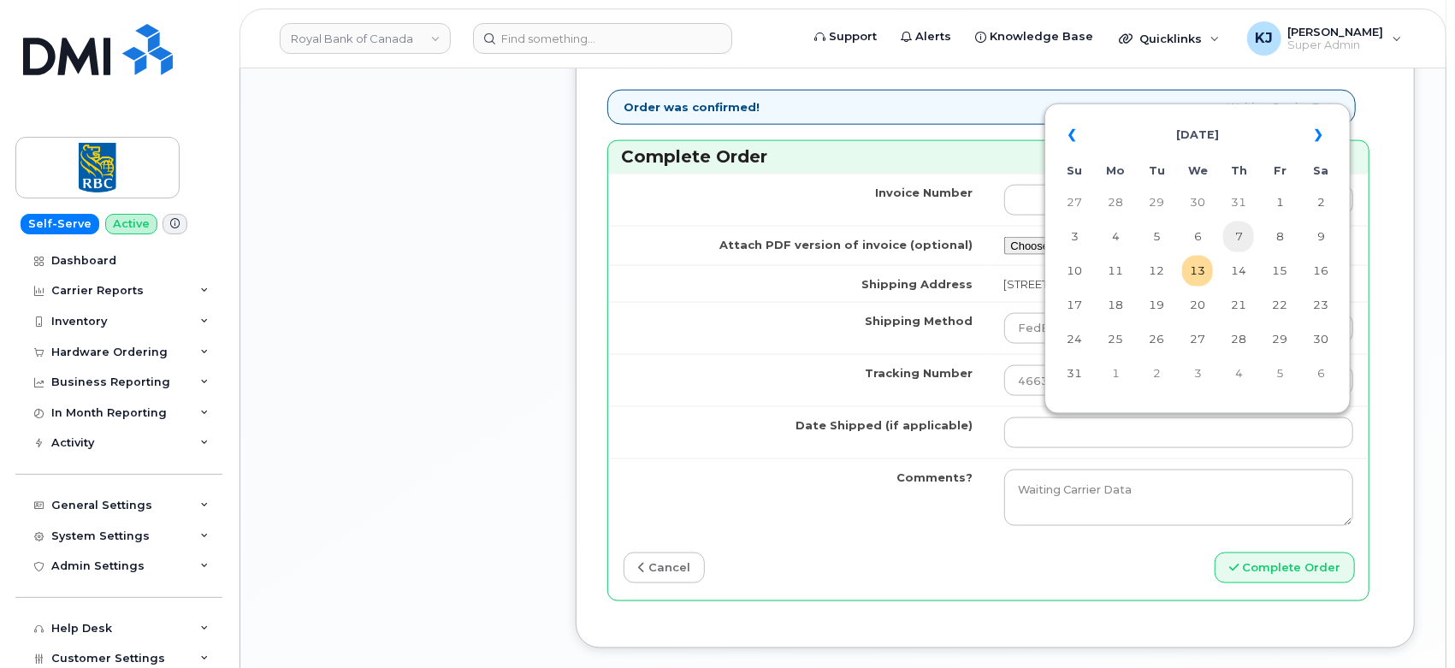
click at [1226, 231] on td "7" at bounding box center [1238, 236] width 31 height 31
type input "2025-08-07"
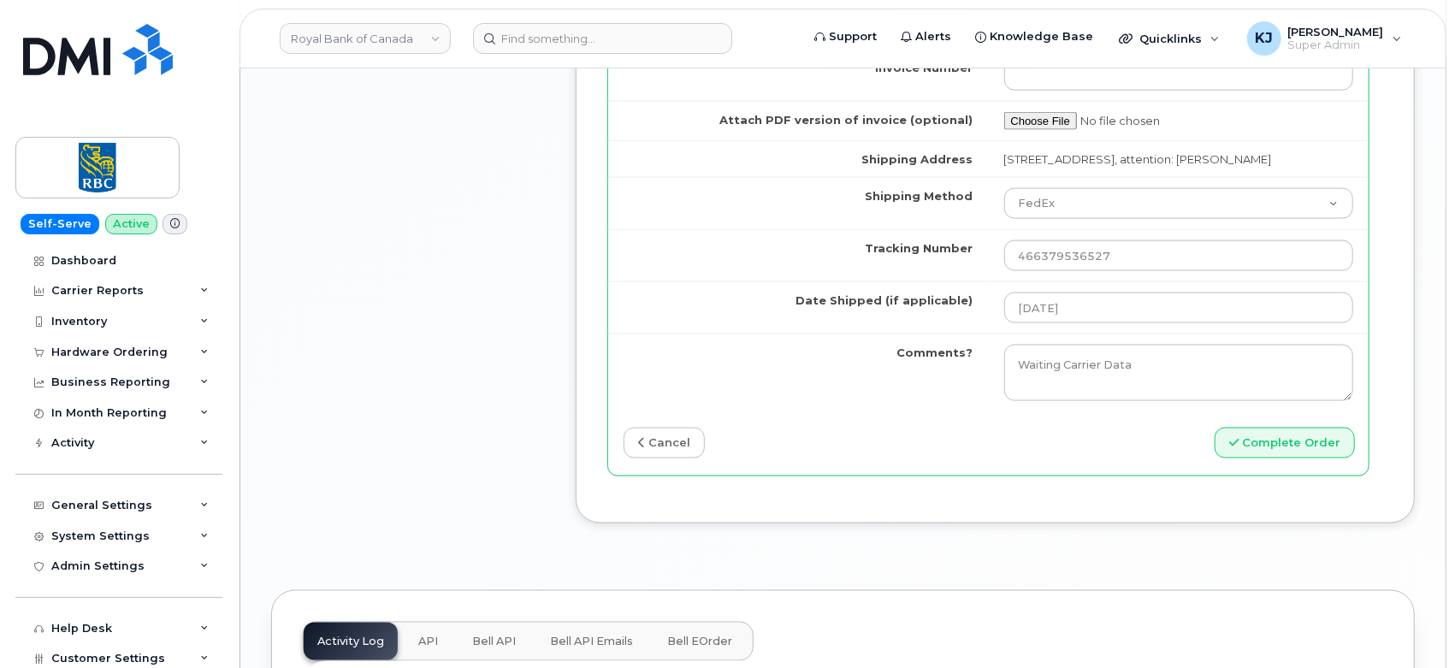
scroll to position [1995, 0]
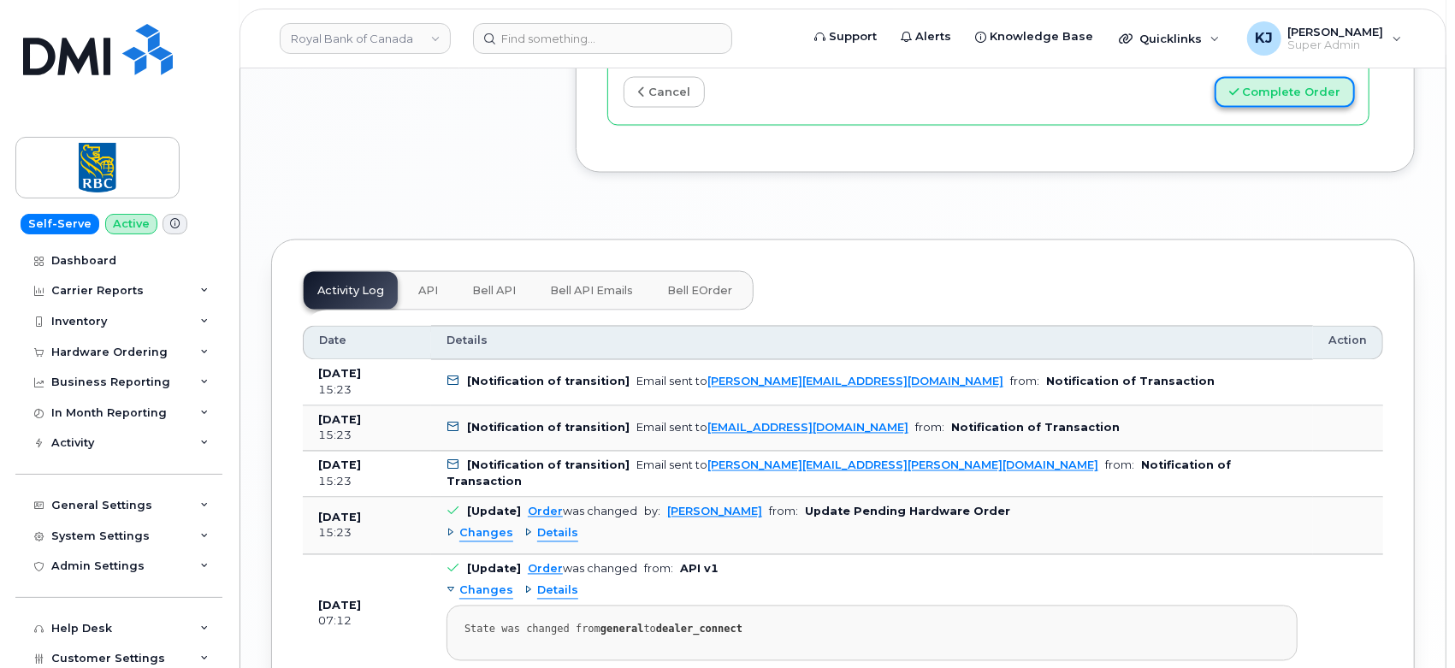
click at [1274, 101] on button "Complete Order" at bounding box center [1284, 93] width 140 height 32
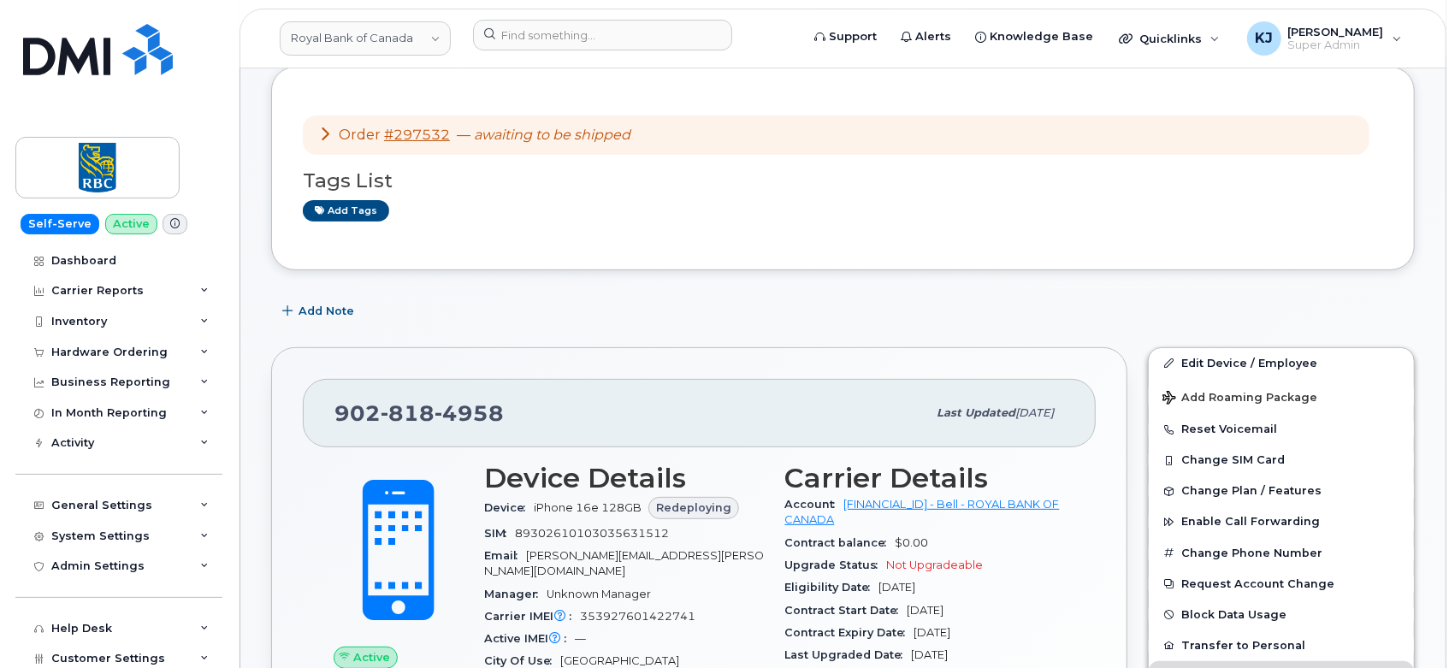
scroll to position [475, 0]
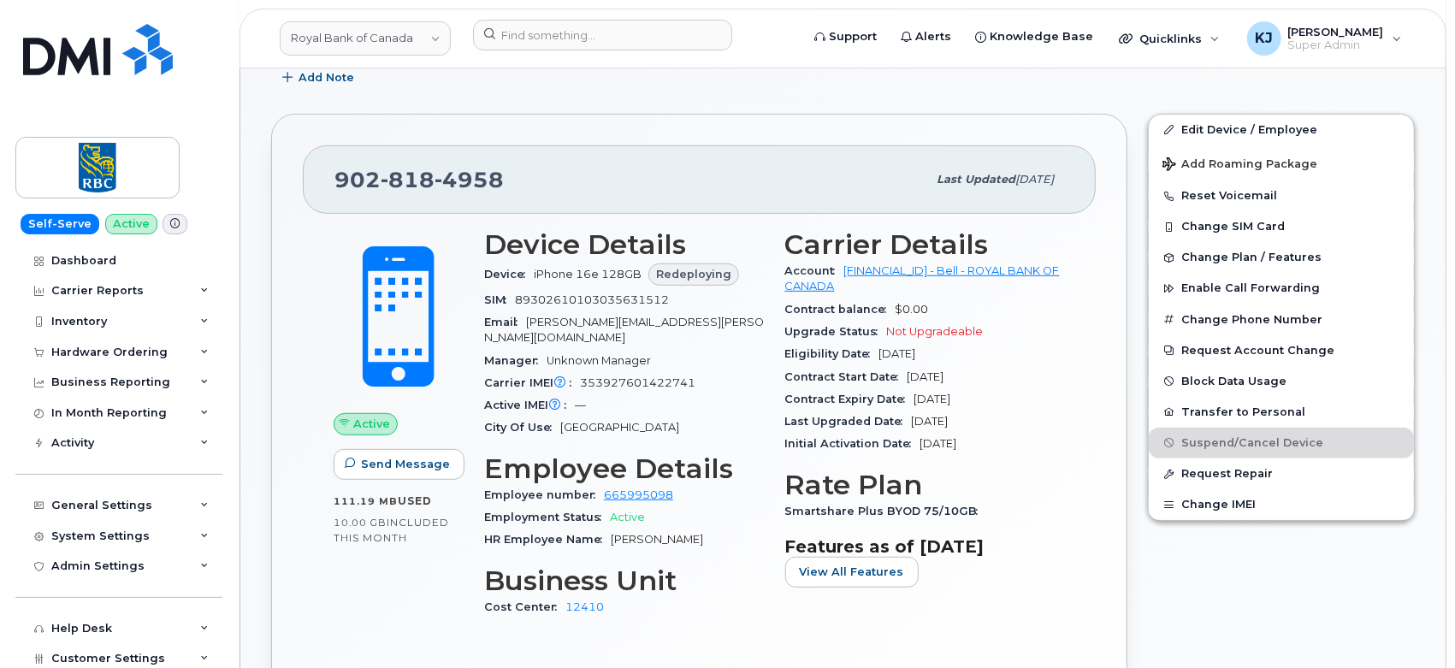
click at [547, 293] on span "89302610103035631512" at bounding box center [592, 299] width 154 height 13
copy span "89302610103035631512"
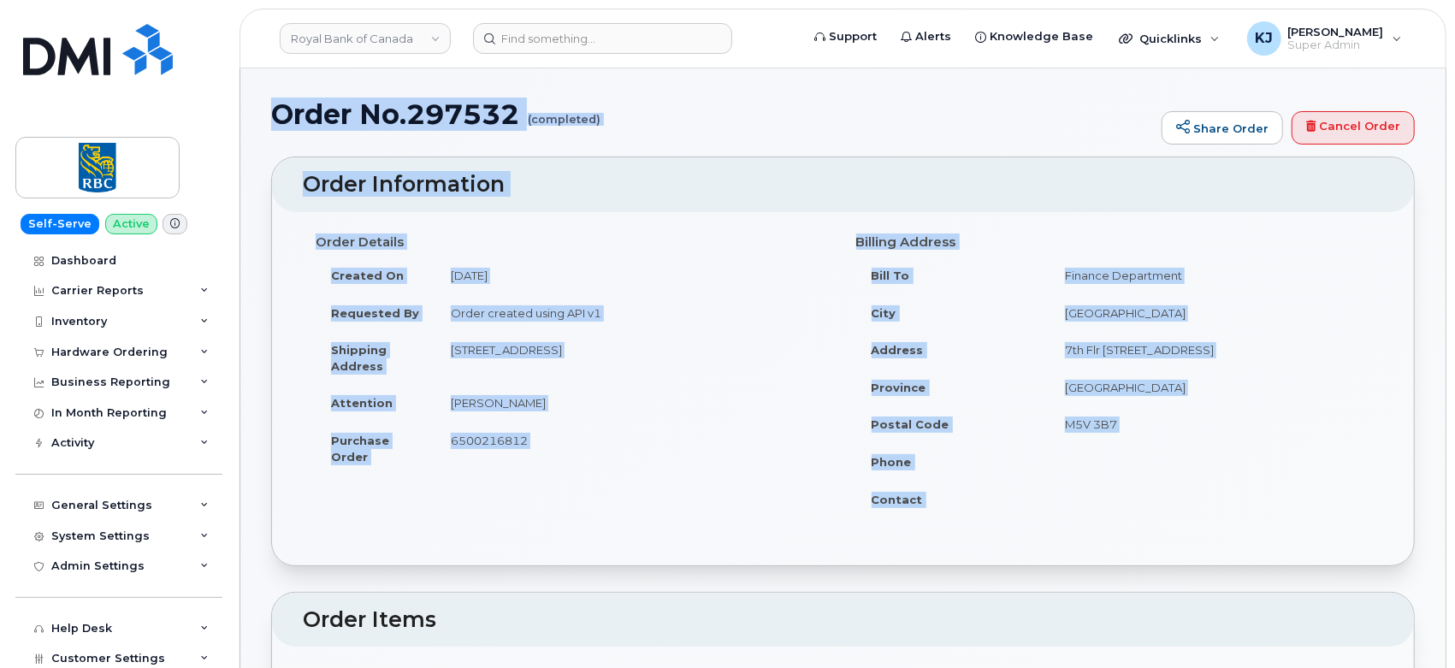
drag, startPoint x: 271, startPoint y: 110, endPoint x: 1136, endPoint y: 507, distance: 951.3
copy div "Order No.297532 (completed) Share Order Cancel Order × Share This Order If you …"
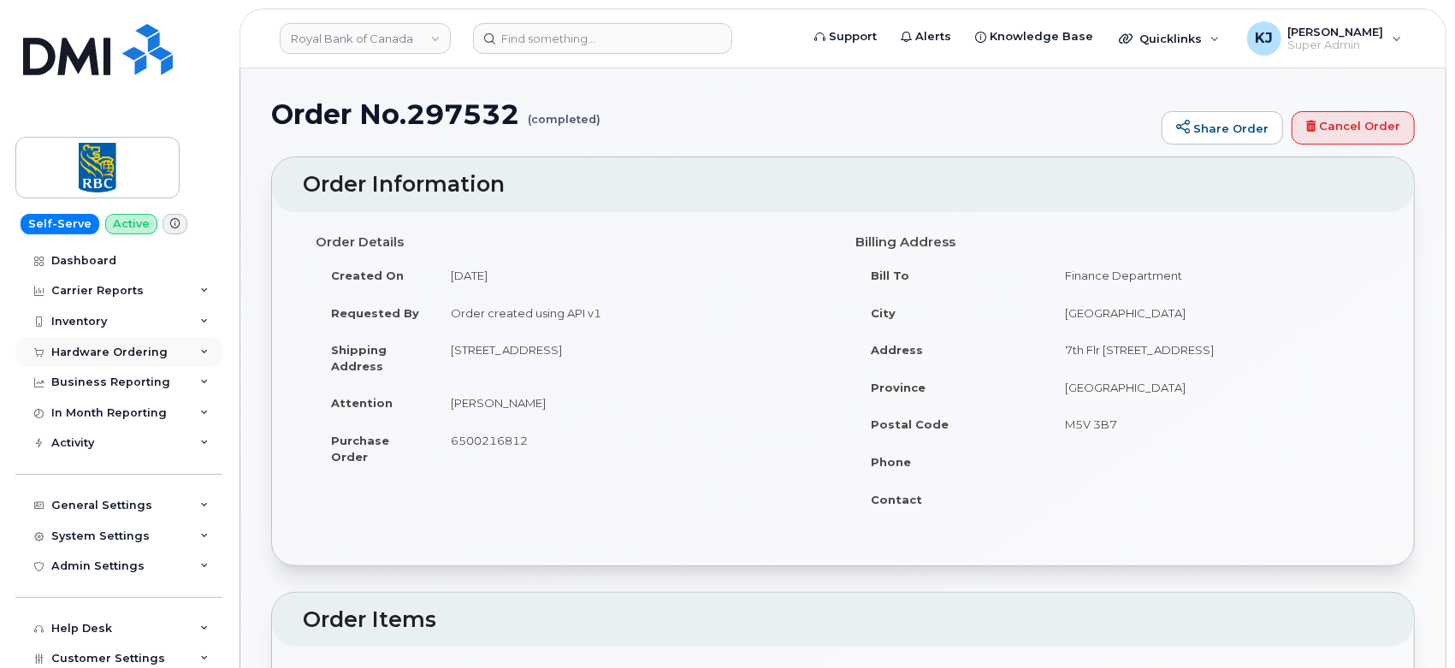
click at [150, 354] on div "Hardware Ordering" at bounding box center [109, 353] width 116 height 14
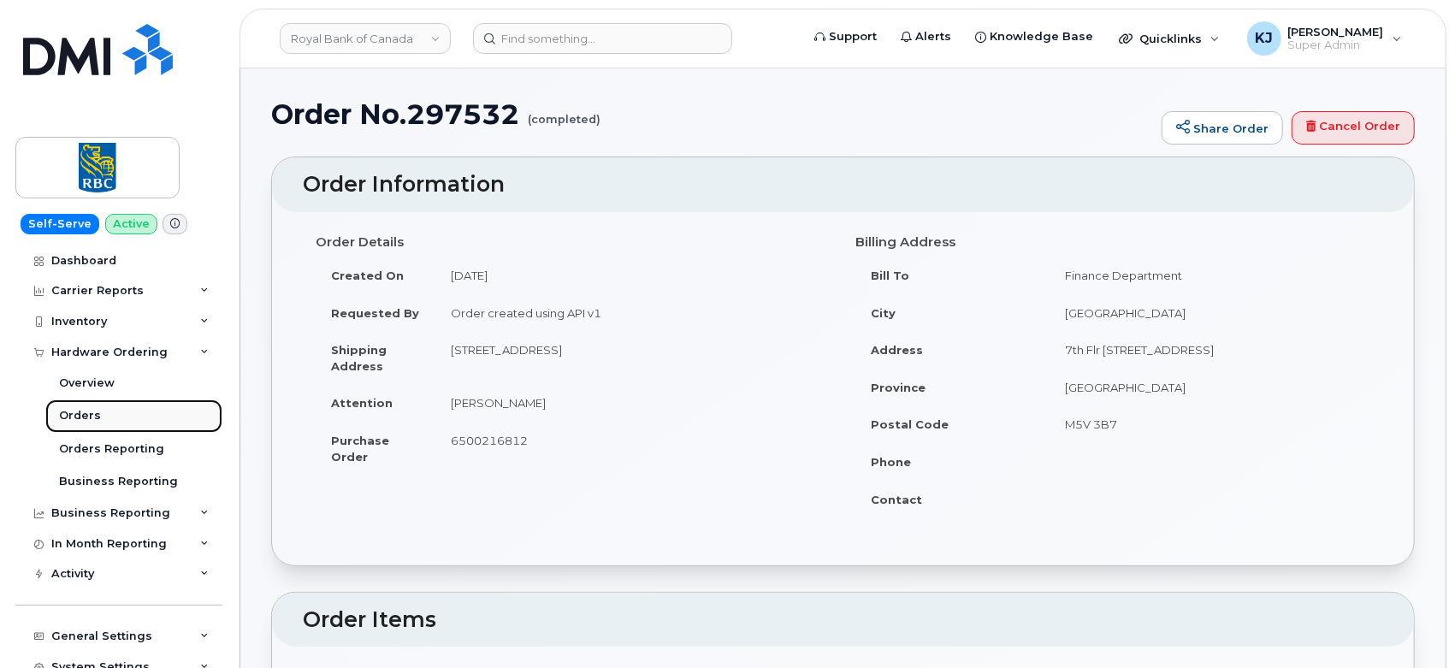
click at [108, 414] on link "Orders" at bounding box center [133, 415] width 177 height 32
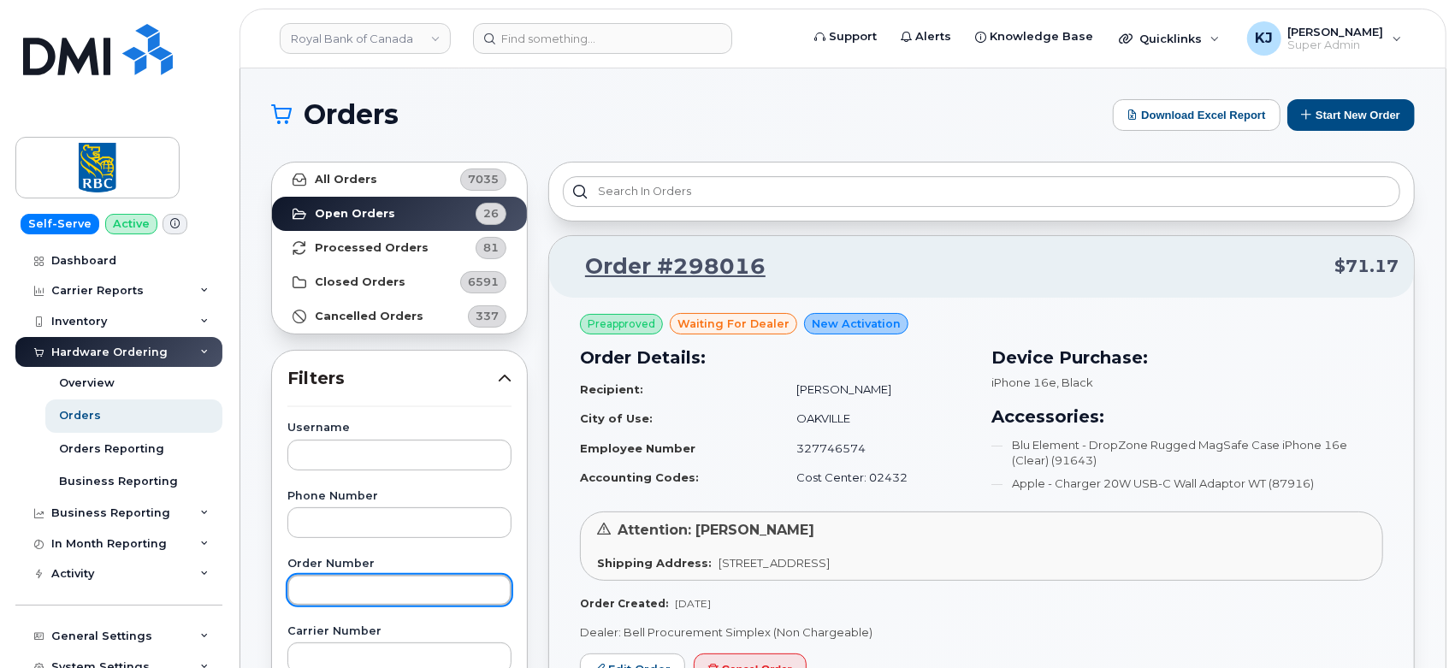
click at [350, 578] on input "text" at bounding box center [399, 590] width 224 height 31
paste input "297877"
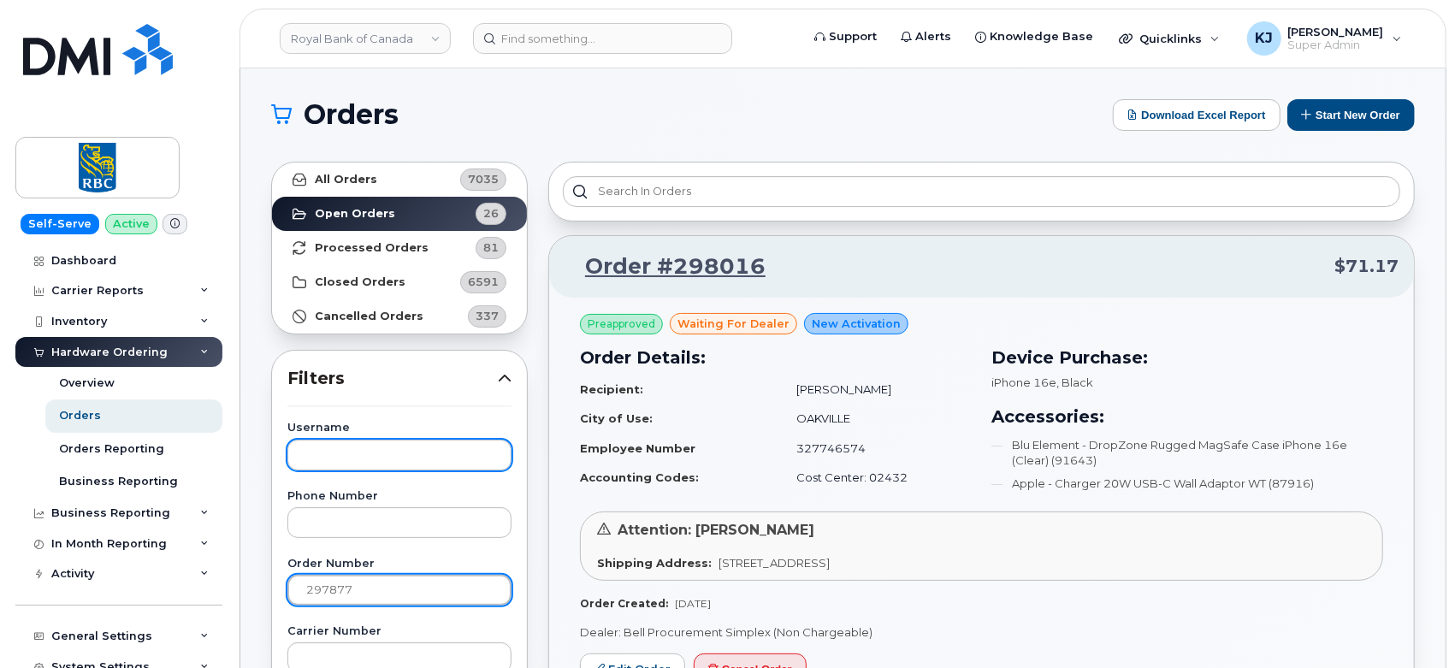
type input "297877"
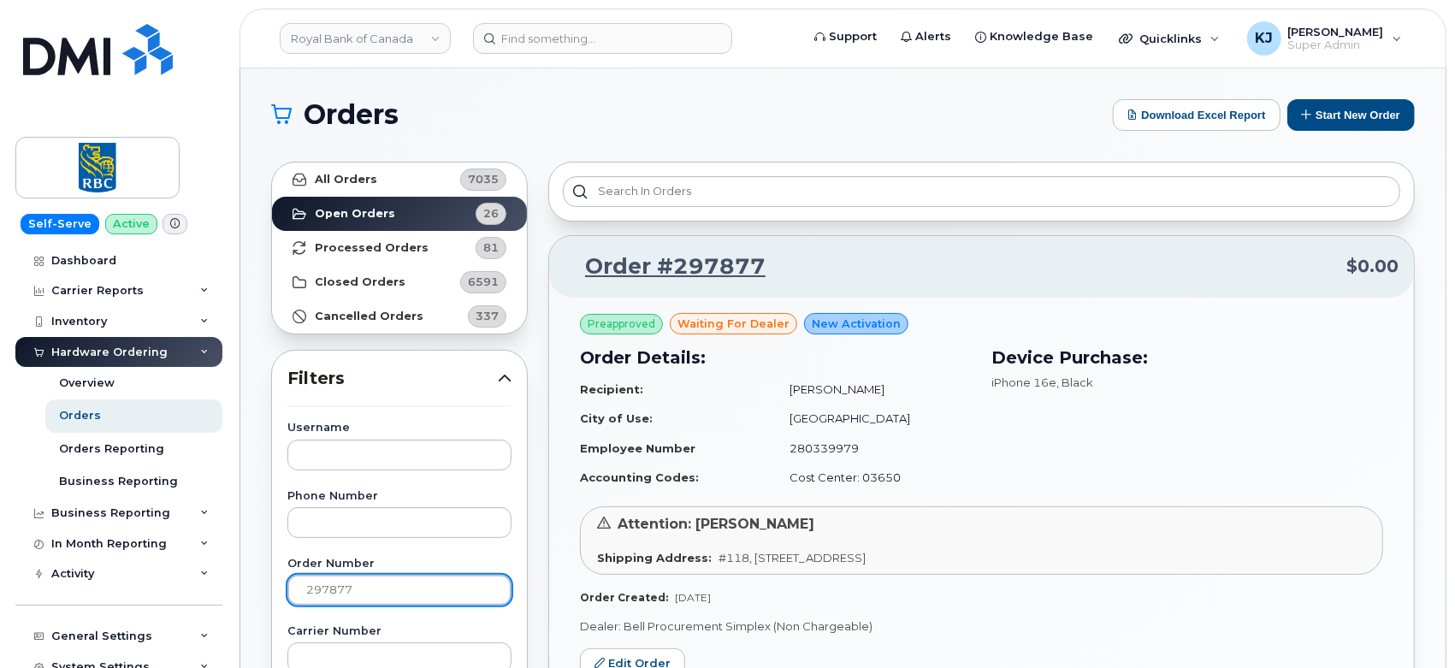
scroll to position [190, 0]
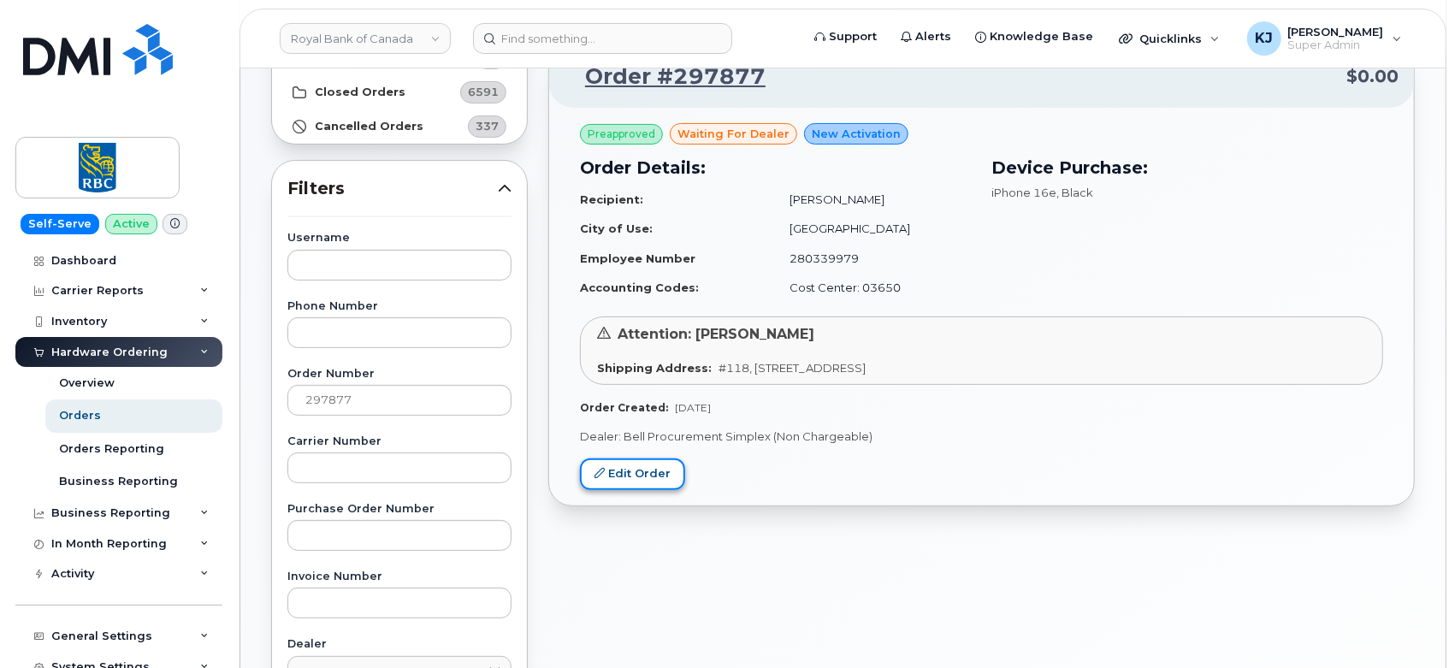
click at [630, 469] on link "Edit Order" at bounding box center [632, 474] width 105 height 32
